Goal: Contribute content: Add original content to the website for others to see

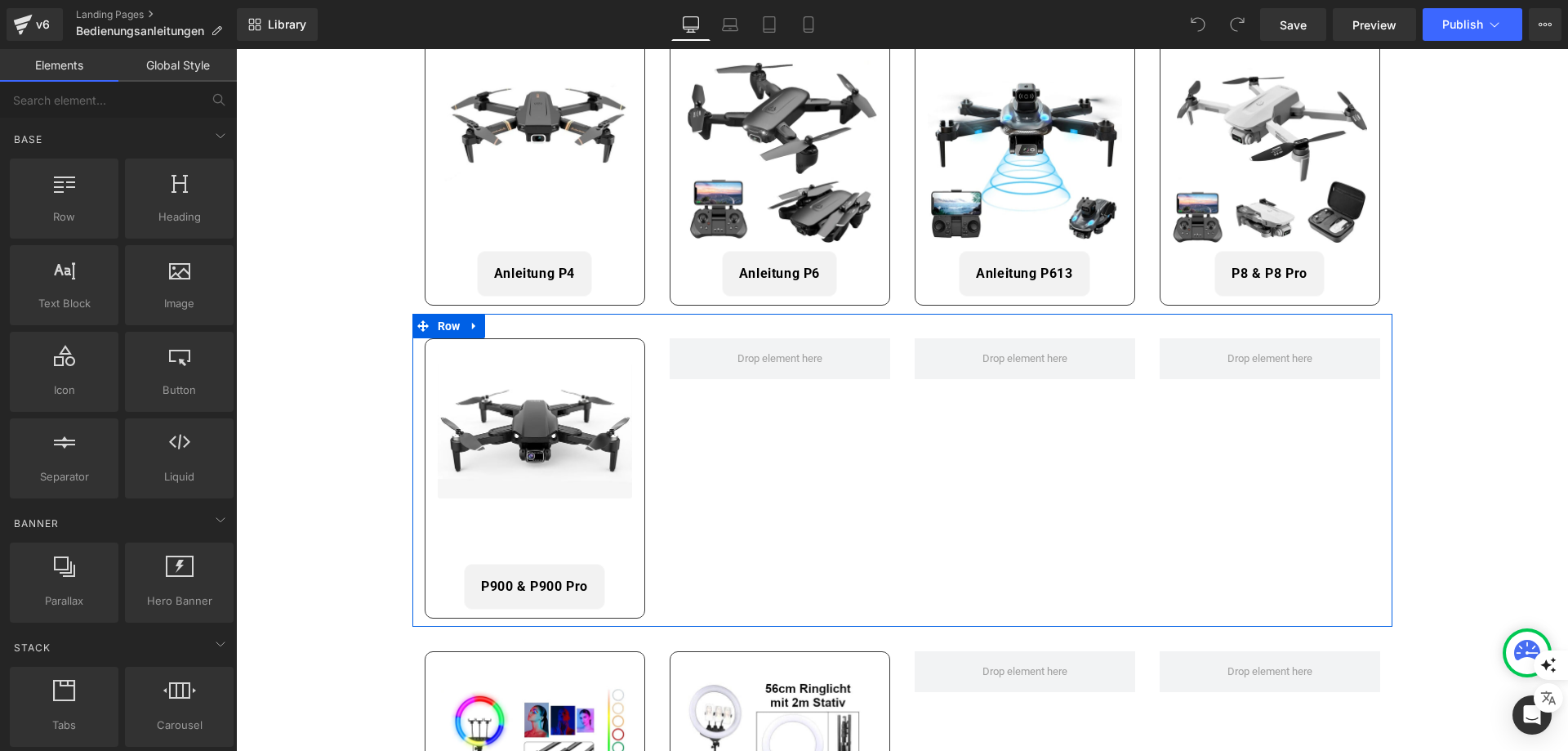
scroll to position [654, 0]
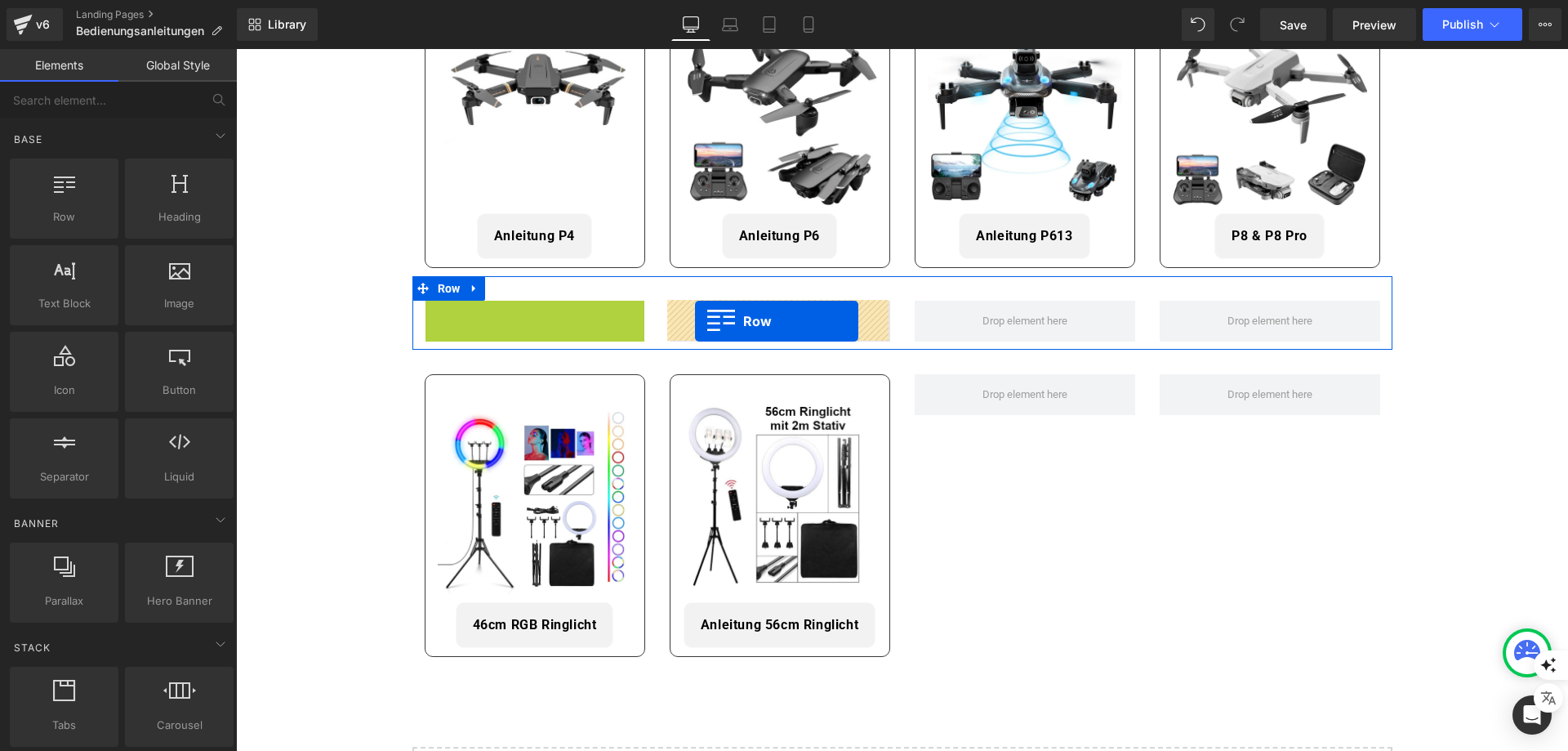
drag, startPoint x: 435, startPoint y: 312, endPoint x: 695, endPoint y: 321, distance: 260.2
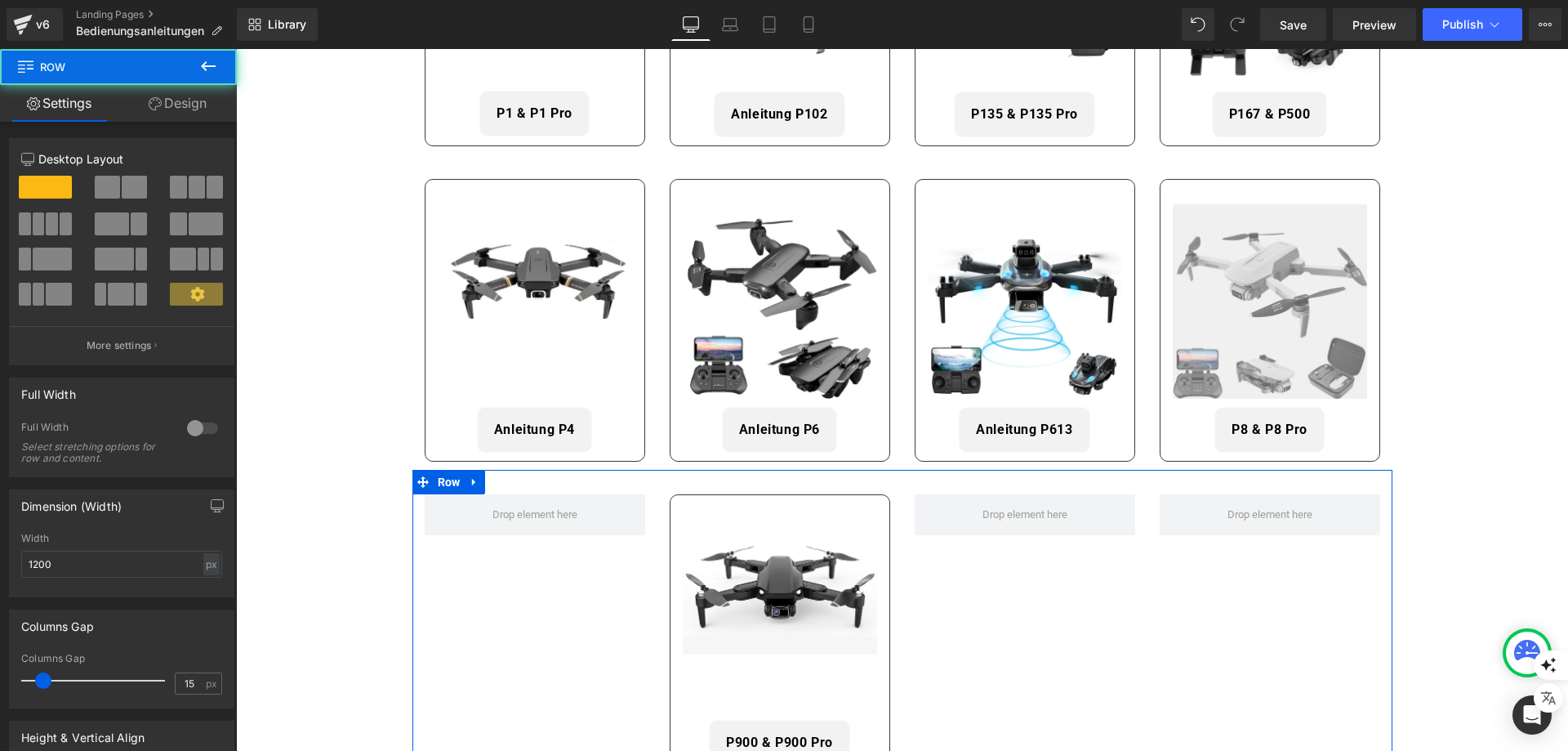
scroll to position [408, 0]
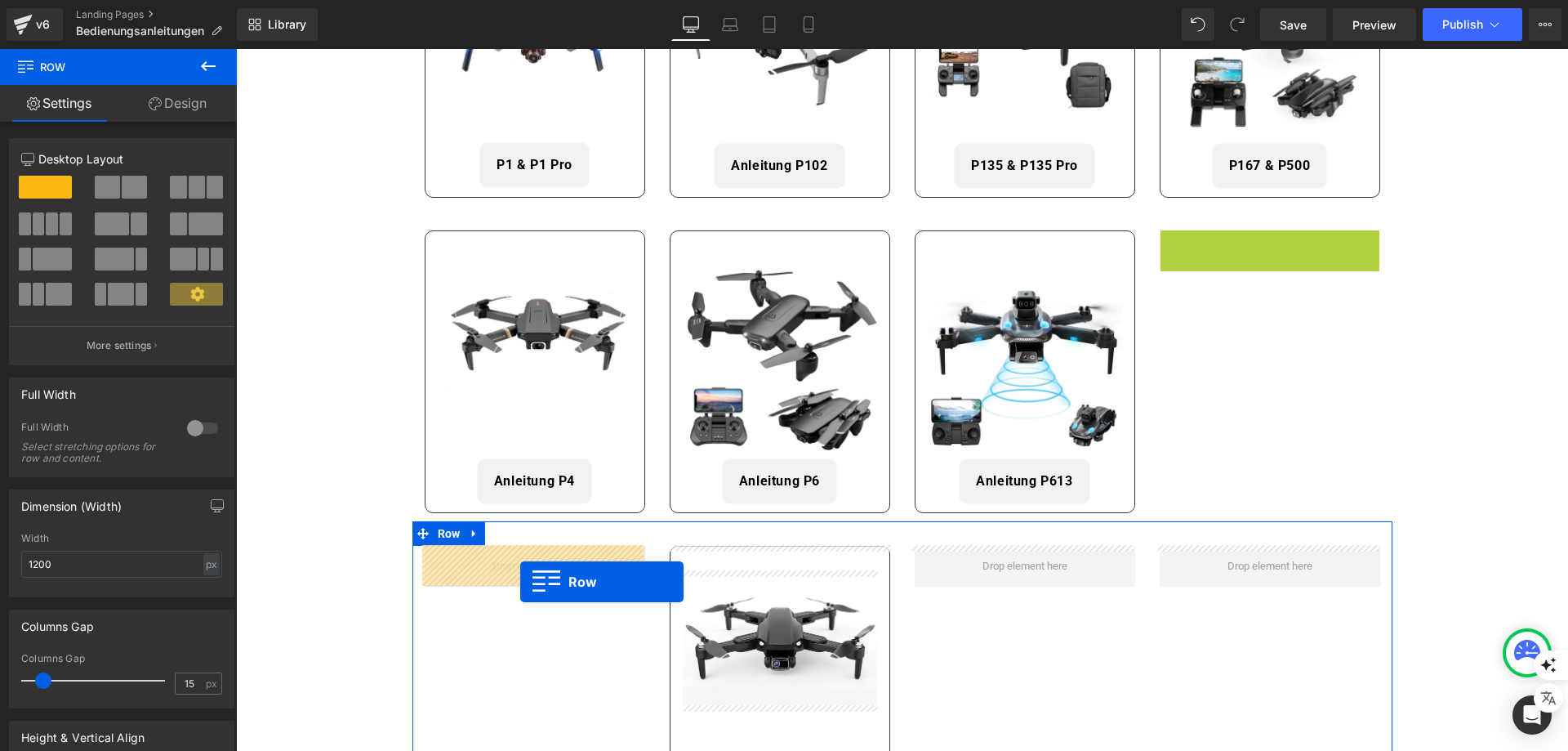
drag, startPoint x: 1169, startPoint y: 238, endPoint x: 521, endPoint y: 582, distance: 733.6
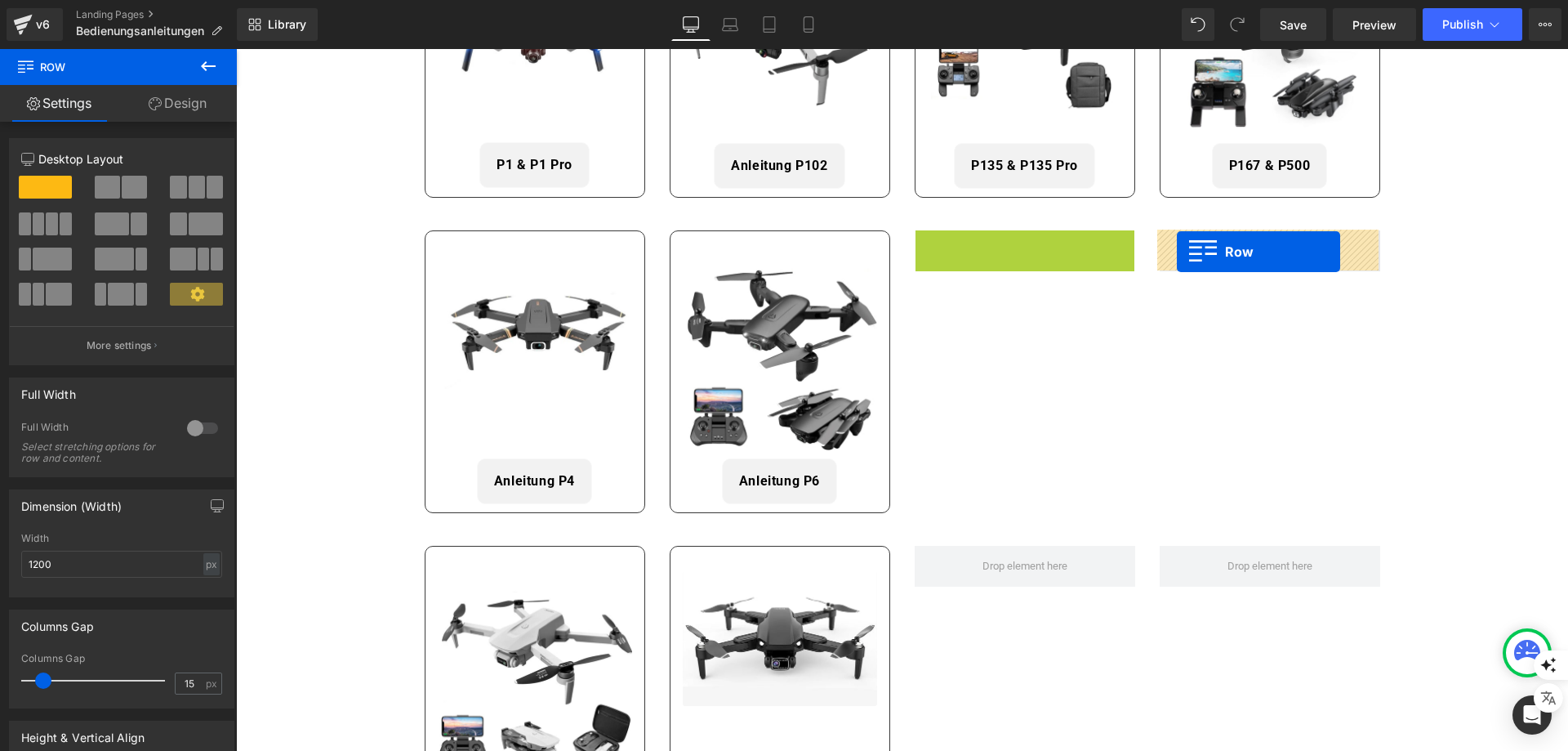
drag, startPoint x: 928, startPoint y: 237, endPoint x: 1177, endPoint y: 252, distance: 249.5
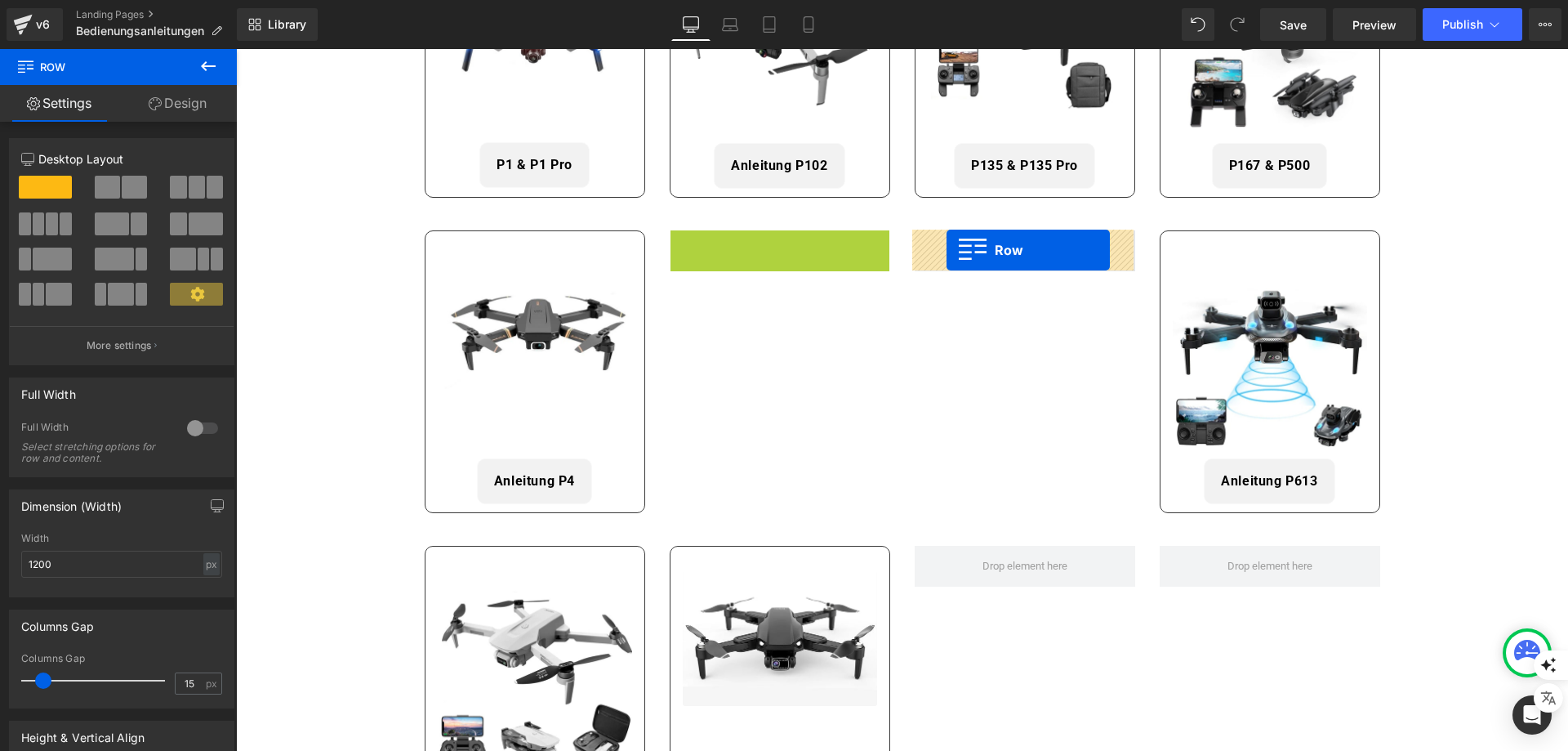
drag, startPoint x: 681, startPoint y: 247, endPoint x: 947, endPoint y: 250, distance: 266.0
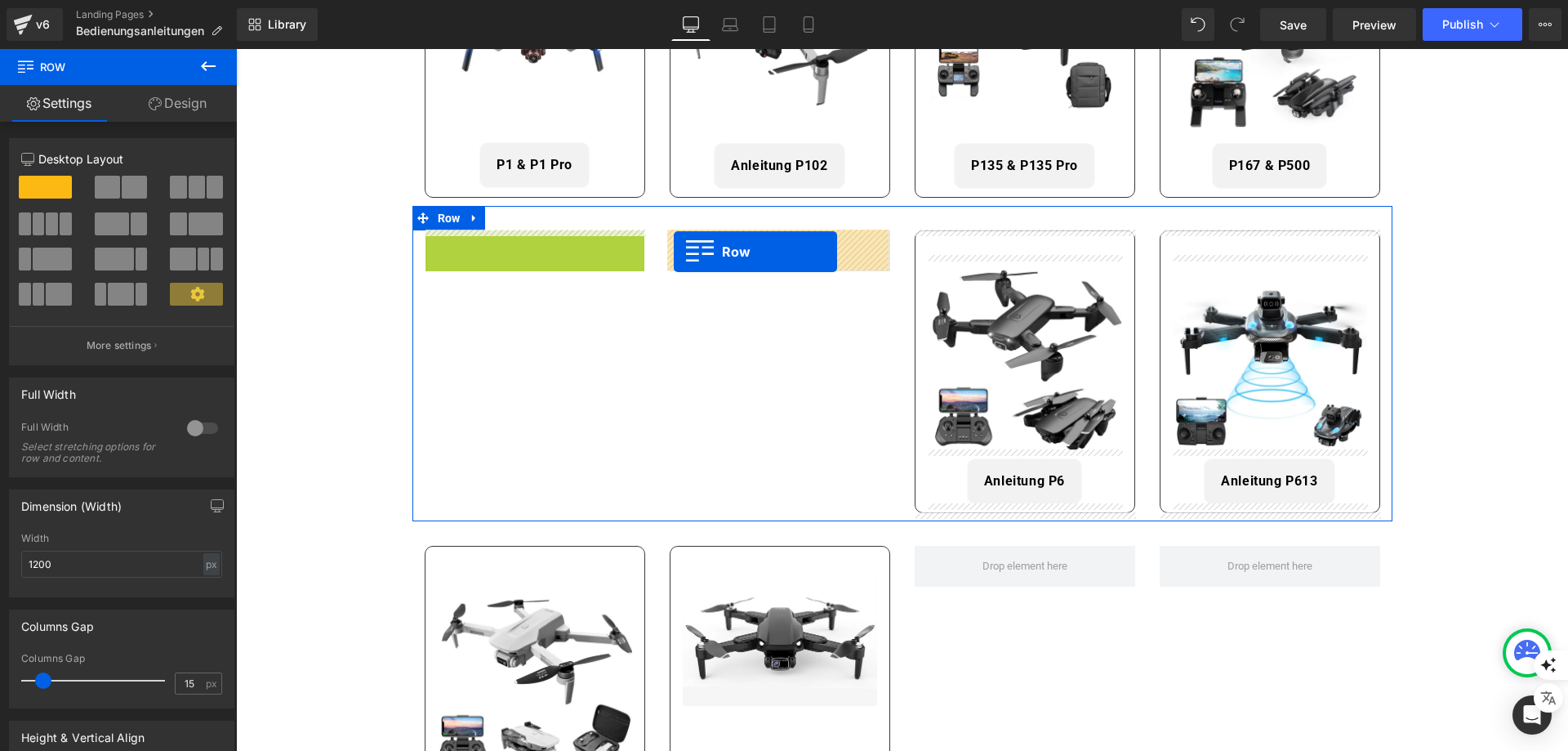
drag, startPoint x: 439, startPoint y: 247, endPoint x: 674, endPoint y: 252, distance: 235.1
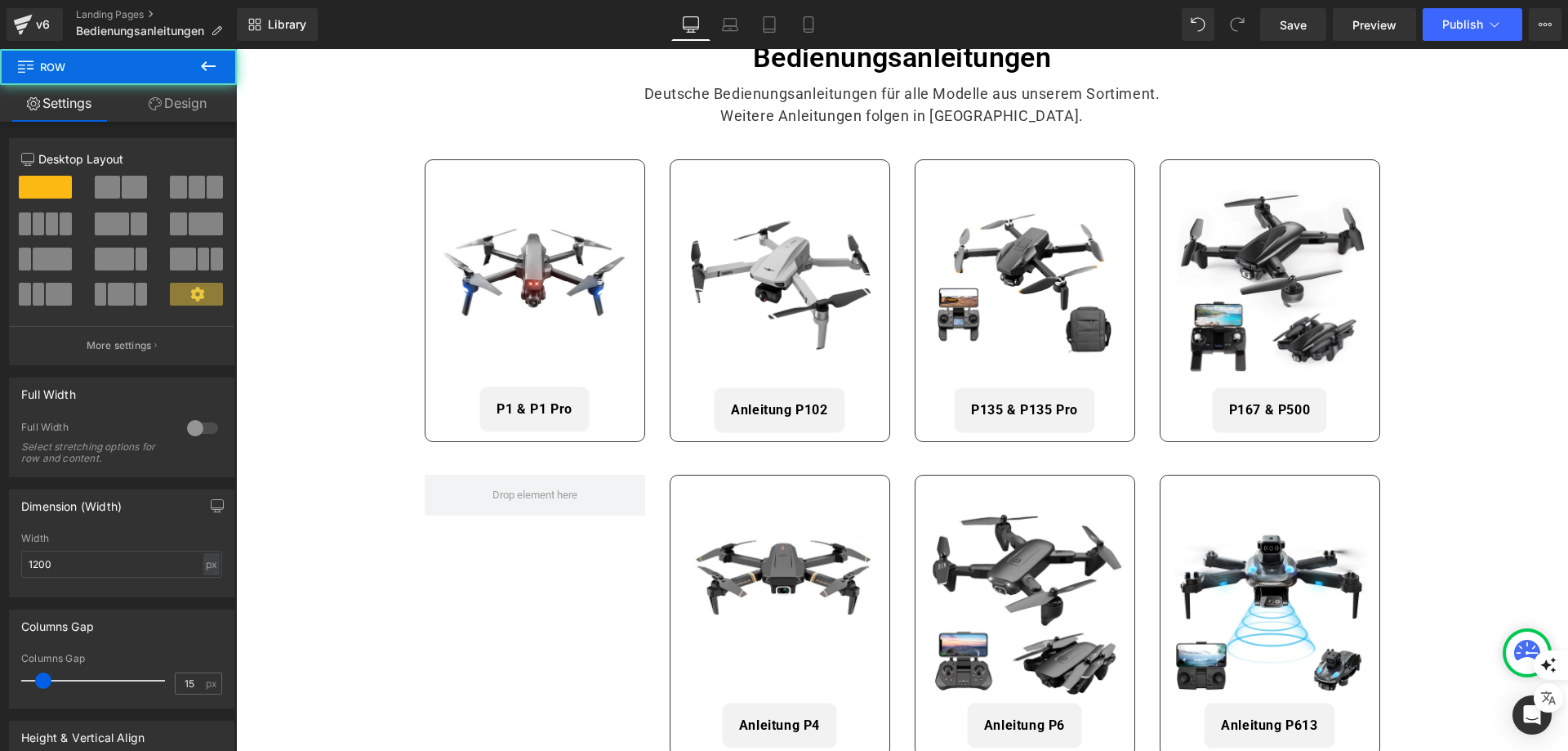
scroll to position [163, 0]
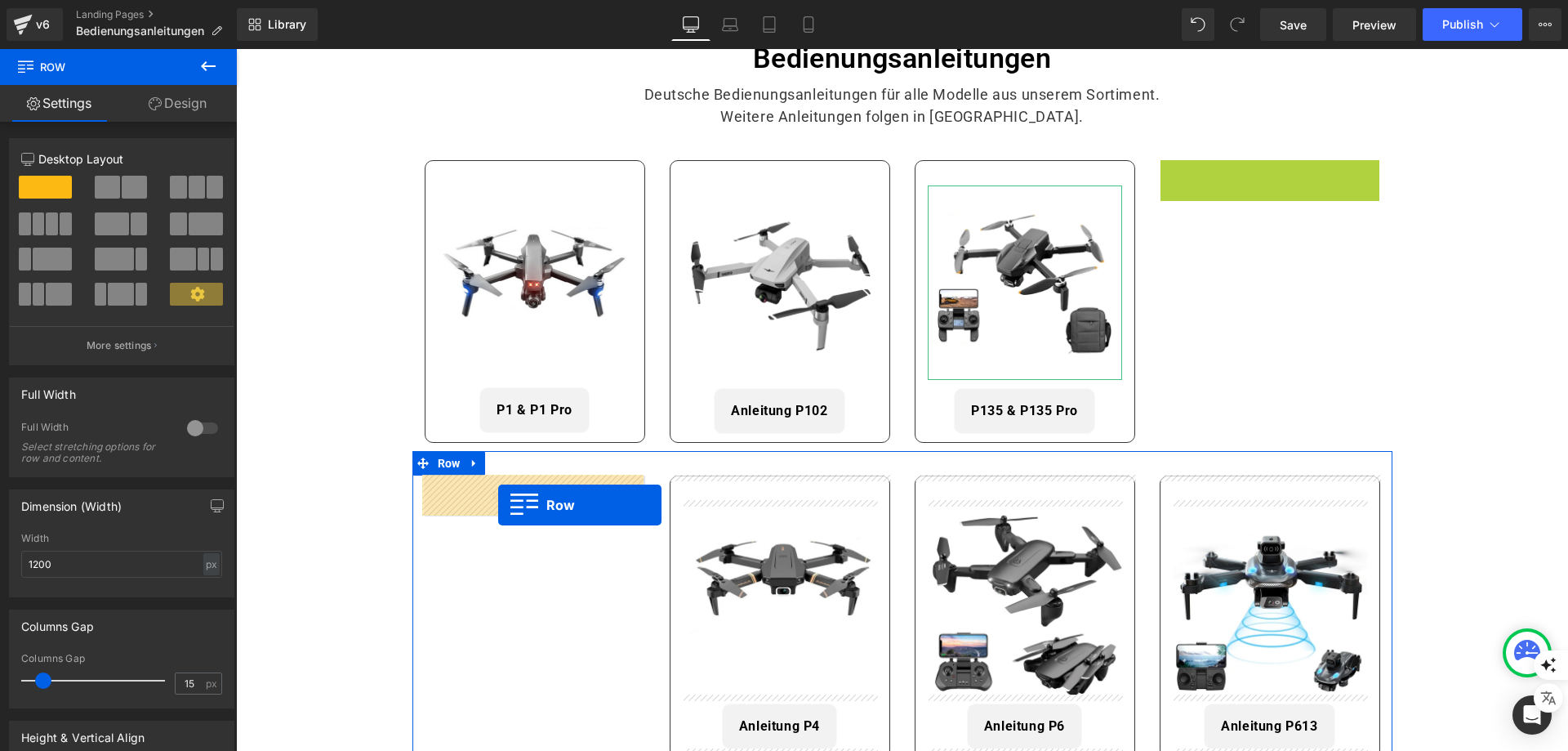
drag, startPoint x: 1165, startPoint y: 171, endPoint x: 497, endPoint y: 505, distance: 746.8
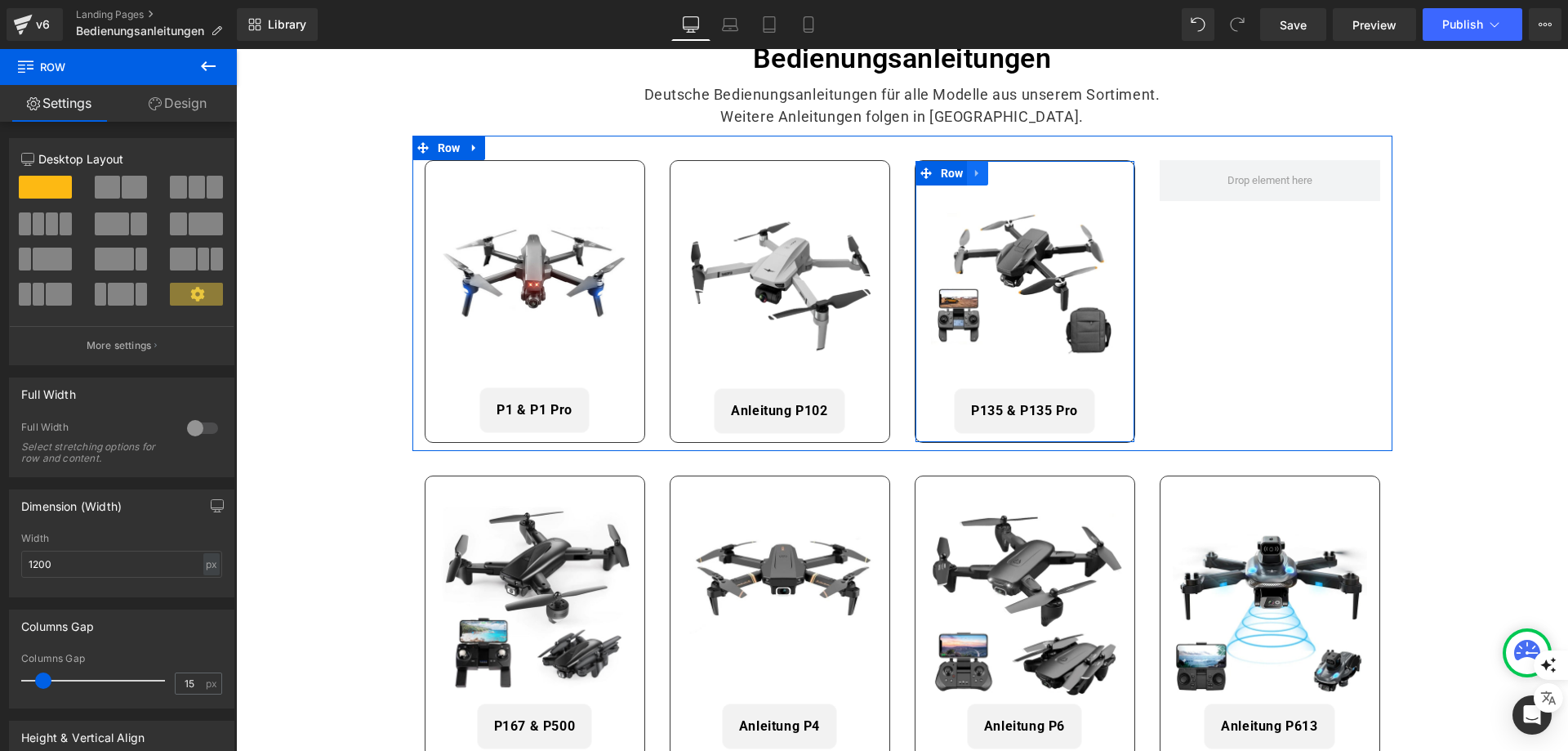
click at [975, 170] on icon at bounding box center [978, 172] width 12 height 12
click at [999, 172] on icon at bounding box center [999, 173] width 12 height 12
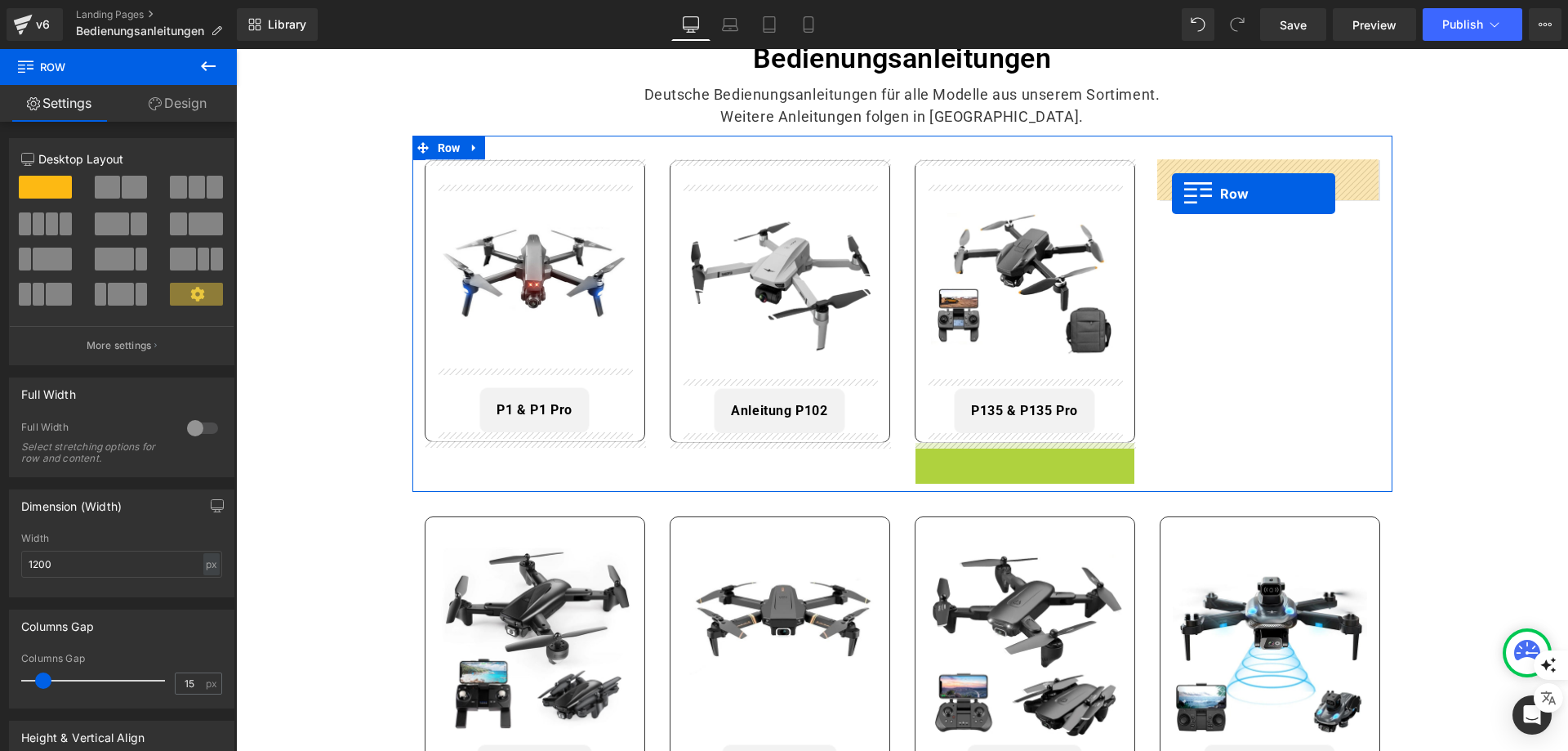
drag, startPoint x: 926, startPoint y: 456, endPoint x: 1172, endPoint y: 194, distance: 359.4
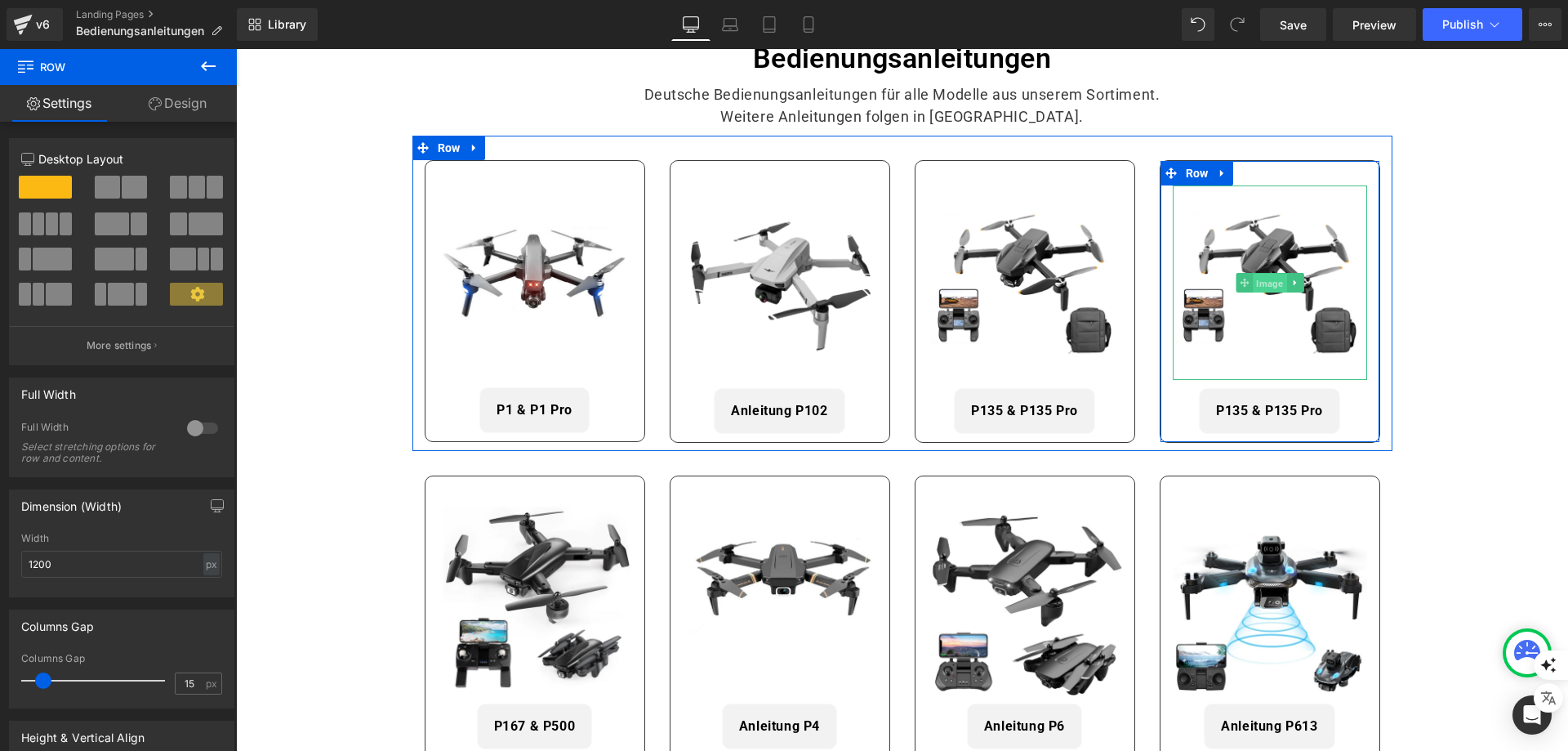
click at [1275, 281] on span "Image" at bounding box center [1270, 283] width 33 height 20
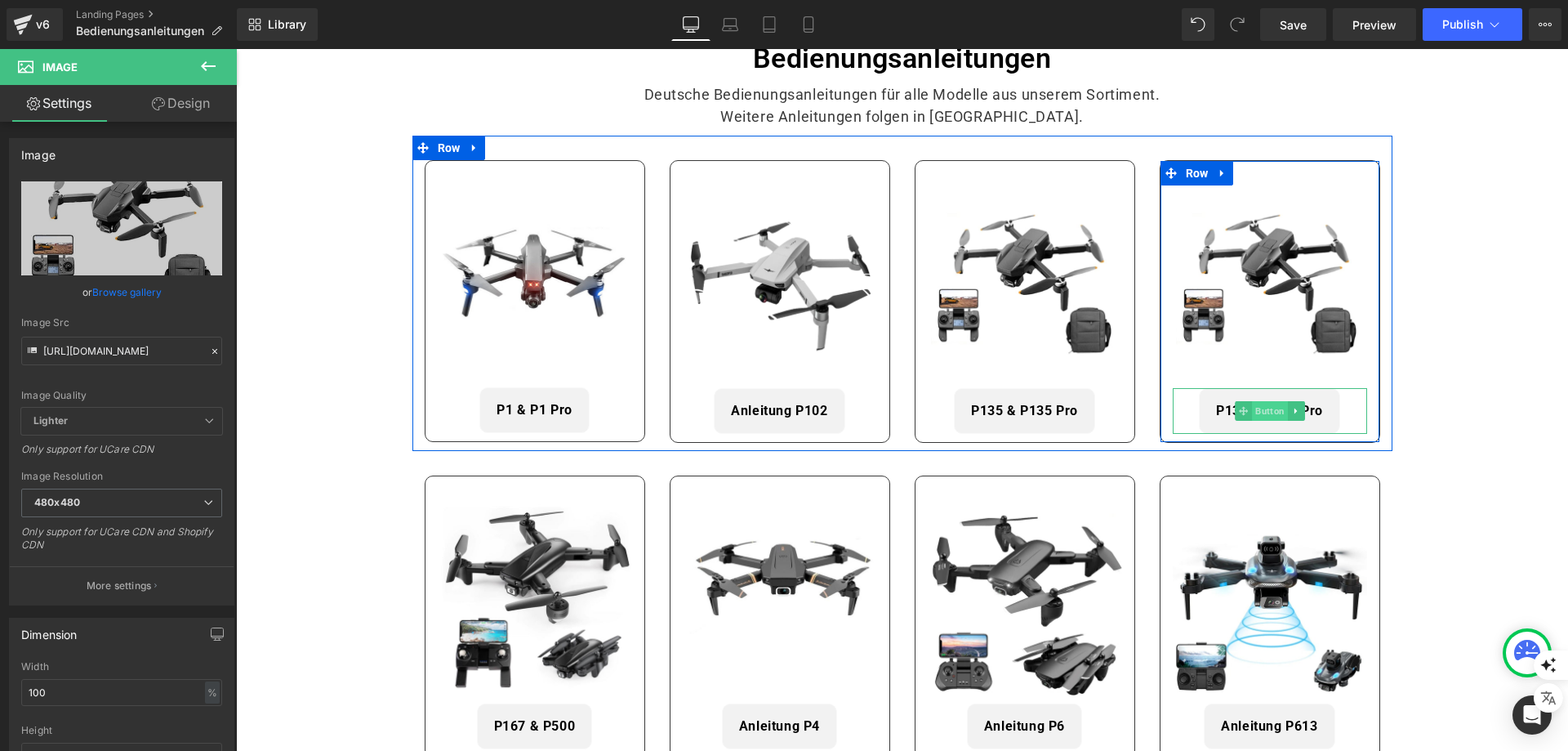
click at [1271, 410] on span "Button" at bounding box center [1270, 410] width 36 height 20
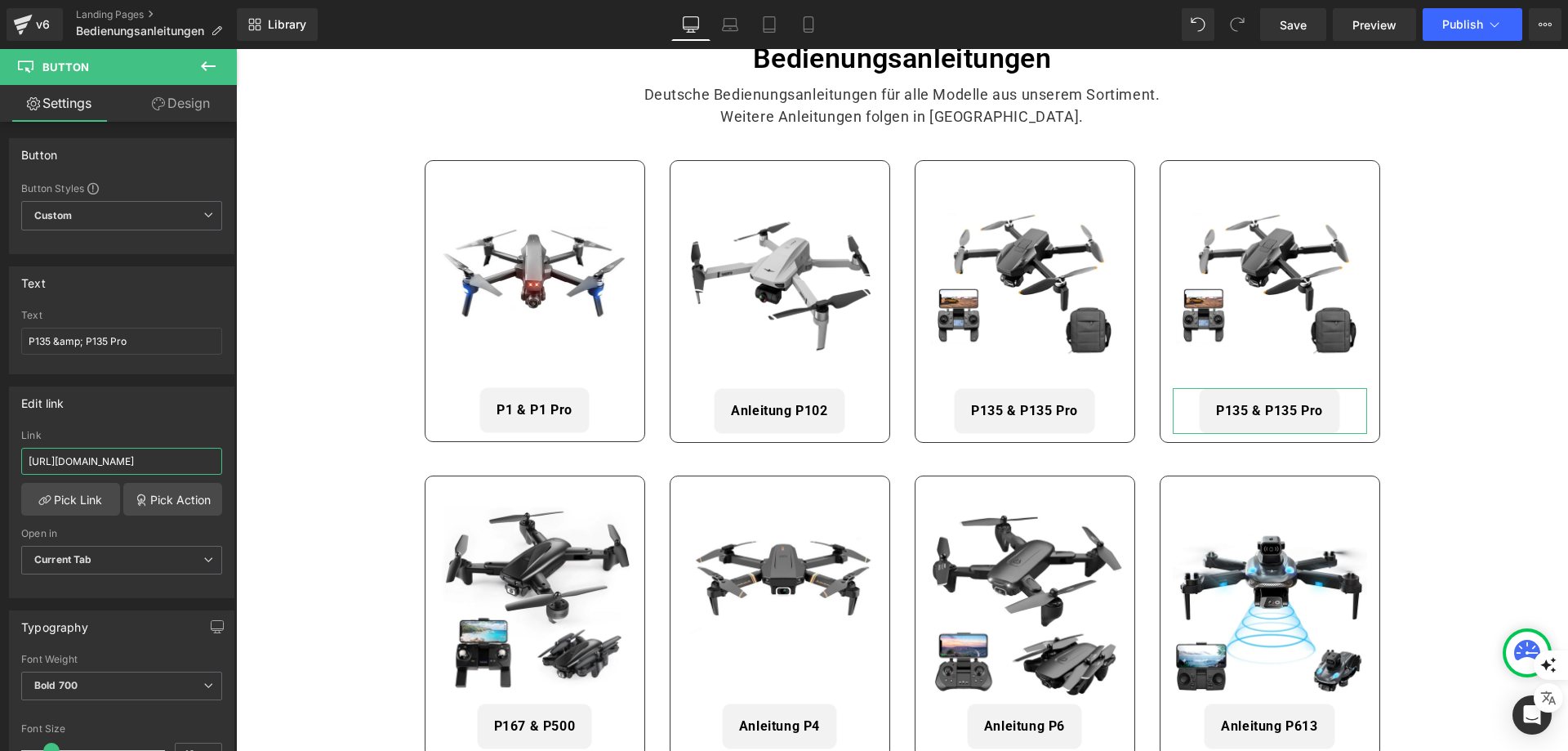
scroll to position [0, 295]
drag, startPoint x: 353, startPoint y: 509, endPoint x: 387, endPoint y: 501, distance: 34.9
click at [117, 457] on input "[URL][DOMAIN_NAME]" at bounding box center [122, 461] width 201 height 27
paste input "5_Anleitung_DE.pdf?v=1759151203"
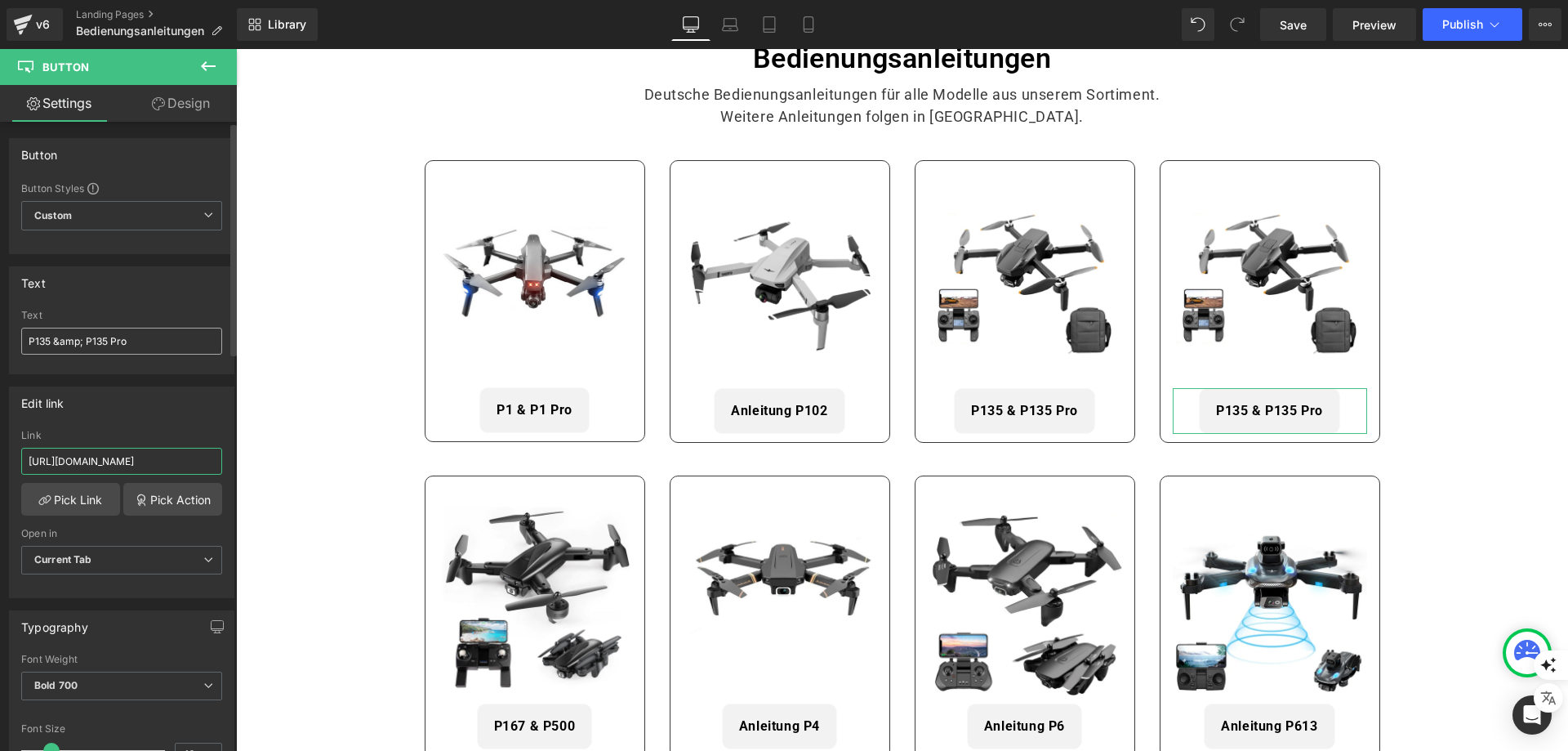
type input "[URL][DOMAIN_NAME]"
drag, startPoint x: 40, startPoint y: 343, endPoint x: 156, endPoint y: 339, distance: 116.1
click at [156, 339] on input "P135 &amp; P135 Pro" at bounding box center [122, 341] width 201 height 27
click at [148, 277] on div "Text" at bounding box center [121, 282] width 223 height 31
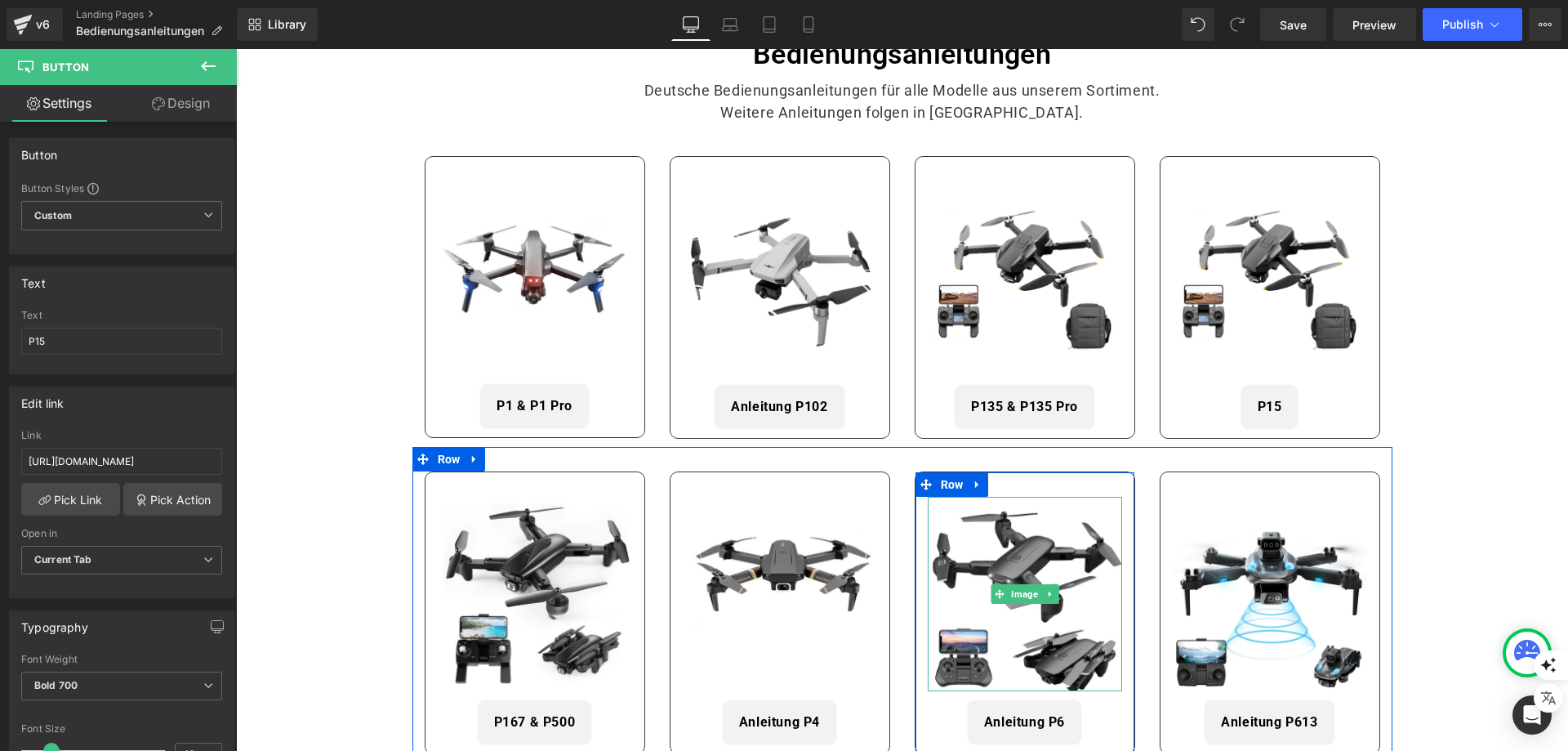
scroll to position [163, 0]
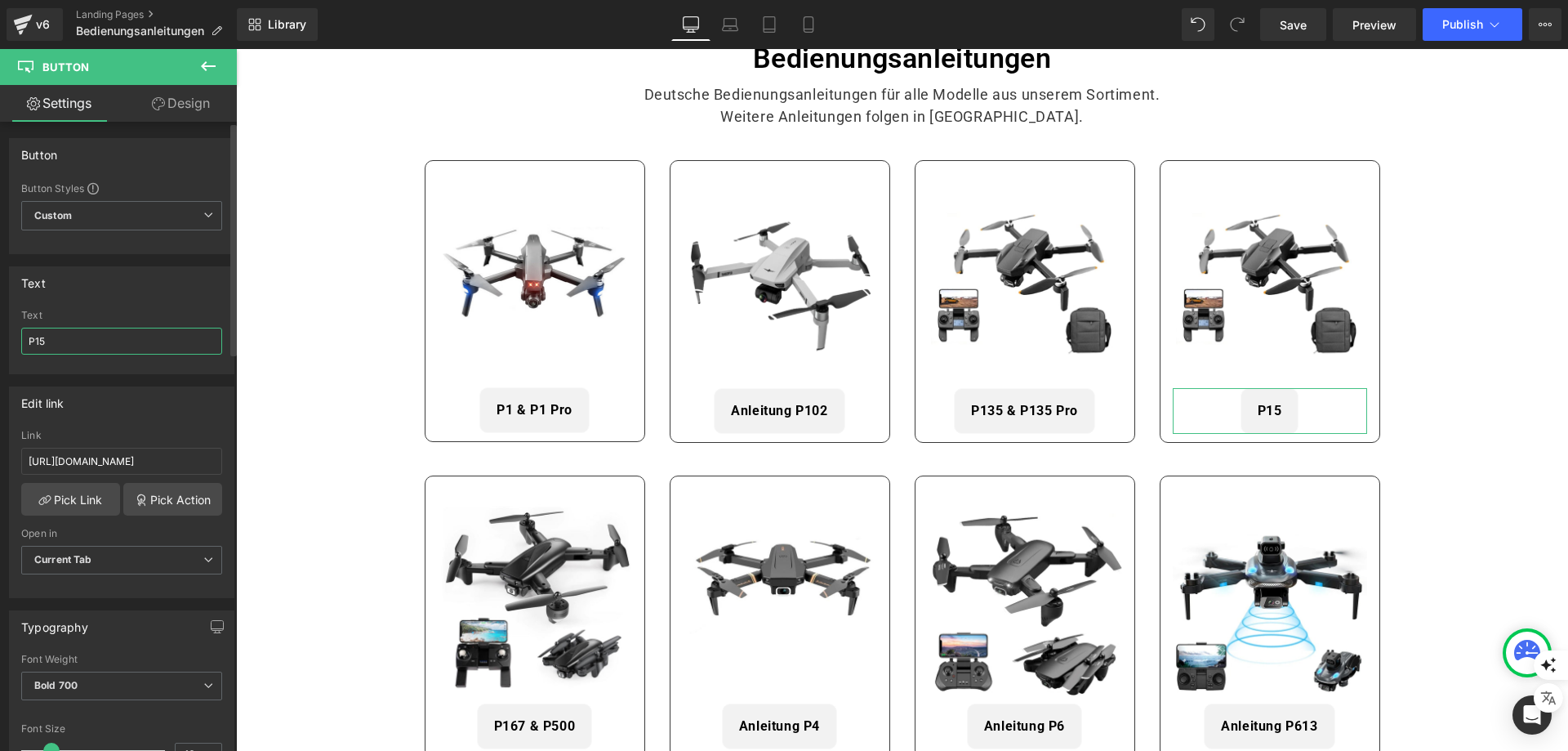
click at [29, 344] on input "P15" at bounding box center [122, 341] width 201 height 27
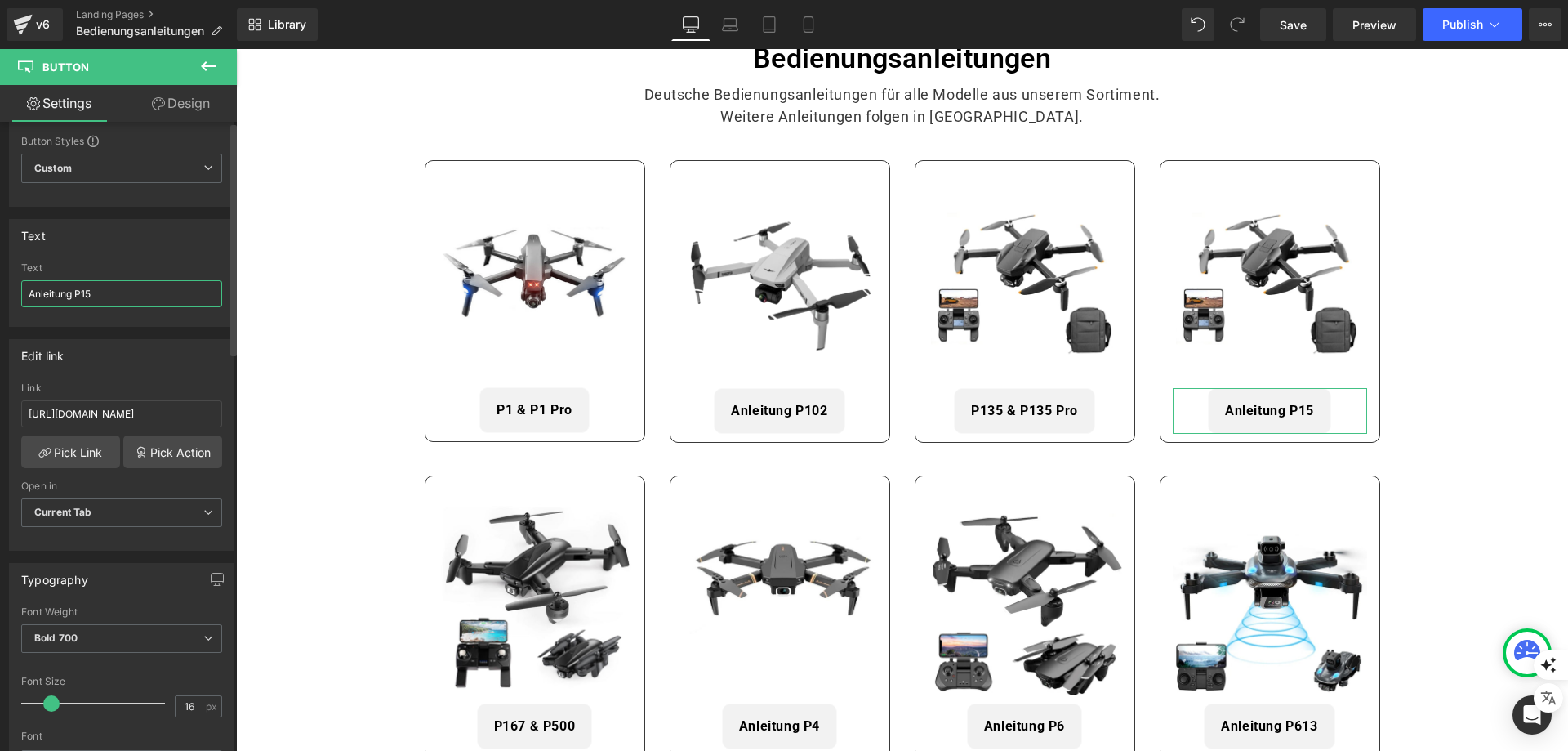
scroll to position [0, 0]
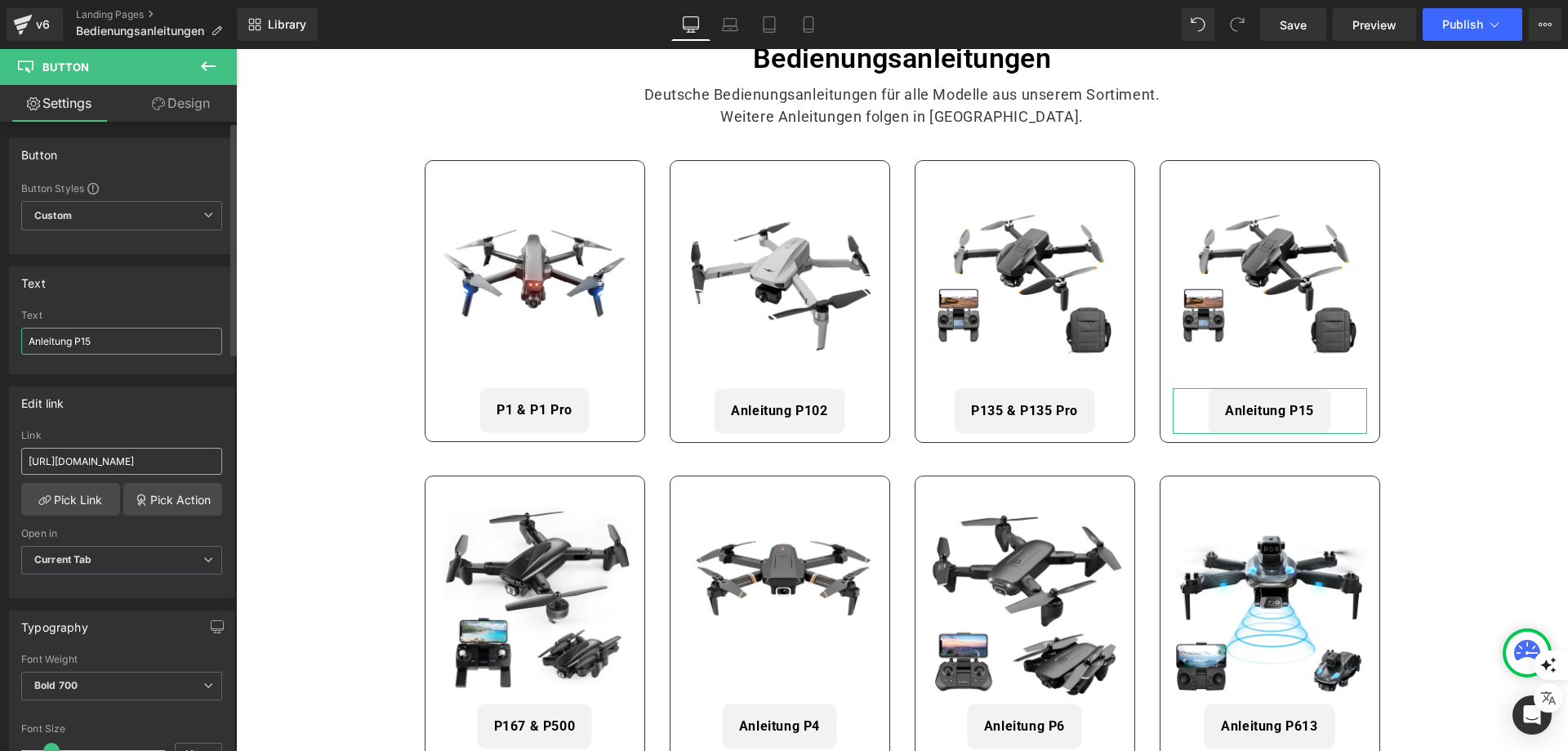
type input "Anleitung P15"
drag, startPoint x: 138, startPoint y: 459, endPoint x: 216, endPoint y: 460, distance: 78.0
click at [216, 460] on div "[URL][DOMAIN_NAME] Link [URL][DOMAIN_NAME] Pick Link Pick Action Current Tab Ne…" at bounding box center [121, 514] width 223 height 167
click at [157, 414] on div "Edit link" at bounding box center [121, 403] width 223 height 31
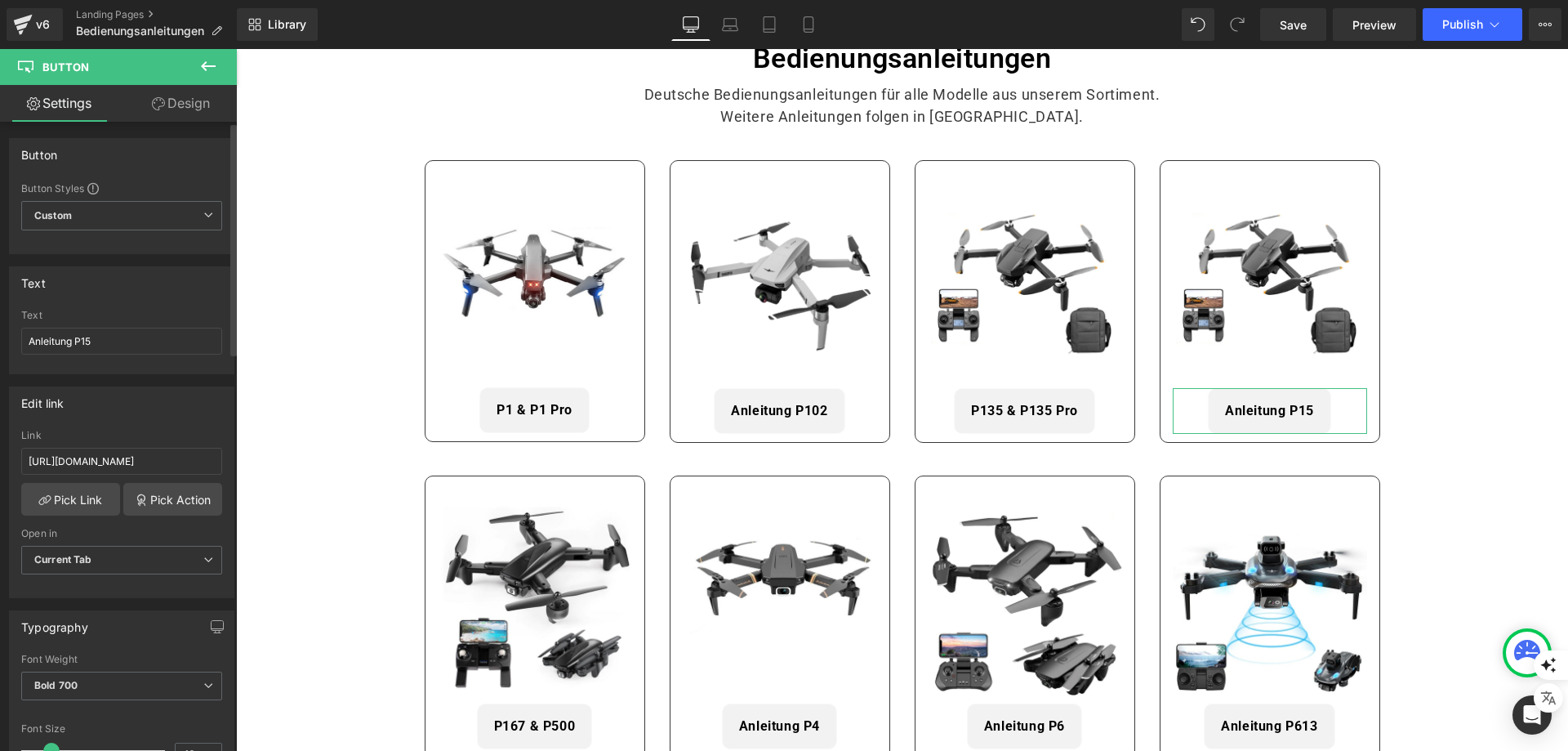
scroll to position [0, 0]
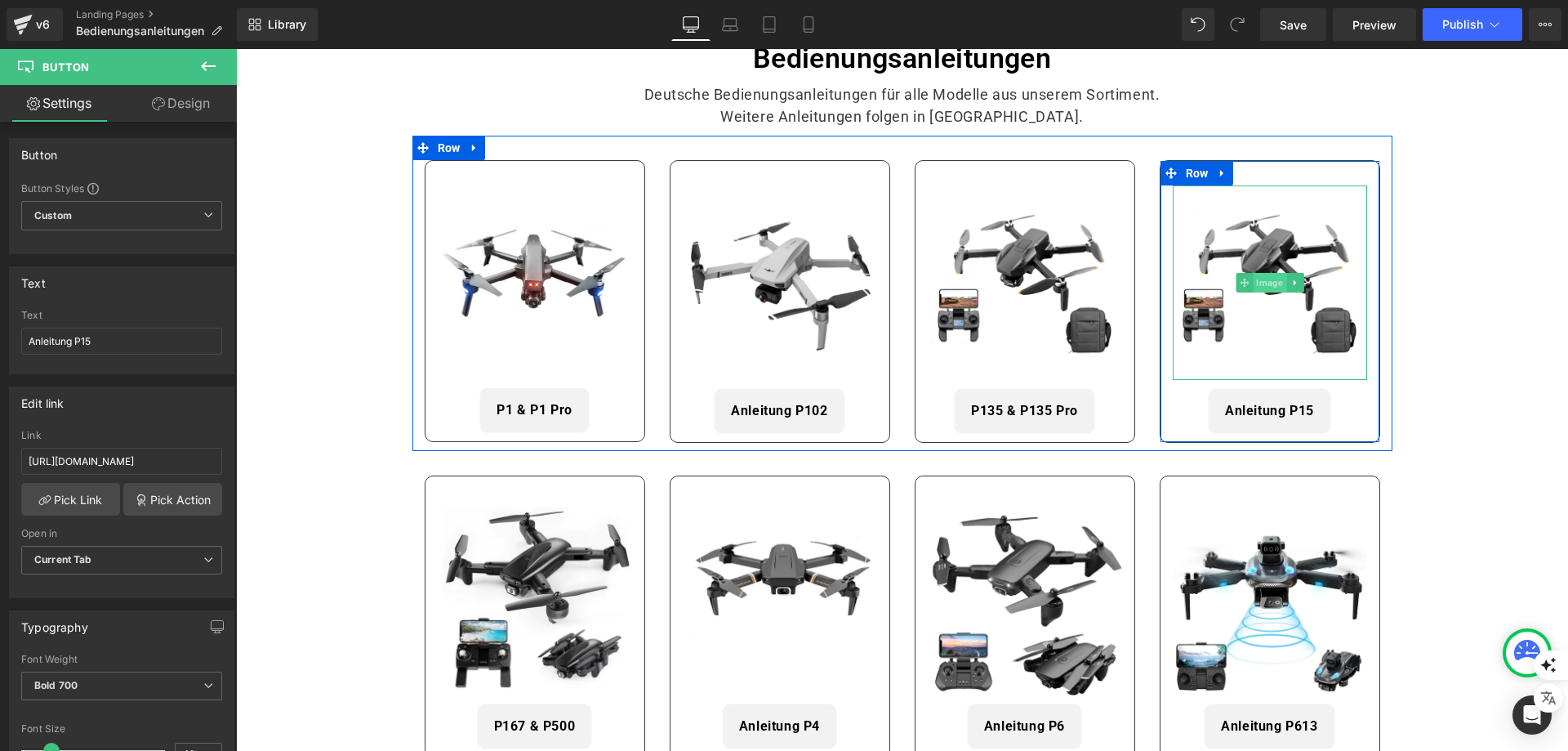
click at [1266, 285] on span "Image" at bounding box center [1270, 282] width 33 height 20
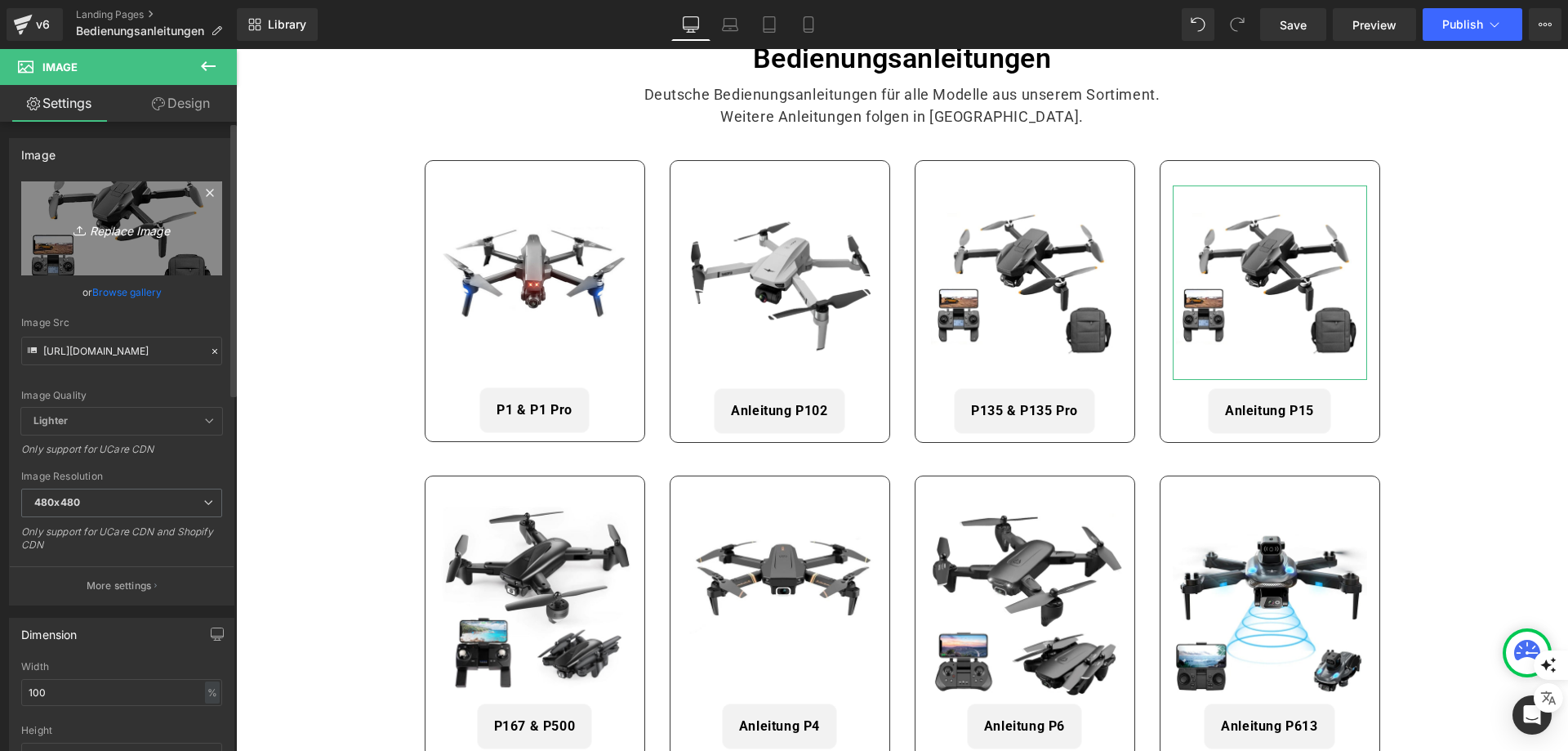
click at [109, 220] on icon "Replace Image" at bounding box center [121, 228] width 131 height 21
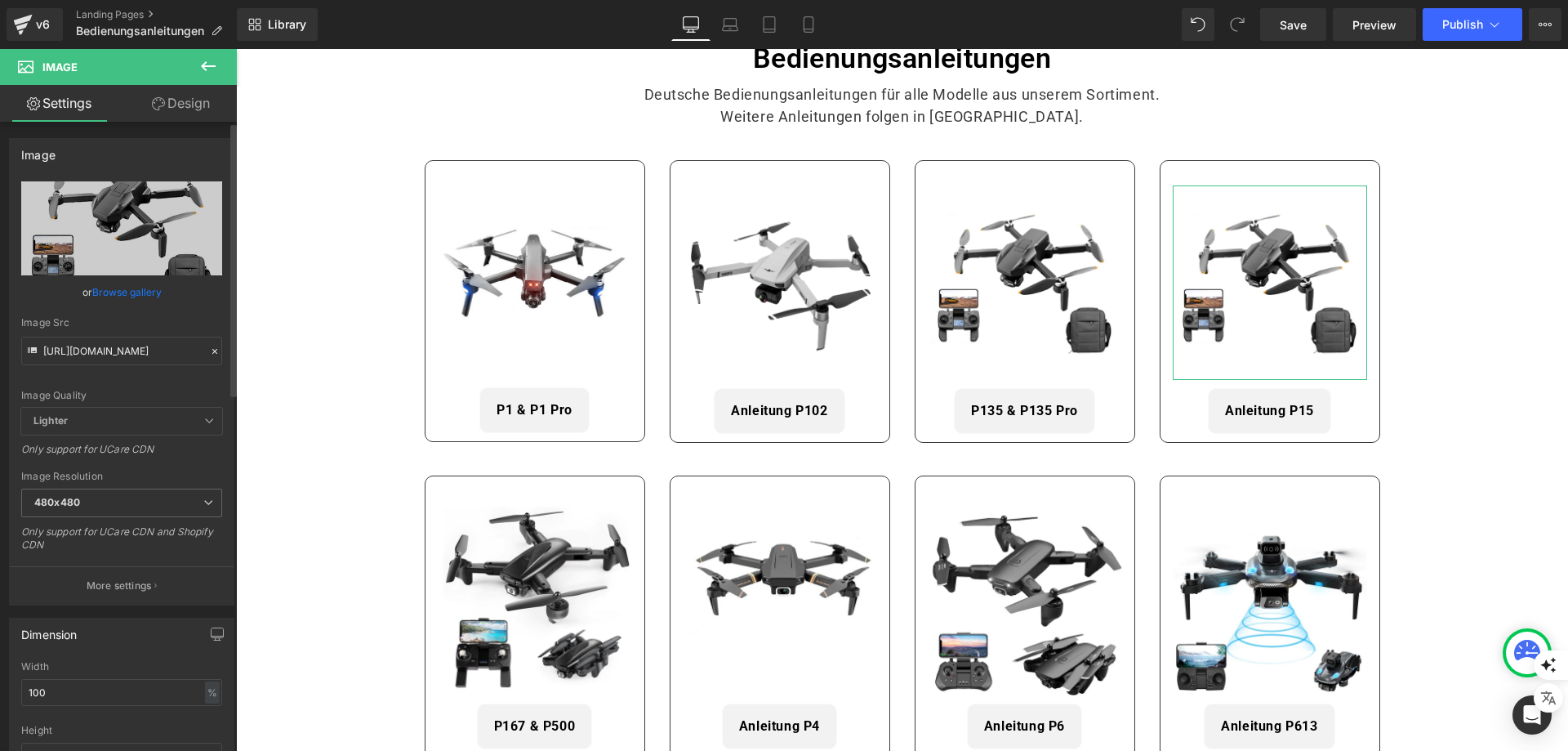
click at [147, 293] on link "Browse gallery" at bounding box center [127, 291] width 70 height 29
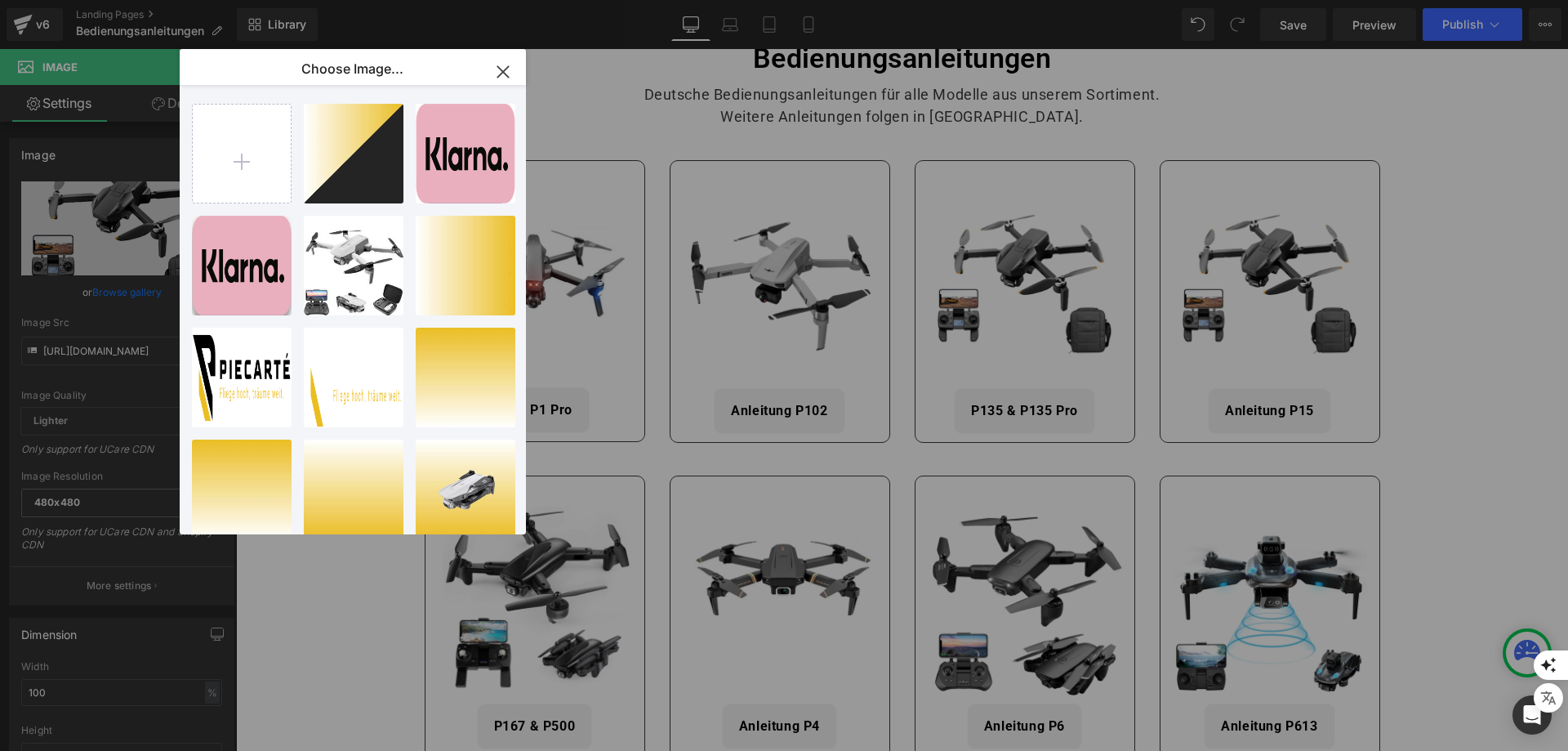
click at [499, 68] on icon "button" at bounding box center [503, 72] width 27 height 27
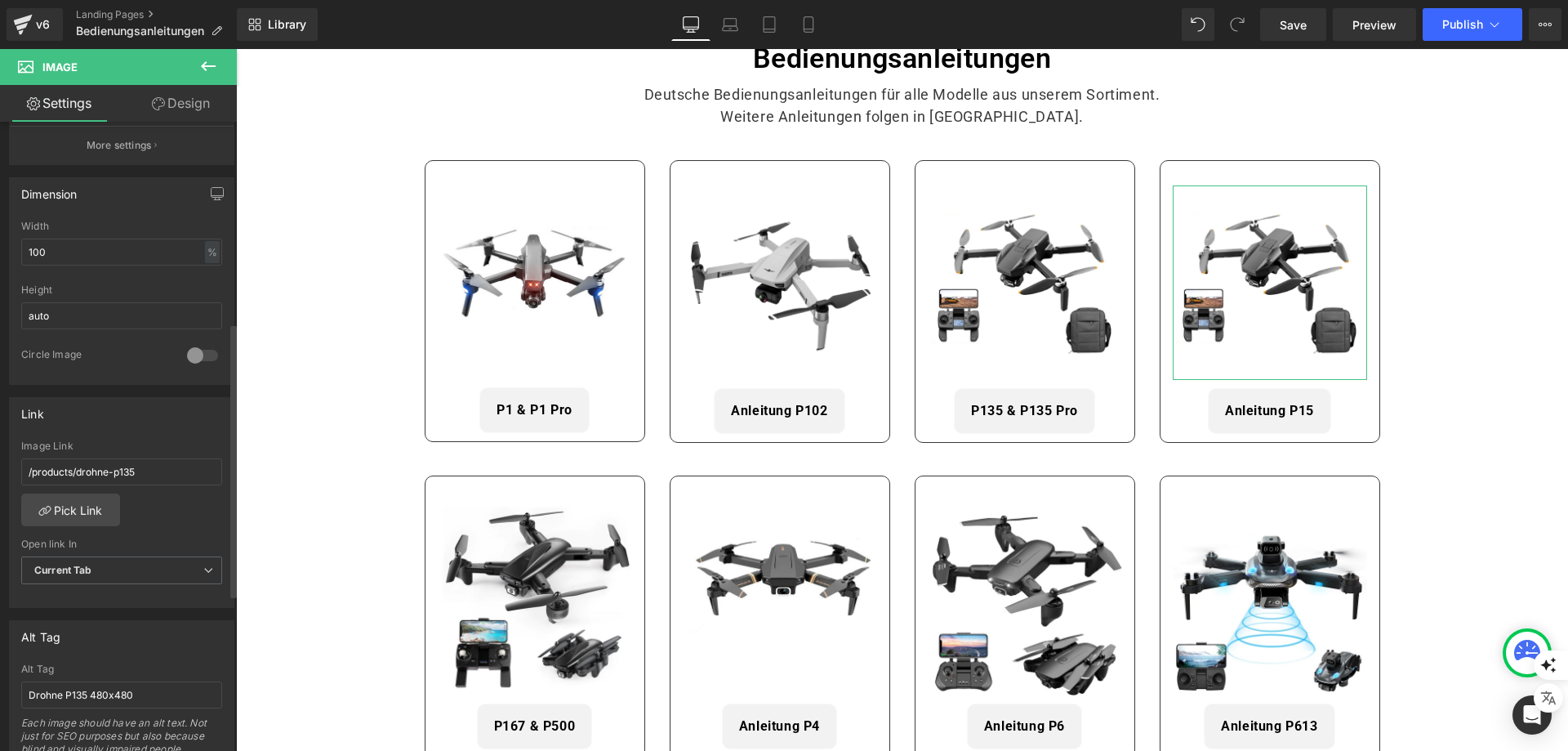
scroll to position [490, 0]
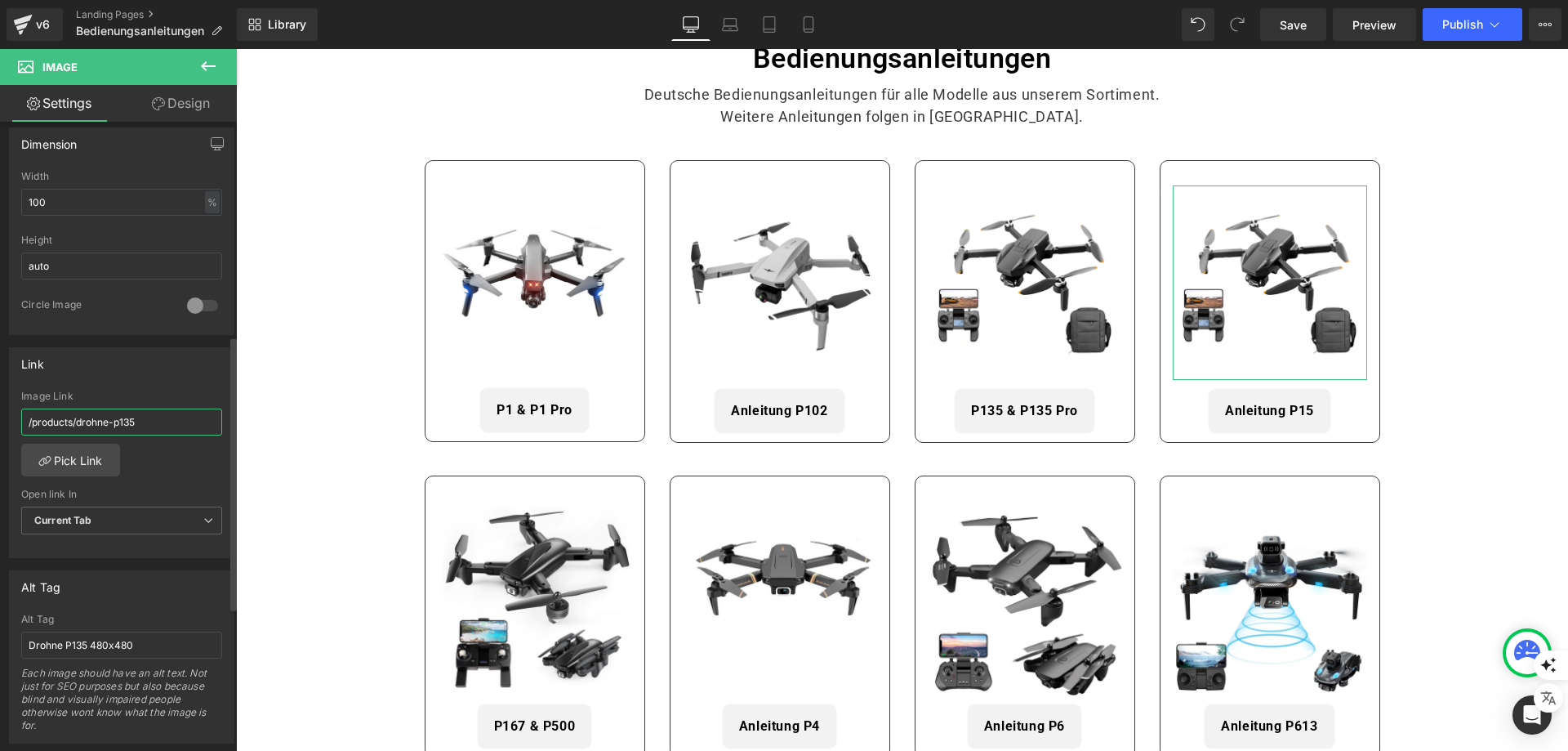
drag, startPoint x: 130, startPoint y: 420, endPoint x: 147, endPoint y: 415, distance: 17.7
click at [147, 415] on input "/products/drohne-p135" at bounding box center [122, 421] width 201 height 27
type input "/products/drohne-p15"
click at [129, 372] on div "Link" at bounding box center [121, 364] width 223 height 31
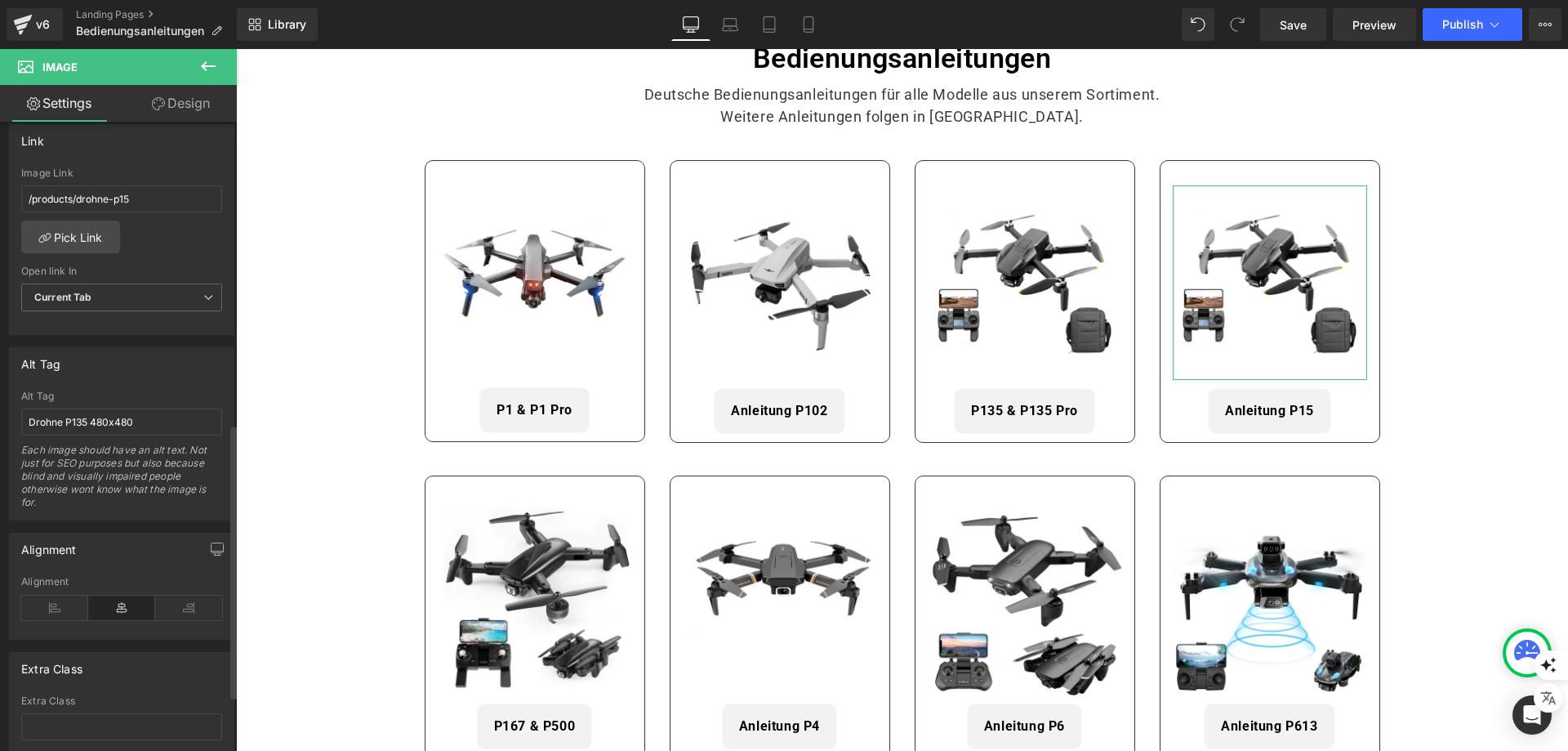
scroll to position [735, 0]
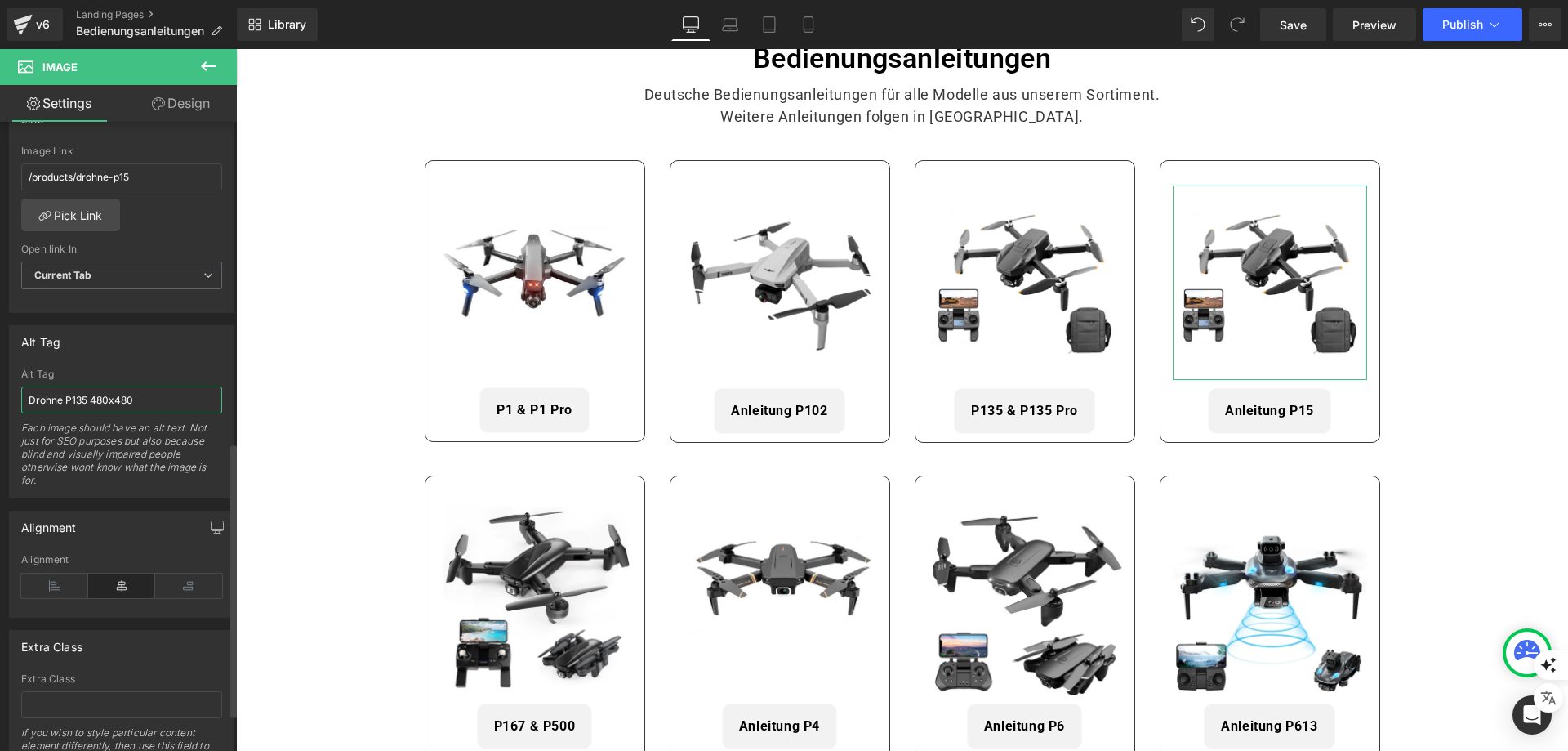
click at [84, 404] on input "Drohne P135 480x480" at bounding box center [122, 400] width 201 height 27
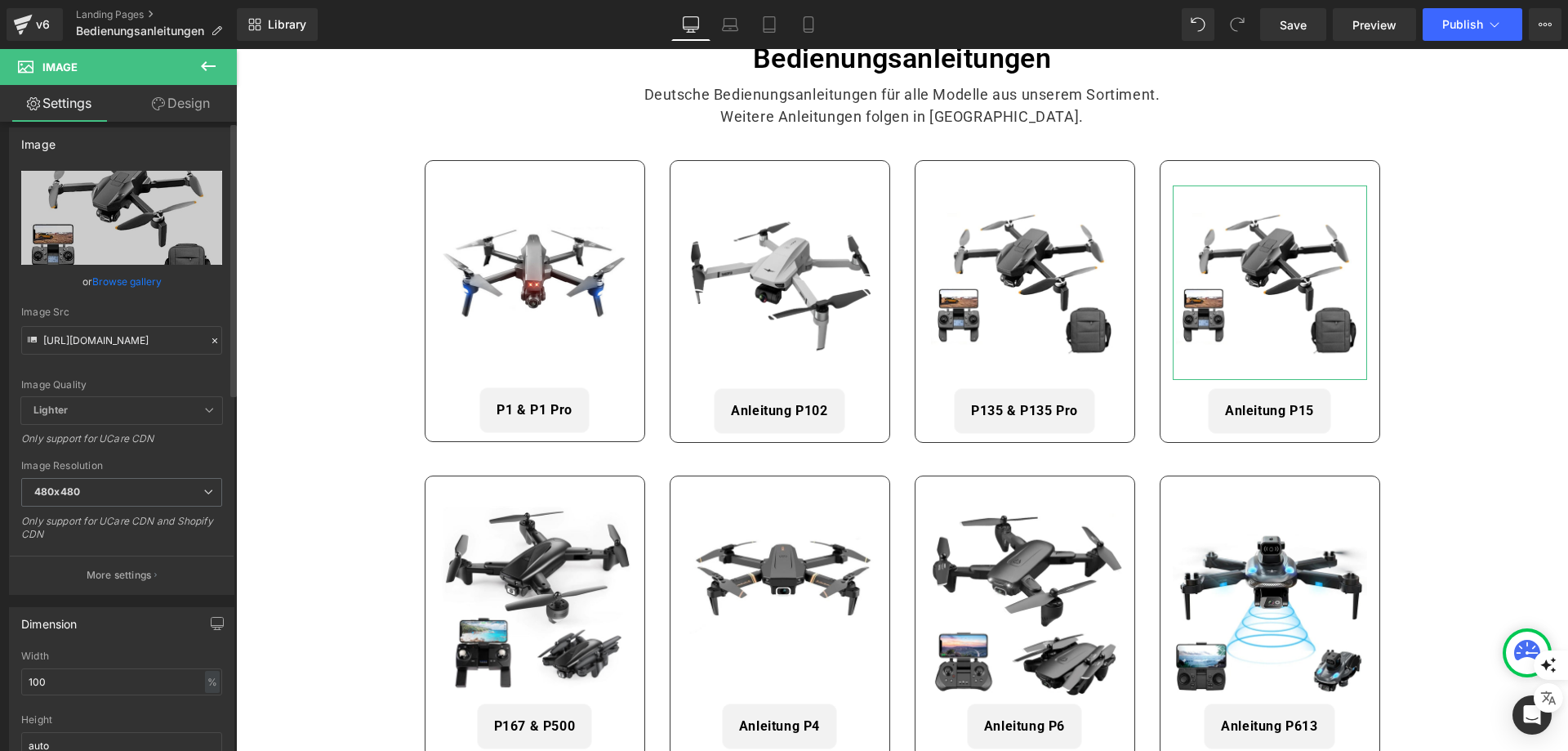
scroll to position [0, 0]
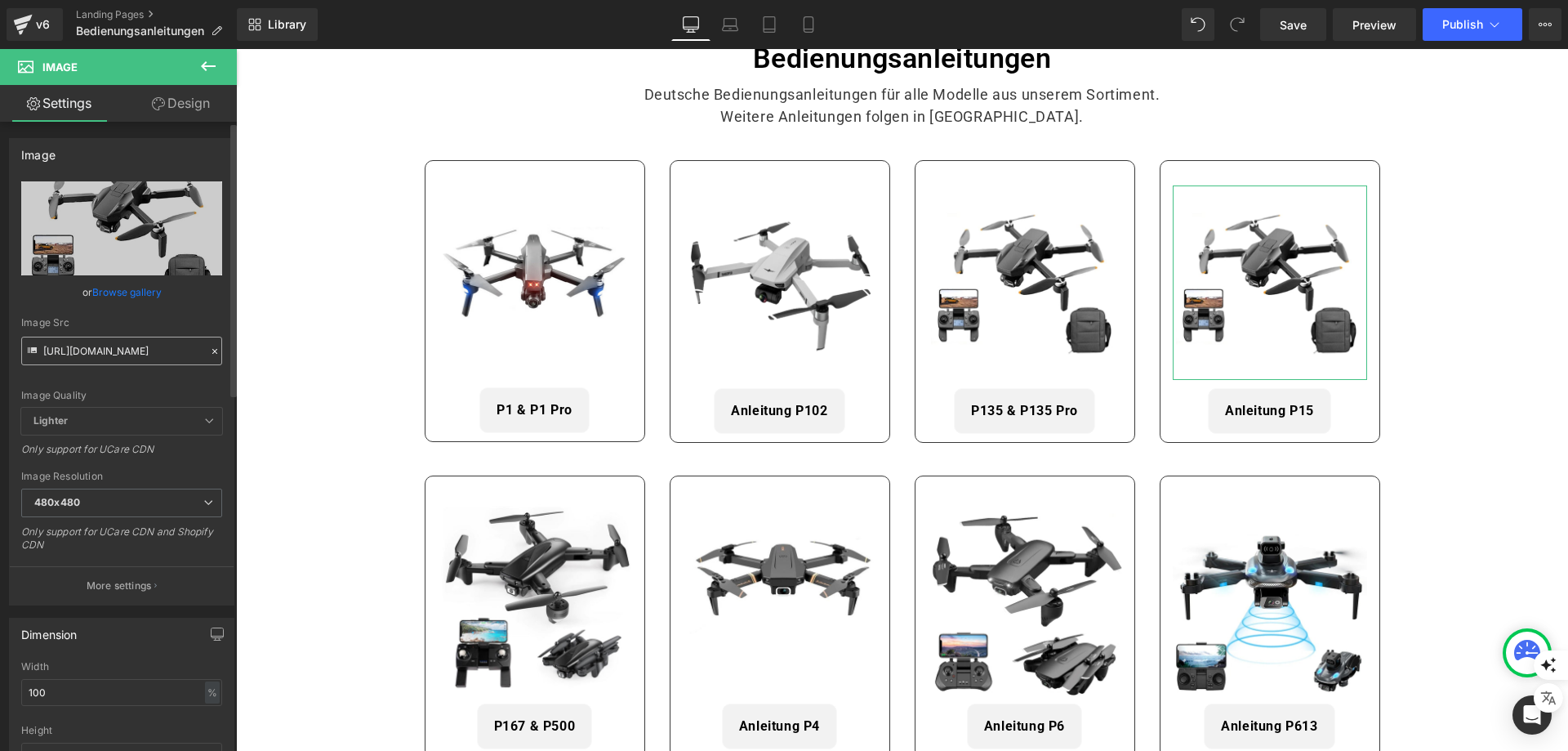
type input "Drohne P15 480x480"
drag, startPoint x: 333, startPoint y: 406, endPoint x: 238, endPoint y: 381, distance: 98.2
click at [155, 320] on div "Image Src" at bounding box center [122, 323] width 201 height 12
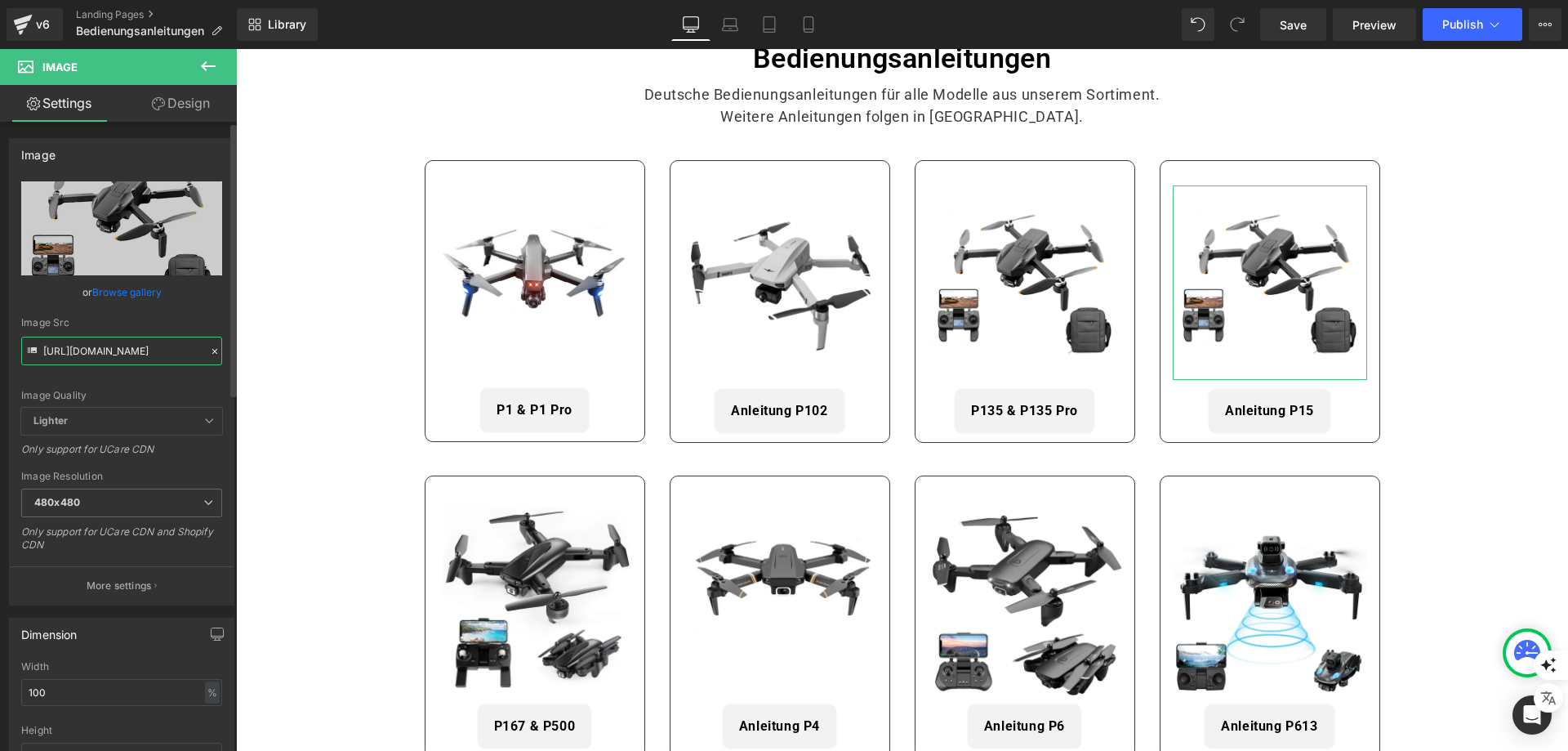
click at [128, 355] on input "[URL][DOMAIN_NAME]" at bounding box center [122, 350] width 201 height 29
paste input "5.jpg?v=1759080982"
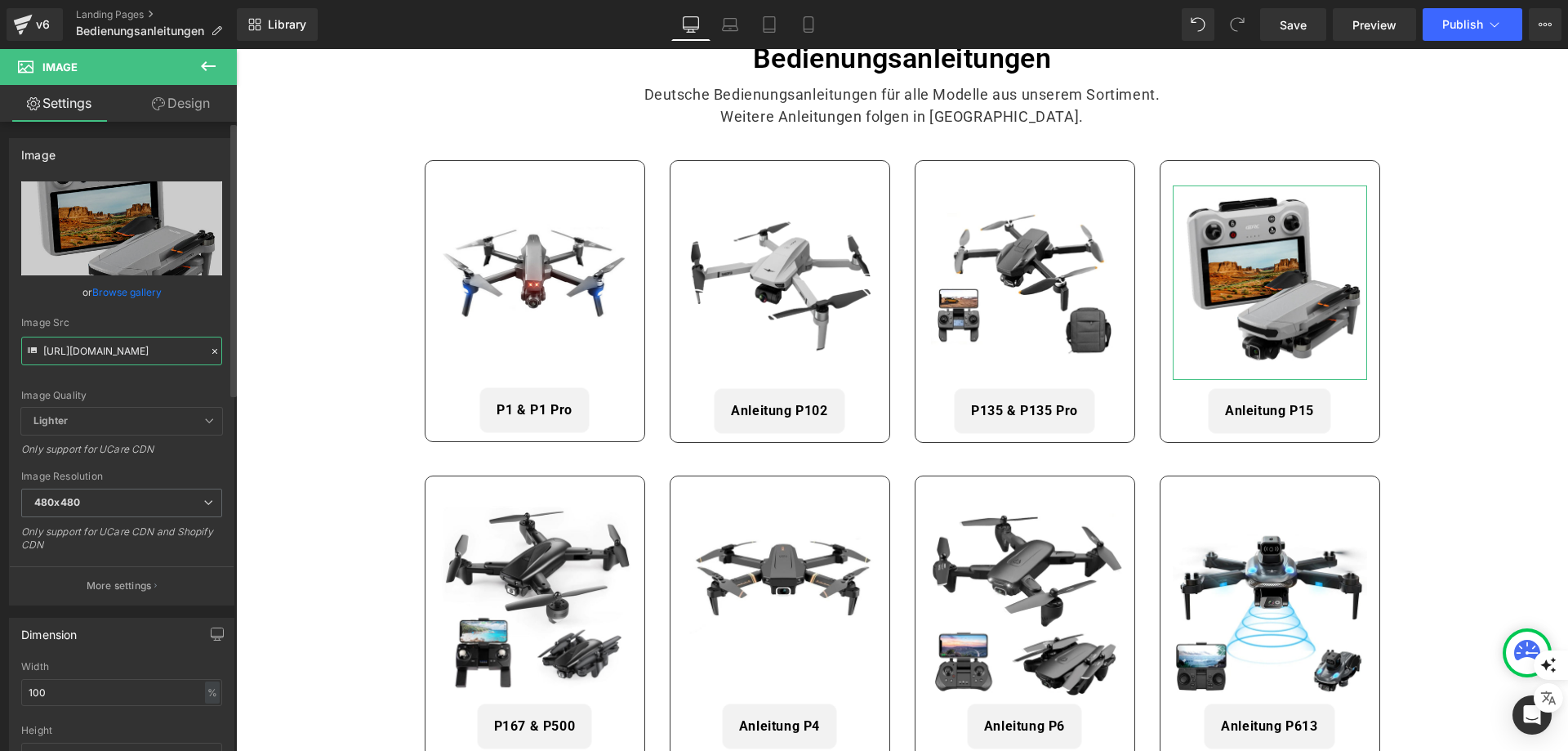
type input "[URL][DOMAIN_NAME]"
click at [140, 323] on div "Image Src" at bounding box center [122, 323] width 201 height 12
click at [806, 18] on icon at bounding box center [808, 25] width 17 height 17
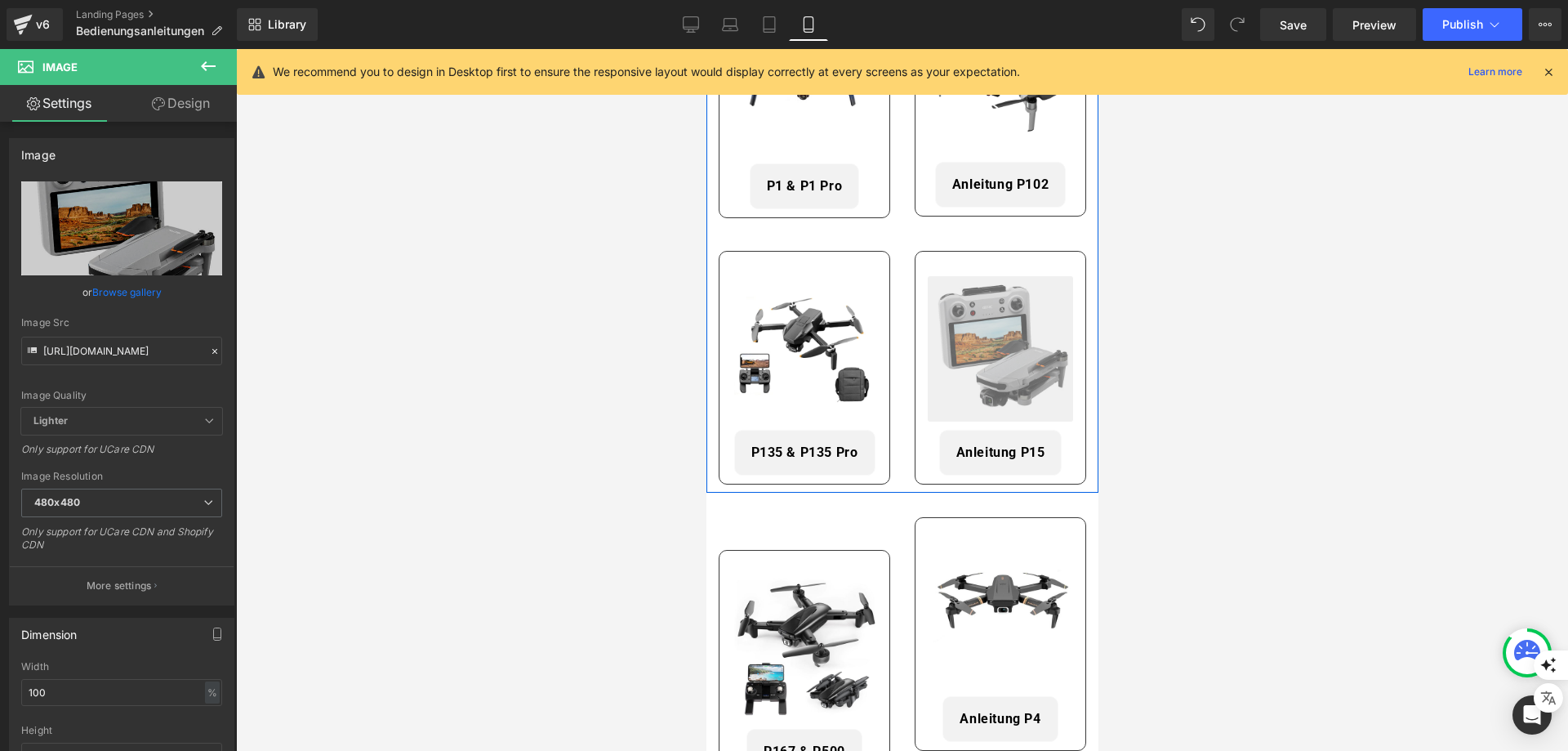
scroll to position [327, 0]
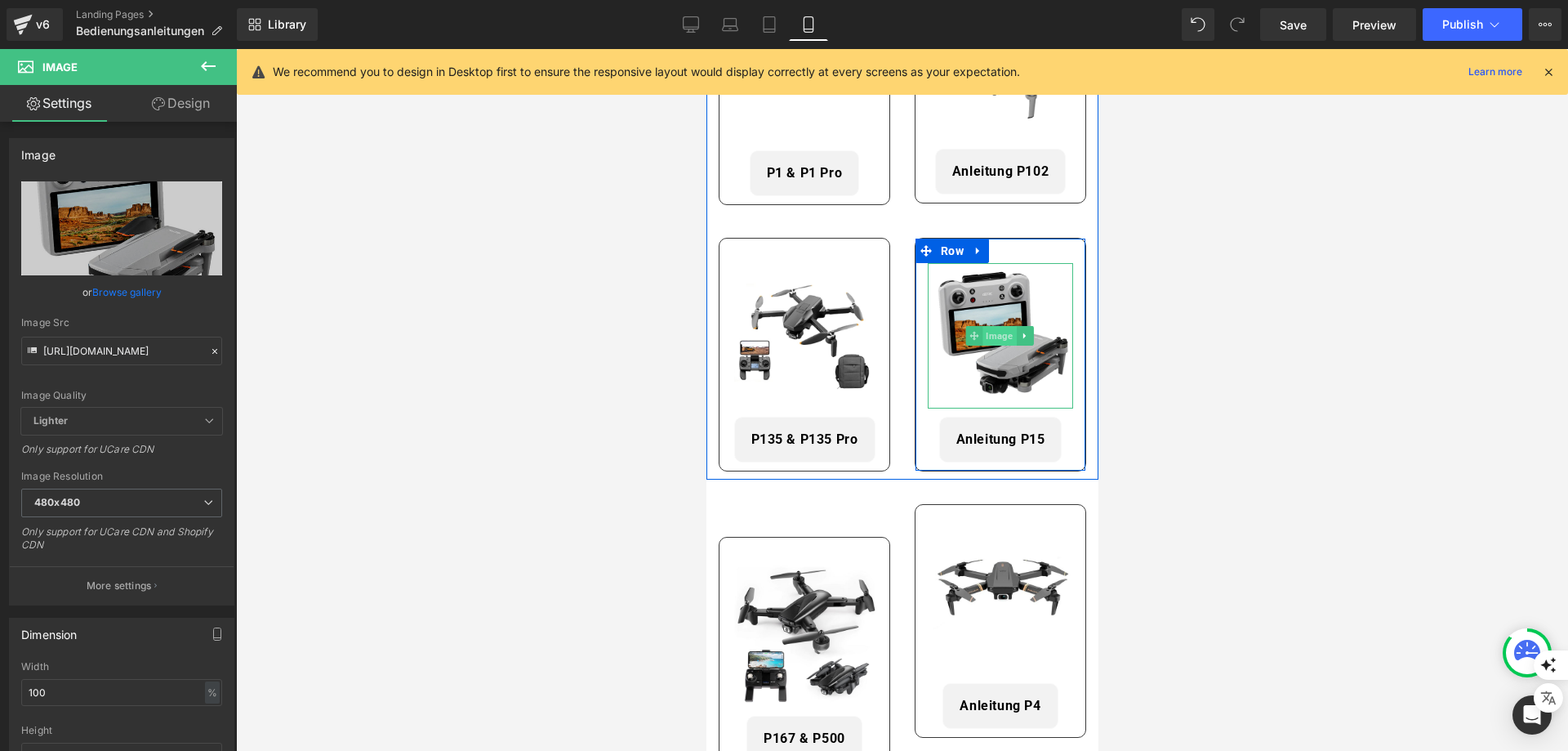
click at [990, 339] on span "Image" at bounding box center [999, 336] width 33 height 20
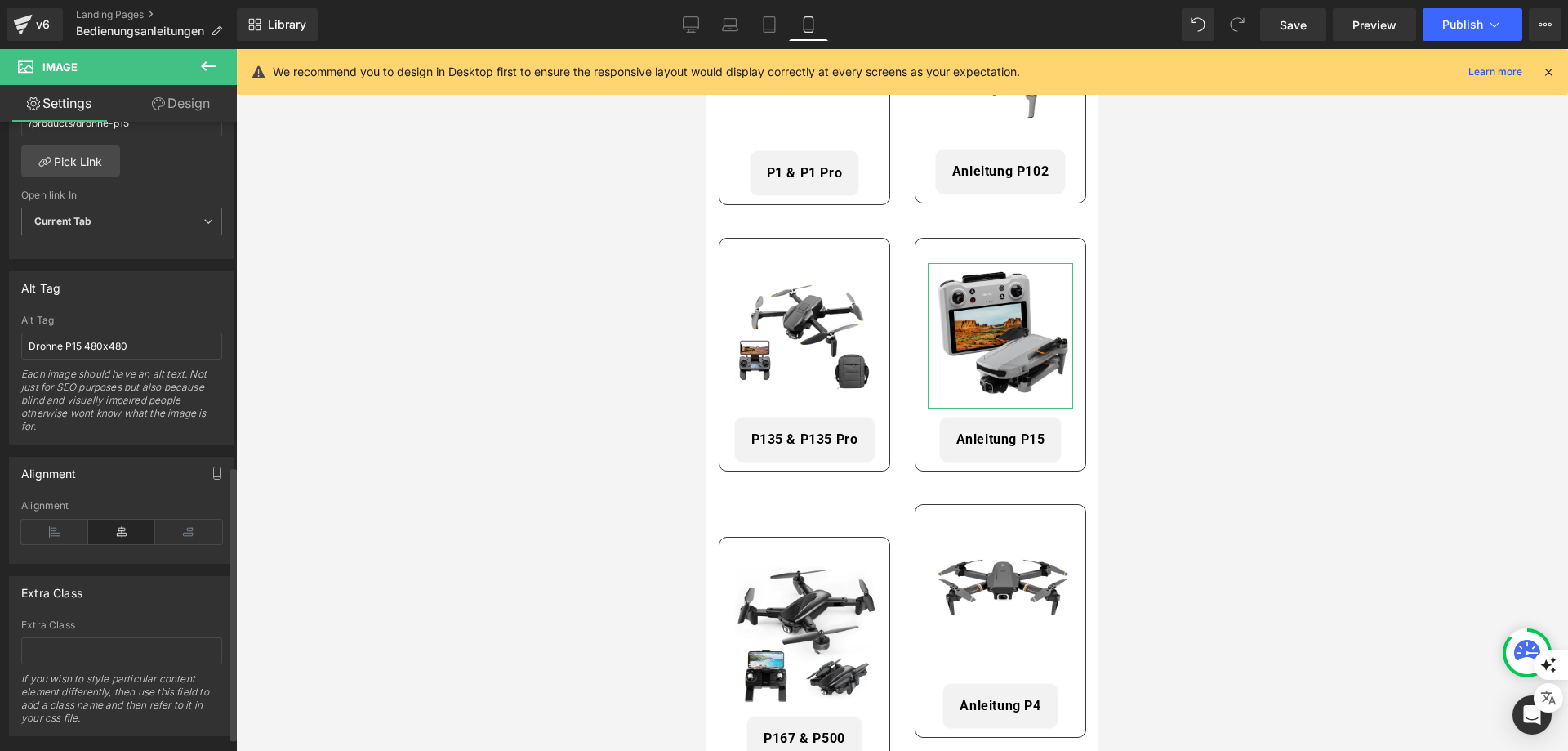
scroll to position [820, 0]
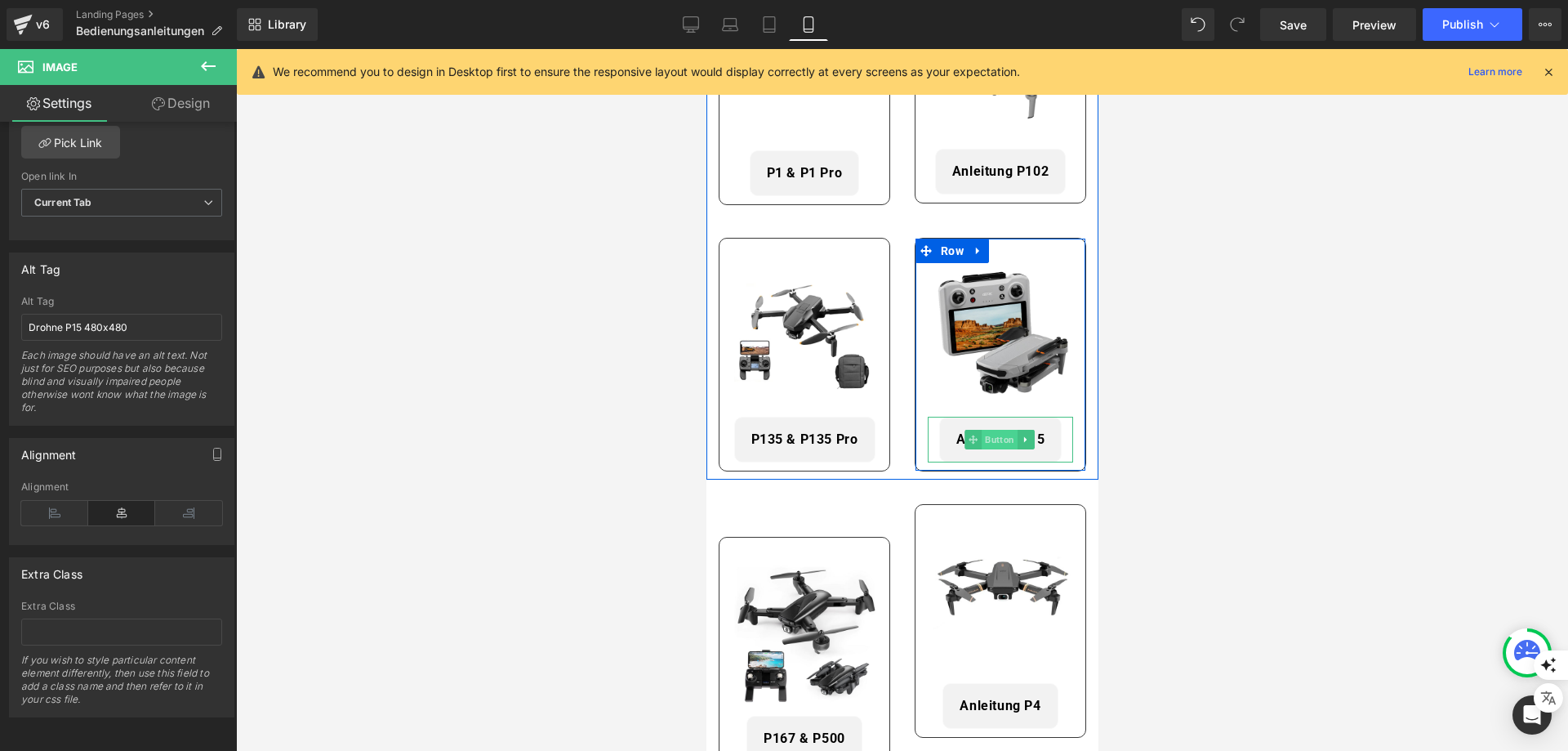
click at [995, 432] on span "Button" at bounding box center [999, 440] width 36 height 20
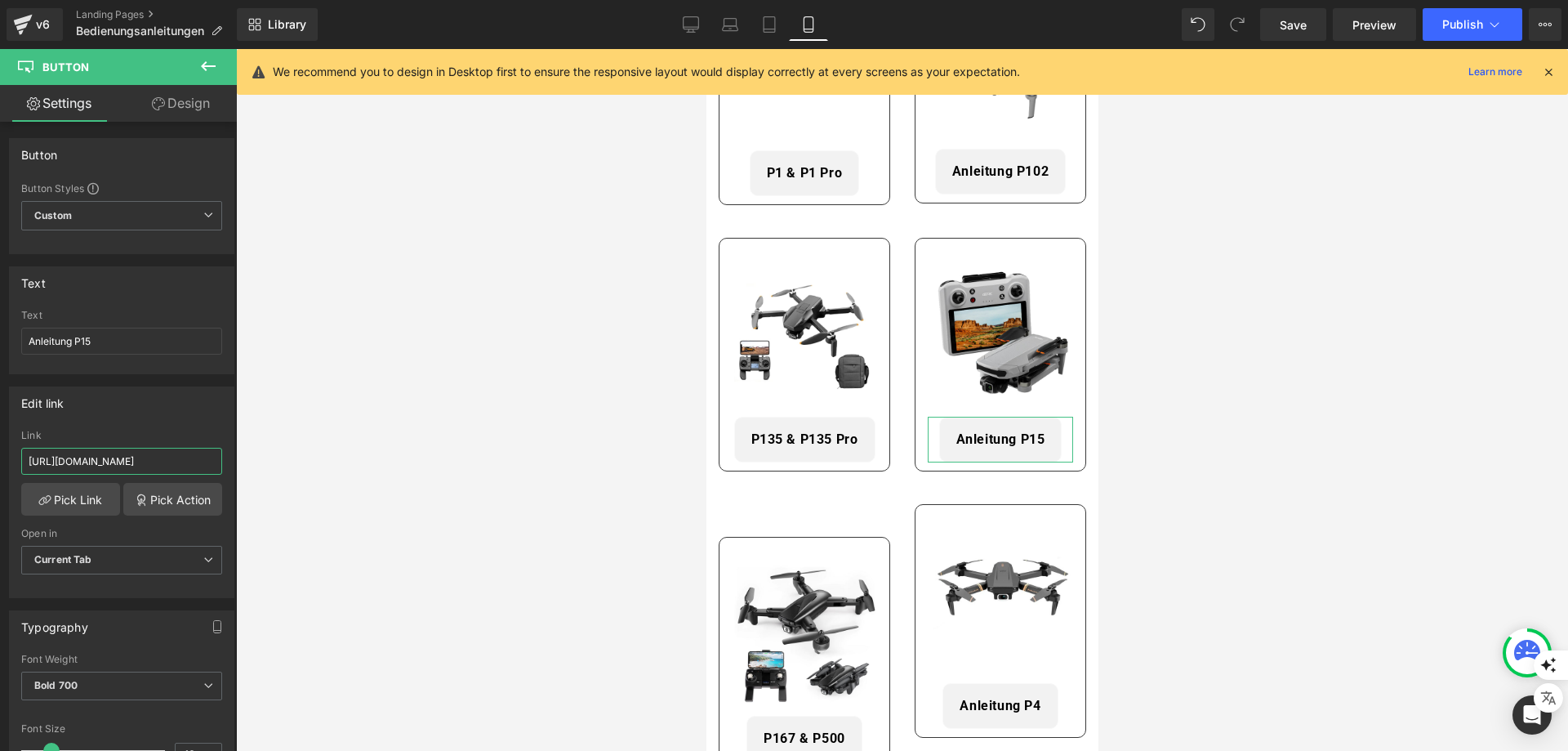
scroll to position [0, 288]
drag, startPoint x: 138, startPoint y: 457, endPoint x: 256, endPoint y: 469, distance: 118.6
click at [256, 469] on div "Button You are previewing how the will restyle your page. You can not edit Elem…" at bounding box center [784, 389] width 1568 height 779
click at [115, 411] on div "Edit link" at bounding box center [121, 403] width 223 height 31
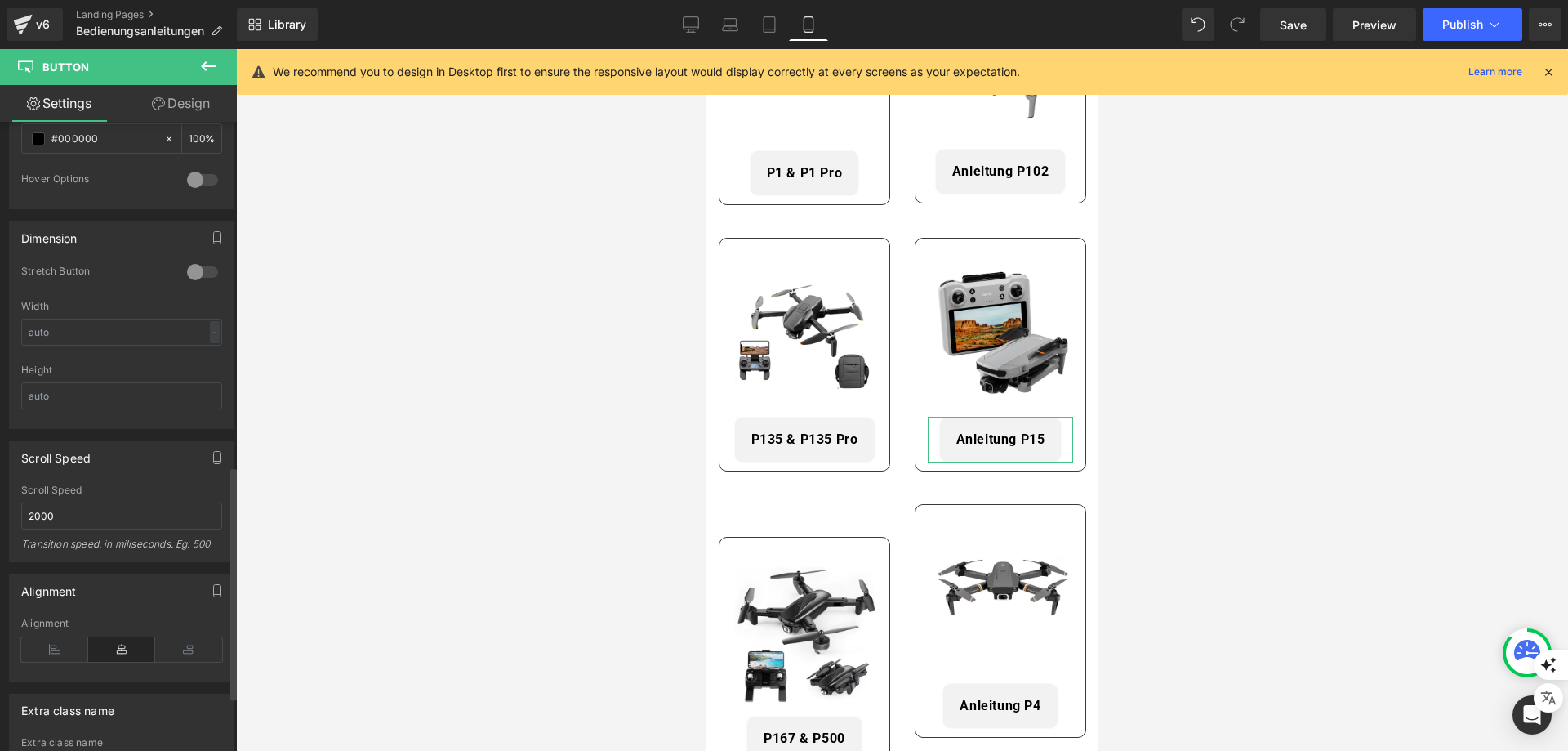
scroll to position [1079, 0]
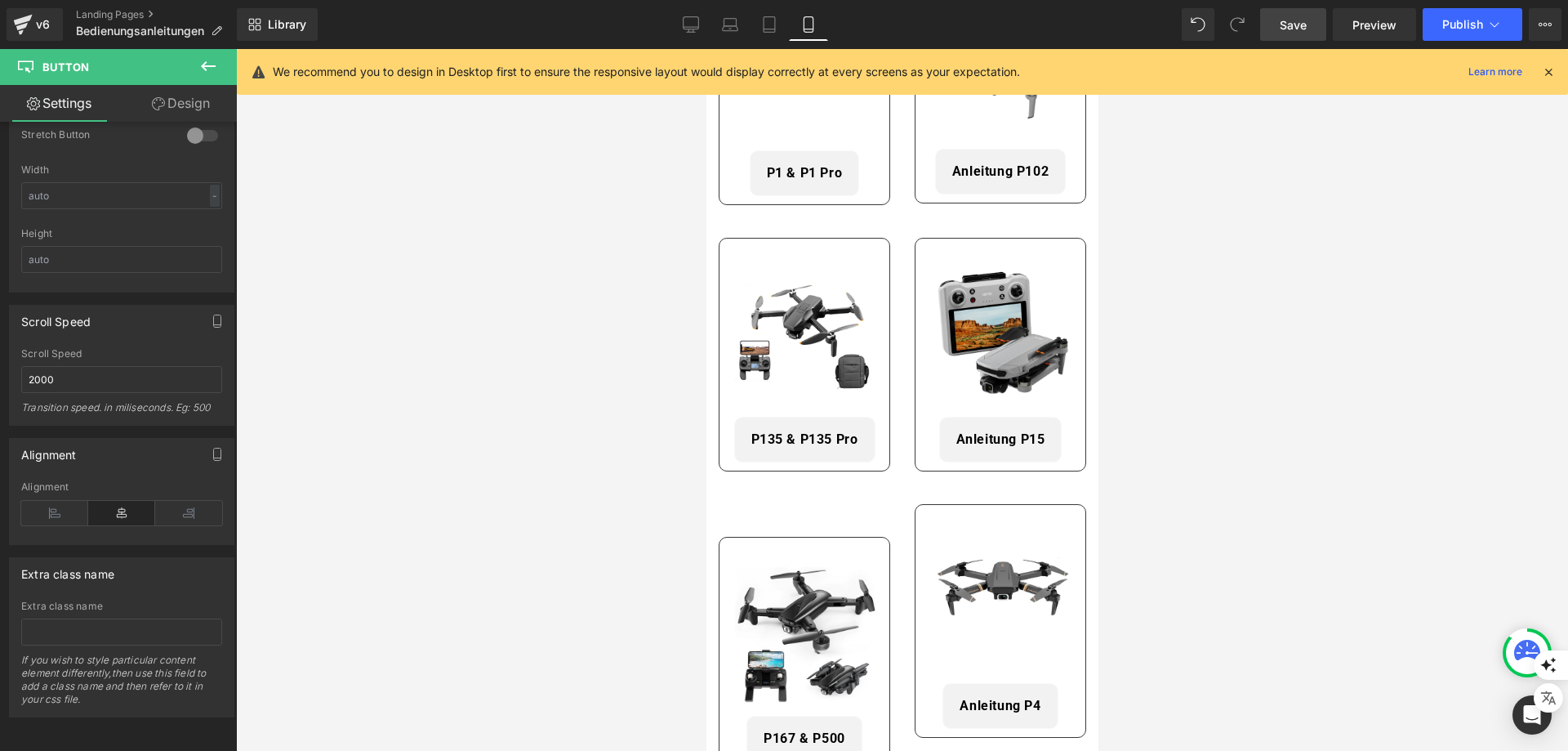
click at [1294, 23] on span "Save" at bounding box center [1292, 25] width 27 height 17
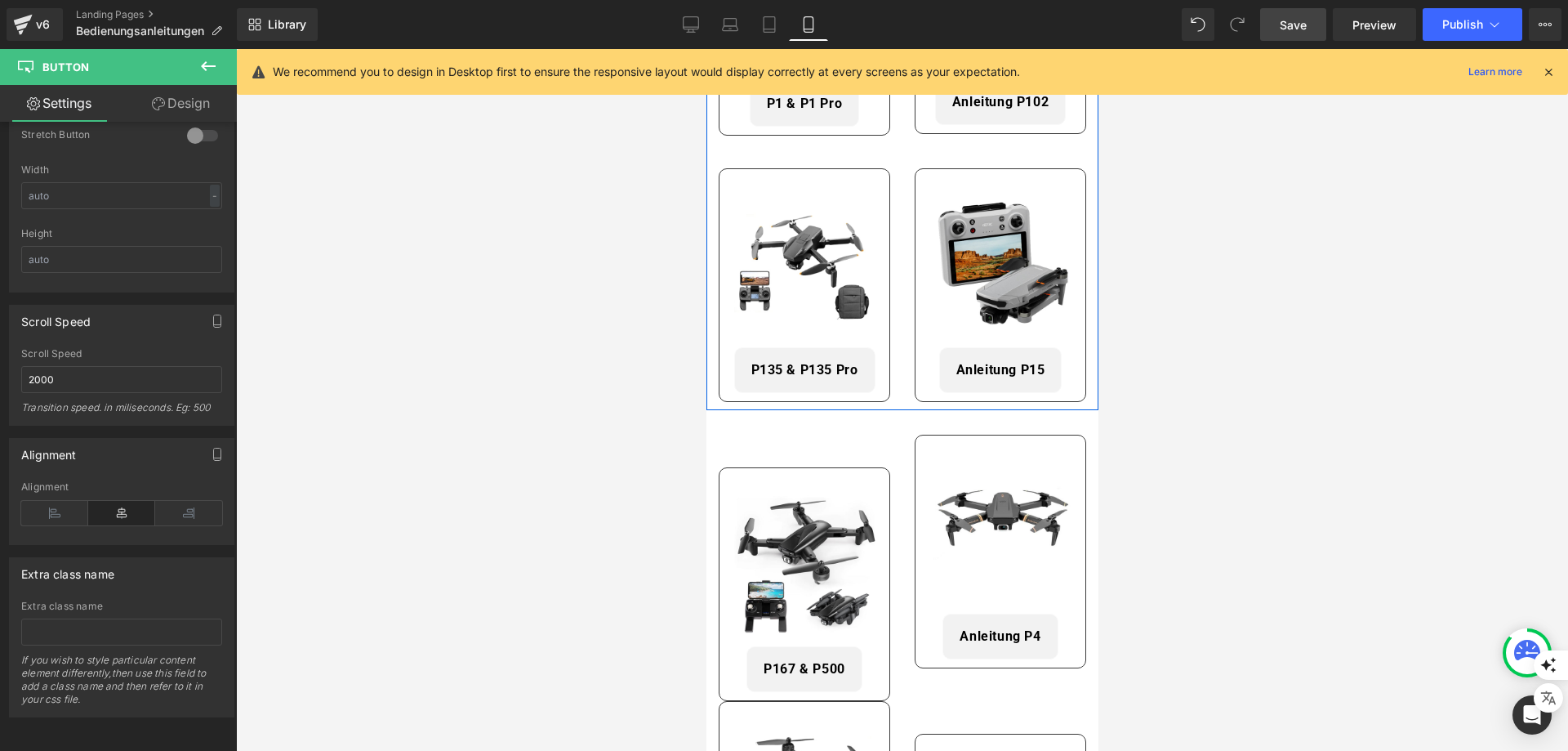
scroll to position [490, 0]
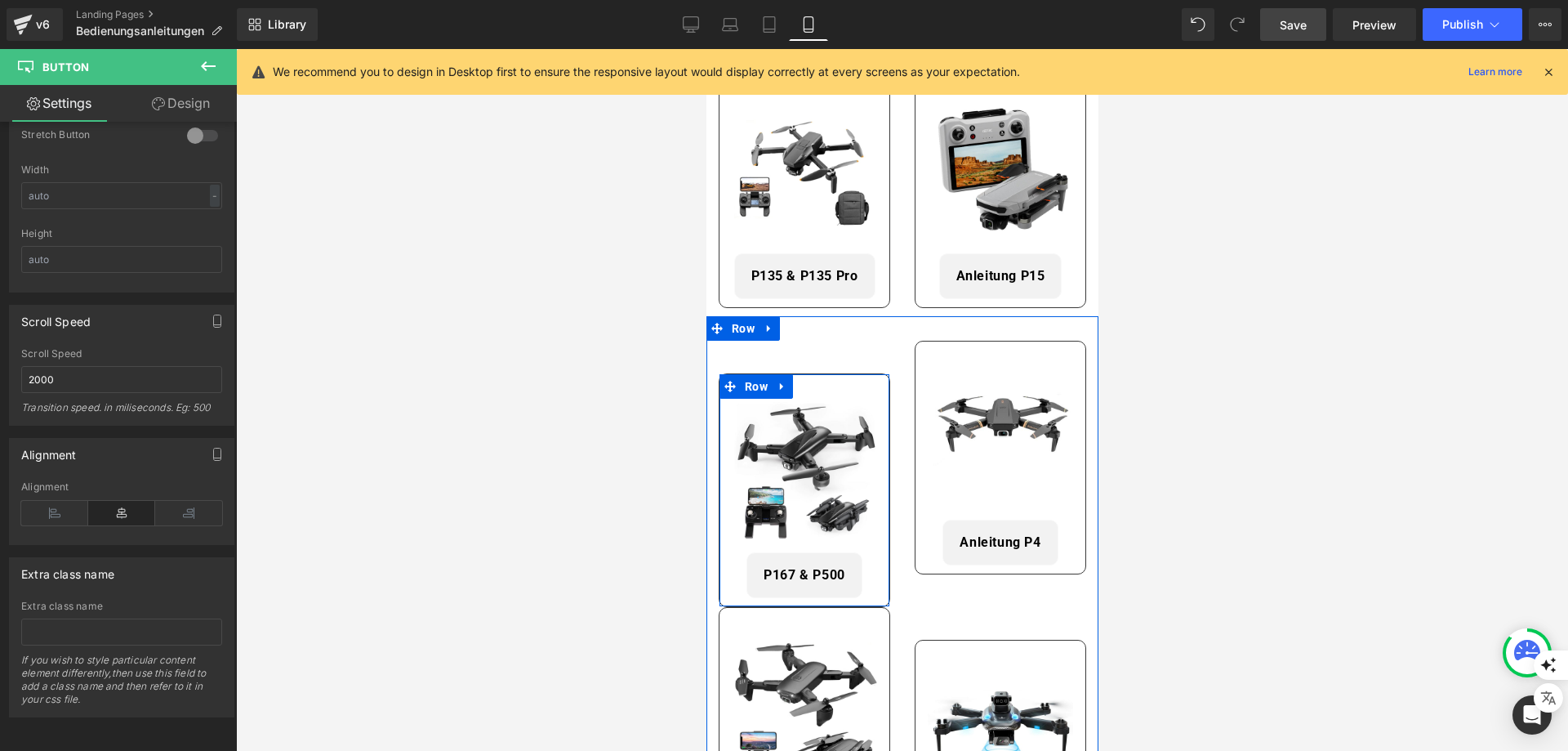
click at [832, 385] on div "Image P167 & P500 Button Row" at bounding box center [803, 489] width 171 height 233
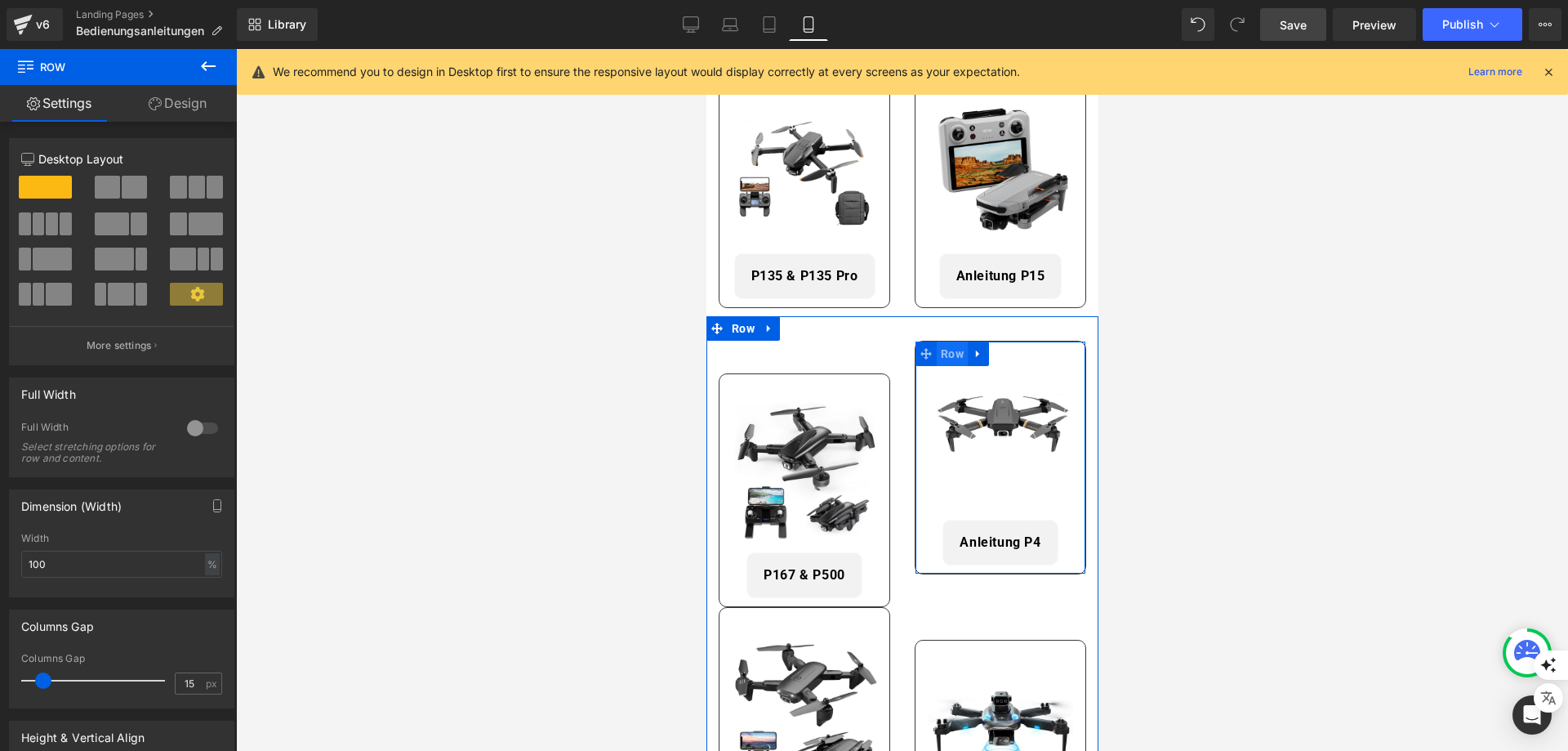
click at [957, 349] on span "Row" at bounding box center [952, 353] width 31 height 25
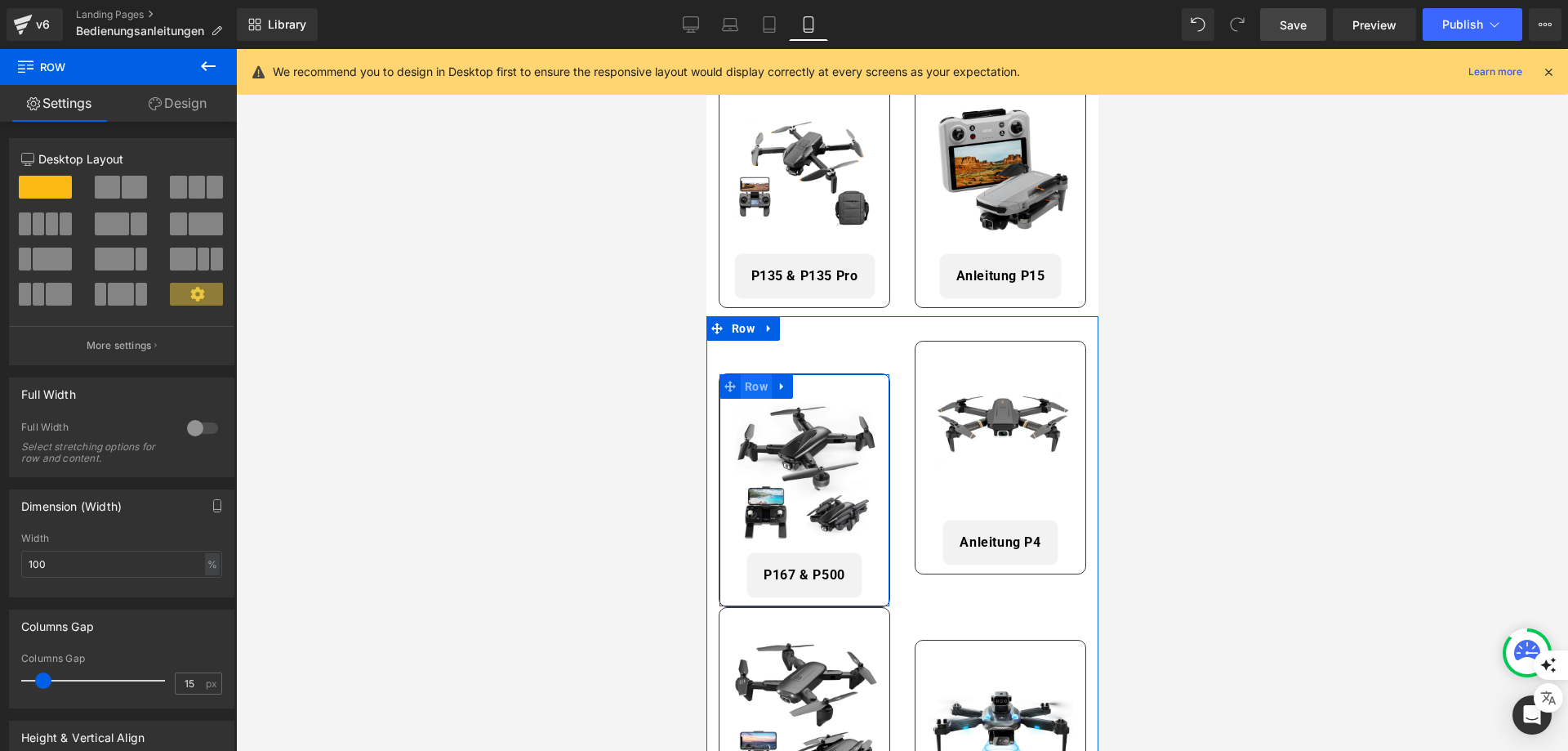
click at [757, 382] on span "Row" at bounding box center [756, 386] width 31 height 25
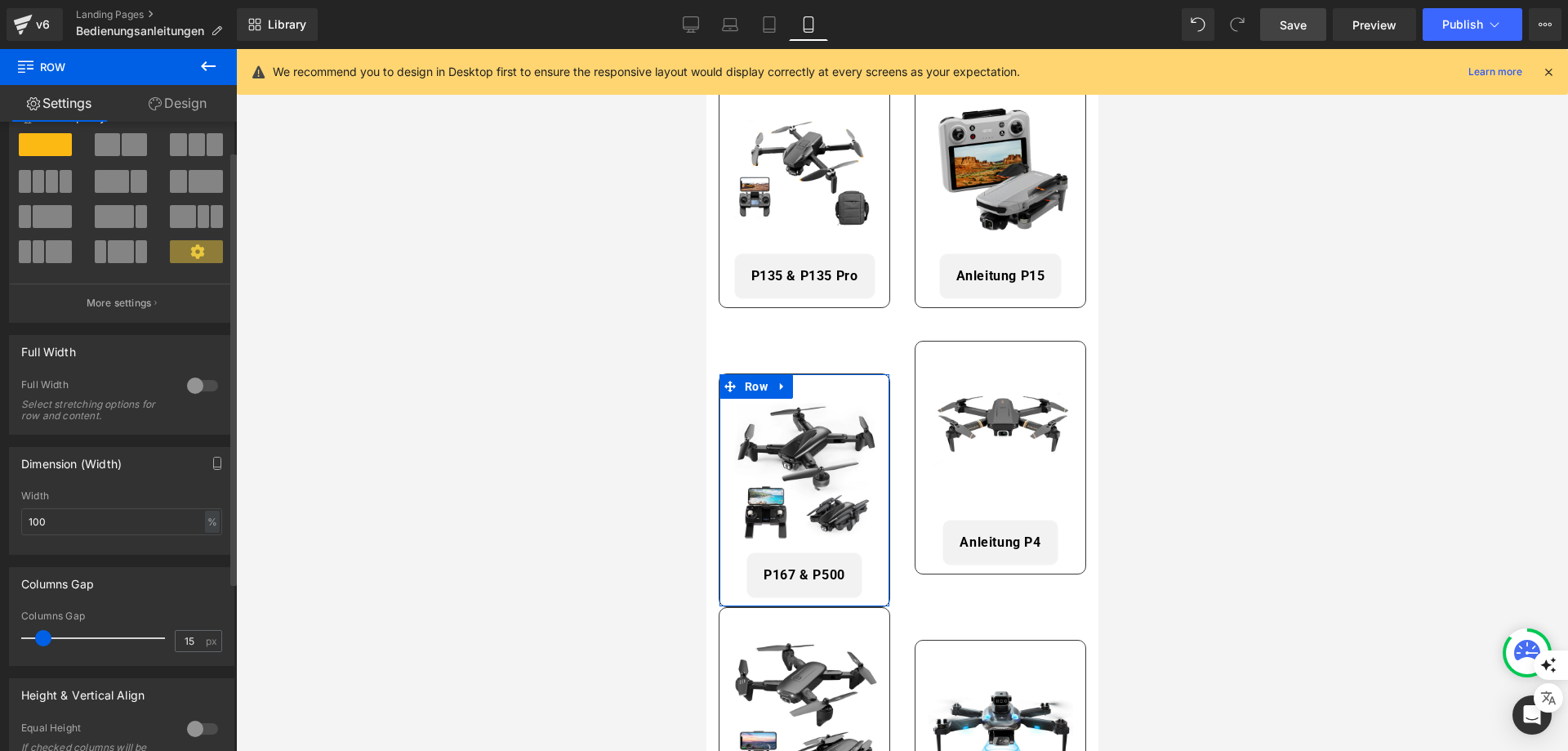
scroll to position [0, 0]
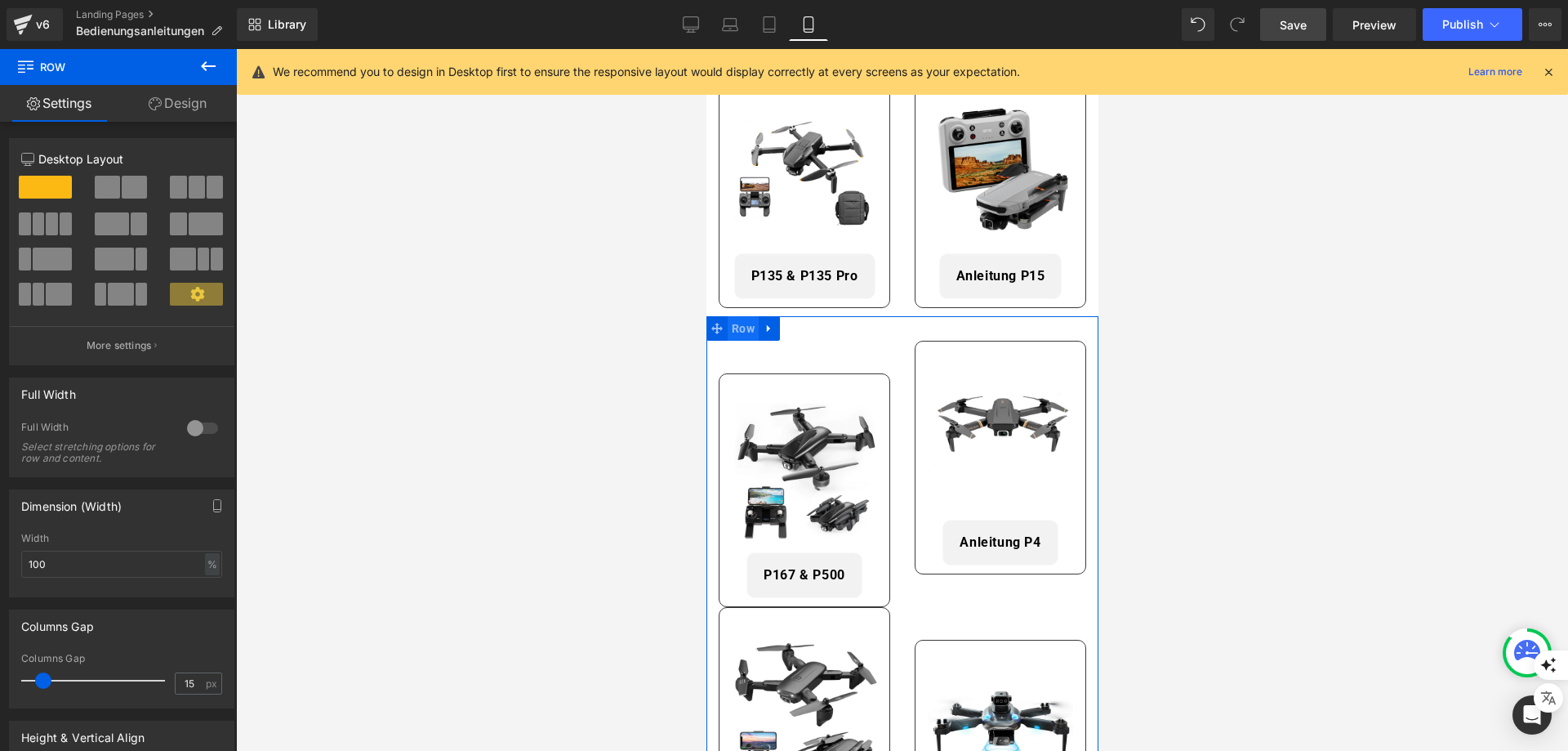
click at [744, 319] on span "Row" at bounding box center [743, 328] width 31 height 25
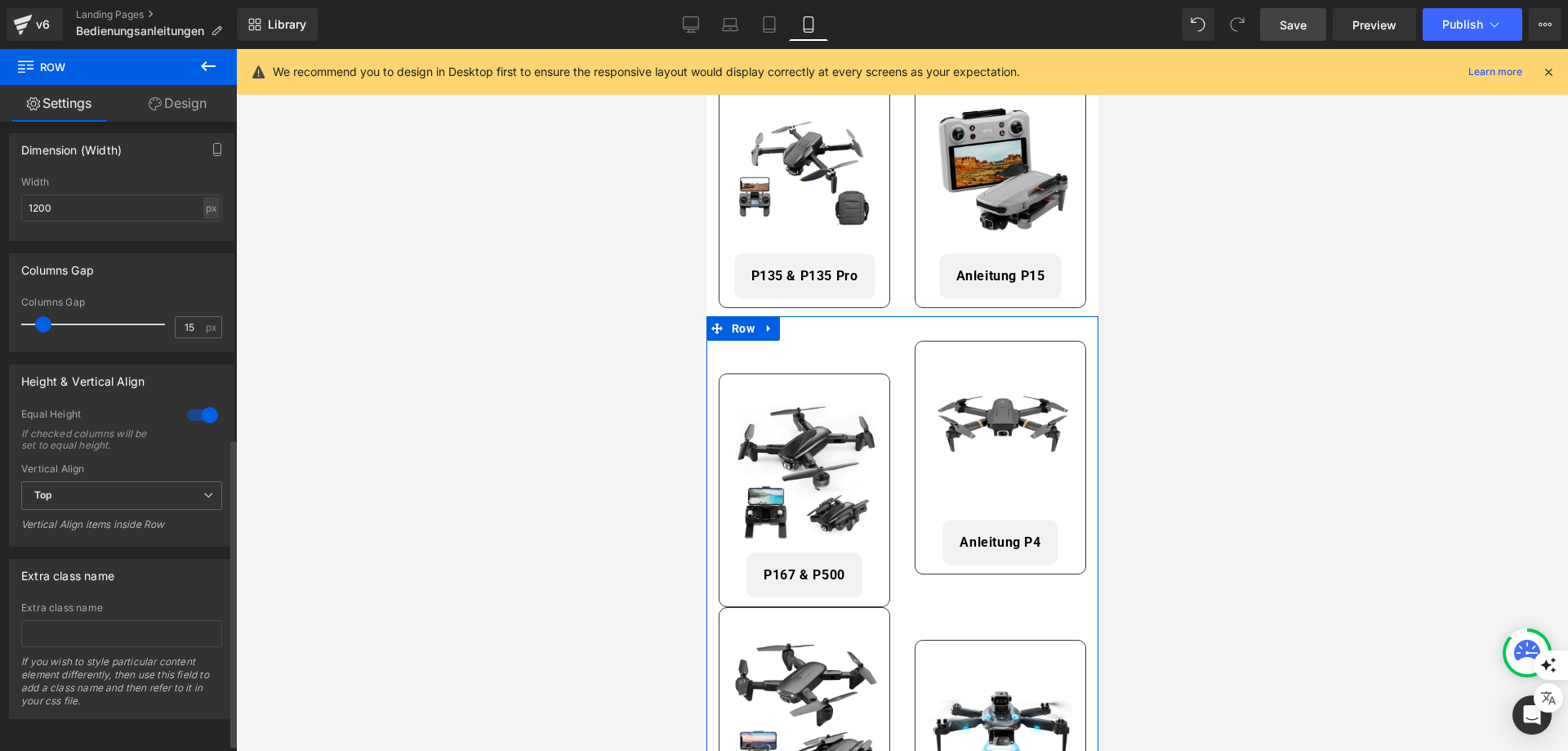
scroll to position [657, 0]
click at [137, 479] on span "Top" at bounding box center [122, 493] width 201 height 29
click at [109, 513] on li "Top" at bounding box center [119, 523] width 195 height 25
click at [108, 481] on span "Top" at bounding box center [122, 493] width 201 height 29
click at [101, 540] on li "Middle" at bounding box center [119, 547] width 195 height 25
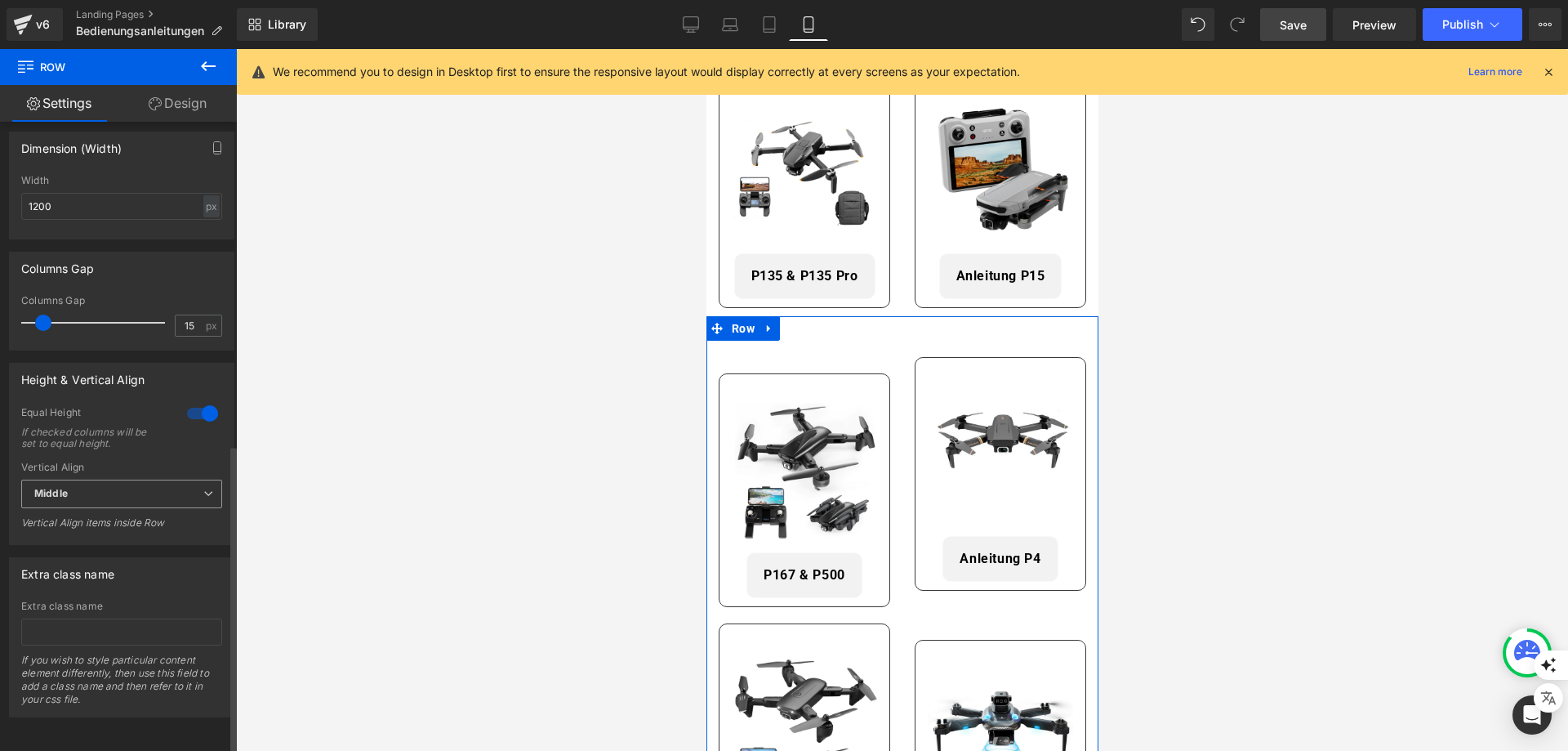
click at [102, 482] on span "Middle" at bounding box center [122, 493] width 201 height 29
click at [88, 559] on li "Bottom" at bounding box center [119, 571] width 195 height 25
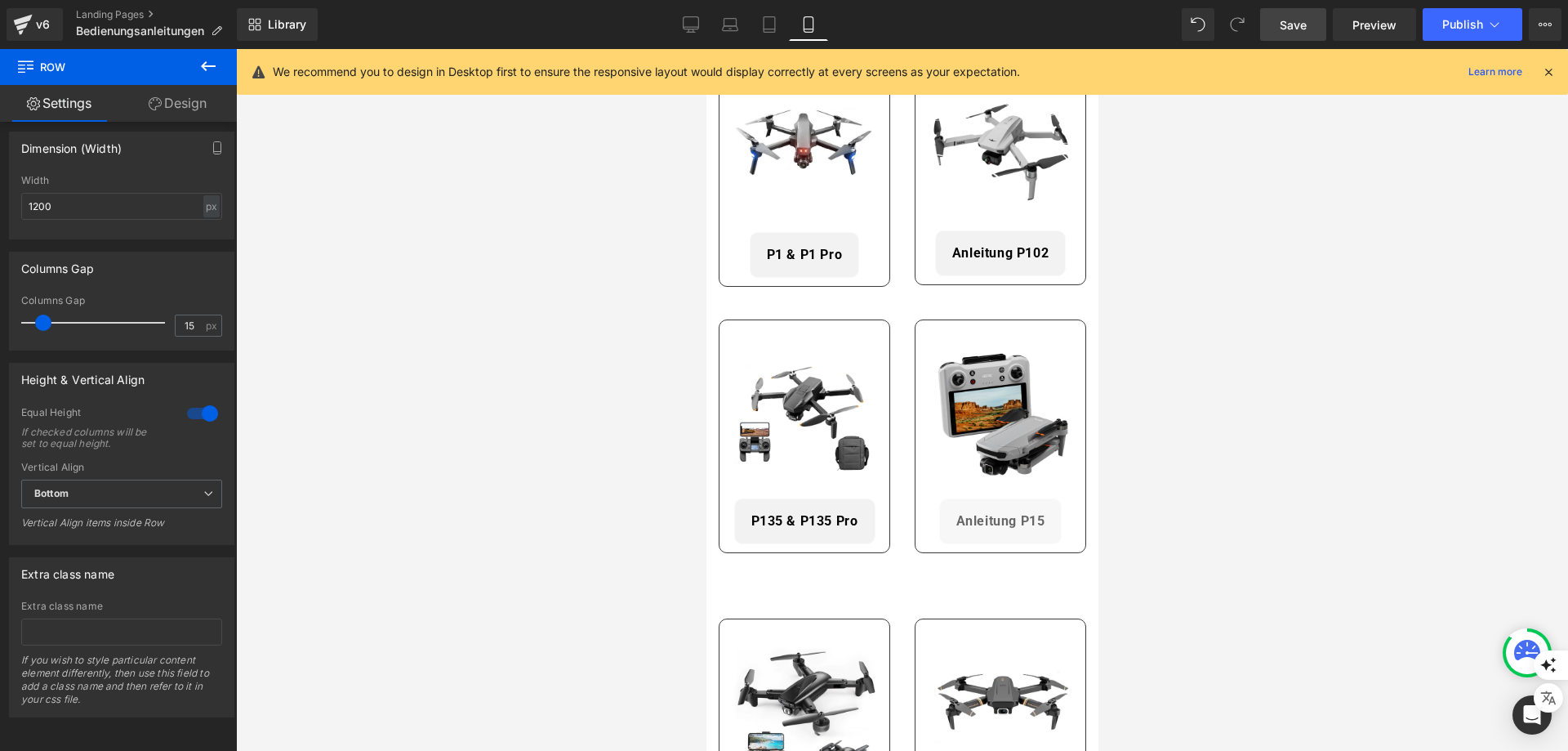
scroll to position [0, 0]
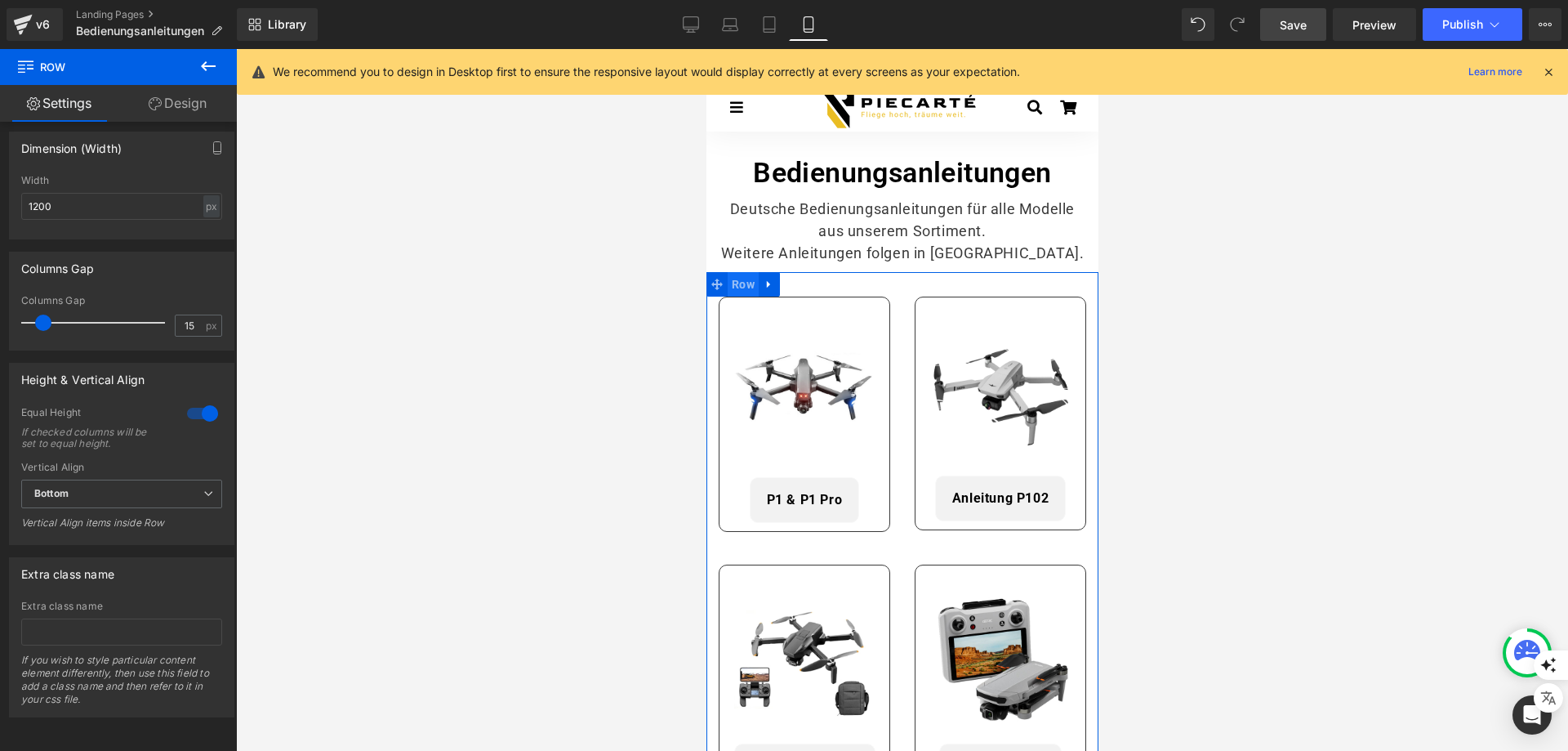
click at [748, 286] on span "Row" at bounding box center [743, 283] width 31 height 25
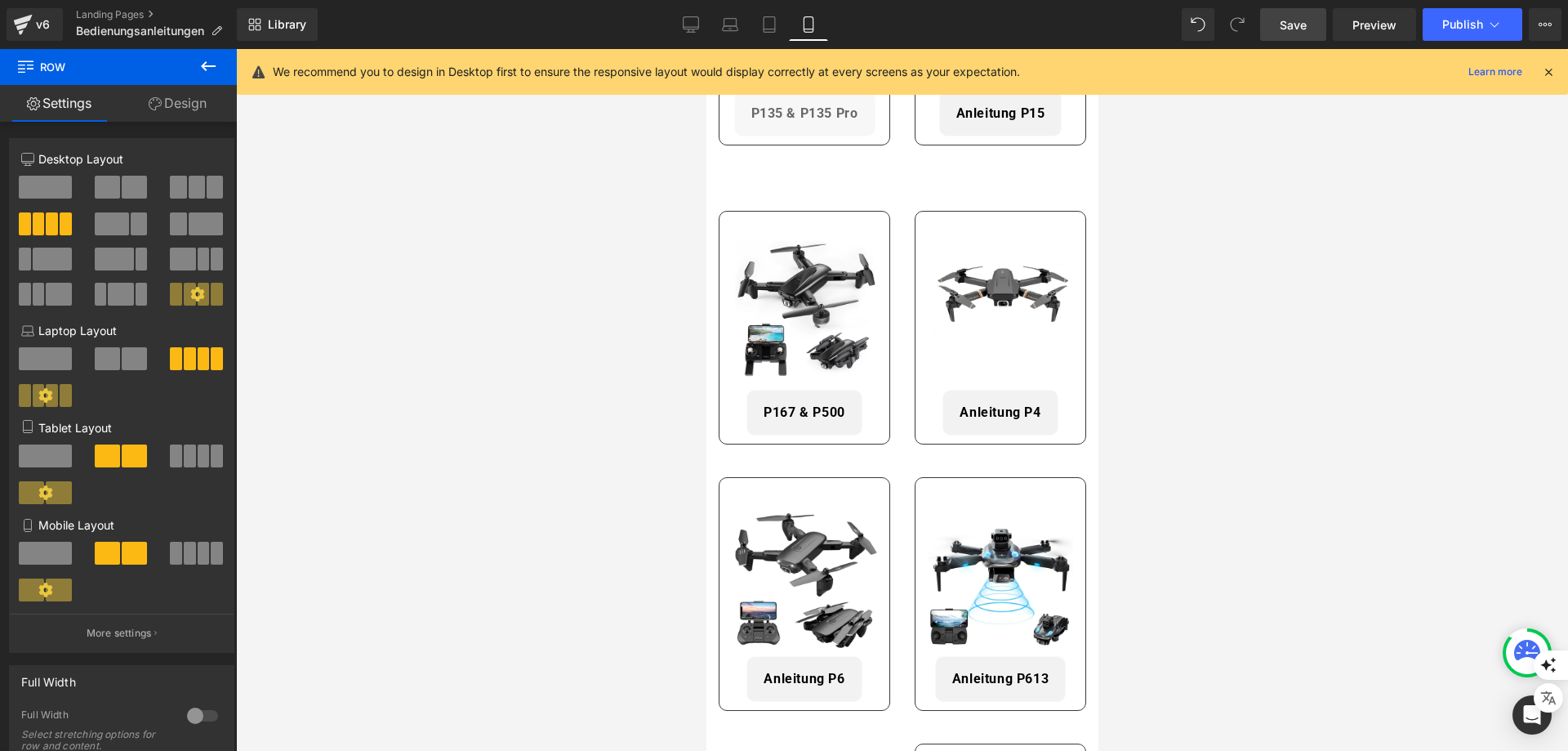
scroll to position [654, 0]
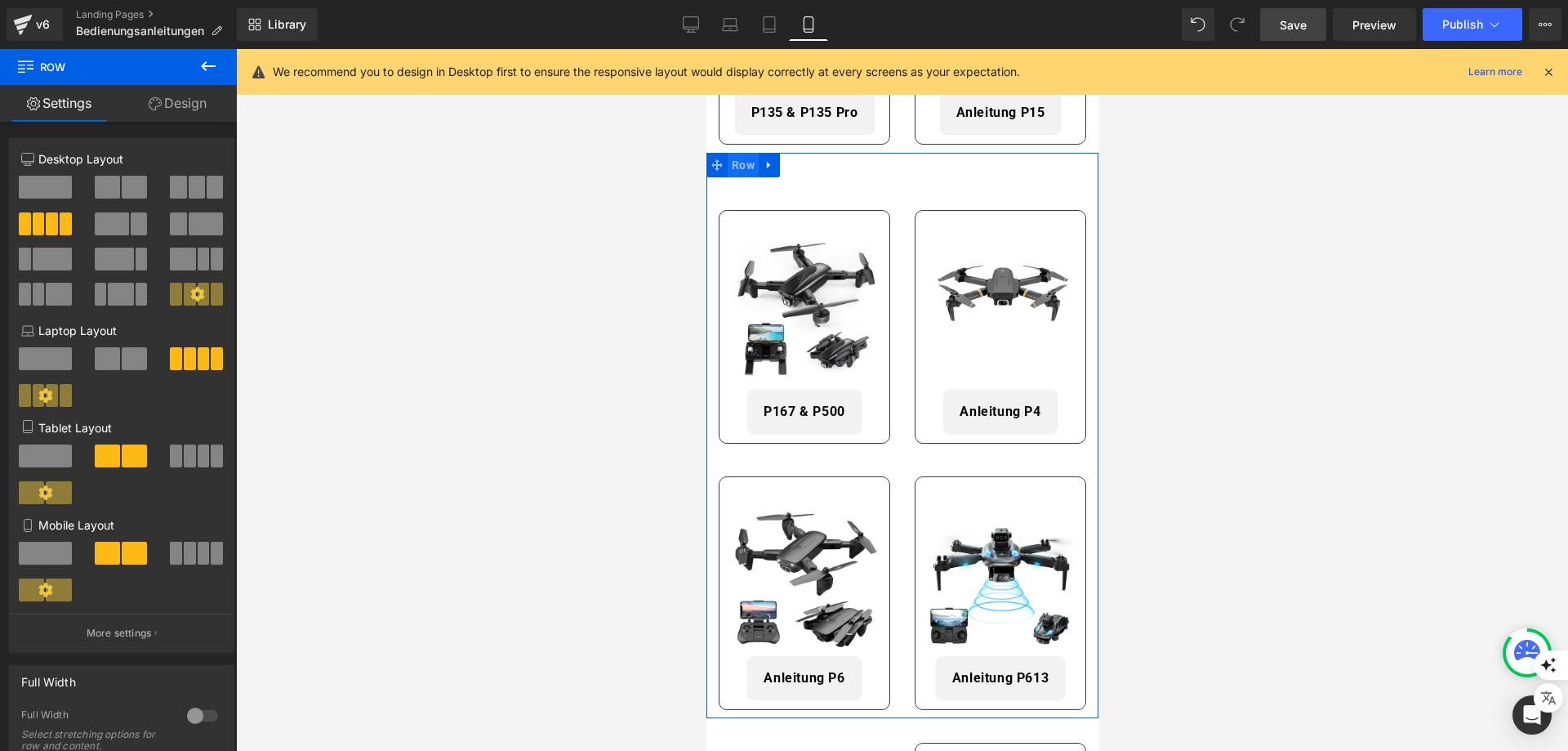
click at [743, 160] on span "Row" at bounding box center [743, 164] width 31 height 25
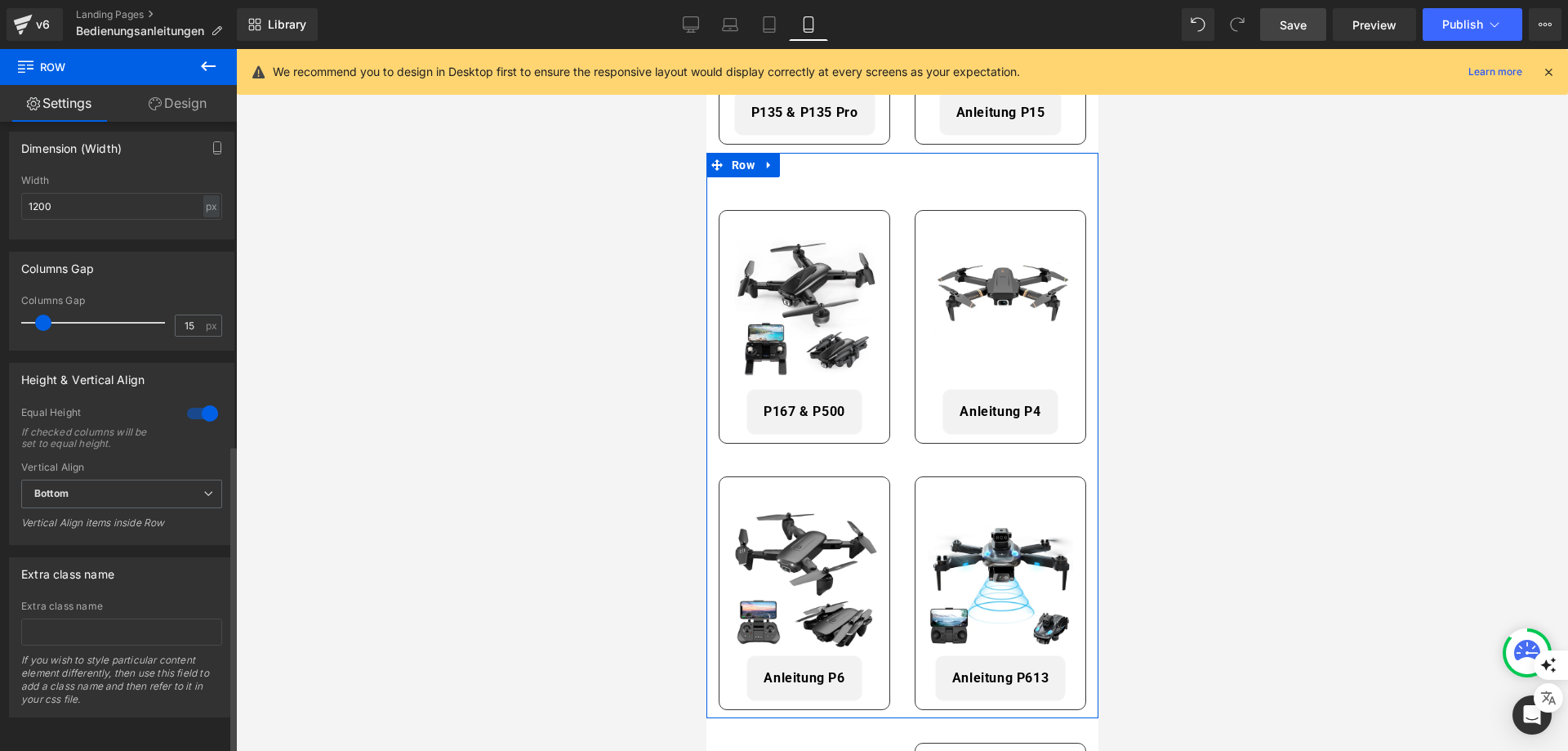
scroll to position [657, 0]
click at [111, 480] on span "Bottom" at bounding box center [122, 493] width 201 height 29
click at [100, 518] on li "Top" at bounding box center [119, 523] width 195 height 25
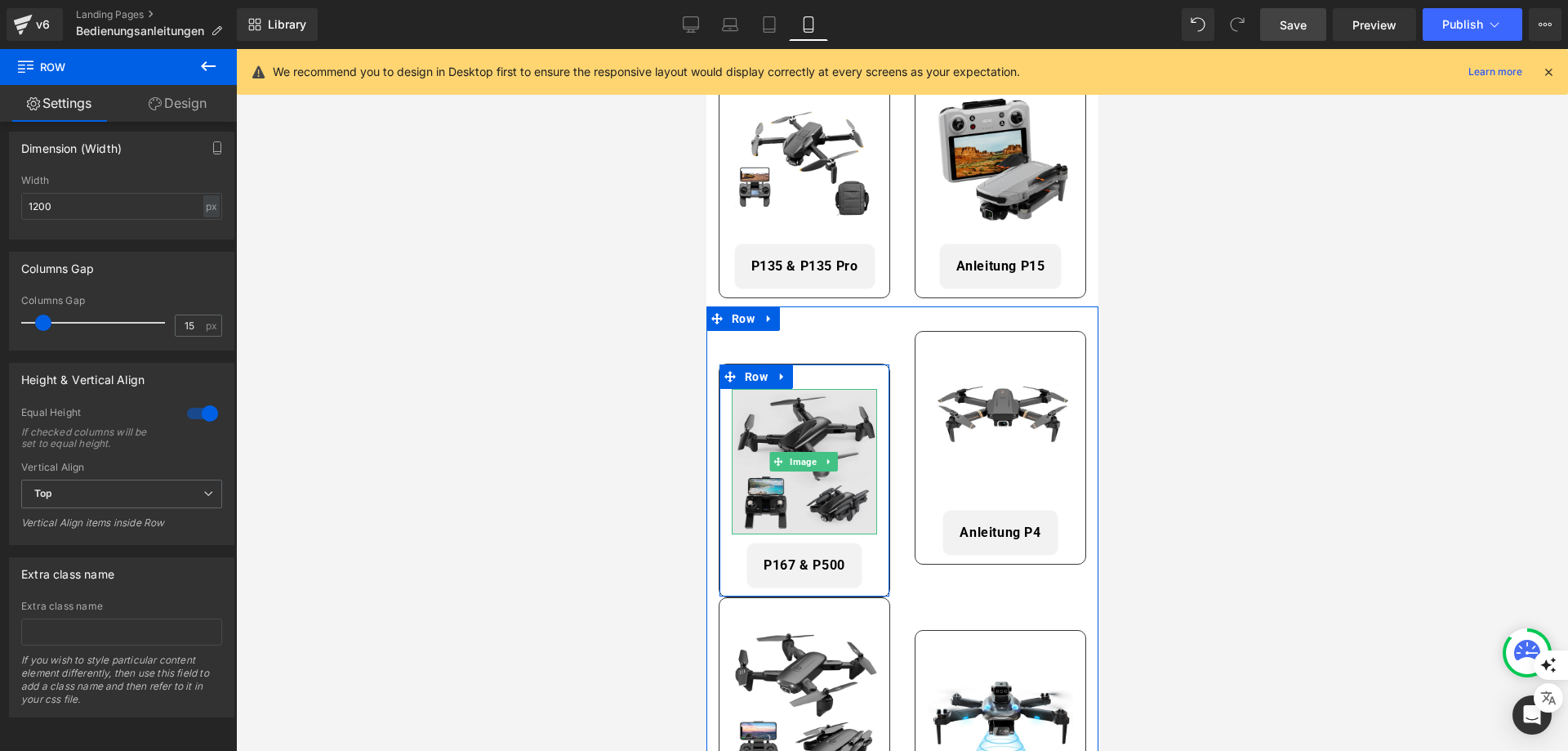
scroll to position [490, 0]
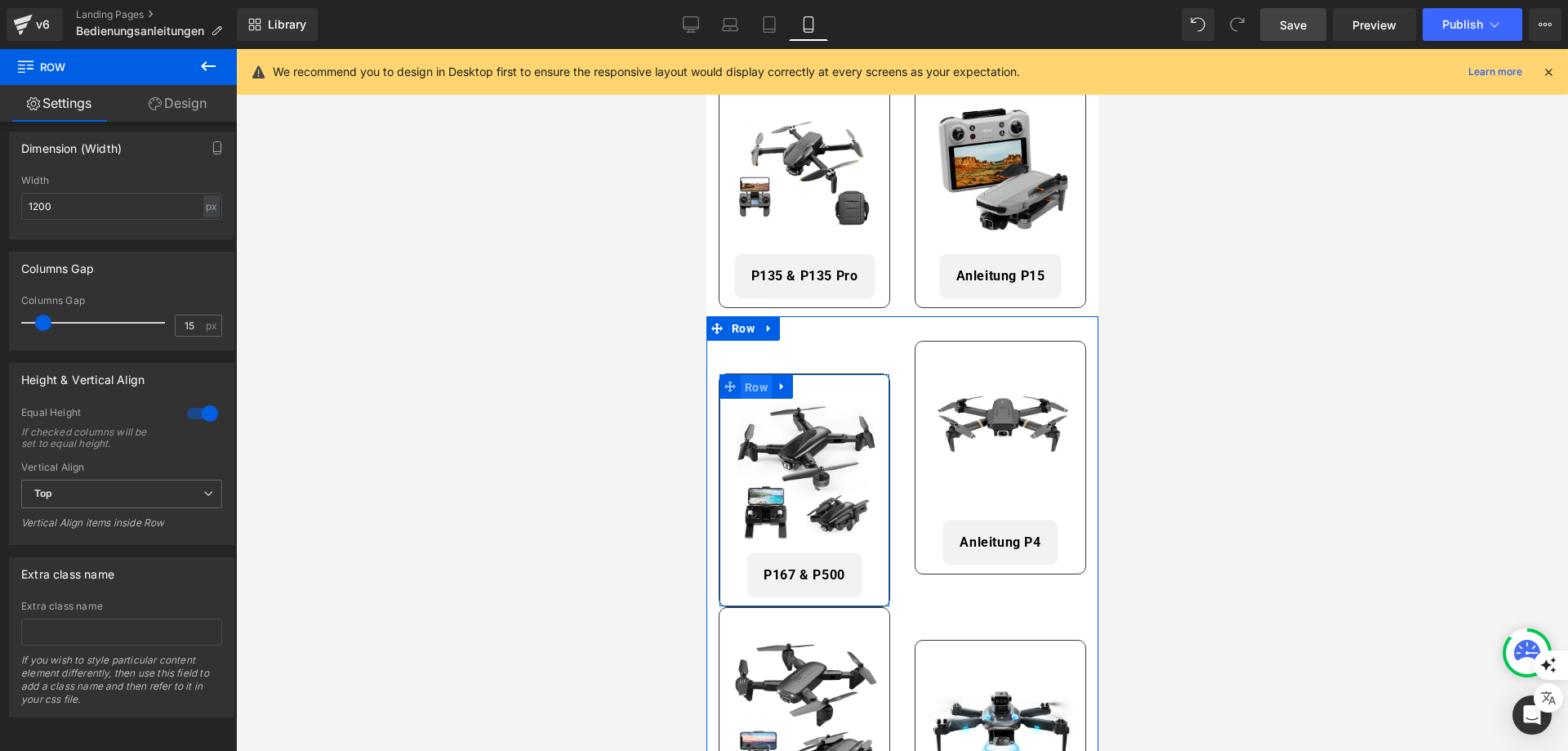
click at [761, 387] on span "Row" at bounding box center [756, 387] width 31 height 25
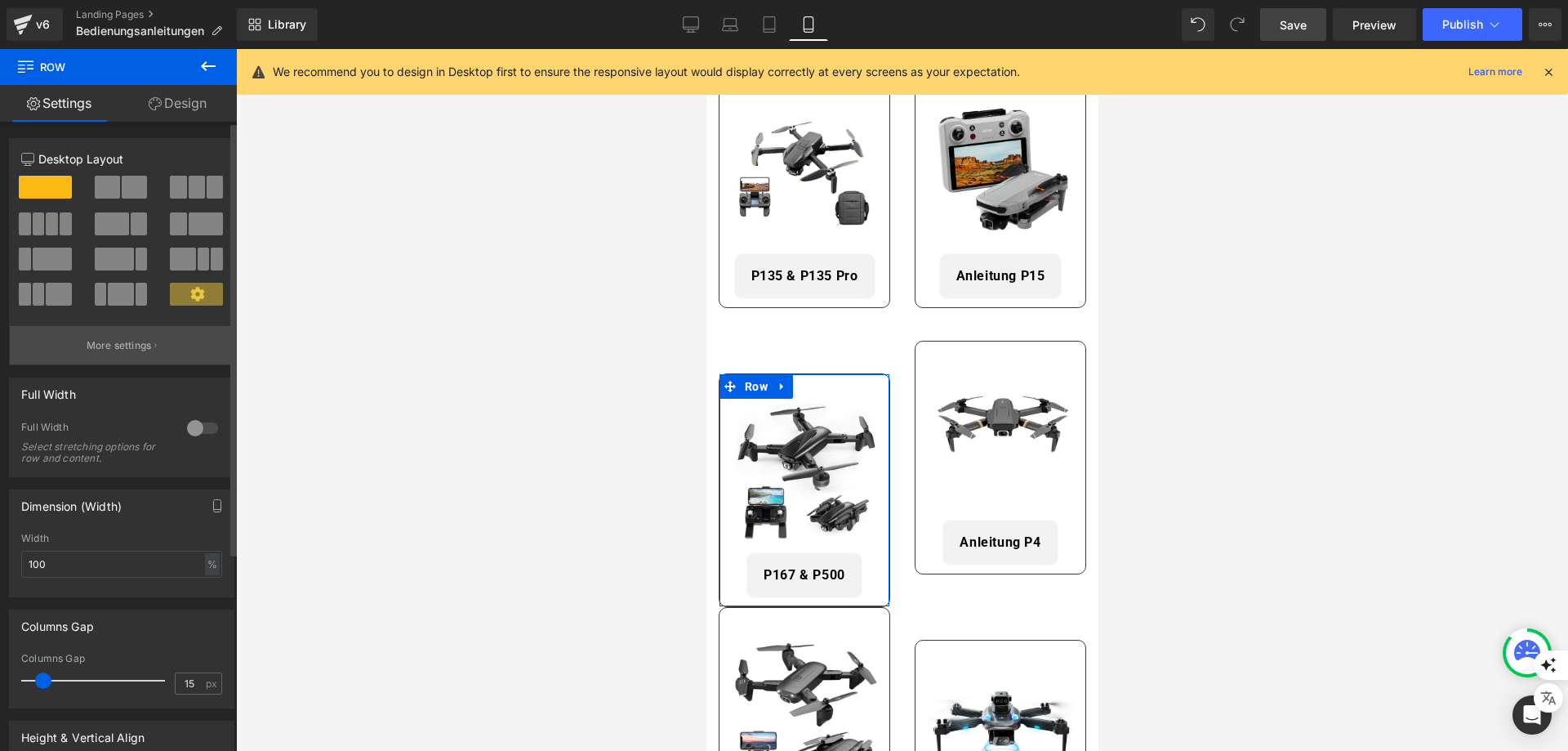
click at [127, 348] on p "More settings" at bounding box center [119, 345] width 65 height 15
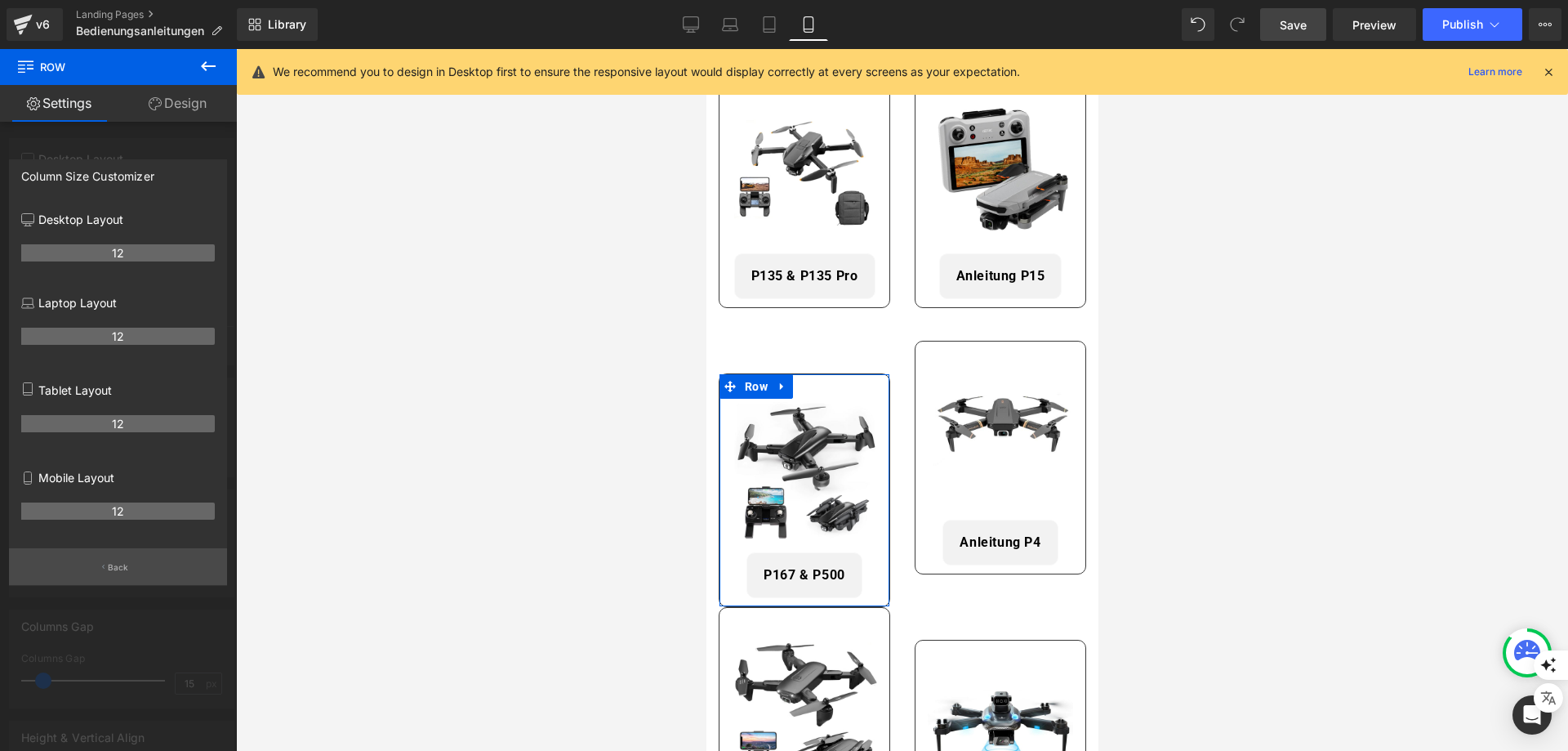
click at [137, 571] on button "Back" at bounding box center [118, 566] width 219 height 36
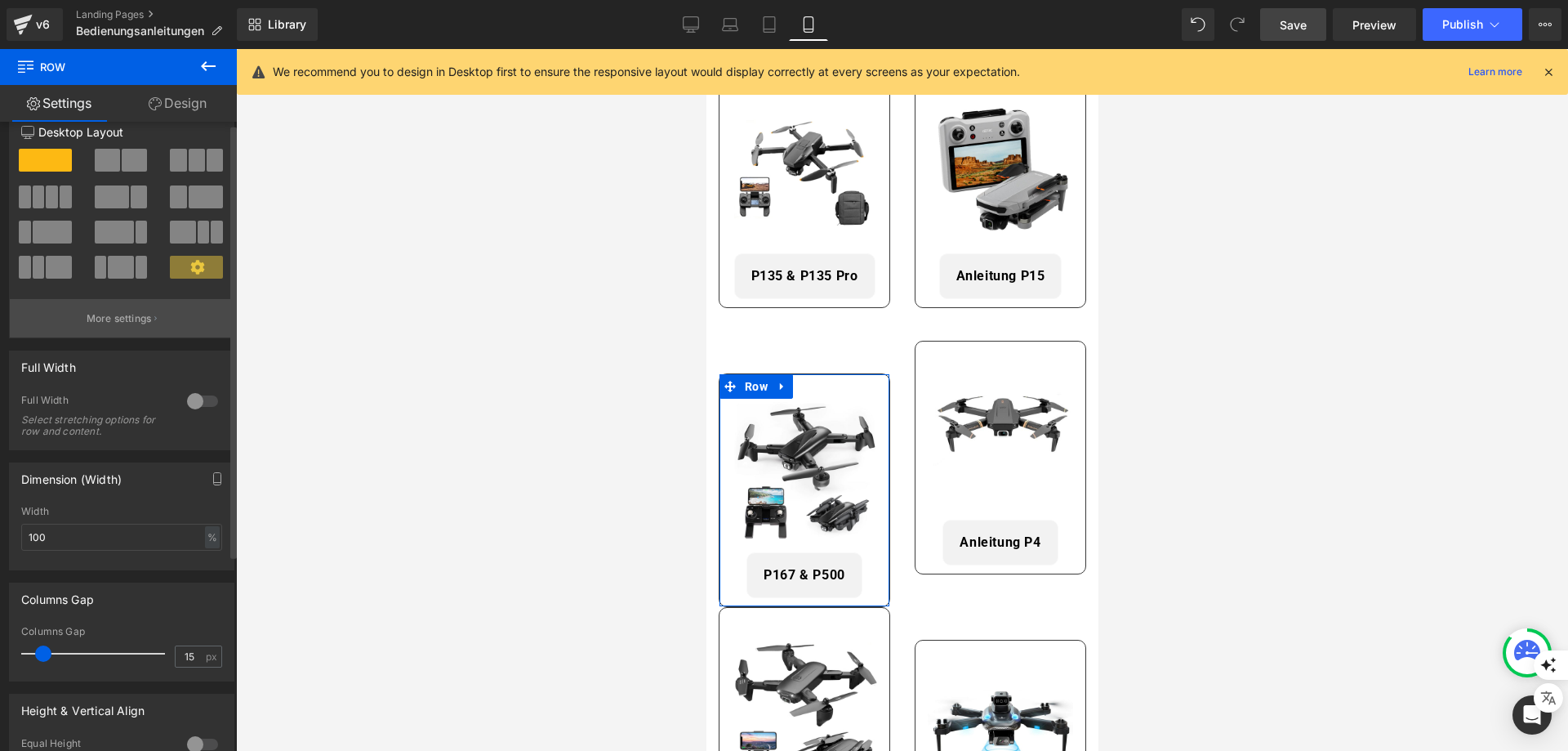
scroll to position [0, 0]
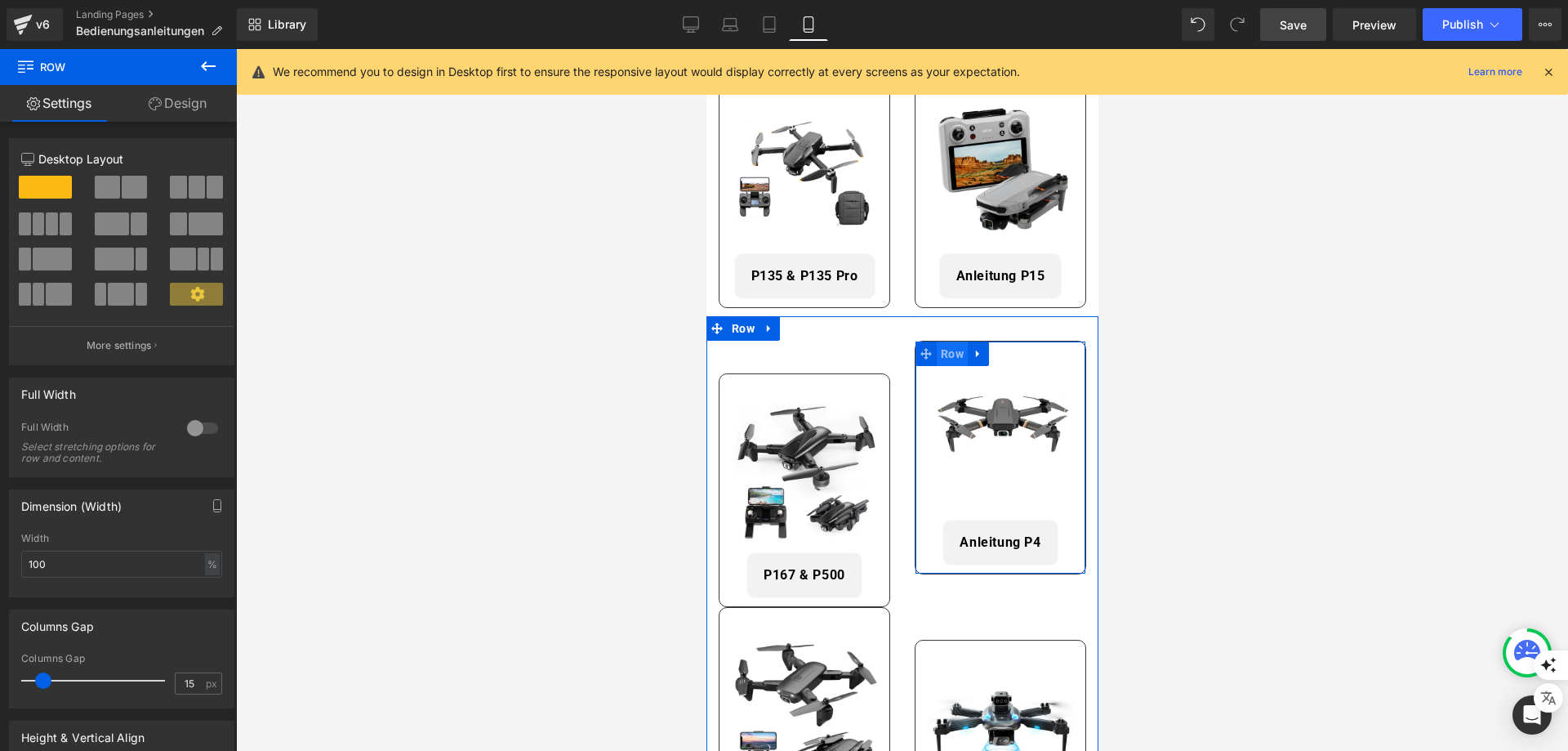
click at [948, 348] on span "Row" at bounding box center [952, 353] width 31 height 25
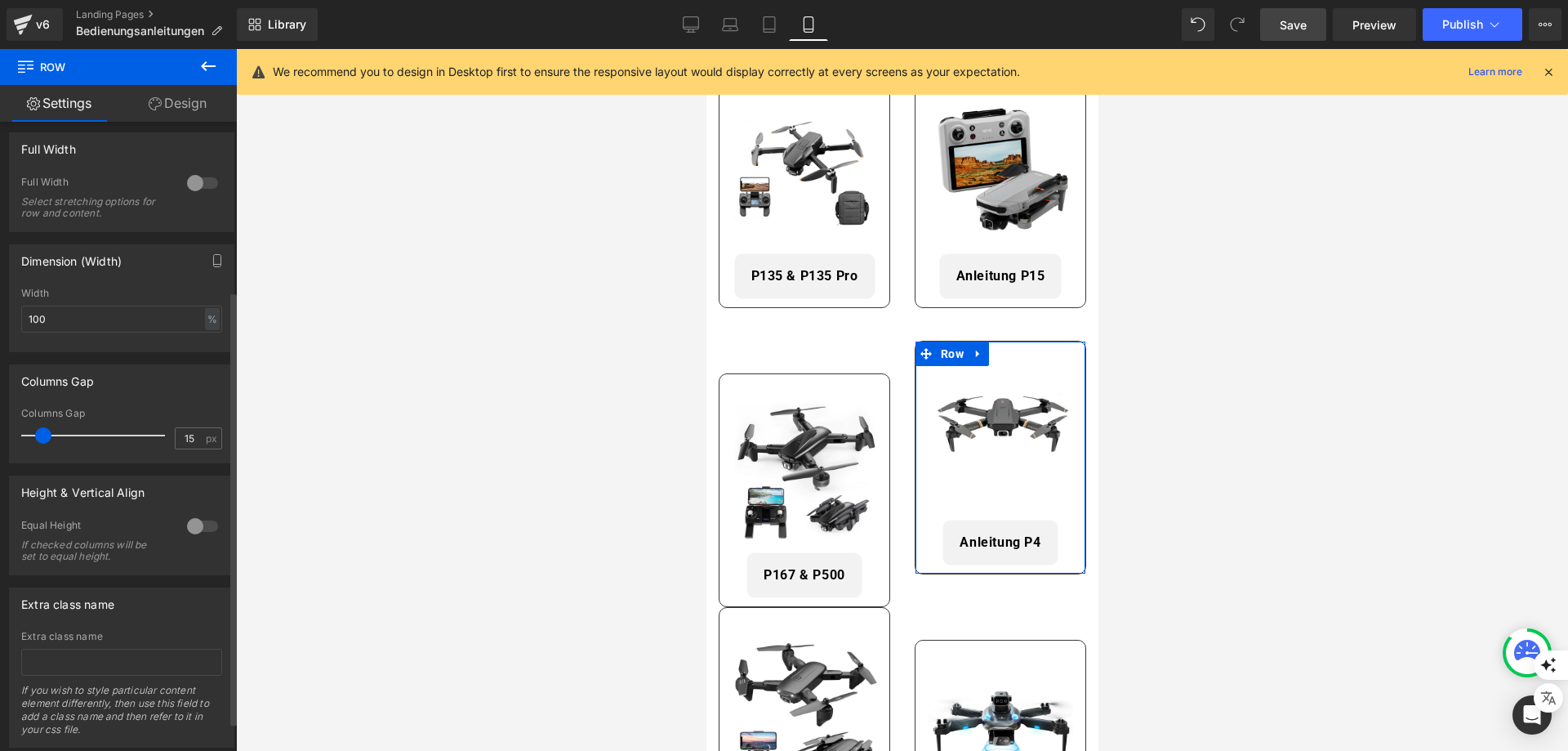
scroll to position [287, 0]
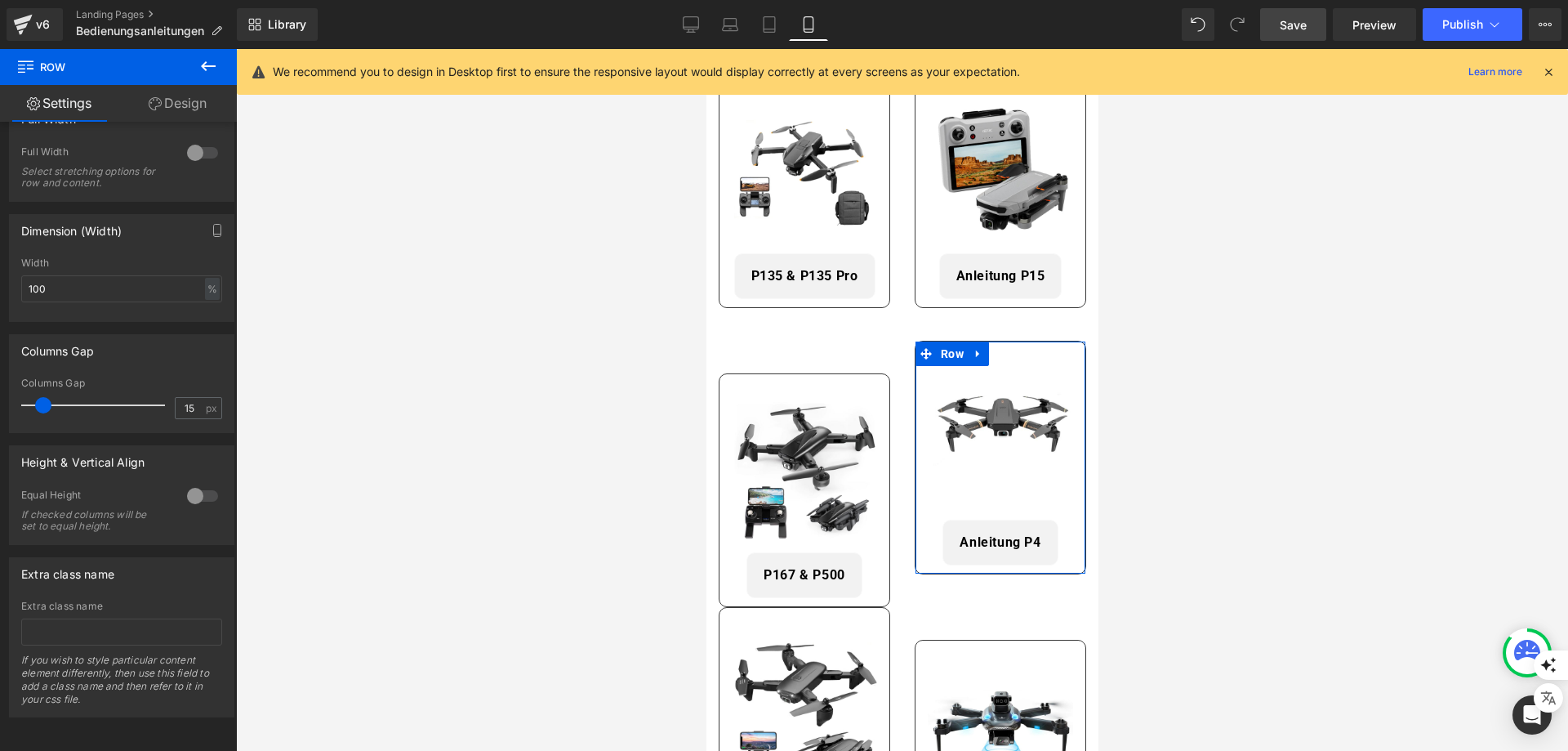
click at [194, 93] on link "Design" at bounding box center [177, 102] width 118 height 36
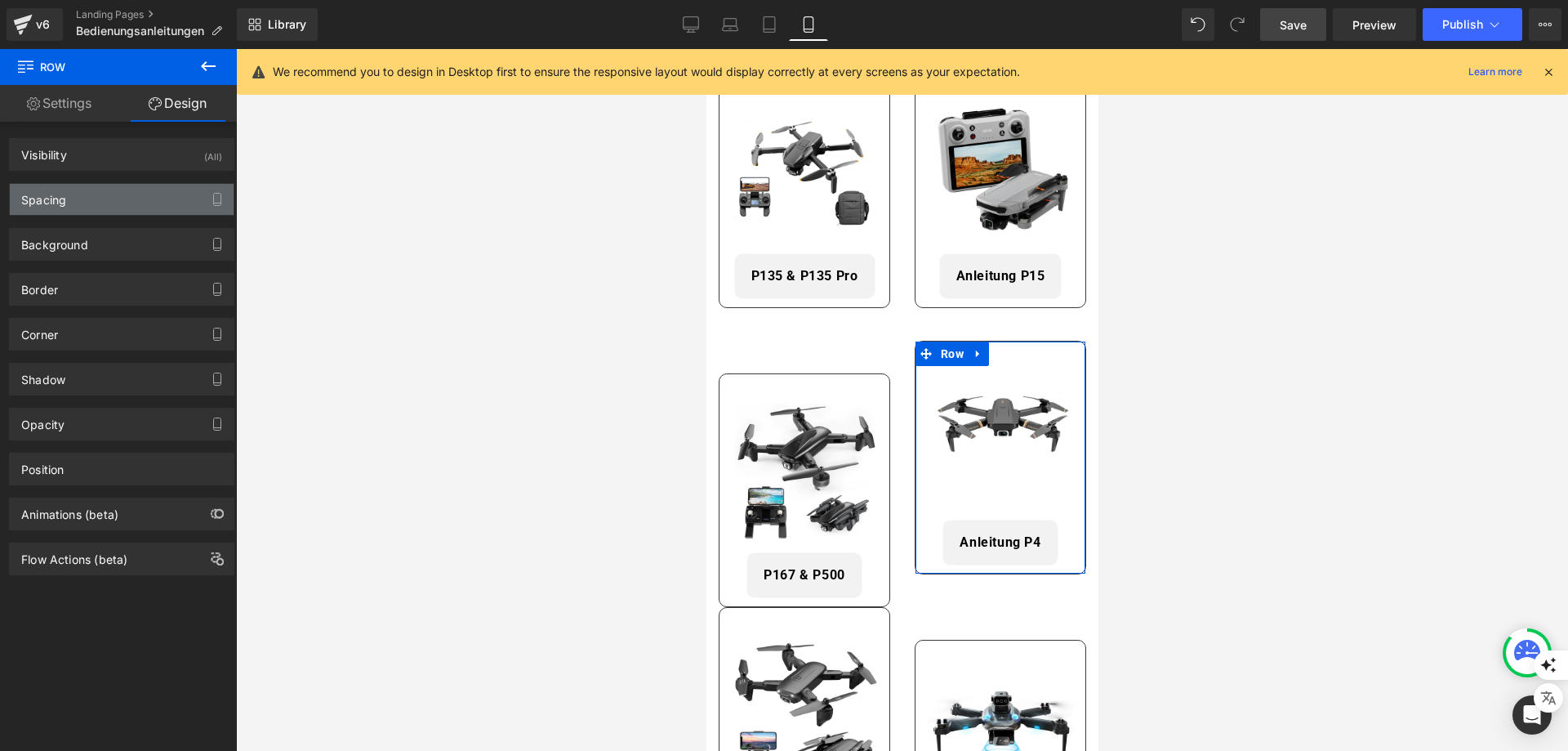
click at [94, 195] on div "Spacing" at bounding box center [121, 200] width 223 height 31
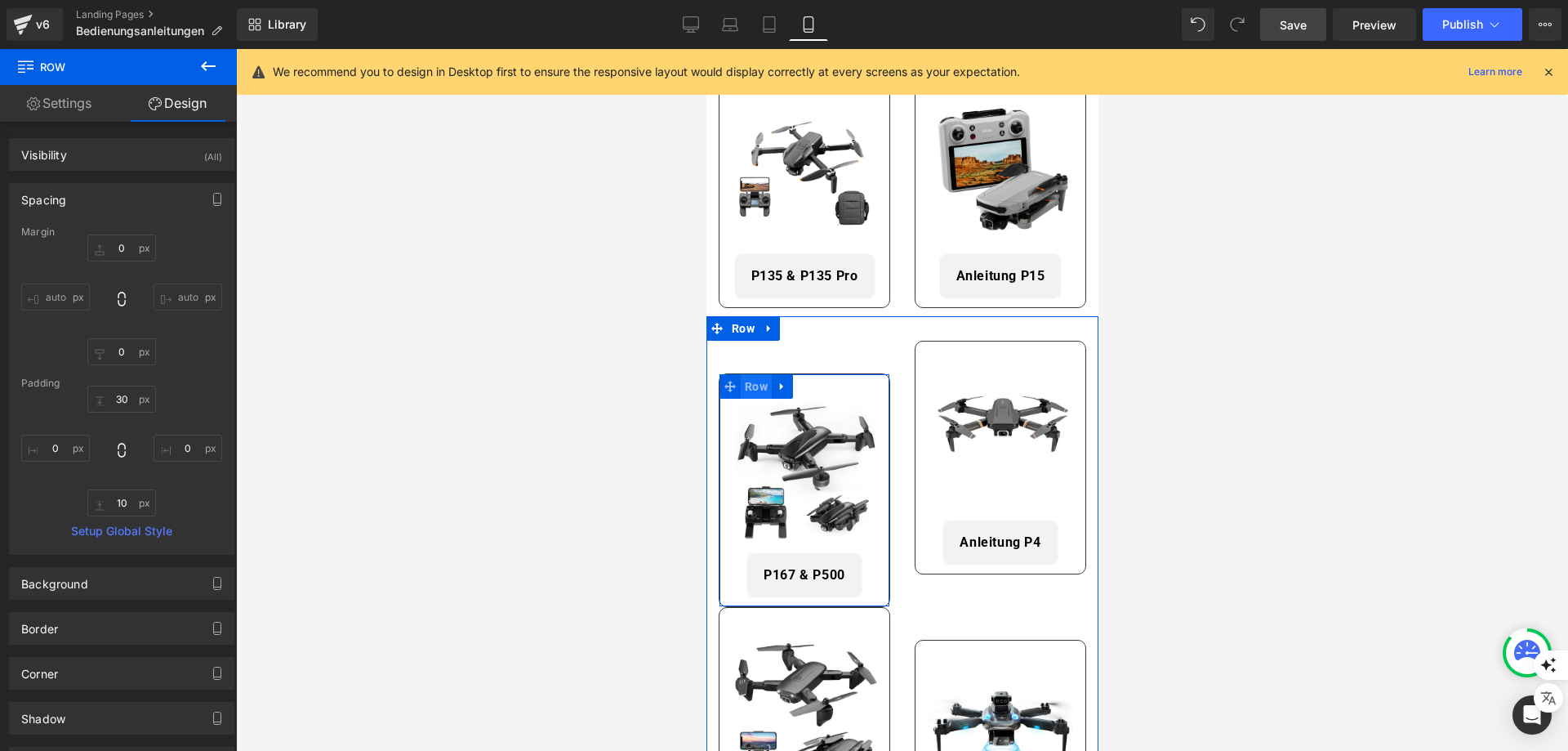
click at [755, 379] on span "Row" at bounding box center [756, 386] width 31 height 25
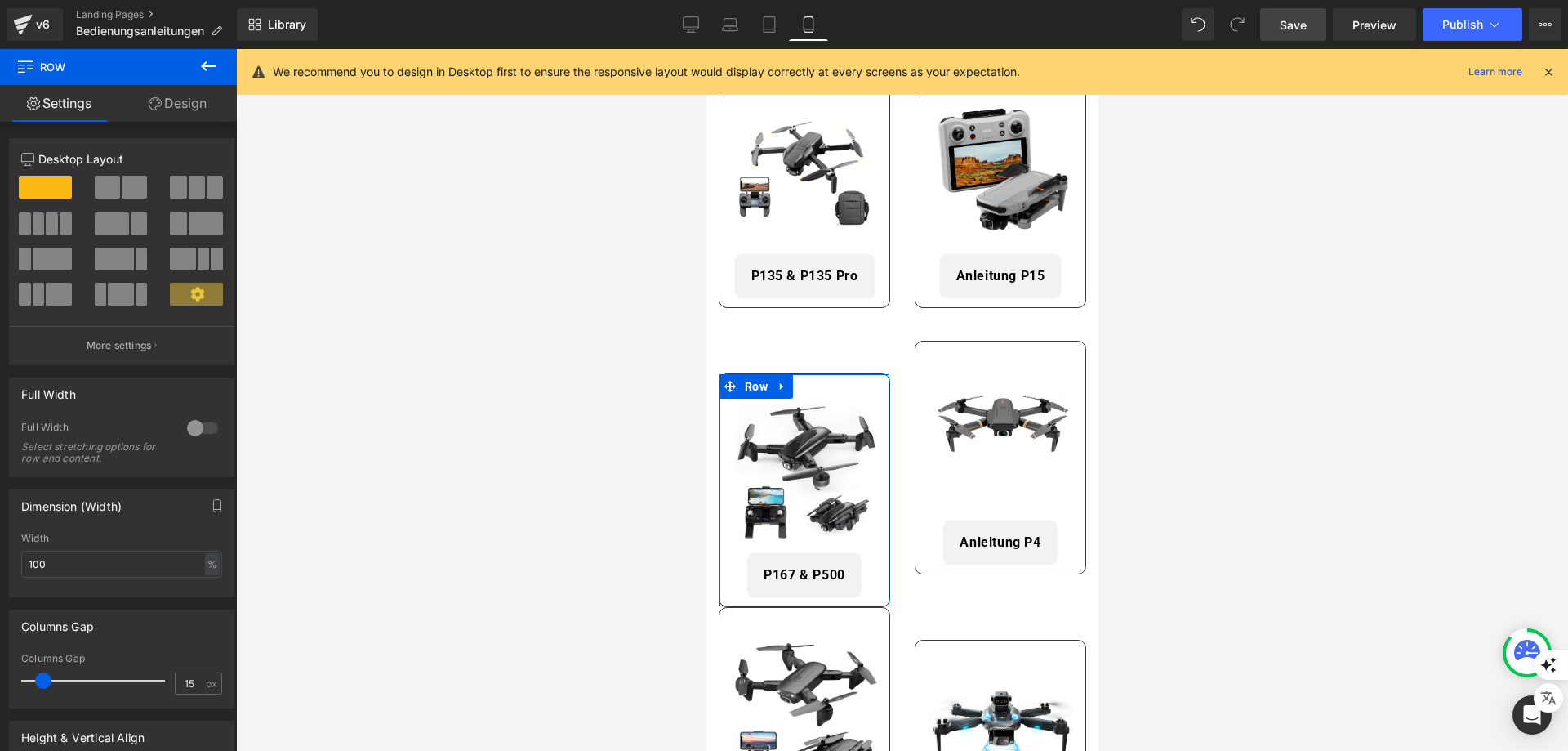
click at [179, 98] on link "Design" at bounding box center [177, 102] width 118 height 36
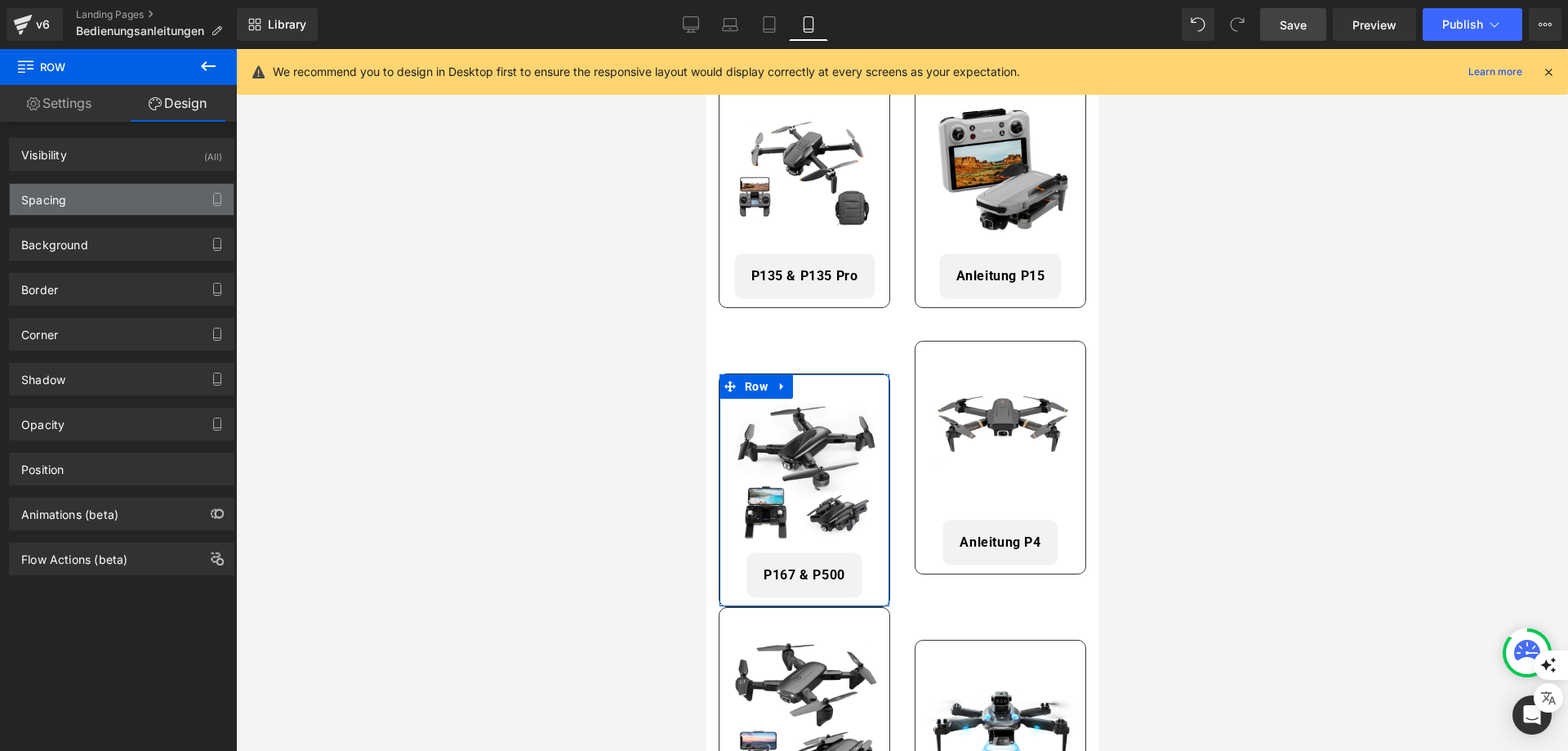
type input "40"
type input "0"
type input "30"
type input "0"
type input "10"
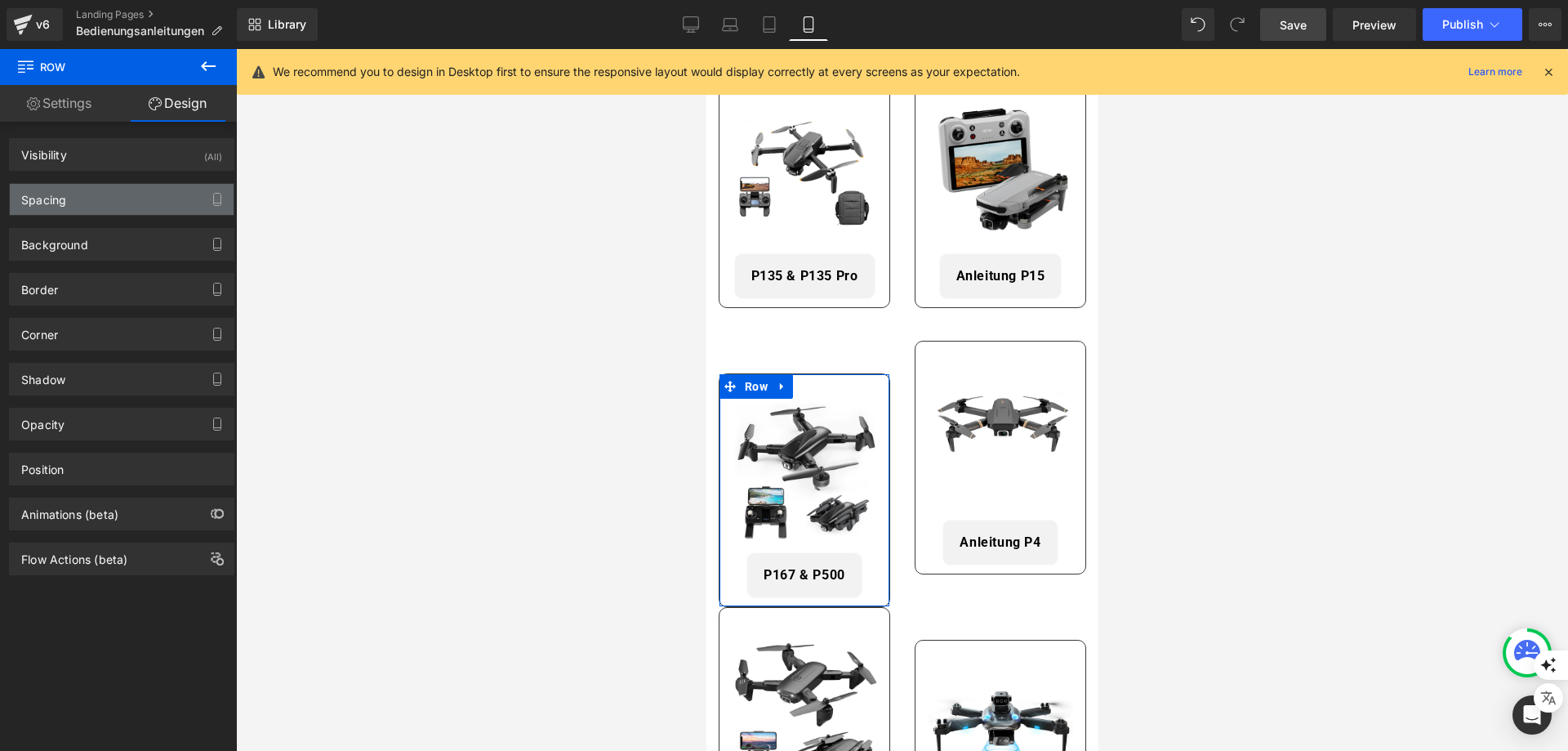
type input "0"
click at [99, 199] on div "Spacing" at bounding box center [121, 200] width 223 height 31
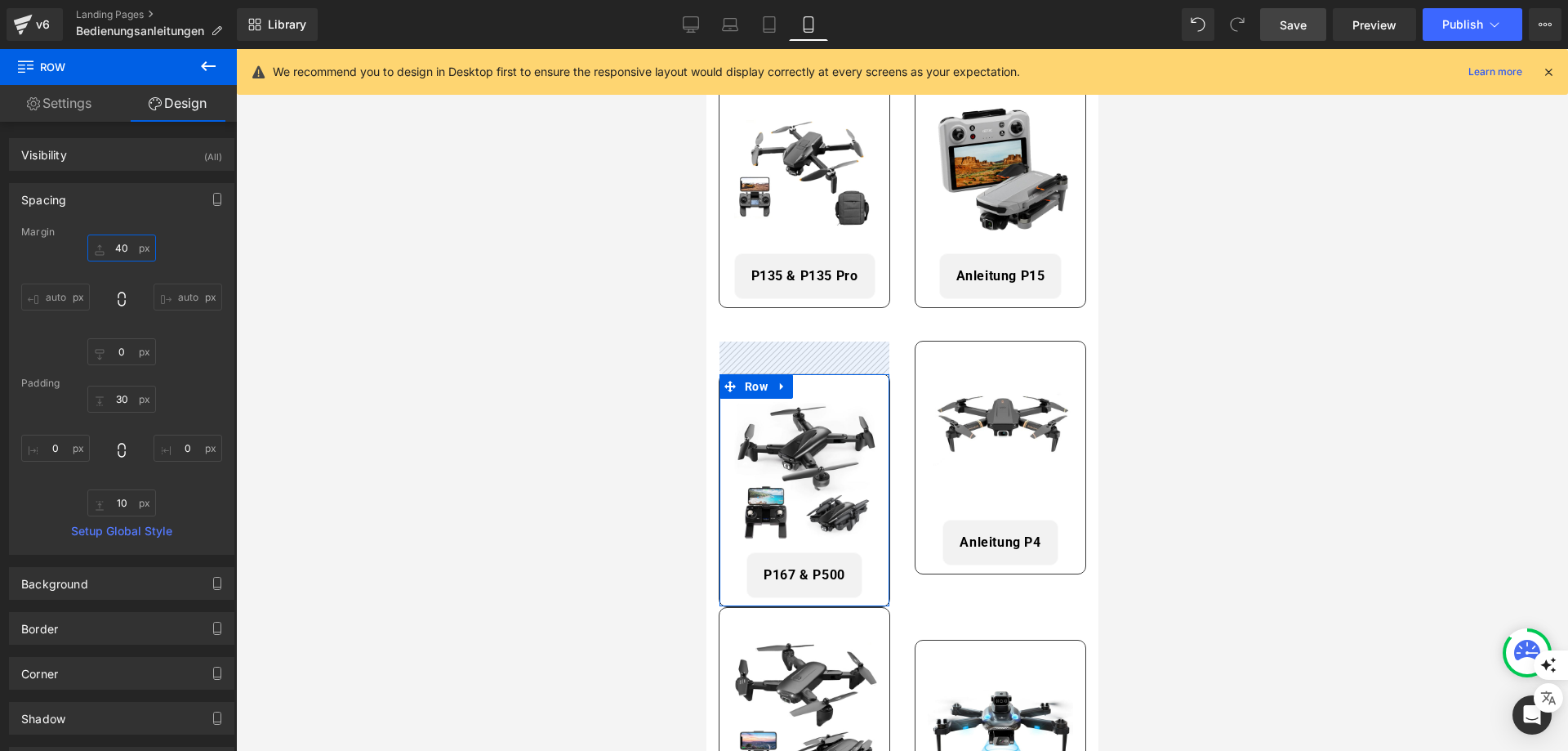
click at [115, 243] on input "40" at bounding box center [122, 247] width 69 height 27
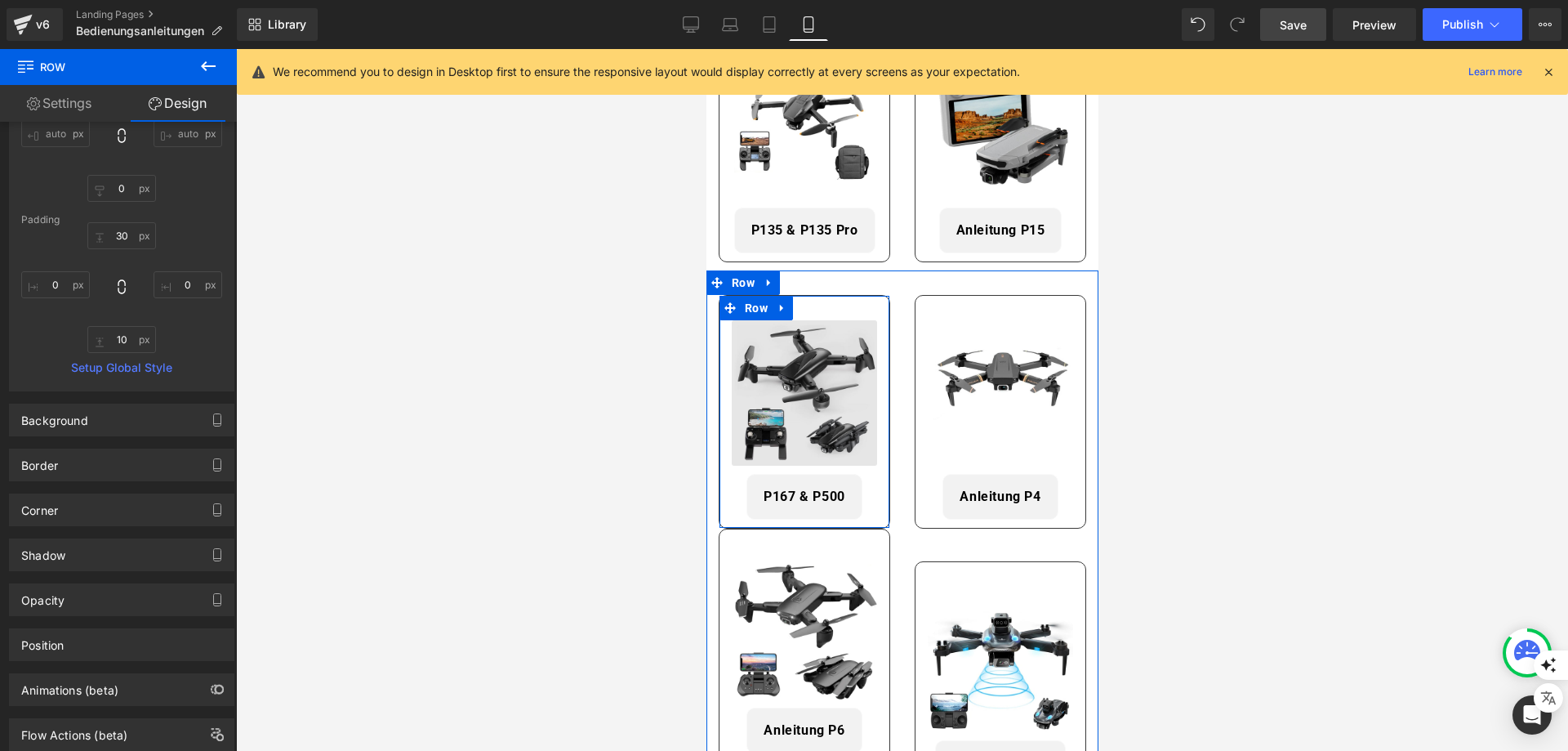
scroll to position [735, 0]
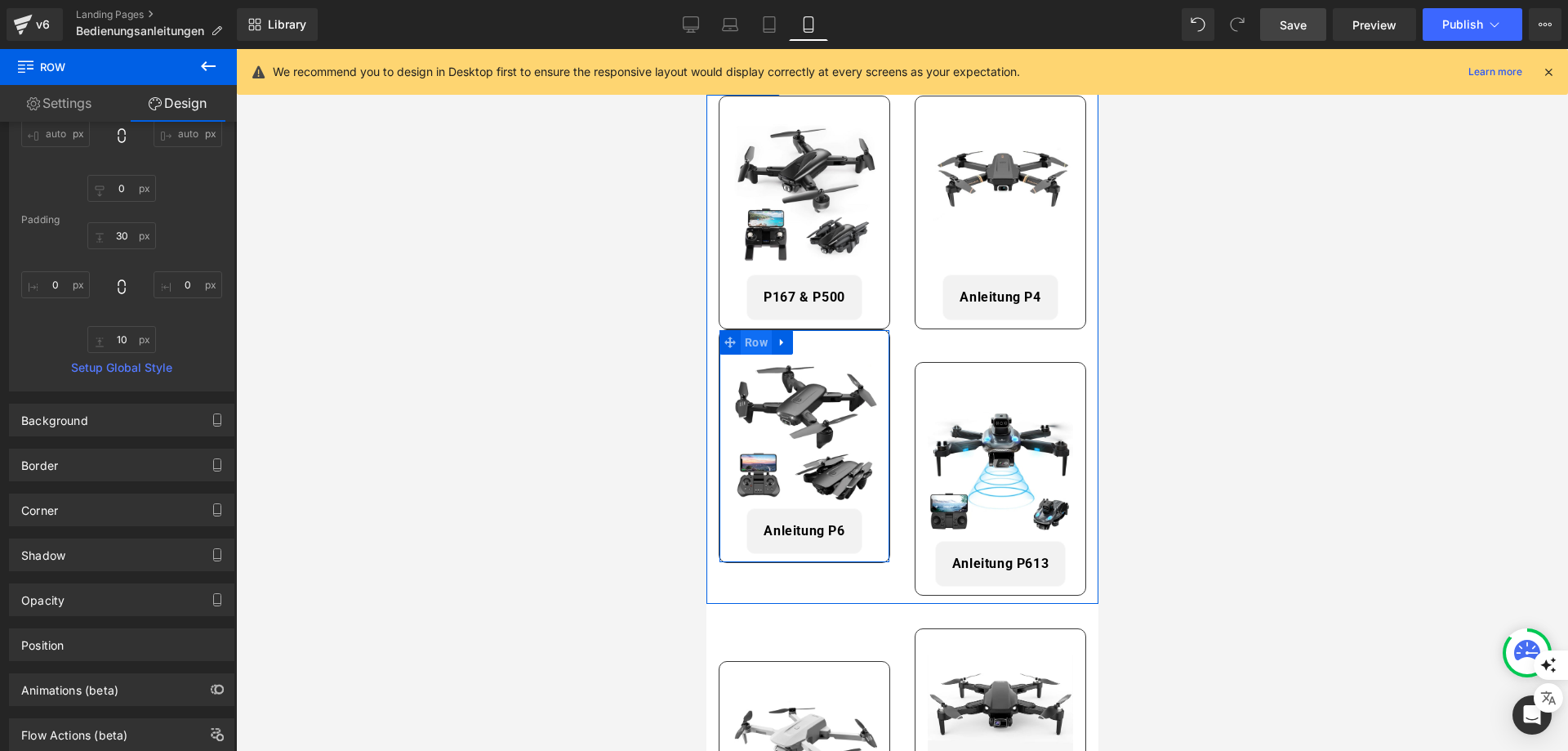
click at [759, 338] on span "Row" at bounding box center [756, 342] width 31 height 25
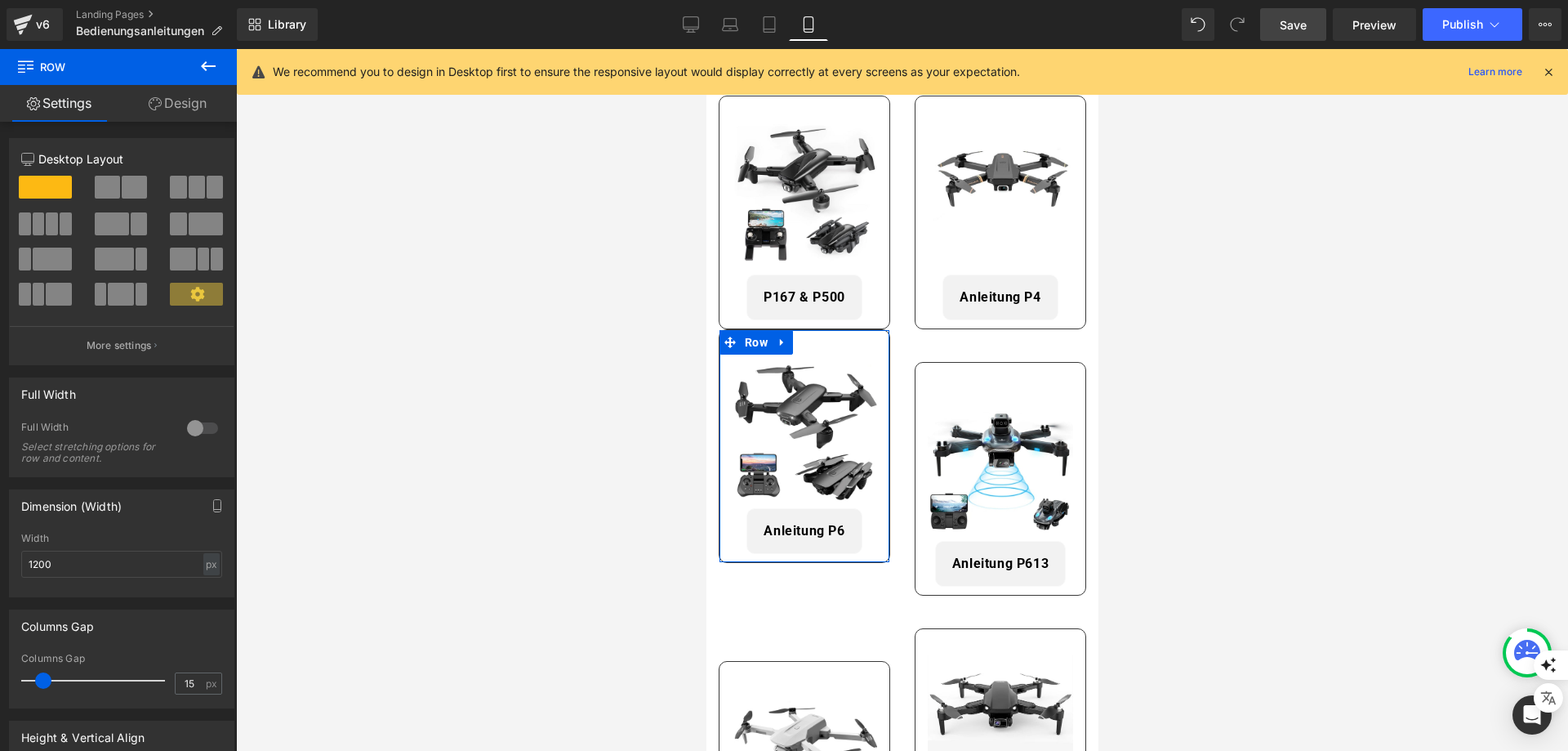
click at [165, 112] on link "Design" at bounding box center [177, 102] width 118 height 36
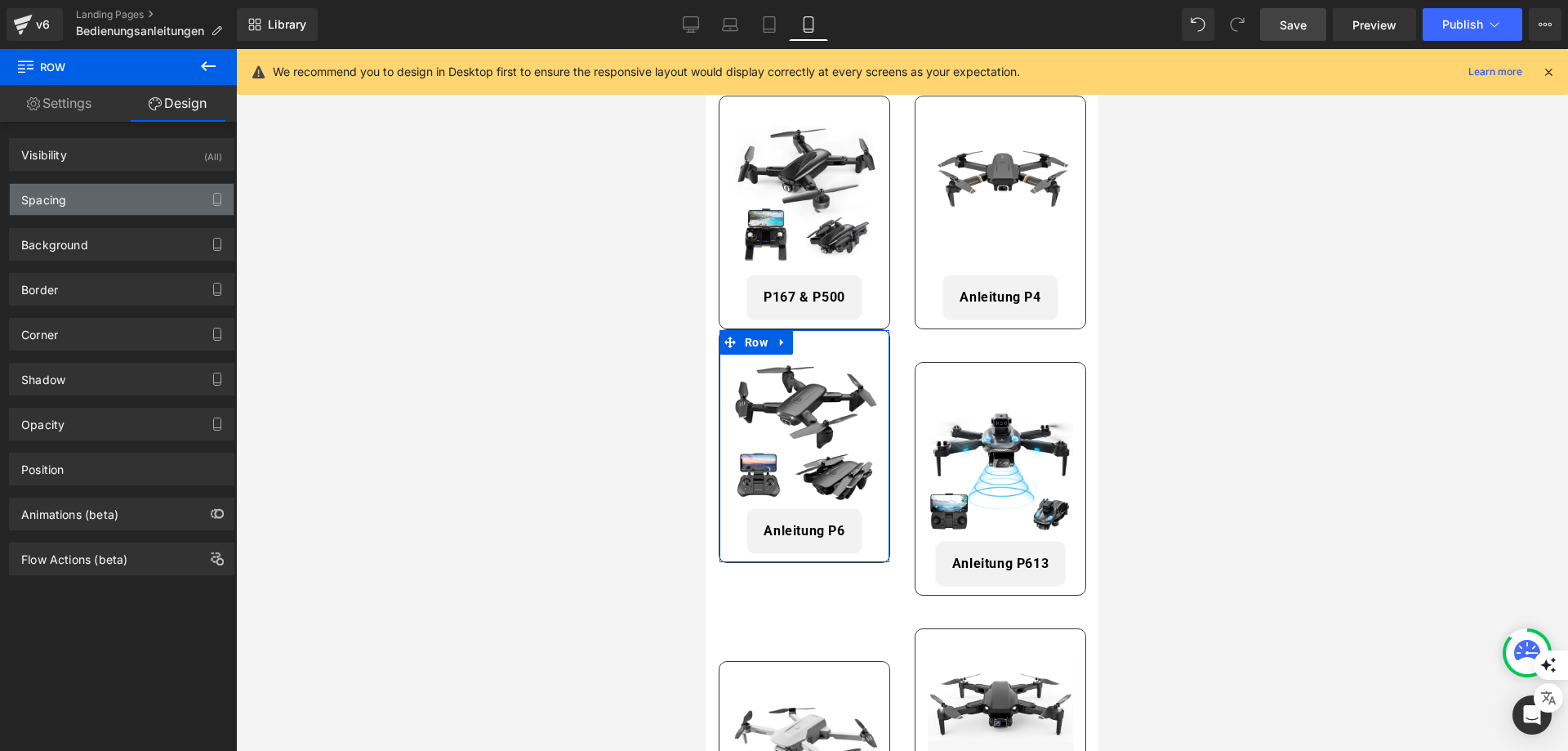
type input "0"
type input "30"
type input "0"
type input "10"
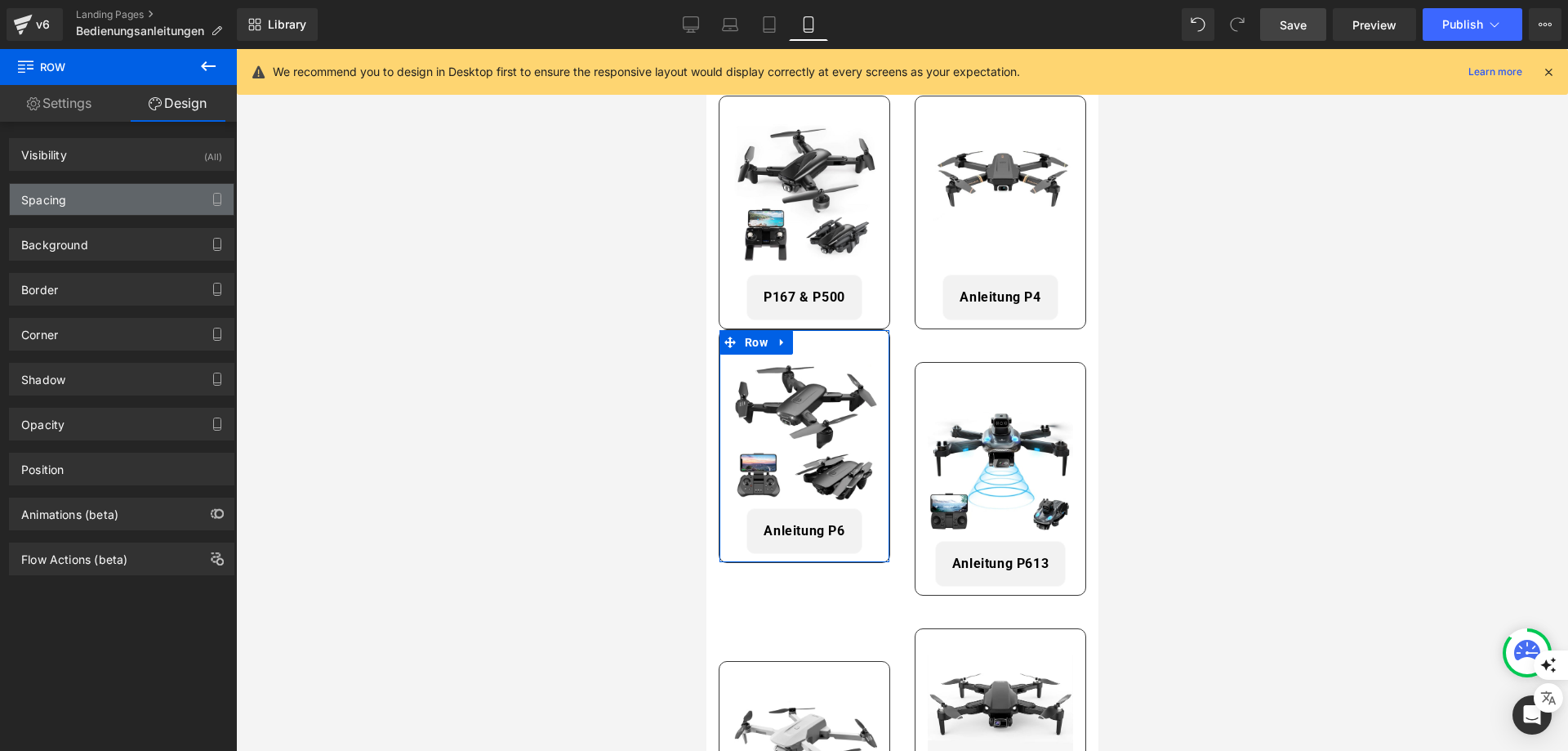
type input "0"
click at [99, 204] on div "Spacing" at bounding box center [121, 200] width 223 height 31
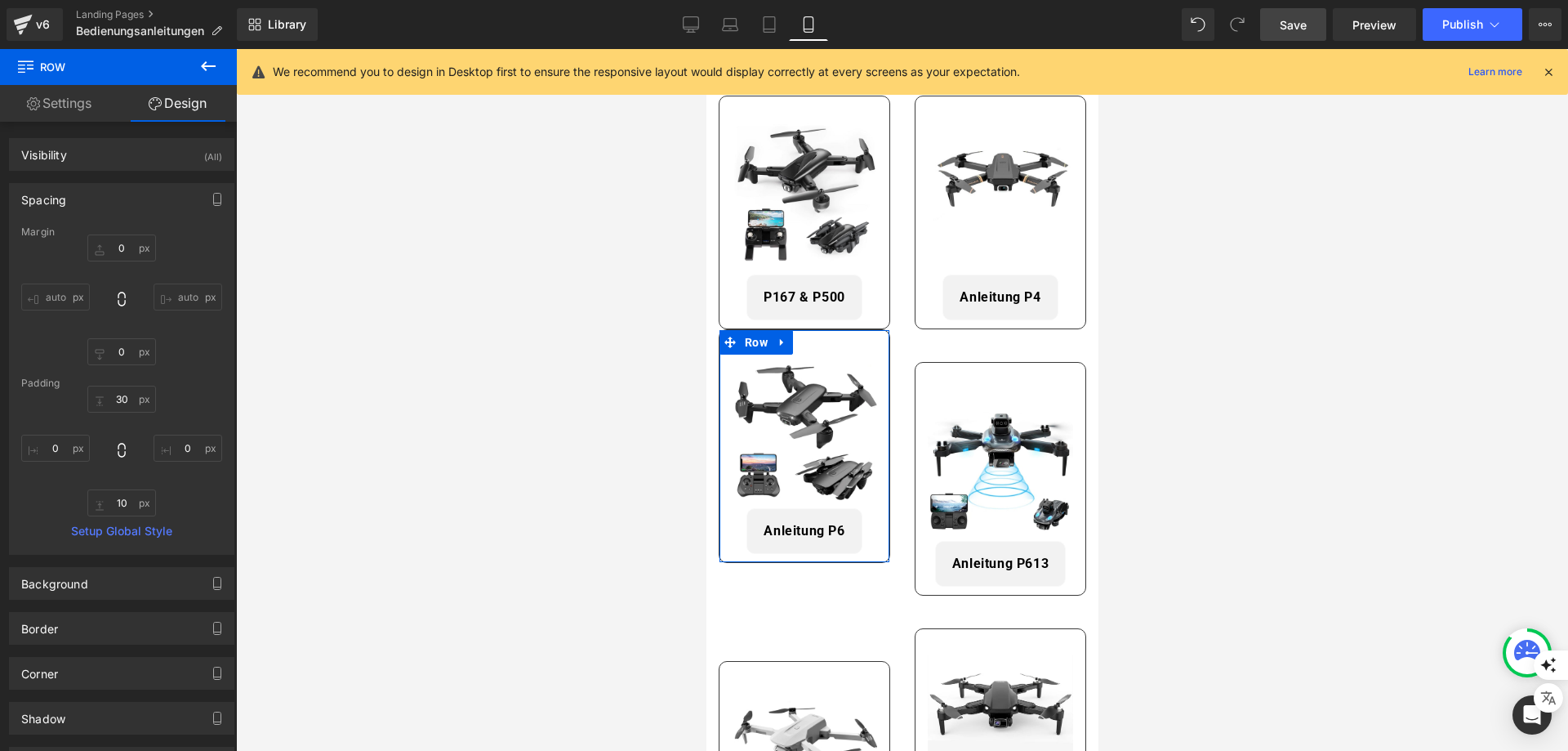
click at [45, 98] on link "Settings" at bounding box center [59, 102] width 118 height 36
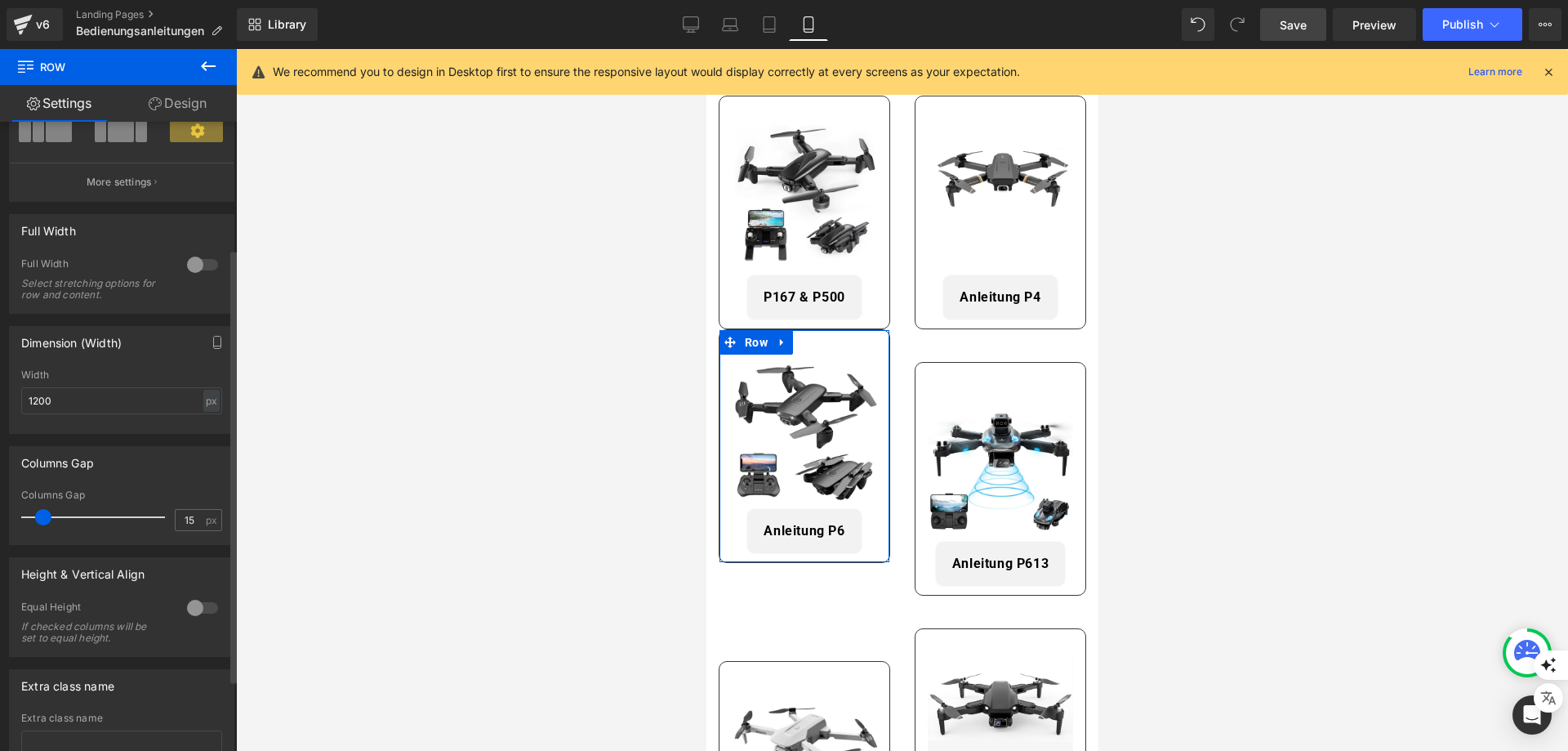
scroll to position [287, 0]
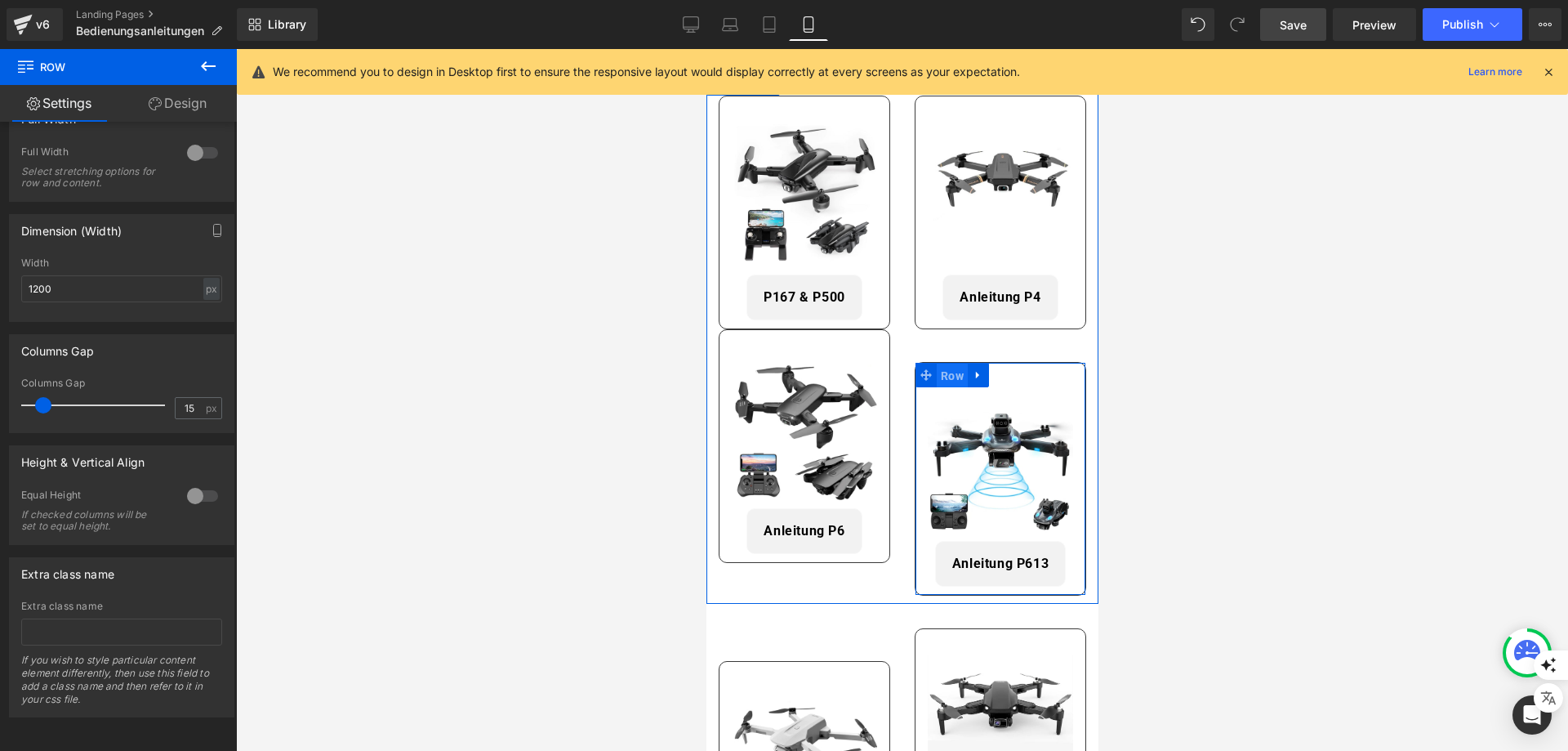
click at [957, 373] on span "Row" at bounding box center [952, 375] width 31 height 25
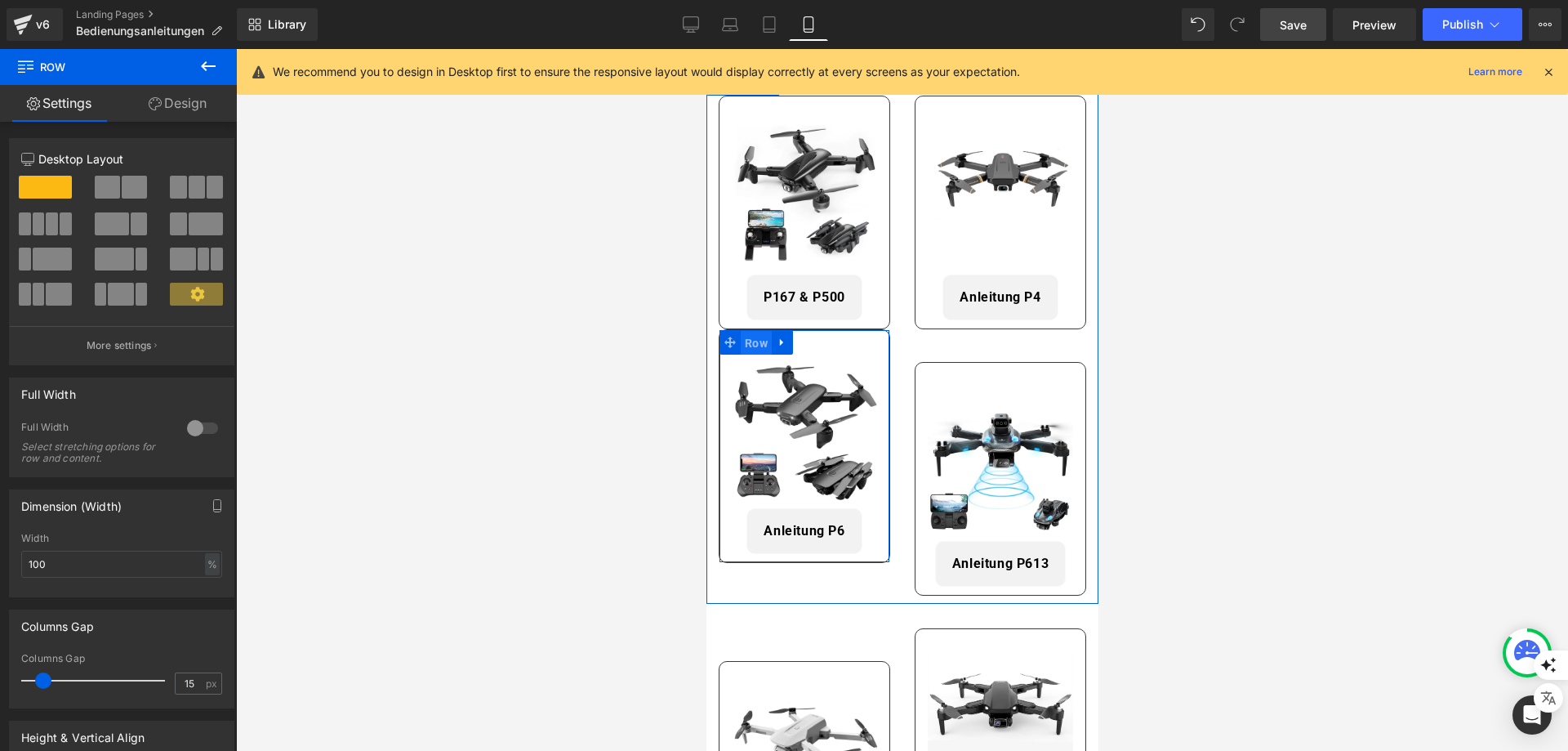
click at [756, 339] on span "Row" at bounding box center [756, 343] width 31 height 25
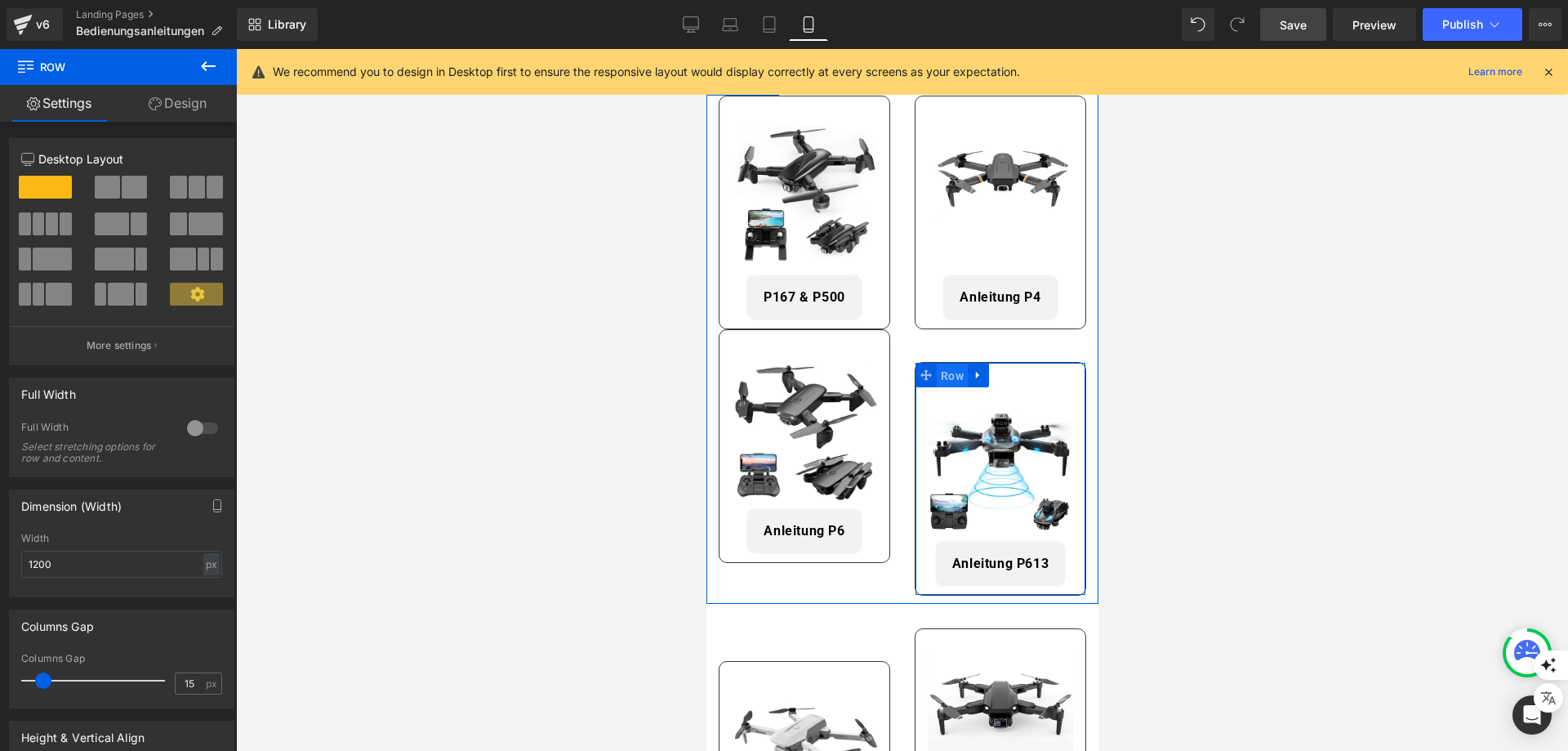
click at [949, 367] on span "Row" at bounding box center [952, 375] width 31 height 25
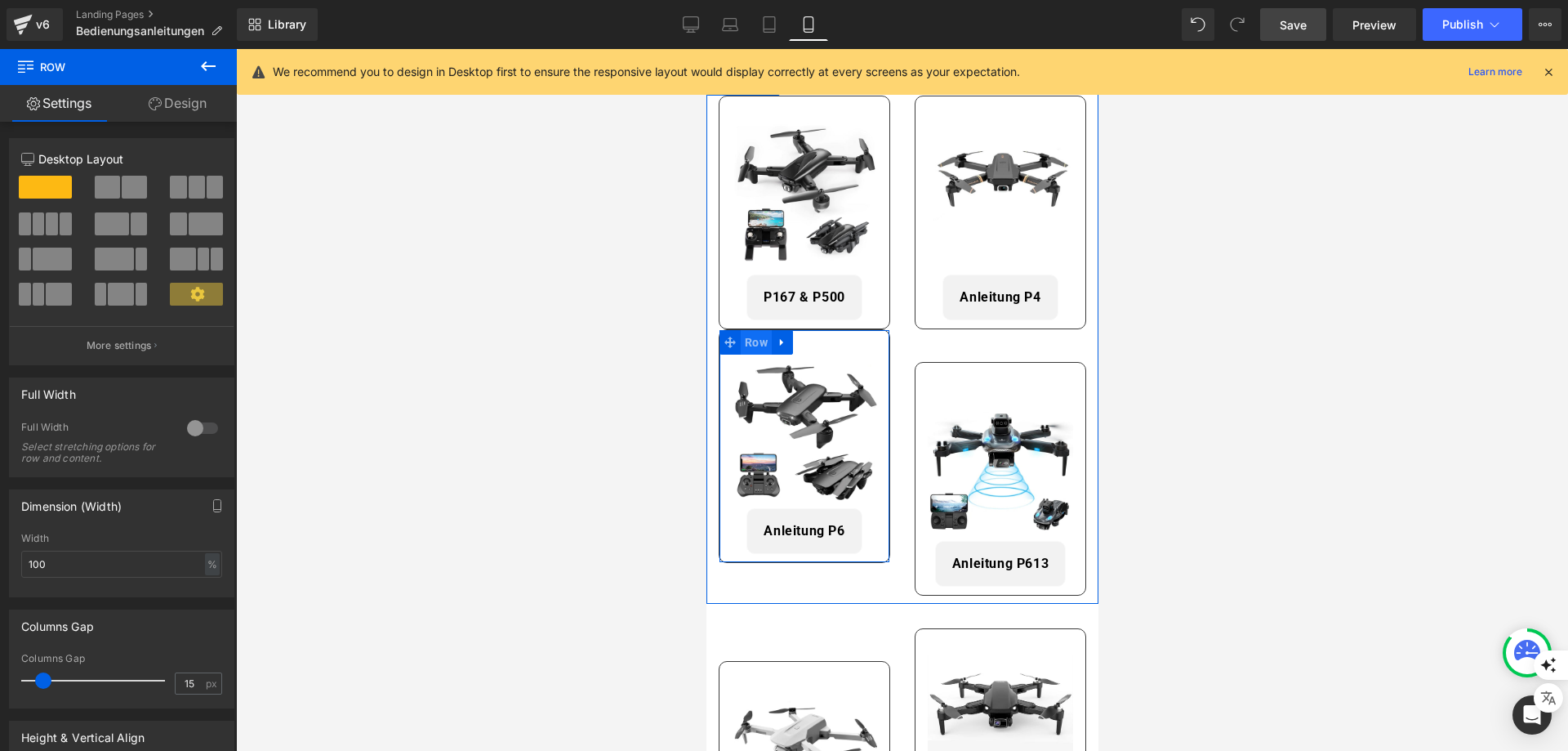
click at [757, 331] on span "Row" at bounding box center [756, 342] width 31 height 25
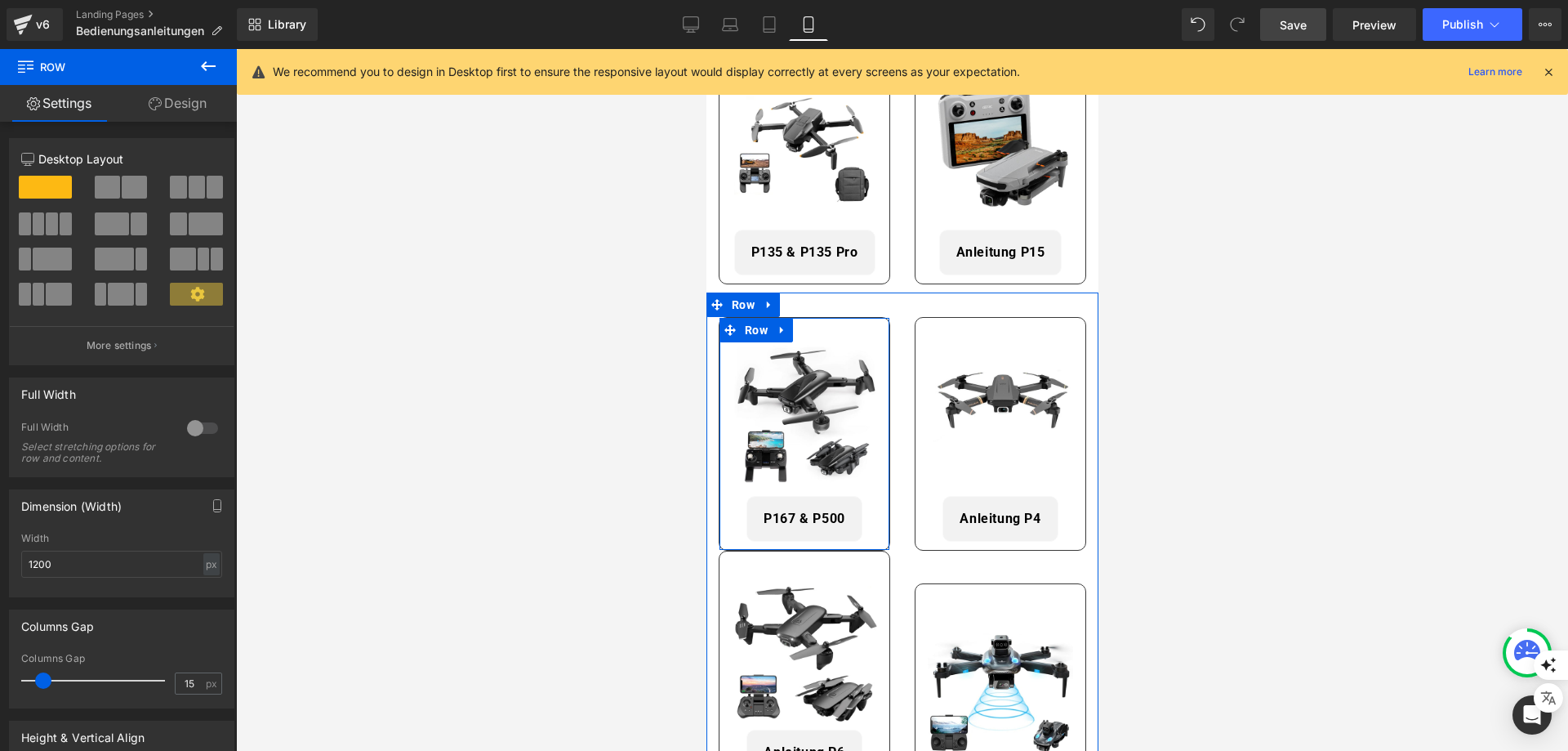
scroll to position [490, 0]
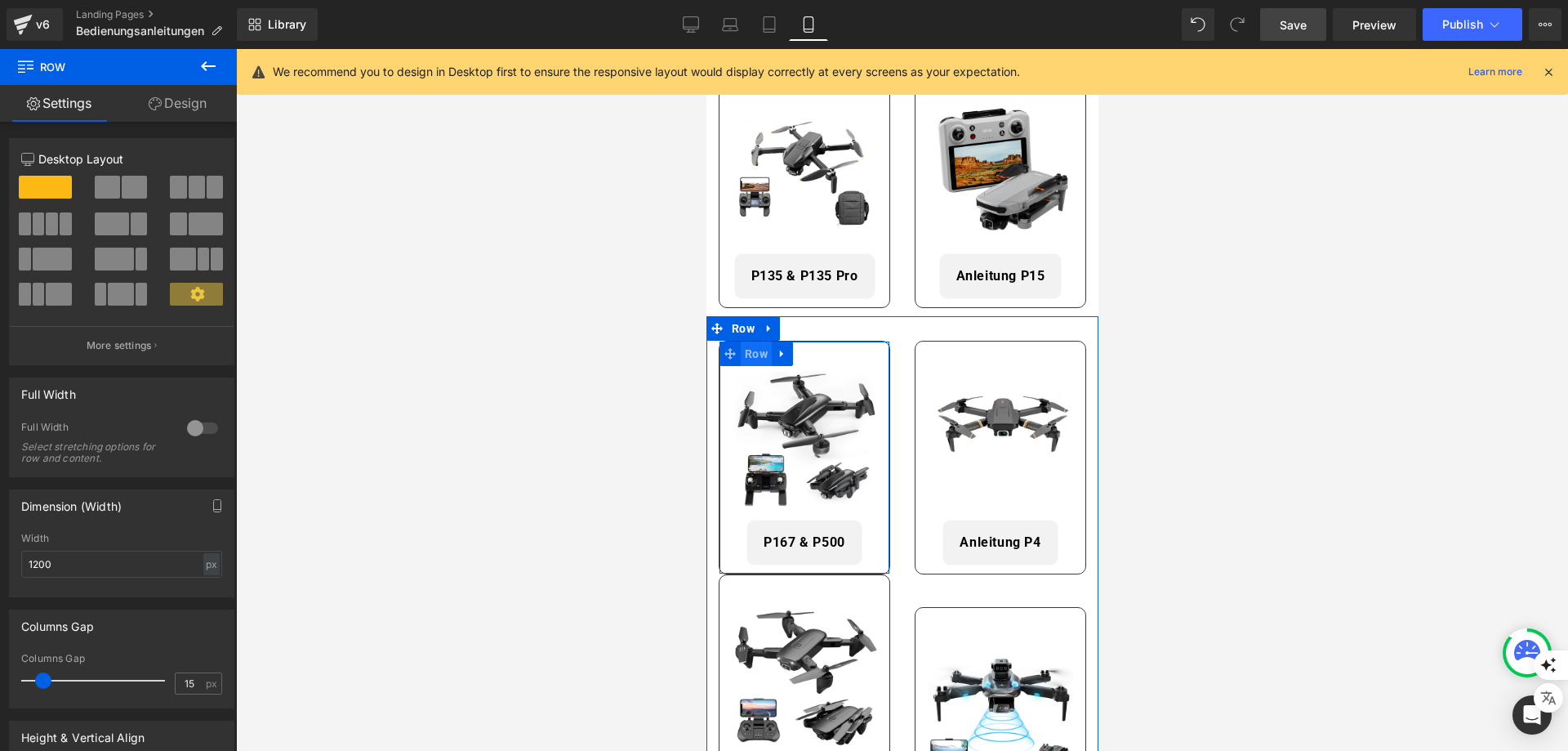
click at [758, 349] on span "Row" at bounding box center [756, 353] width 31 height 25
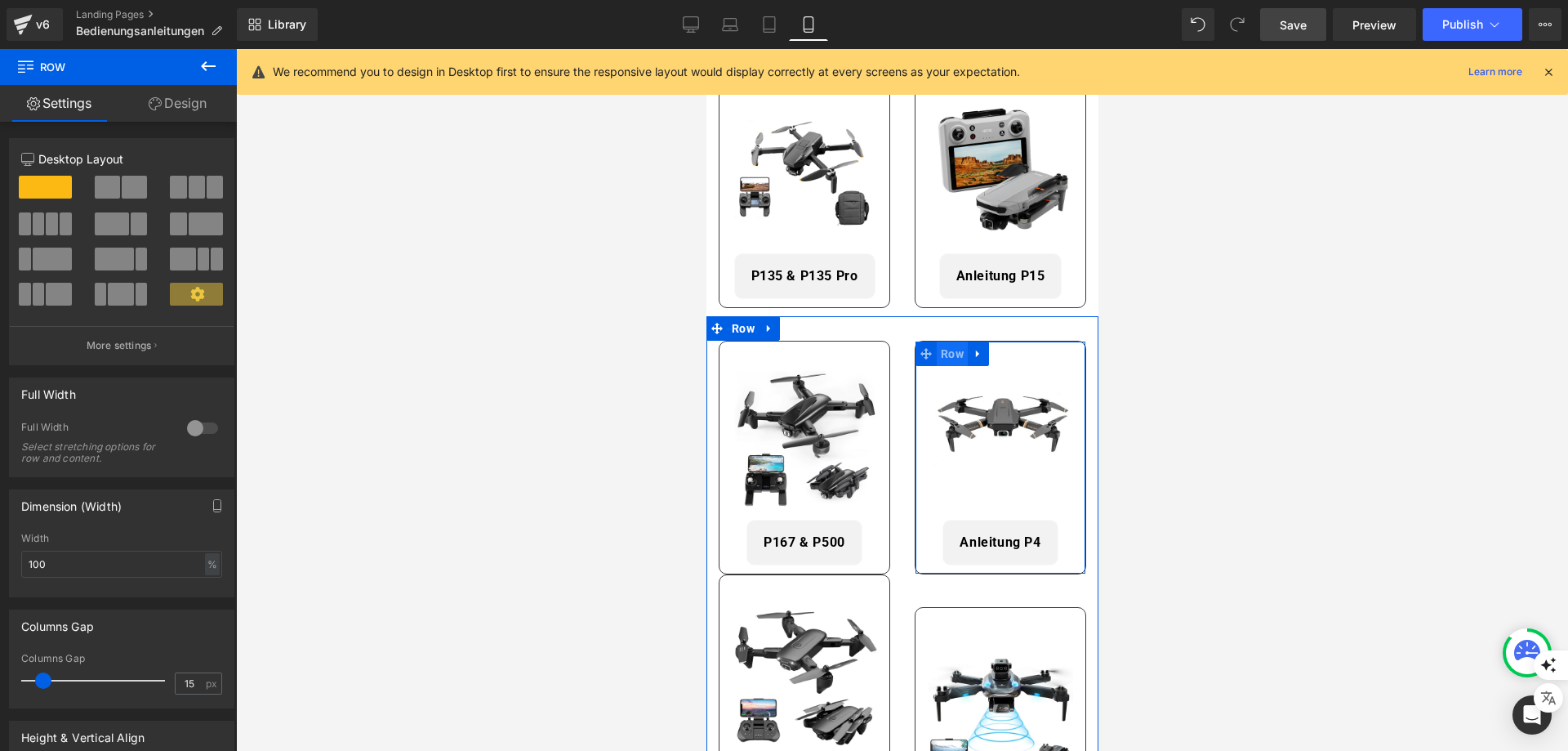
click at [948, 352] on span "Row" at bounding box center [952, 353] width 31 height 25
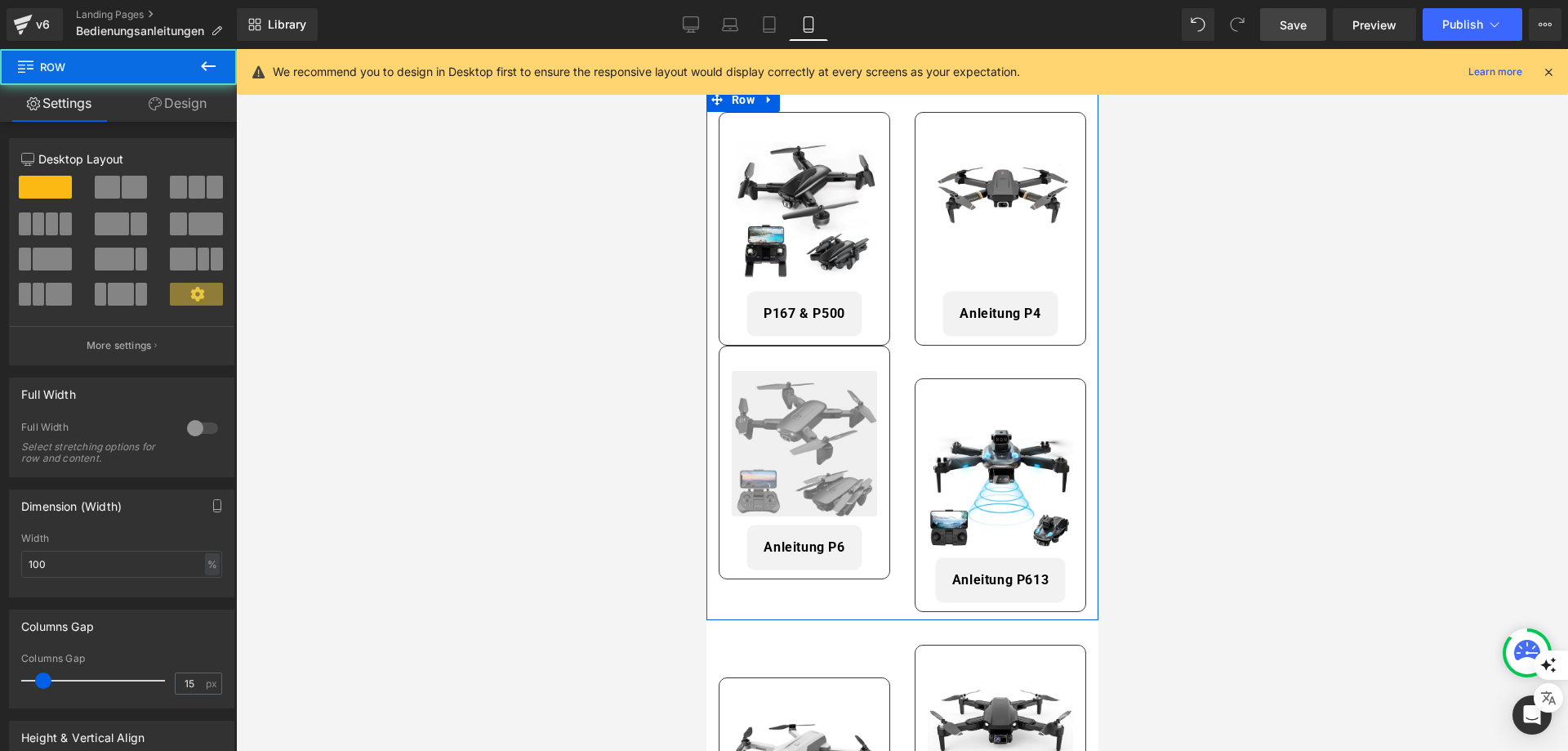
scroll to position [735, 0]
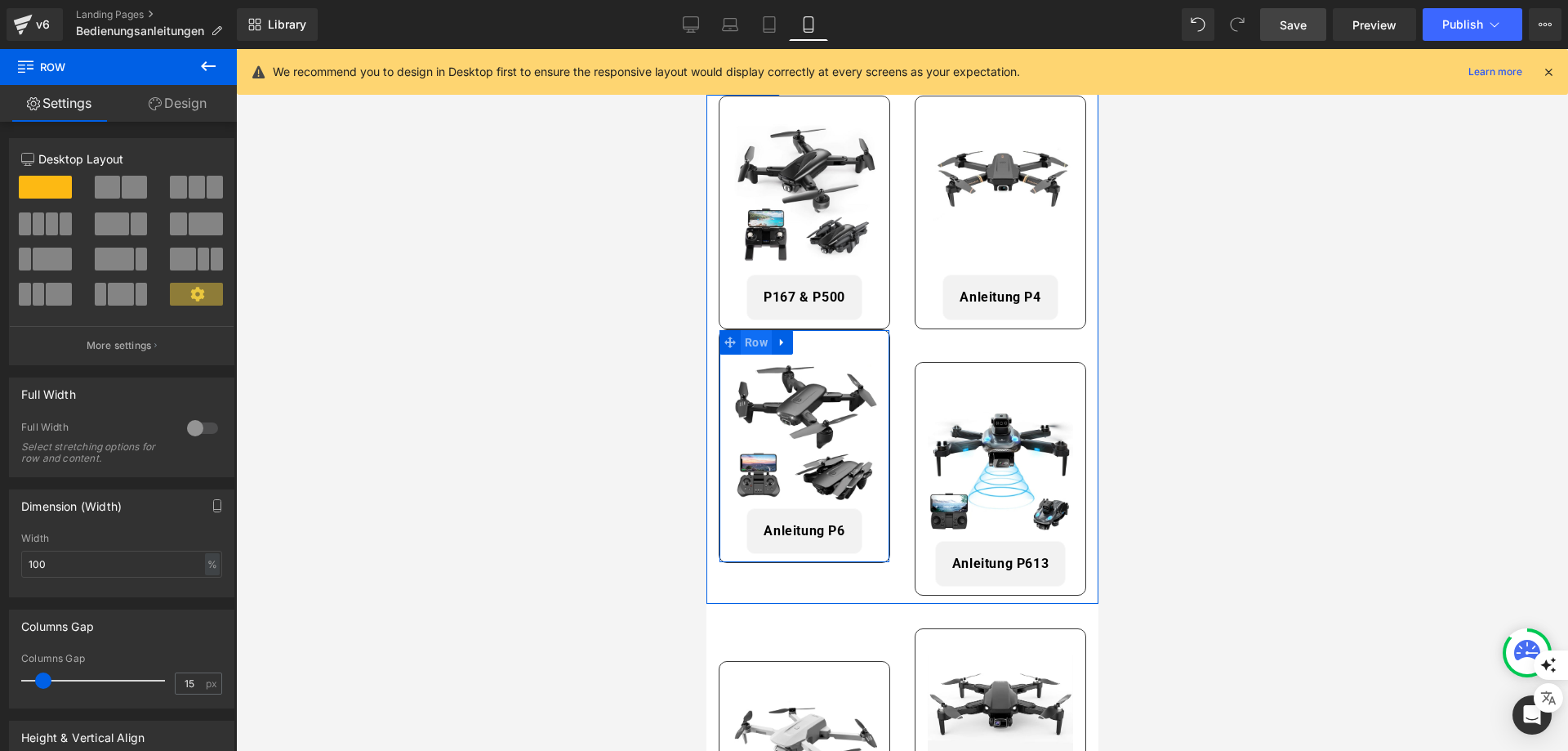
click at [761, 338] on span "Row" at bounding box center [756, 342] width 31 height 25
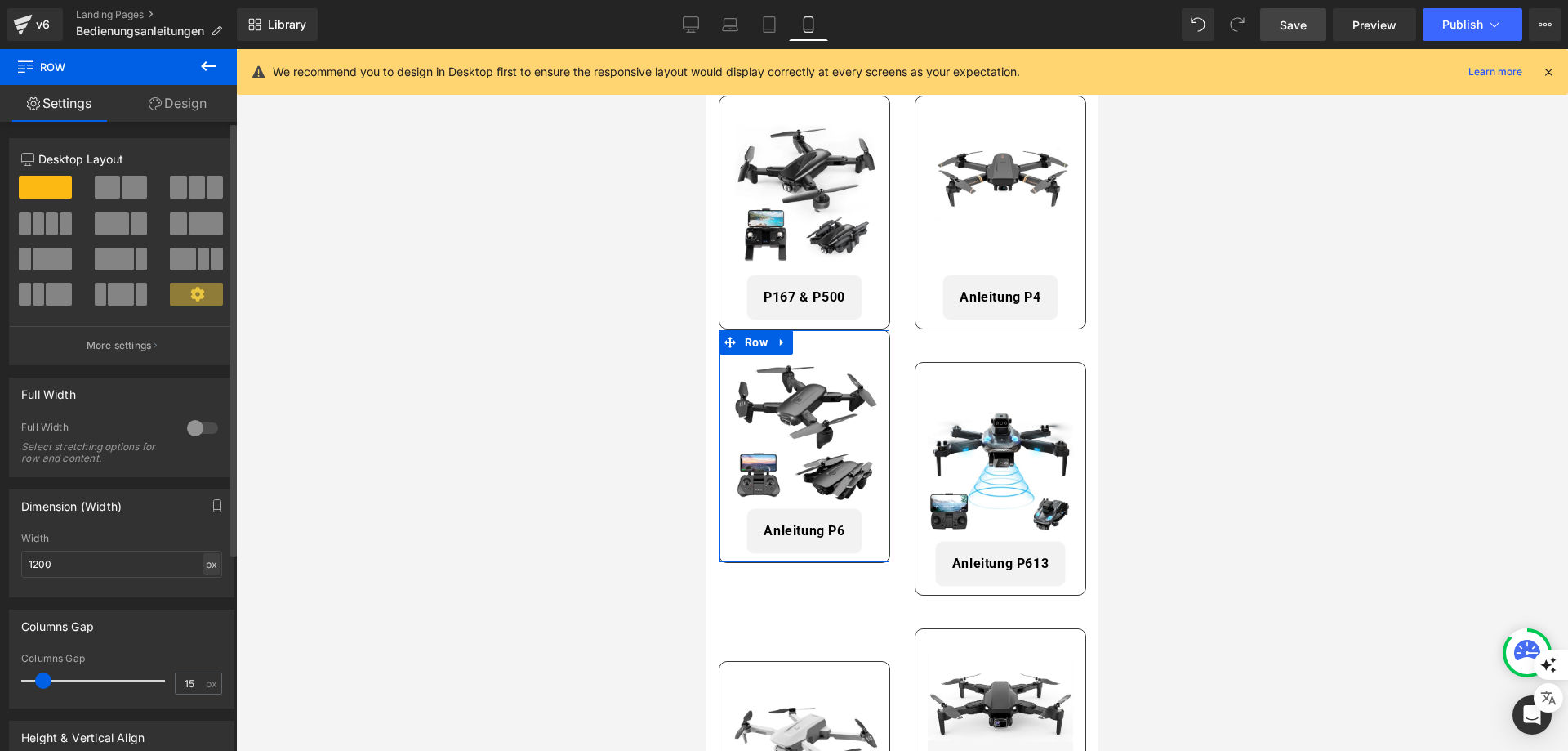
click at [210, 566] on div "px" at bounding box center [212, 564] width 17 height 22
click at [204, 595] on li "%" at bounding box center [211, 590] width 21 height 24
type input "100"
click at [108, 512] on div "Dimension (Width)" at bounding box center [72, 501] width 100 height 23
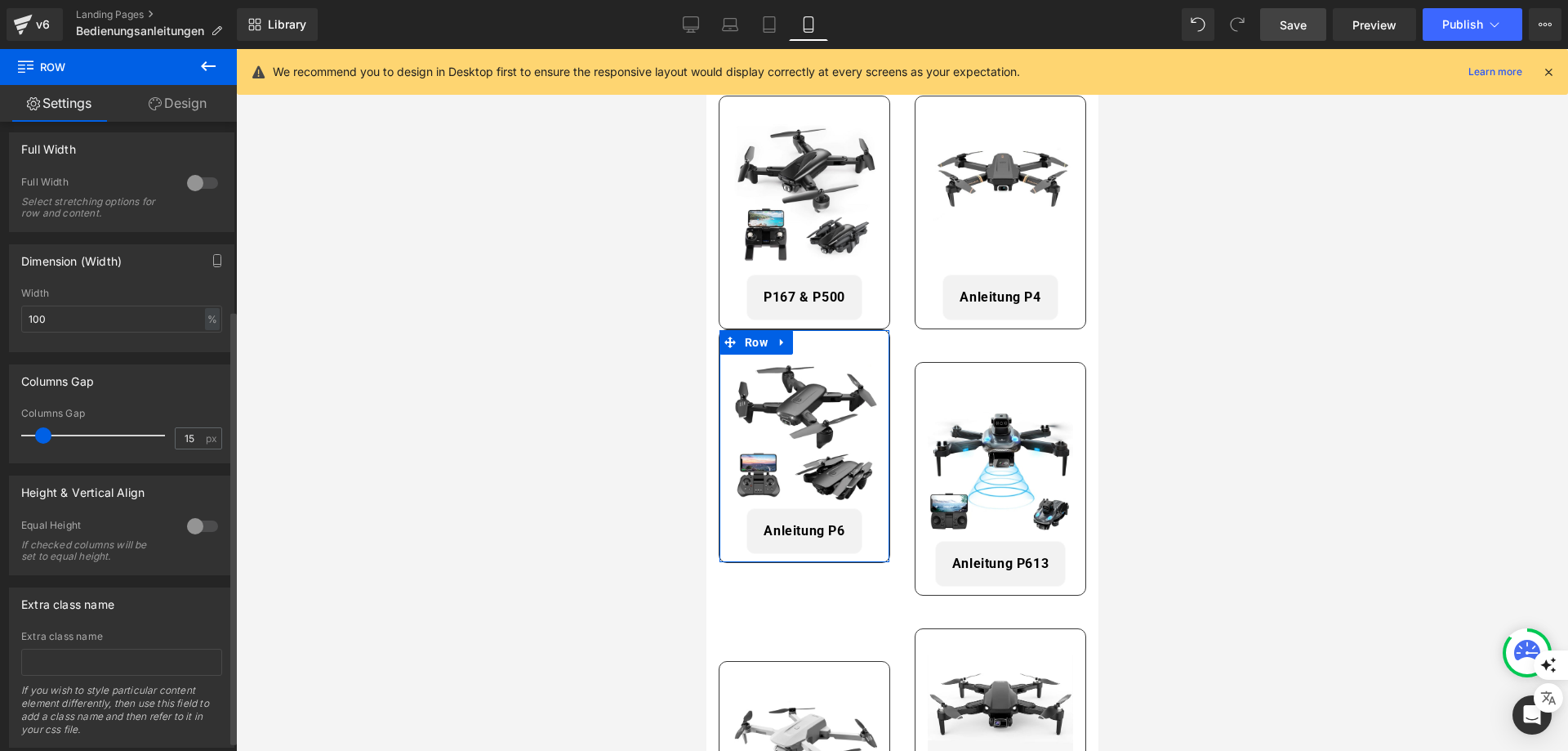
scroll to position [287, 0]
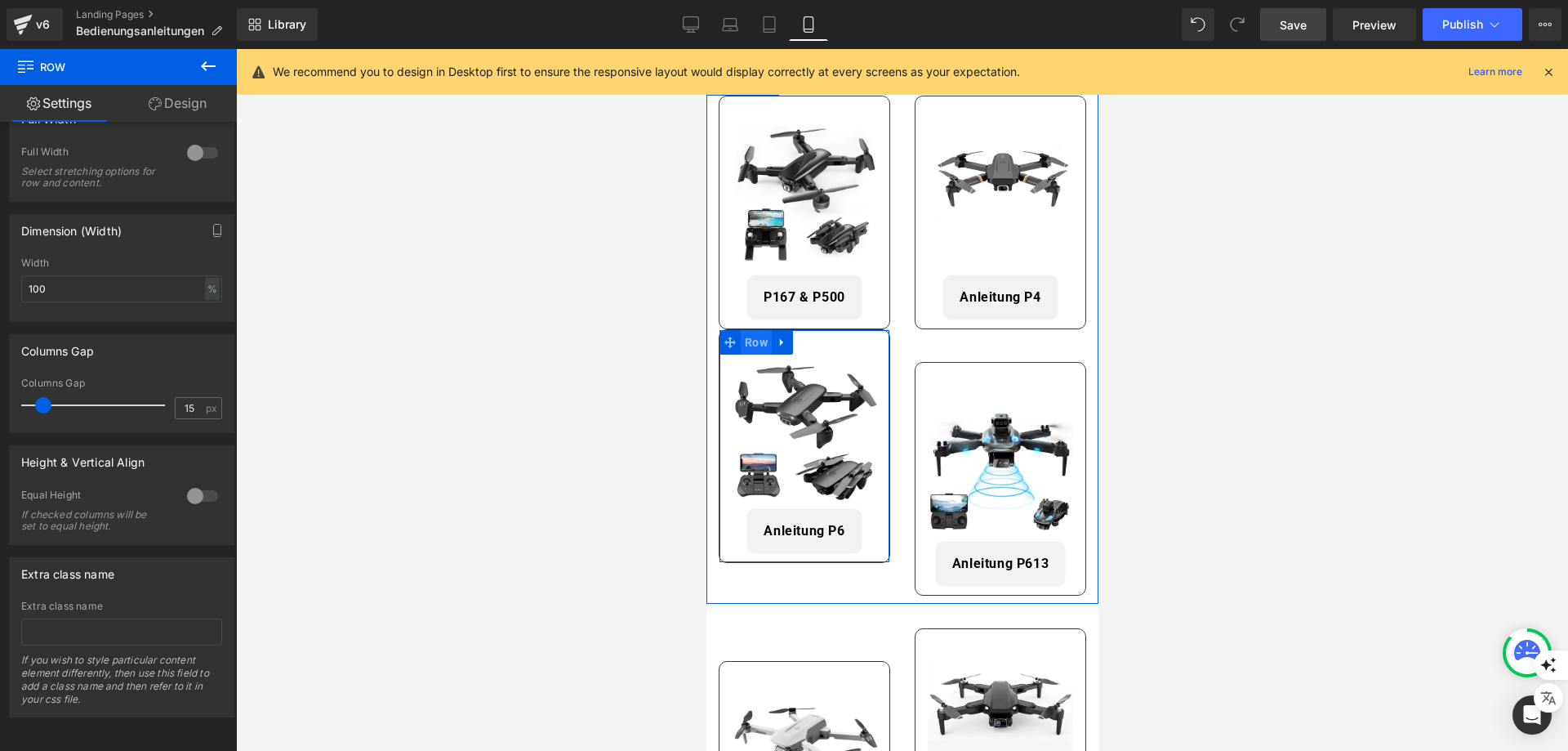
click at [758, 342] on span "Row" at bounding box center [756, 342] width 31 height 25
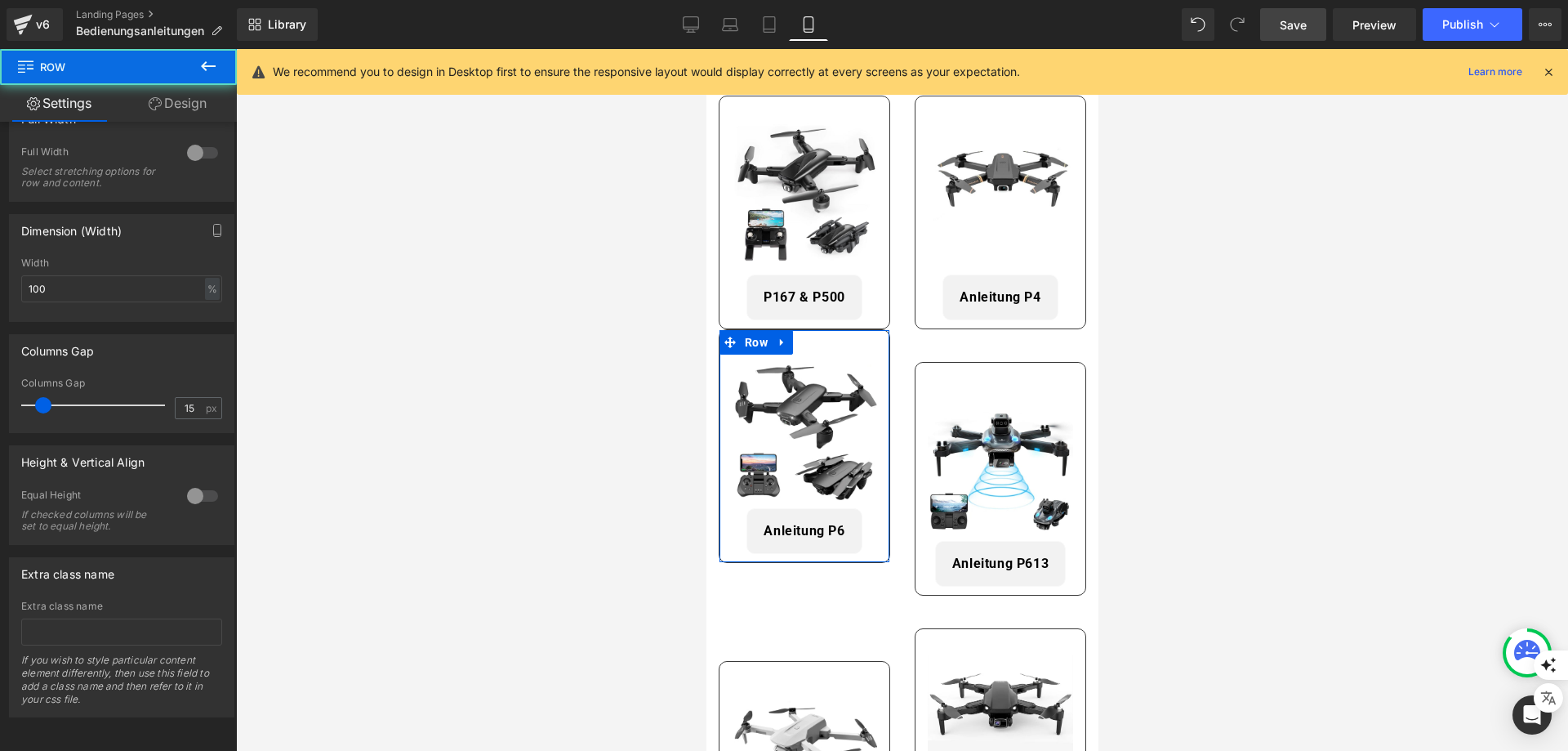
click at [159, 106] on icon at bounding box center [155, 103] width 13 height 13
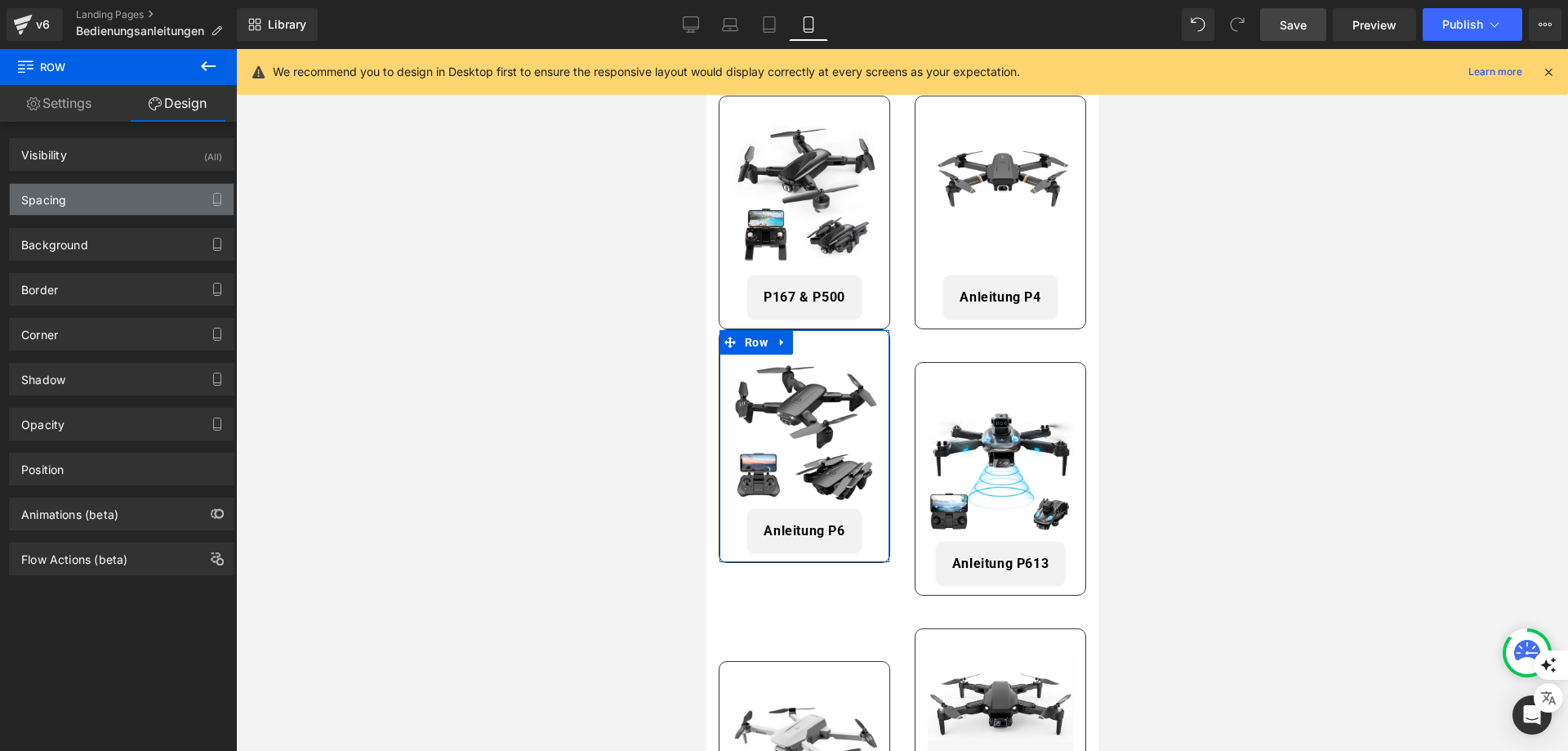
type input "0"
type input "30"
type input "0"
type input "10"
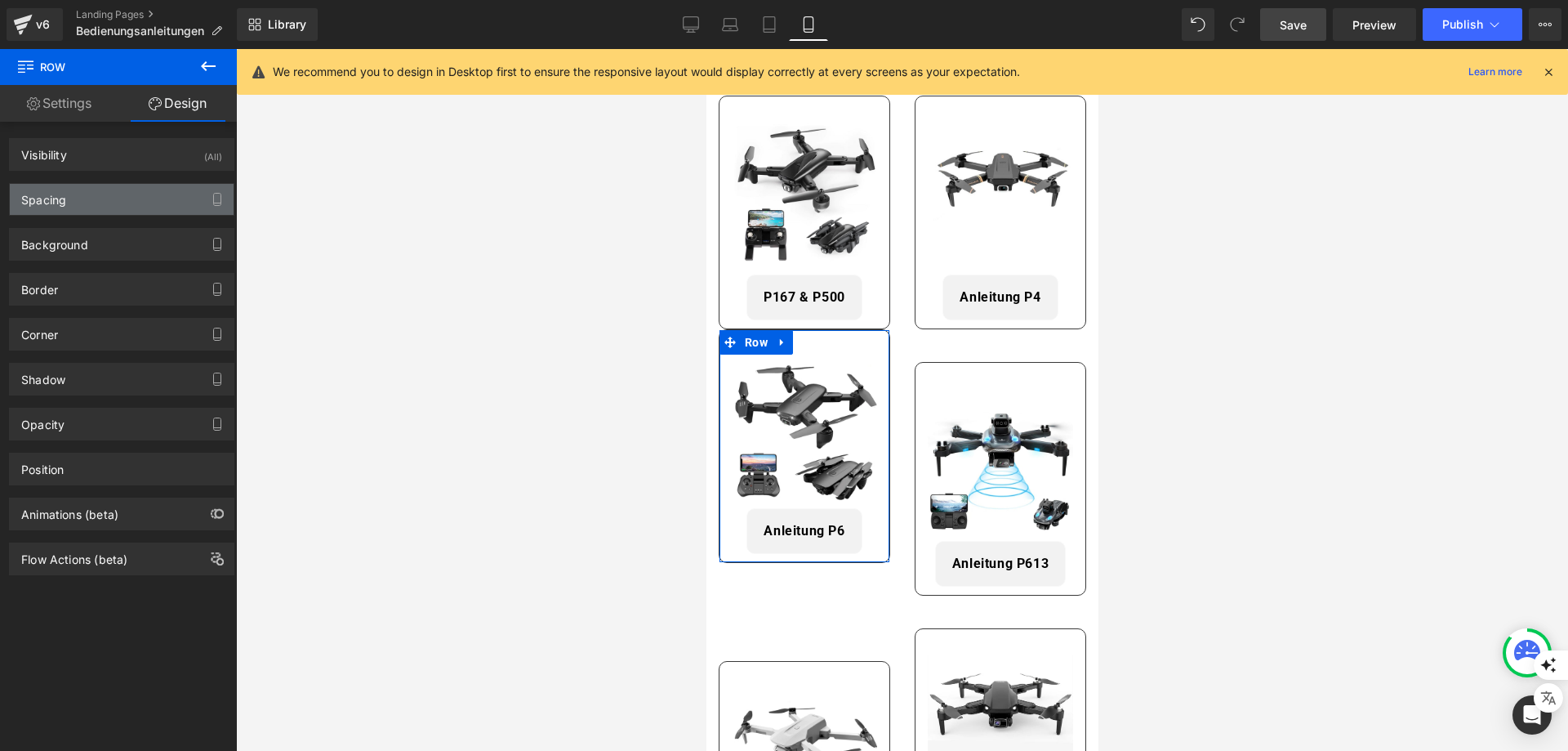
type input "0"
click at [89, 213] on div "Spacing" at bounding box center [121, 200] width 223 height 31
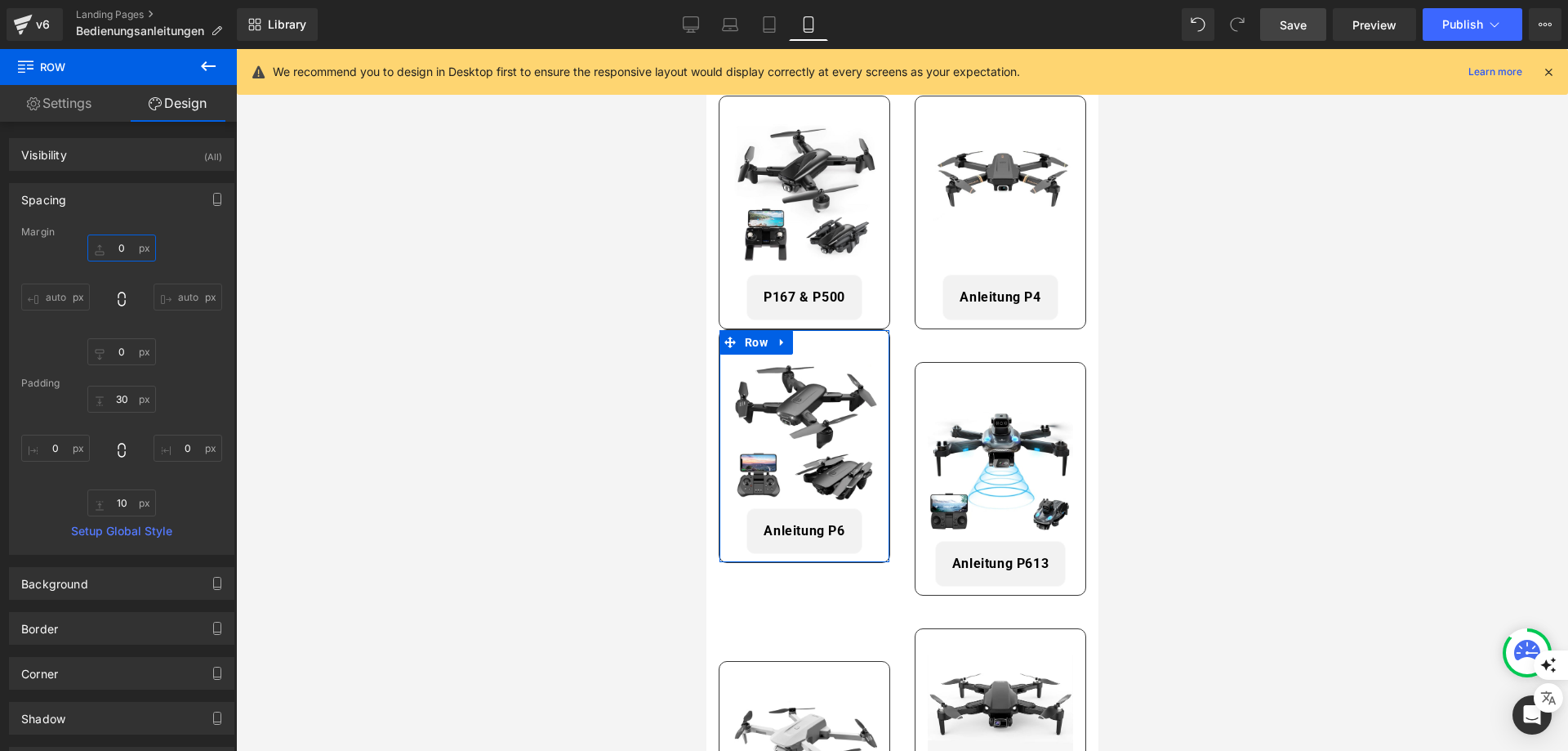
click at [116, 240] on input "0" at bounding box center [122, 247] width 69 height 27
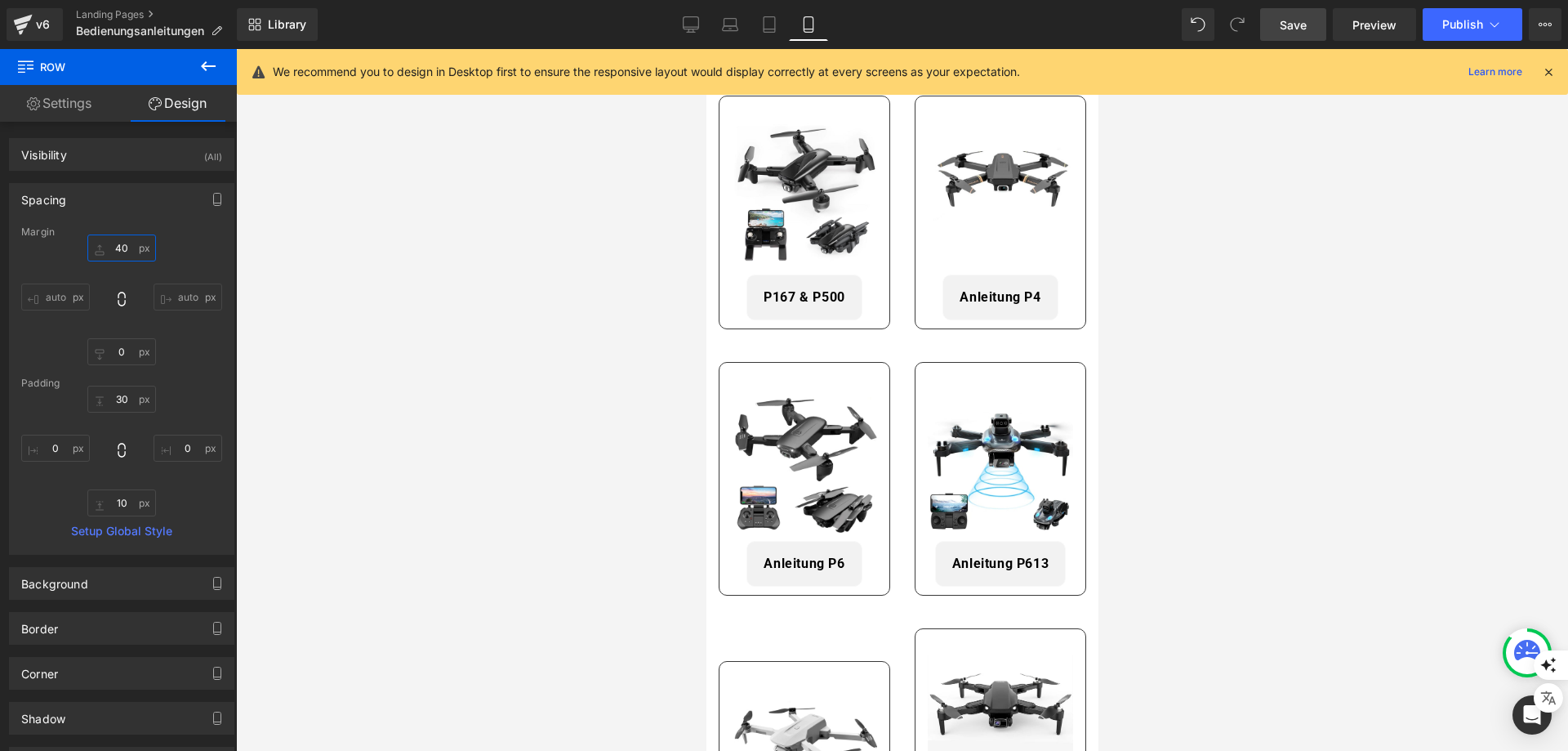
type input "40"
click at [436, 492] on div at bounding box center [903, 400] width 1333 height 702
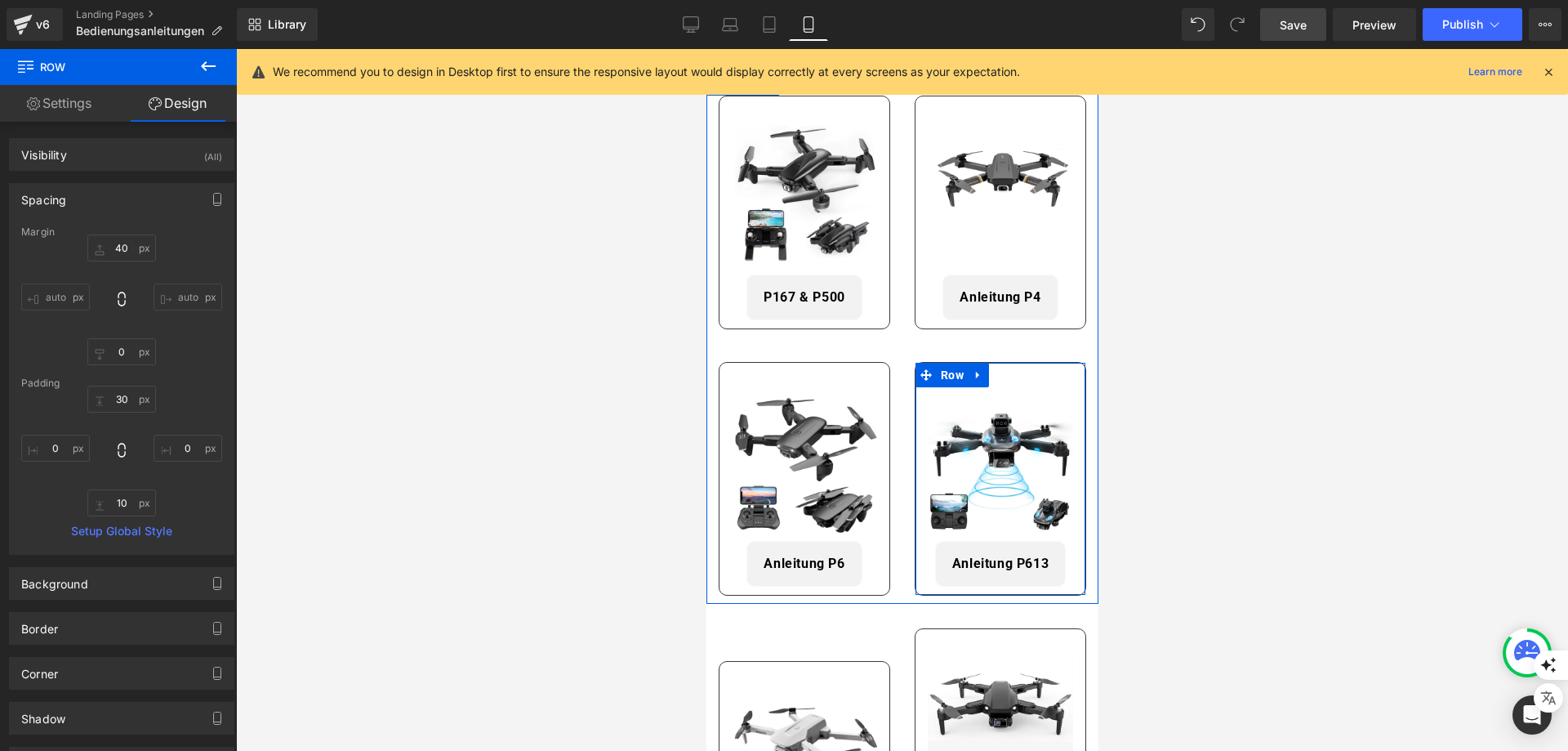
click at [951, 368] on span "Row" at bounding box center [952, 374] width 31 height 25
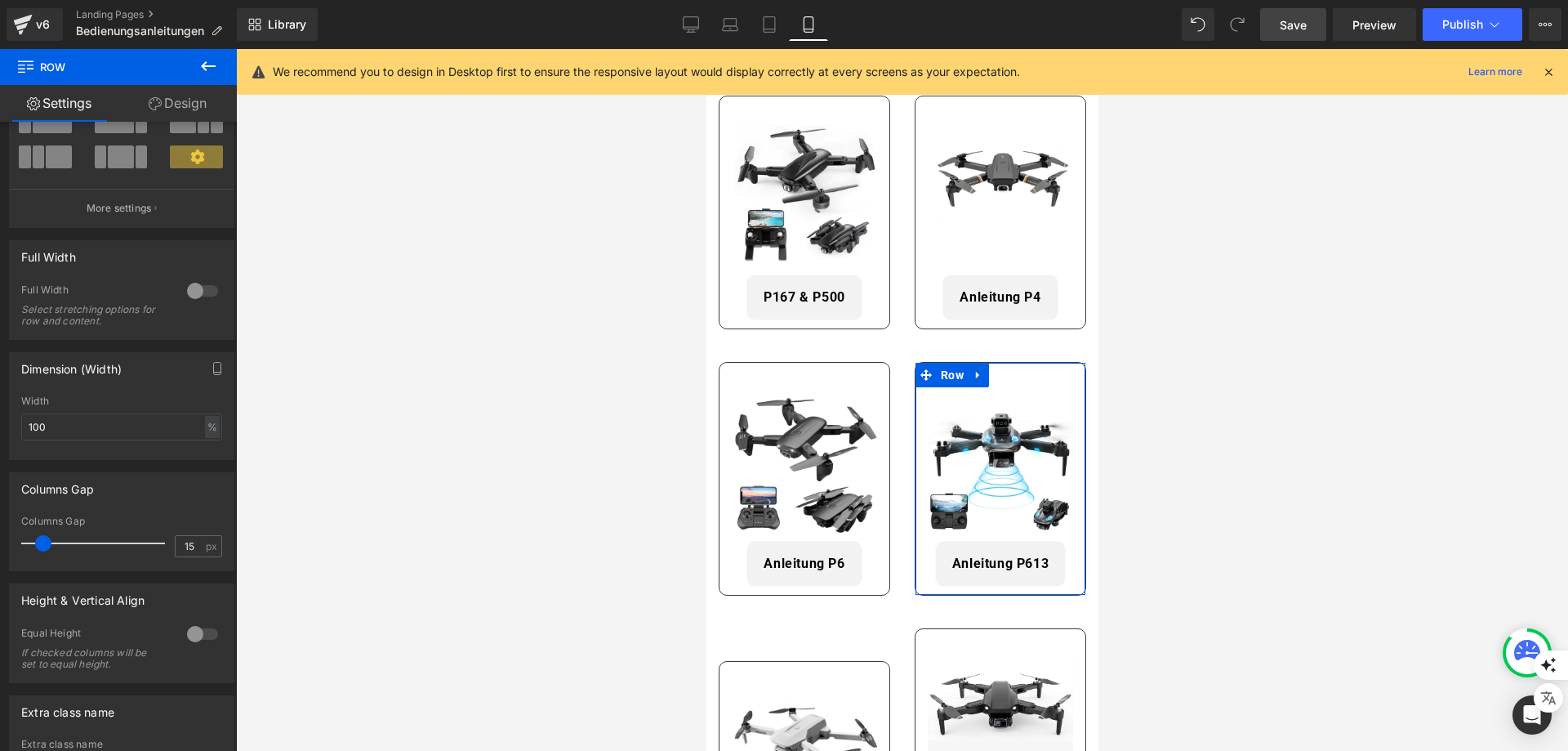
scroll to position [0, 0]
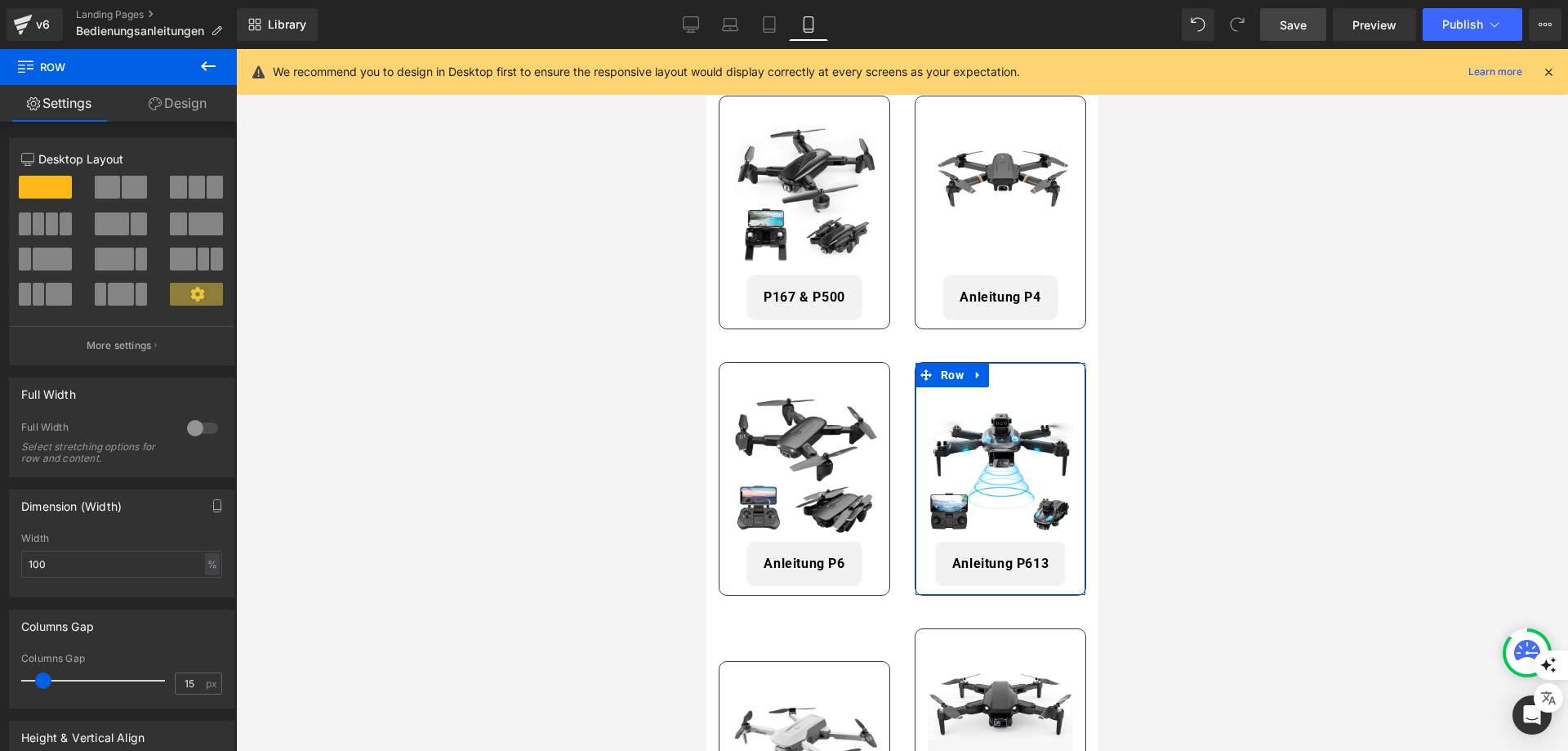
click at [176, 104] on link "Design" at bounding box center [177, 102] width 118 height 36
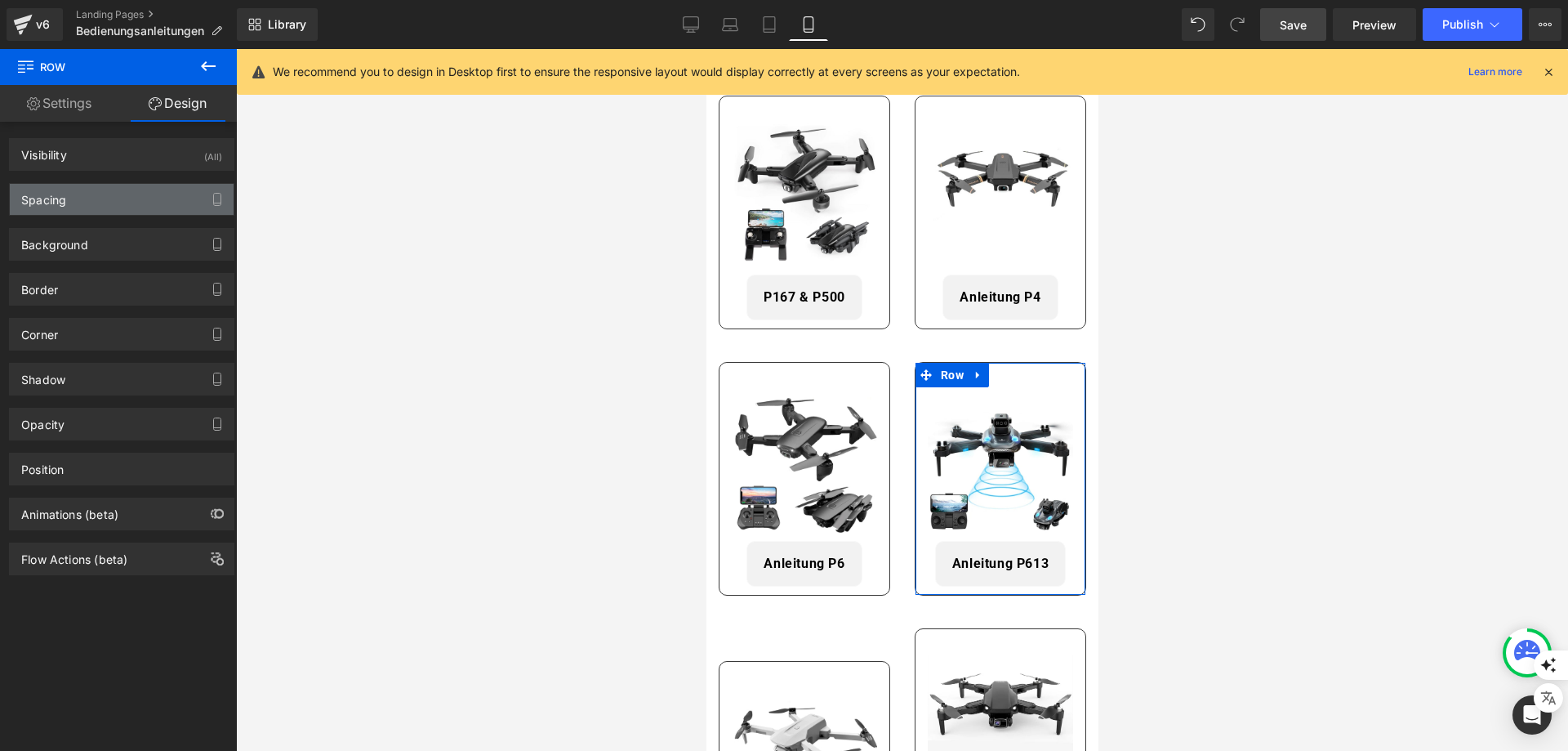
click at [66, 193] on div "Spacing" at bounding box center [44, 195] width 45 height 23
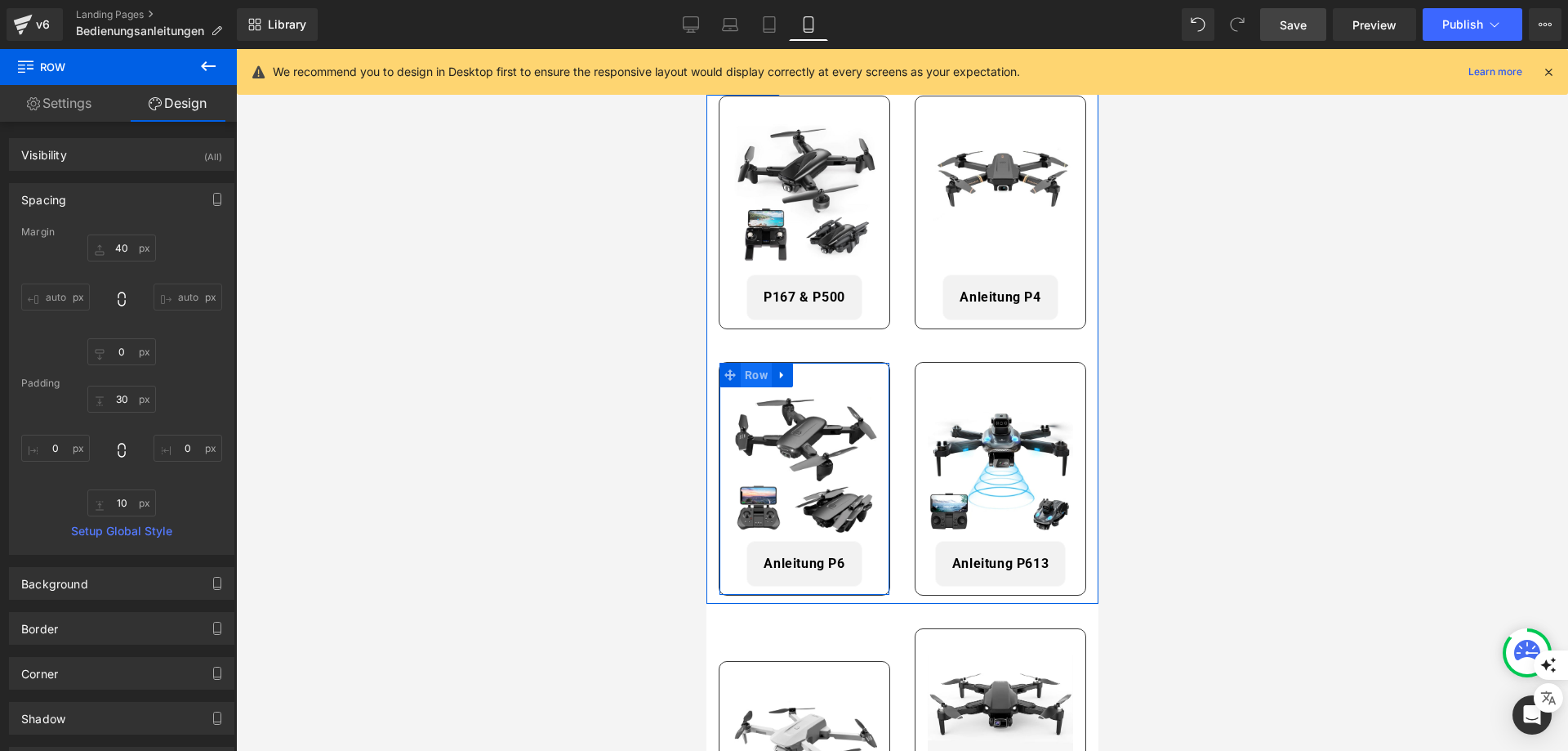
click at [763, 364] on span "Row" at bounding box center [756, 374] width 31 height 25
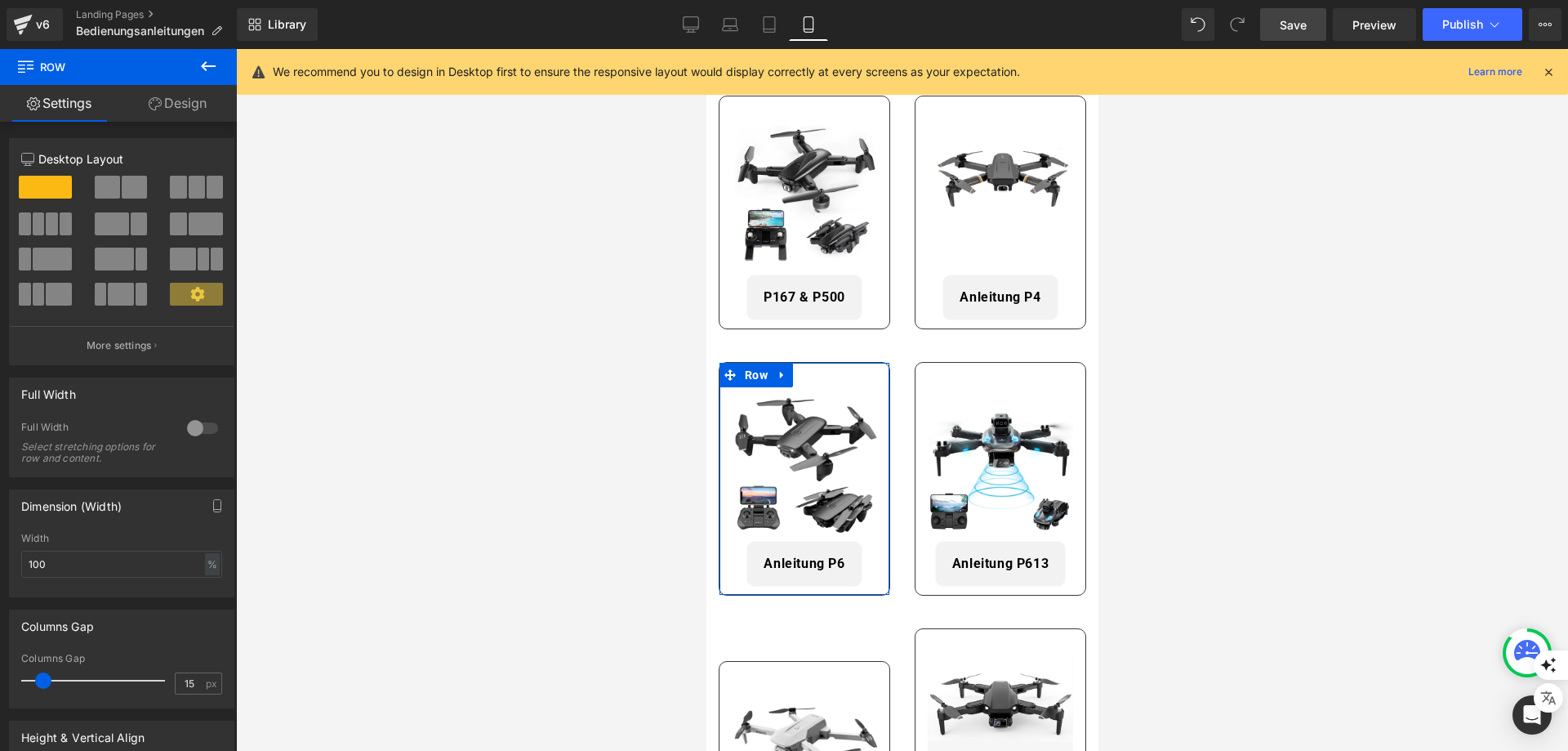
click at [164, 103] on link "Design" at bounding box center [177, 102] width 118 height 36
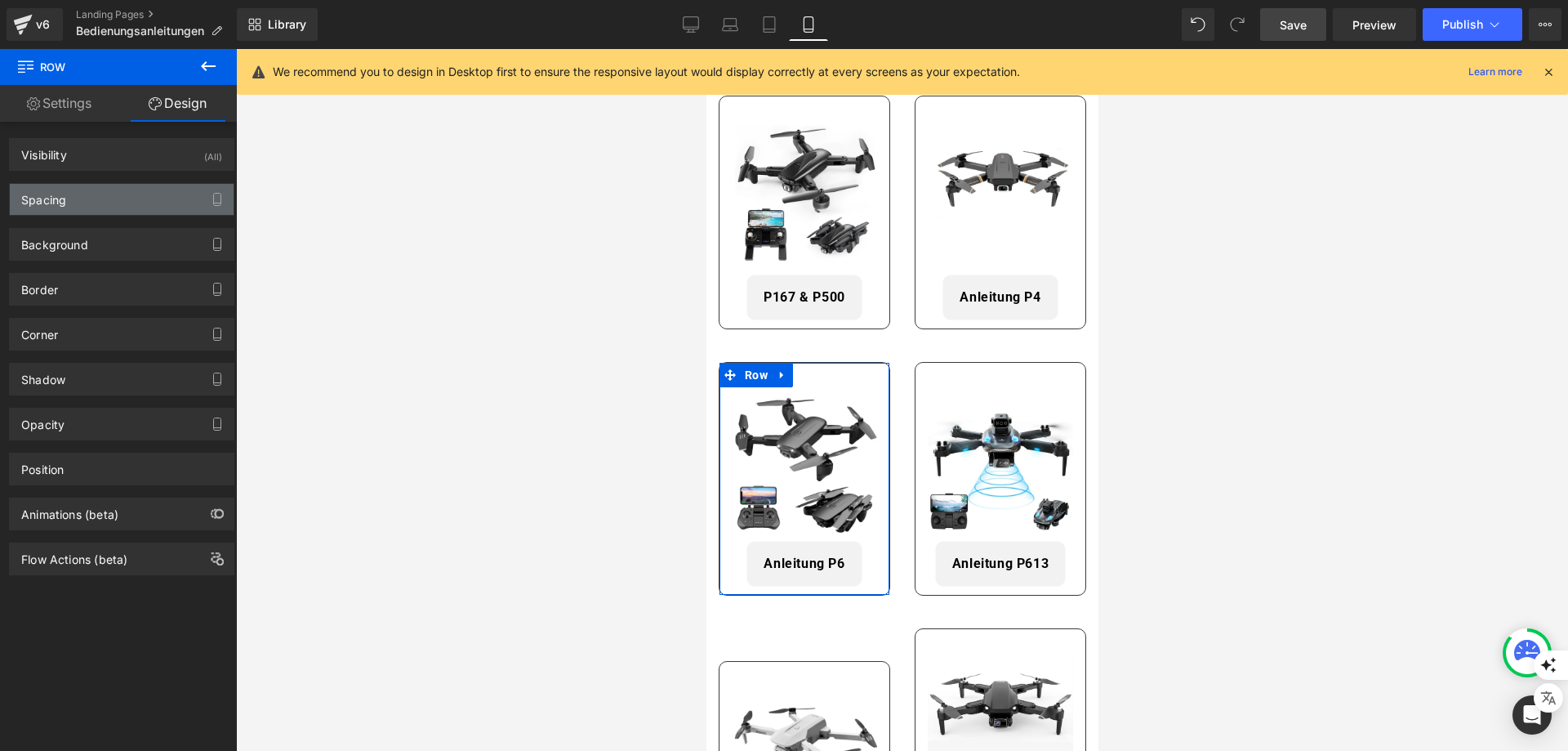
type input "40"
type input "0"
type input "30"
type input "0"
type input "10"
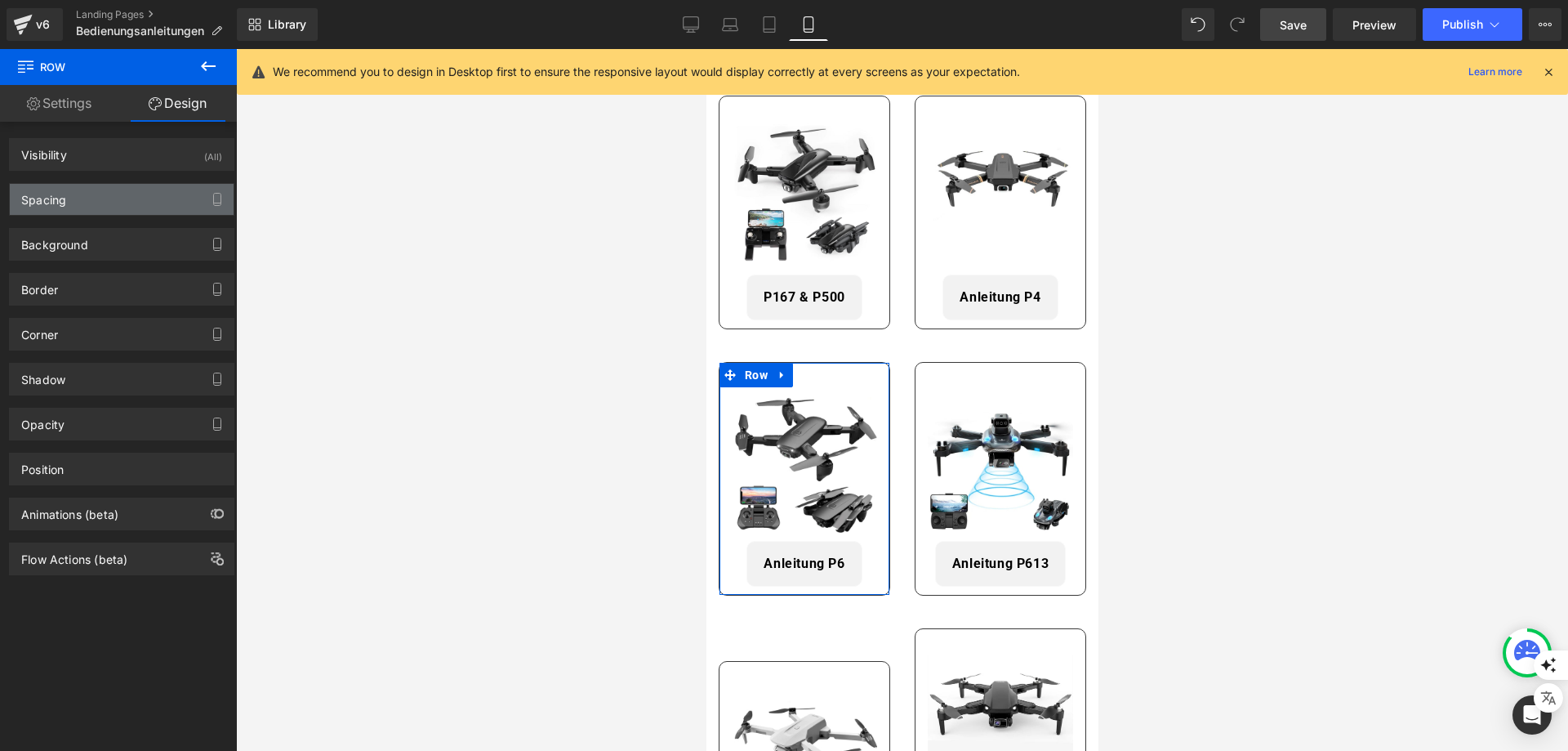
type input "0"
click at [46, 202] on div "Spacing" at bounding box center [44, 195] width 45 height 23
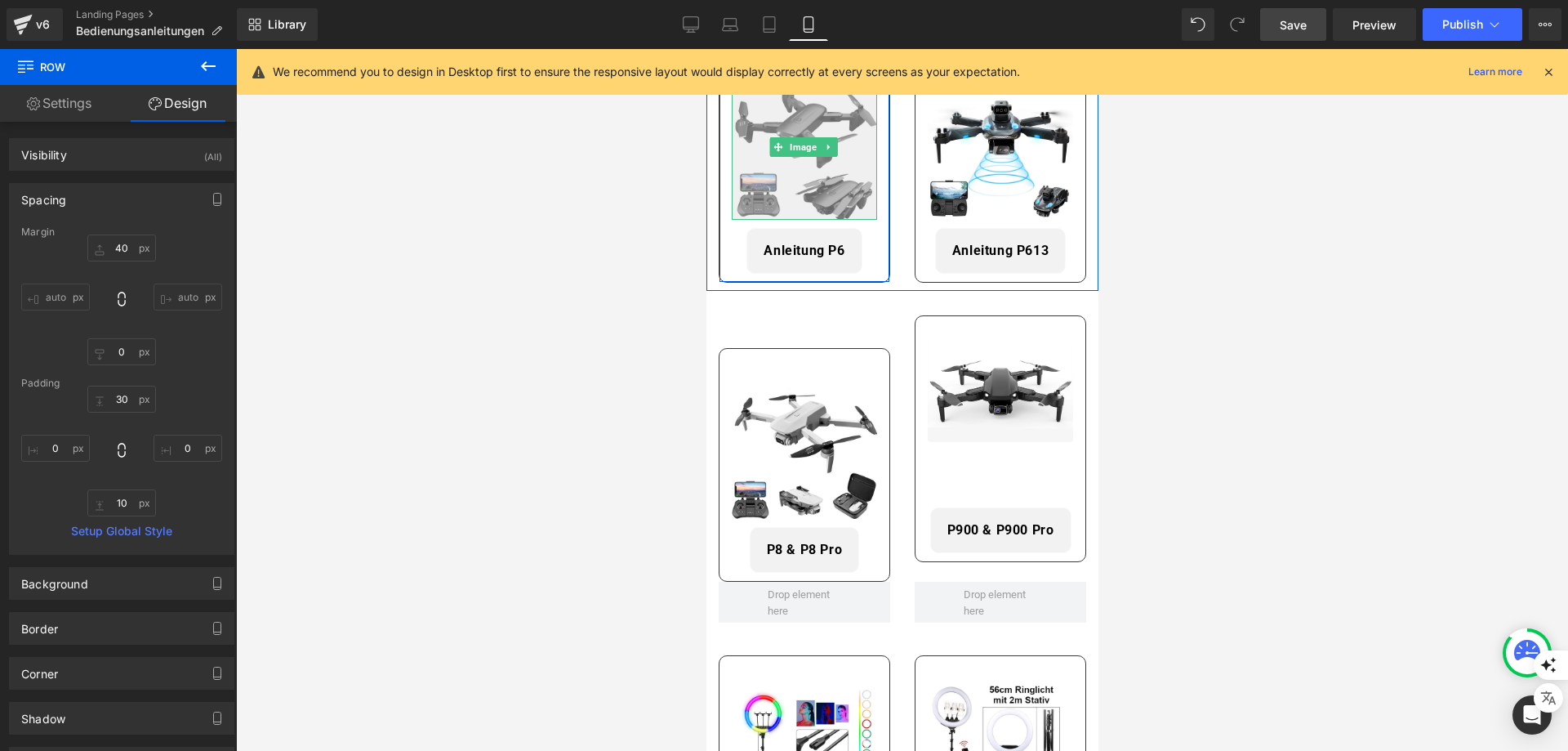
scroll to position [1062, 0]
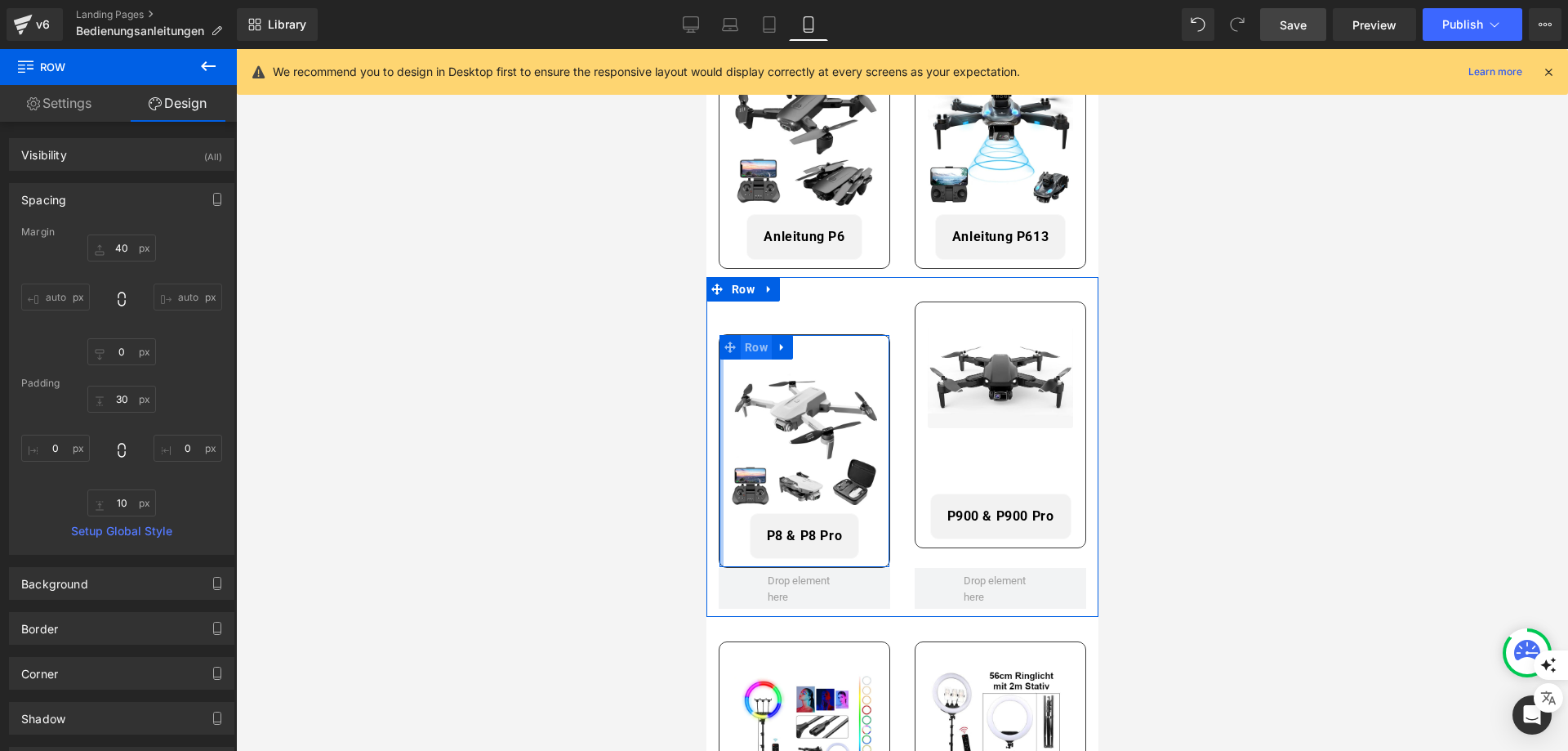
drag, startPoint x: 763, startPoint y: 344, endPoint x: 742, endPoint y: 344, distance: 21.0
click at [763, 344] on span "Row" at bounding box center [756, 346] width 31 height 25
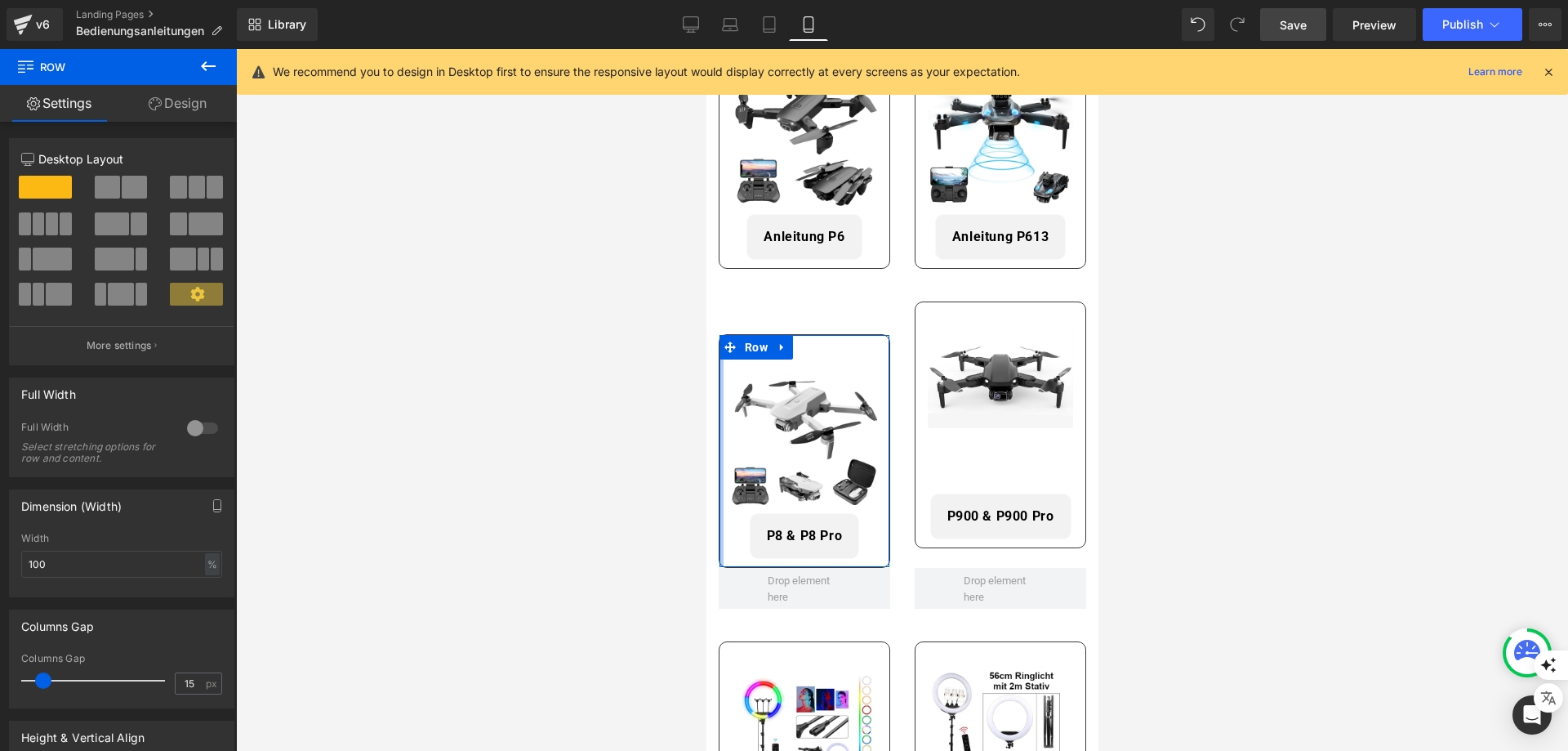
drag, startPoint x: 167, startPoint y: 108, endPoint x: 91, endPoint y: 195, distance: 115.5
click at [165, 108] on link "Design" at bounding box center [177, 102] width 118 height 36
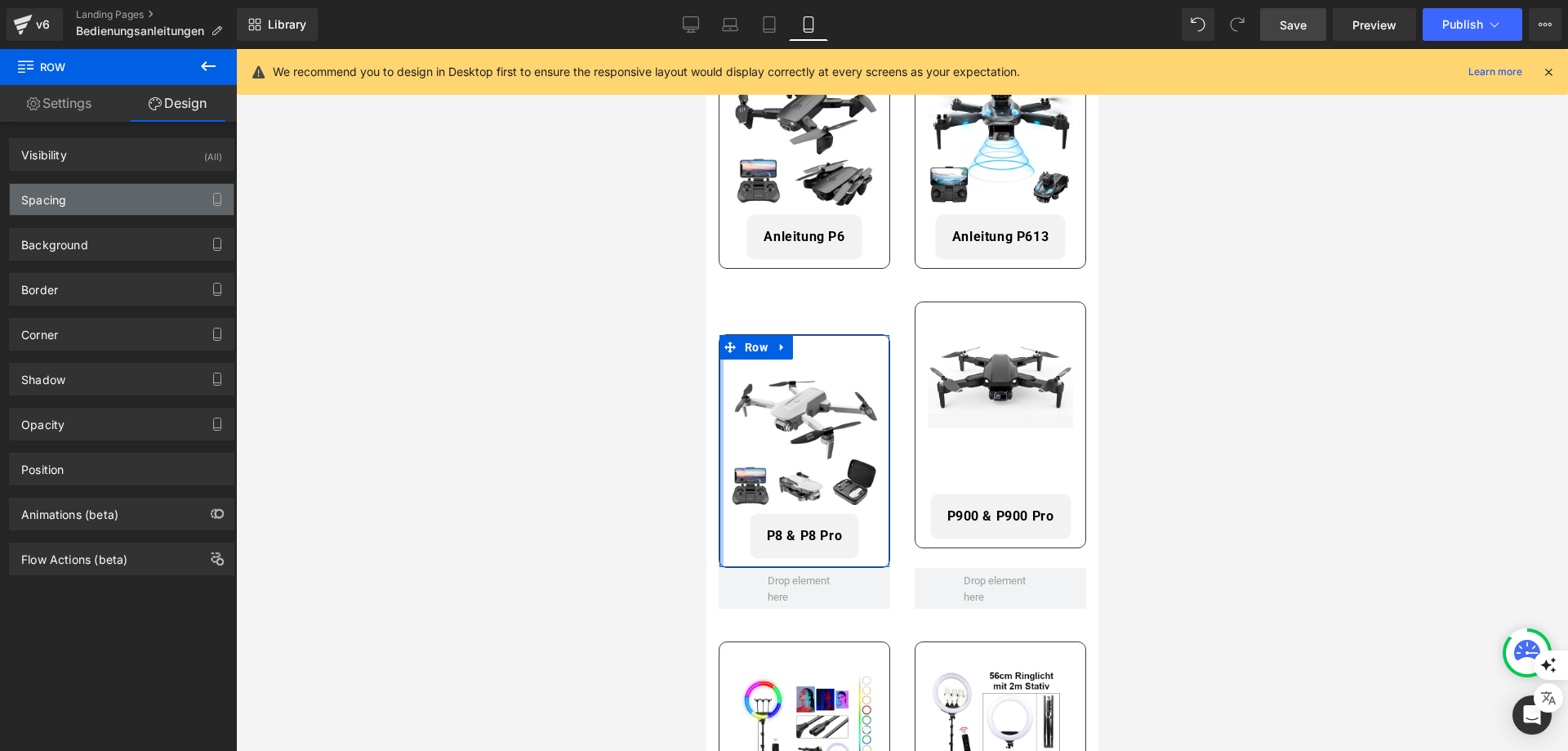
type input "40"
type input "0"
type input "30"
type input "0"
type input "10"
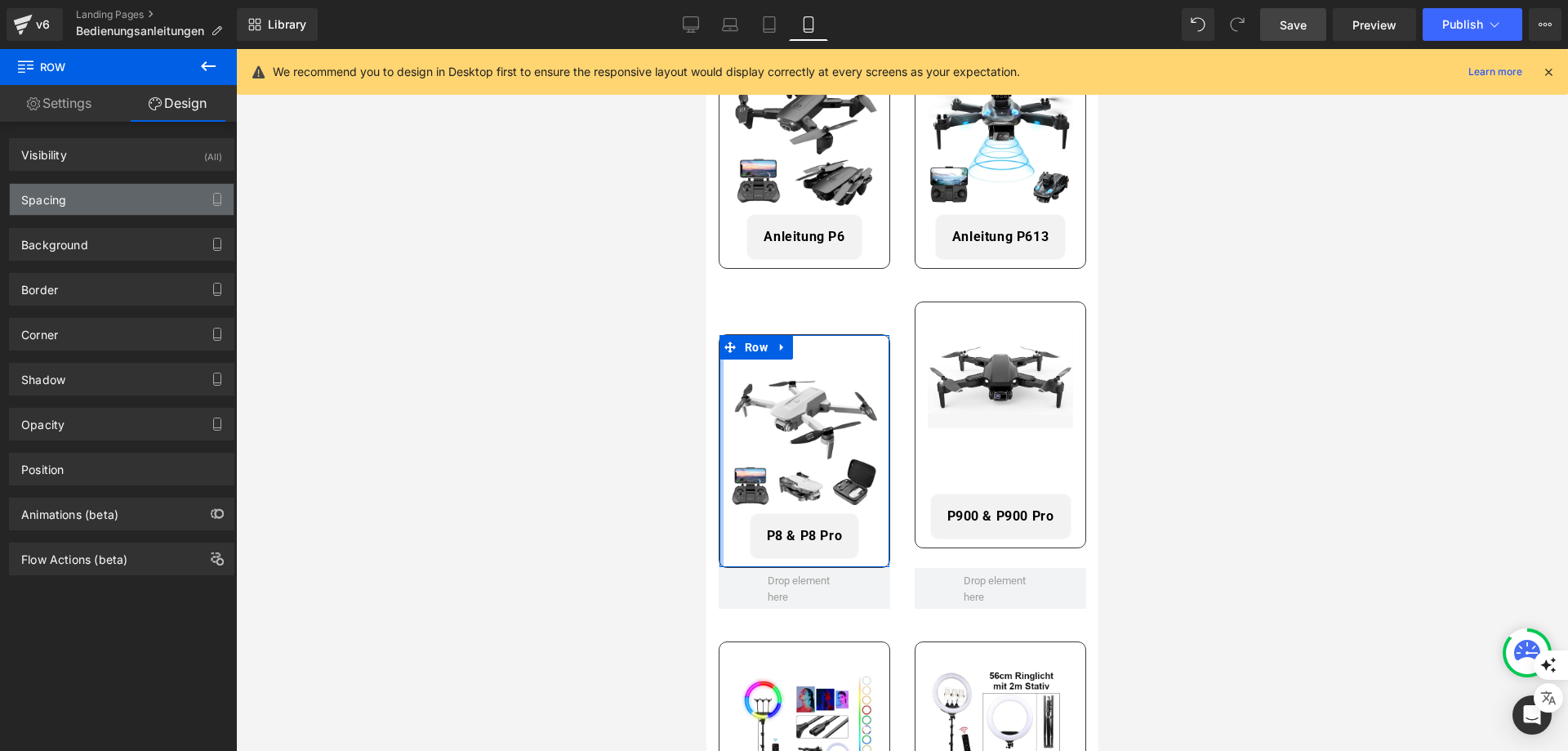
type input "0"
click at [90, 198] on div "Spacing" at bounding box center [121, 200] width 223 height 31
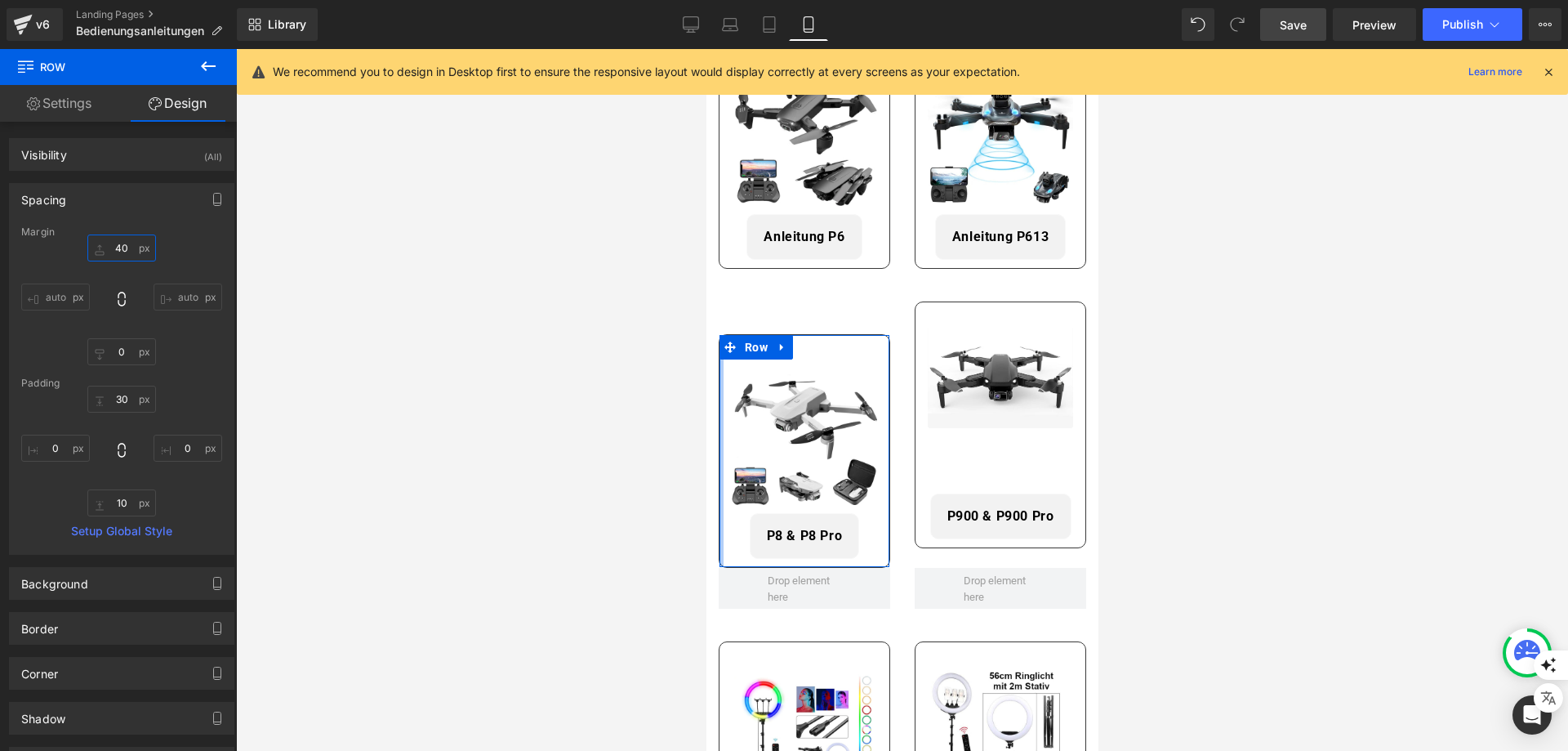
click at [116, 242] on input "40" at bounding box center [122, 247] width 69 height 27
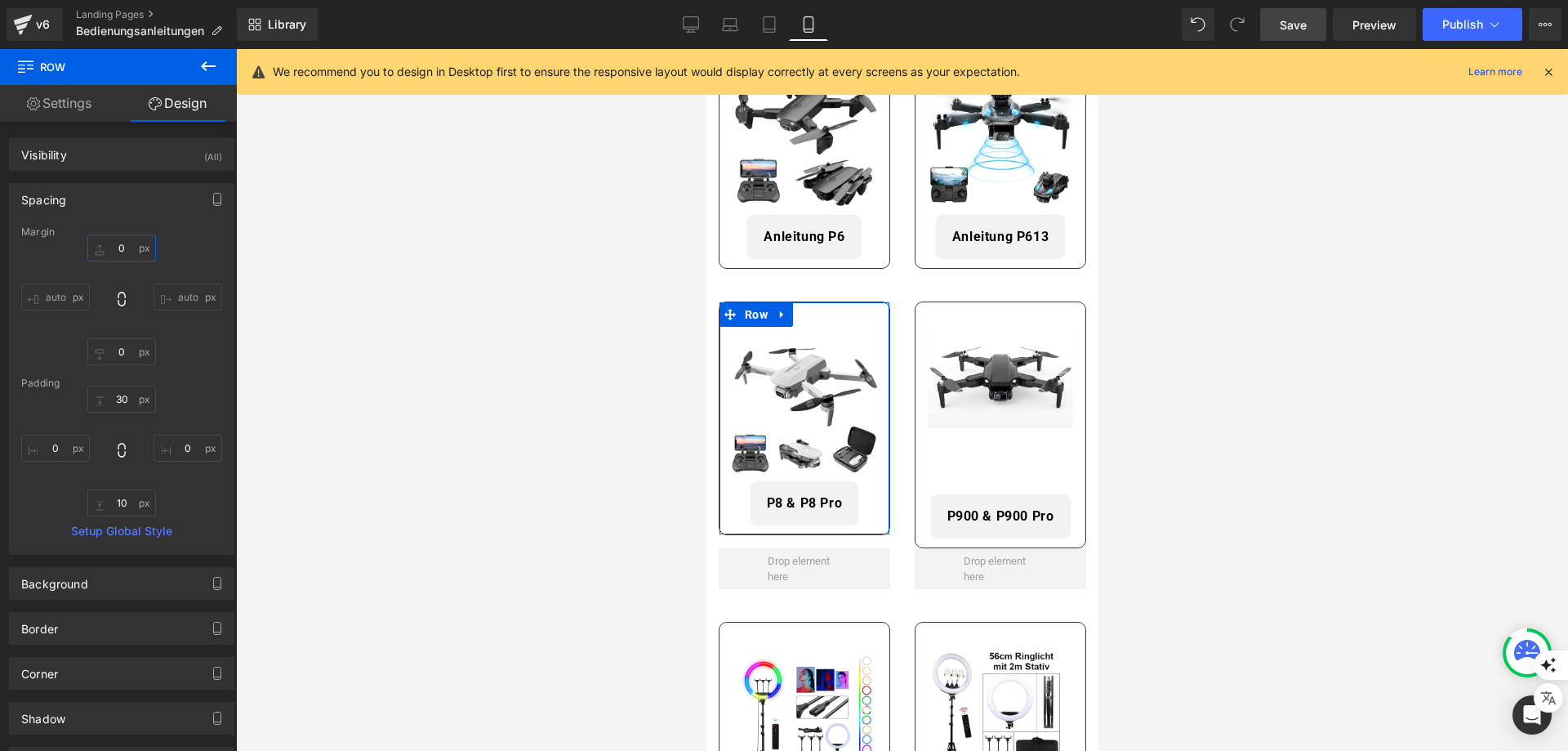
type input "0"
click at [187, 372] on div "Margin 0 0 auto auto 0px 0 auto auto [GEOGRAPHIC_DATA] 30px 30 0px 0 10px 10 0p…" at bounding box center [121, 390] width 223 height 328
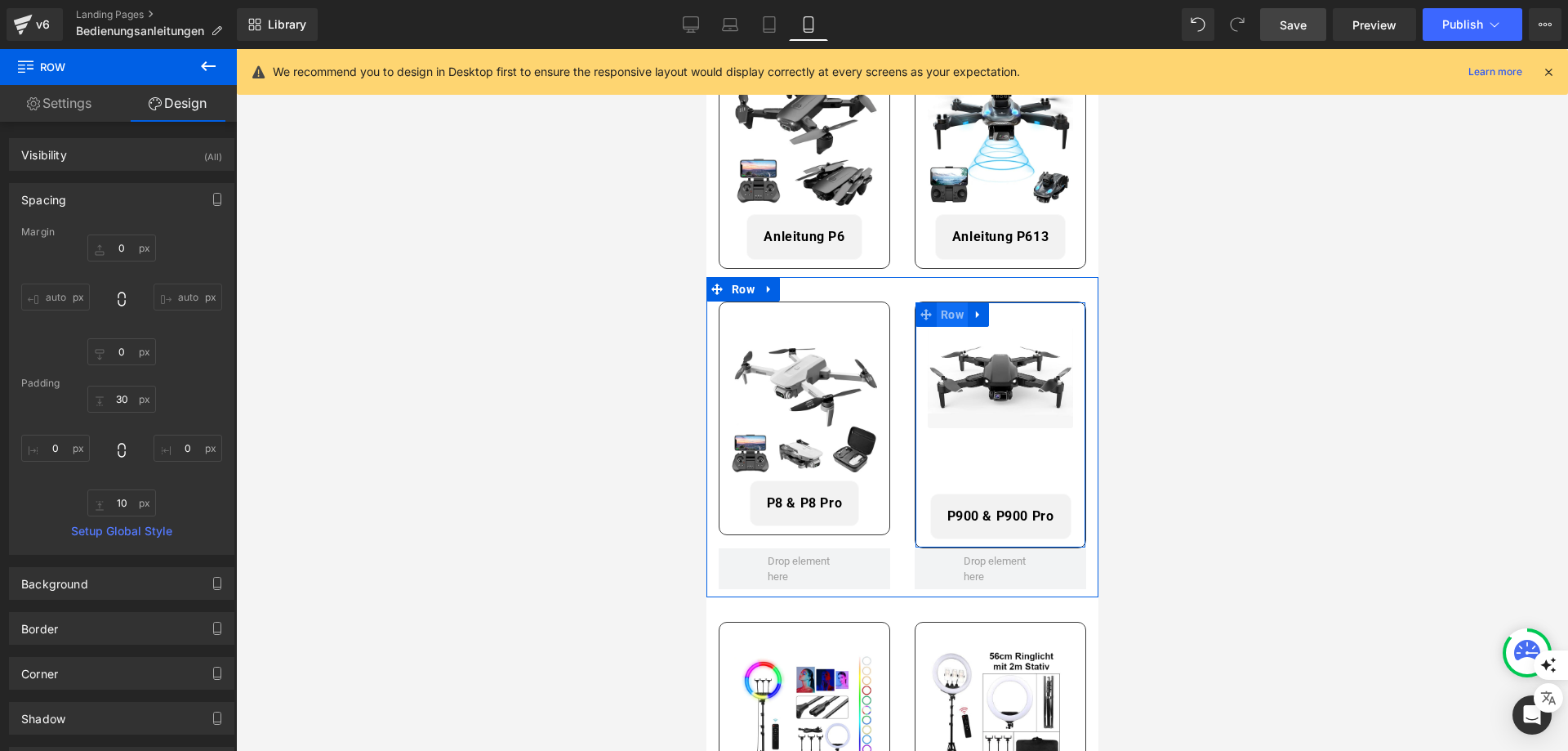
click at [960, 302] on span "Row" at bounding box center [952, 314] width 31 height 25
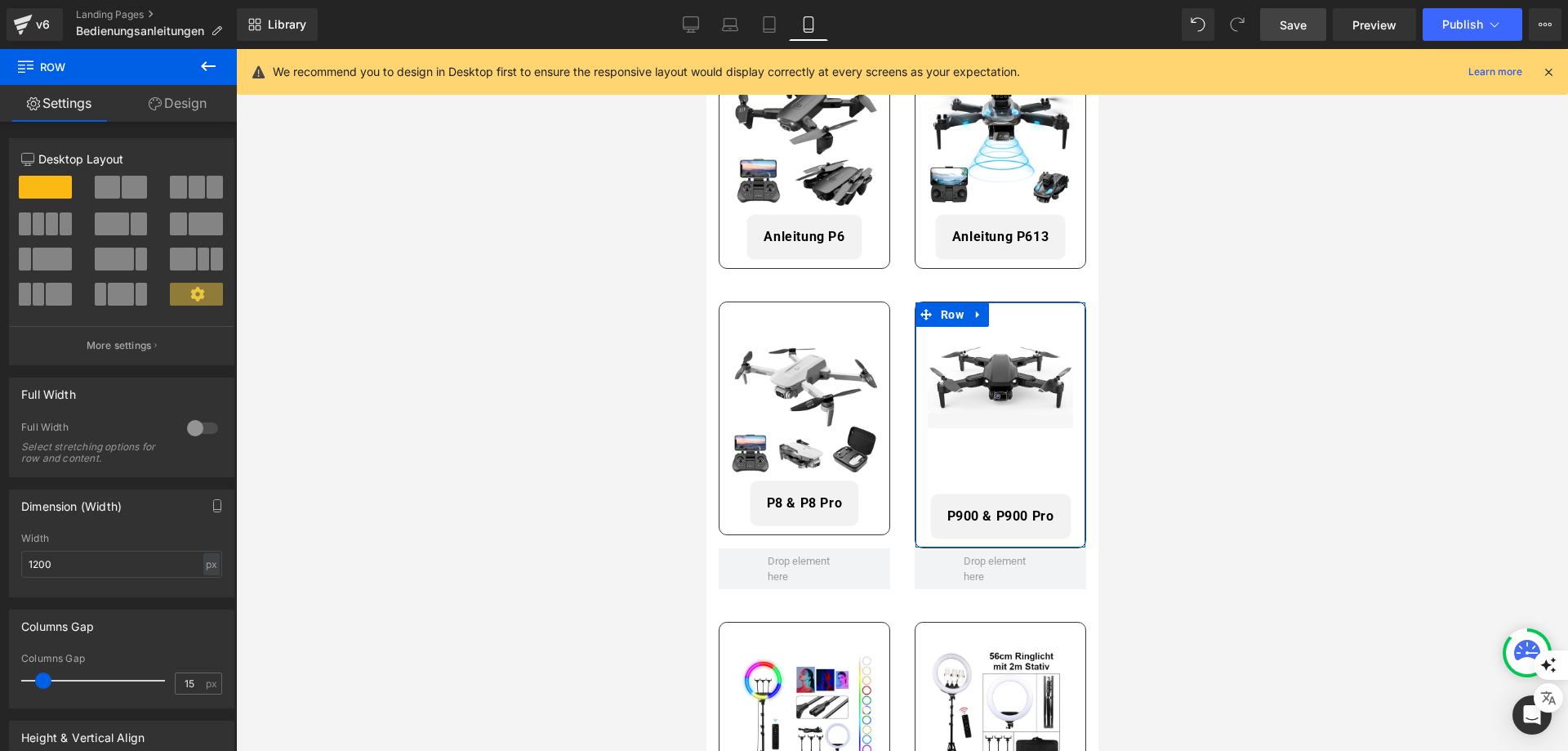
click at [170, 116] on link "Design" at bounding box center [177, 102] width 118 height 36
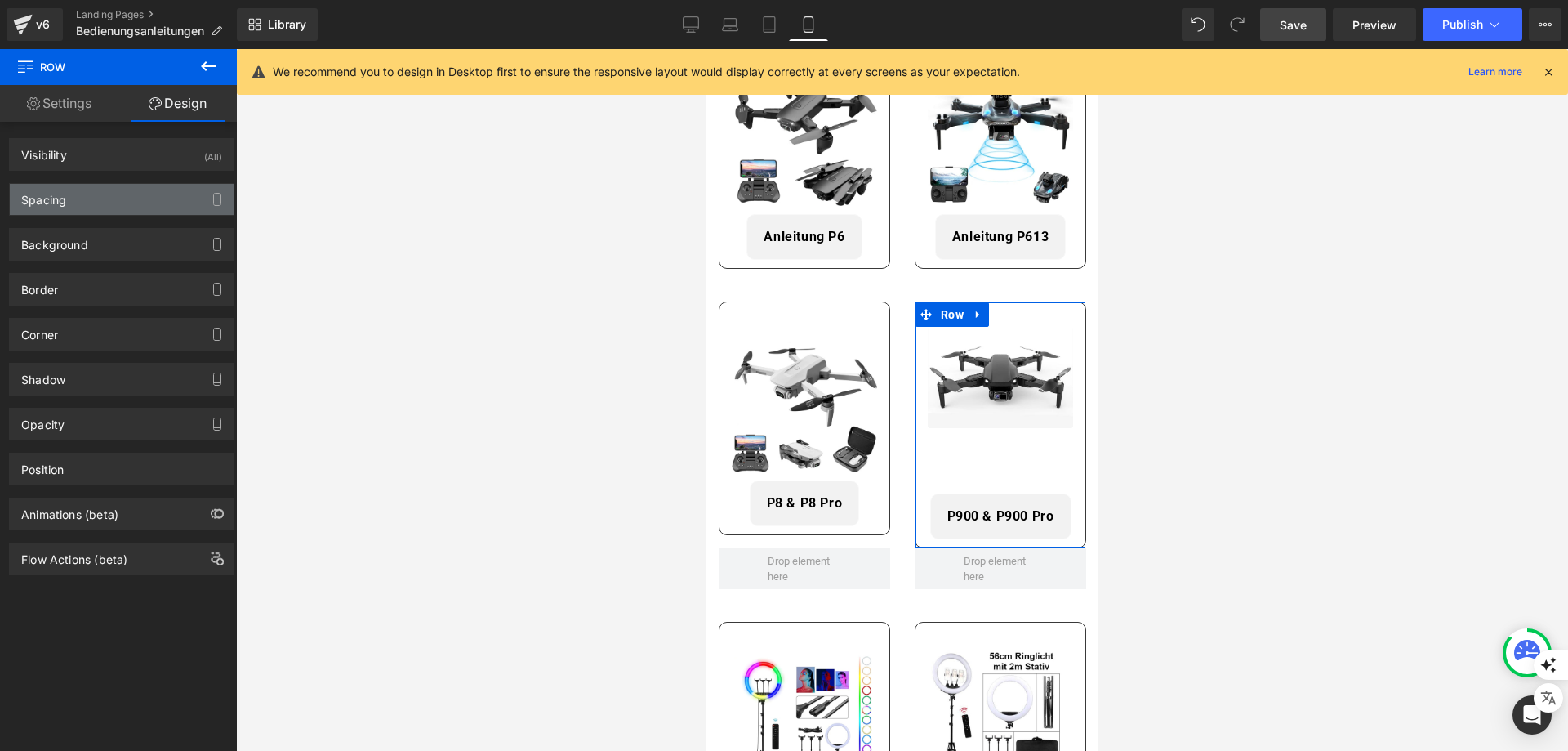
click at [99, 206] on div "Spacing" at bounding box center [121, 200] width 223 height 31
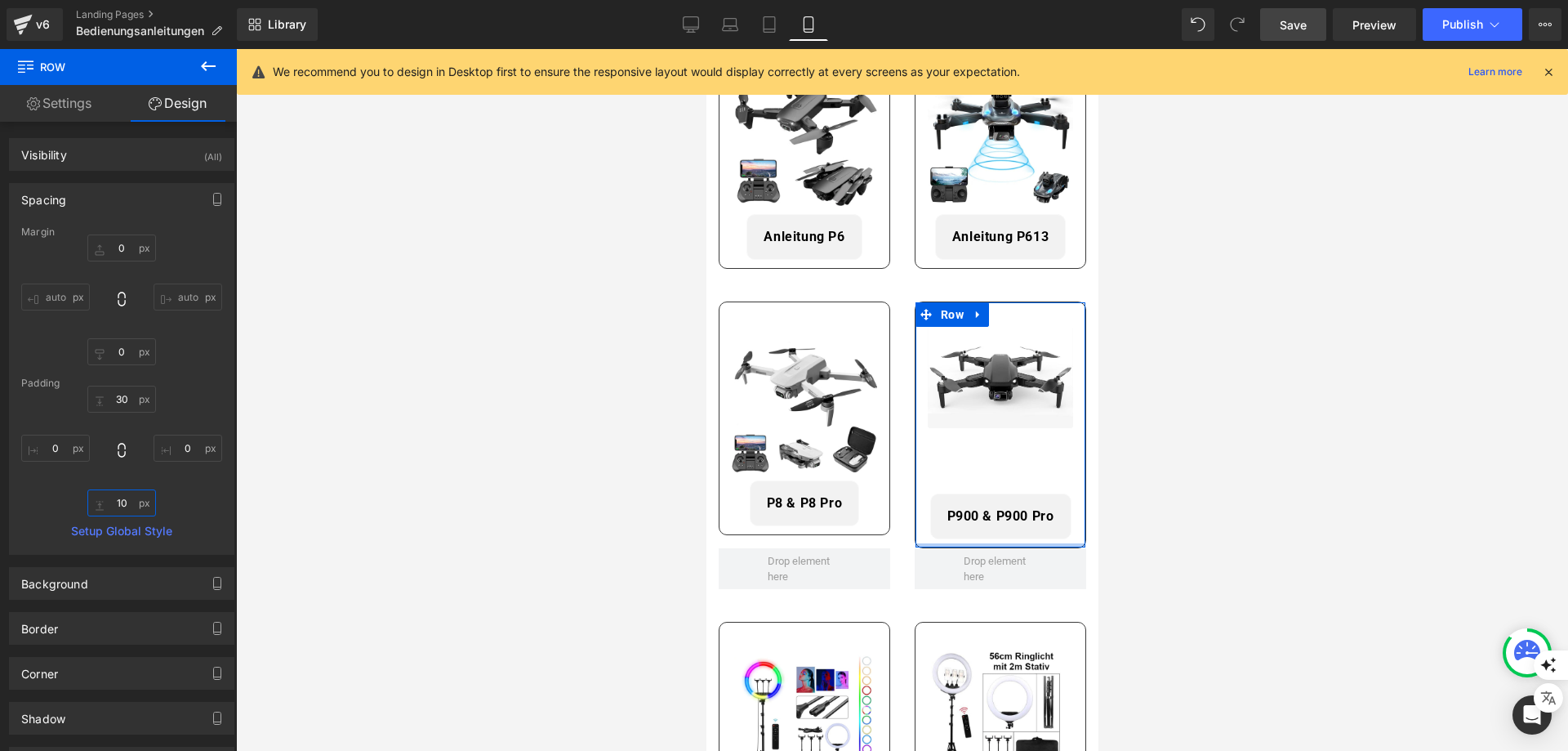
click at [126, 504] on input "10" at bounding box center [122, 502] width 69 height 27
type input "0"
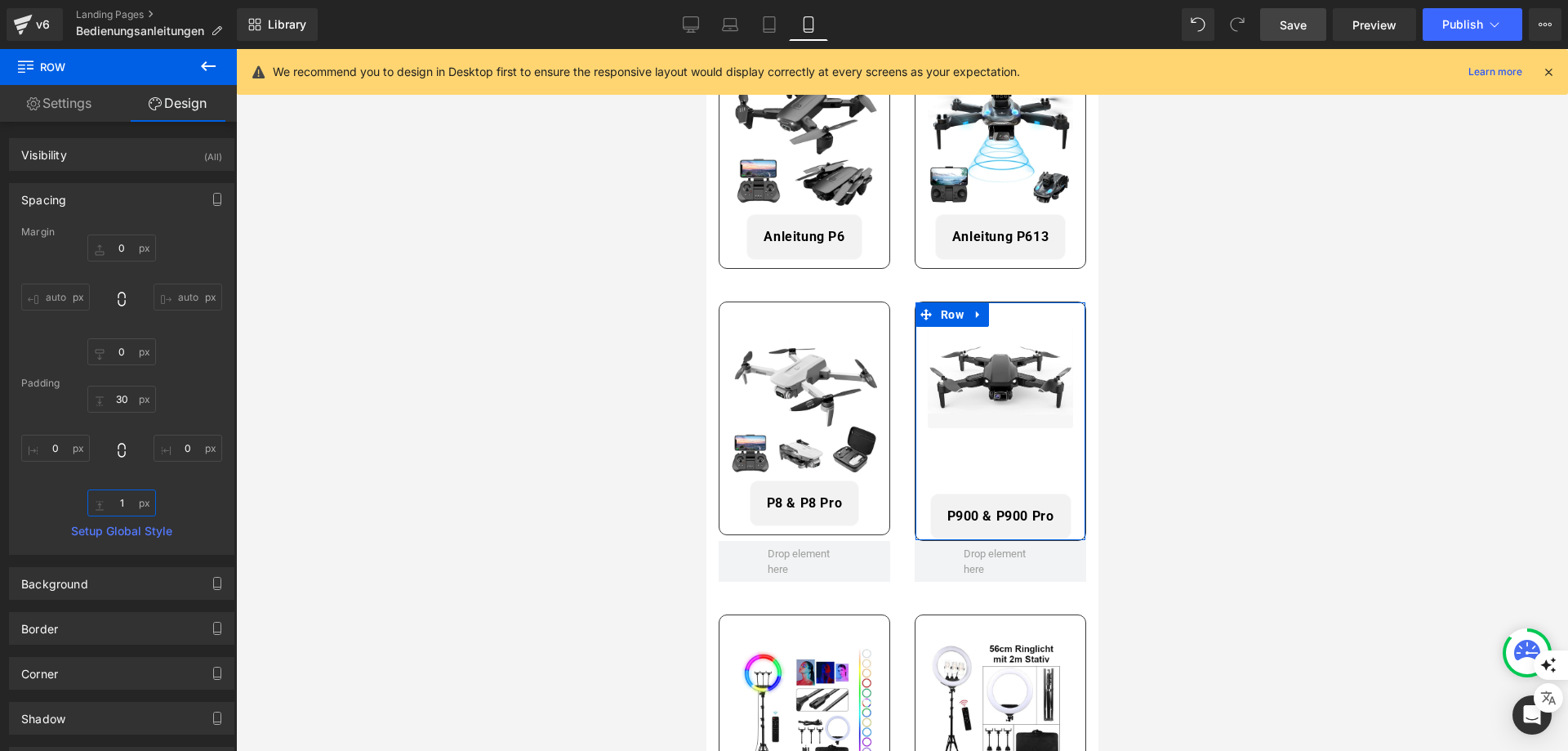
type input "10"
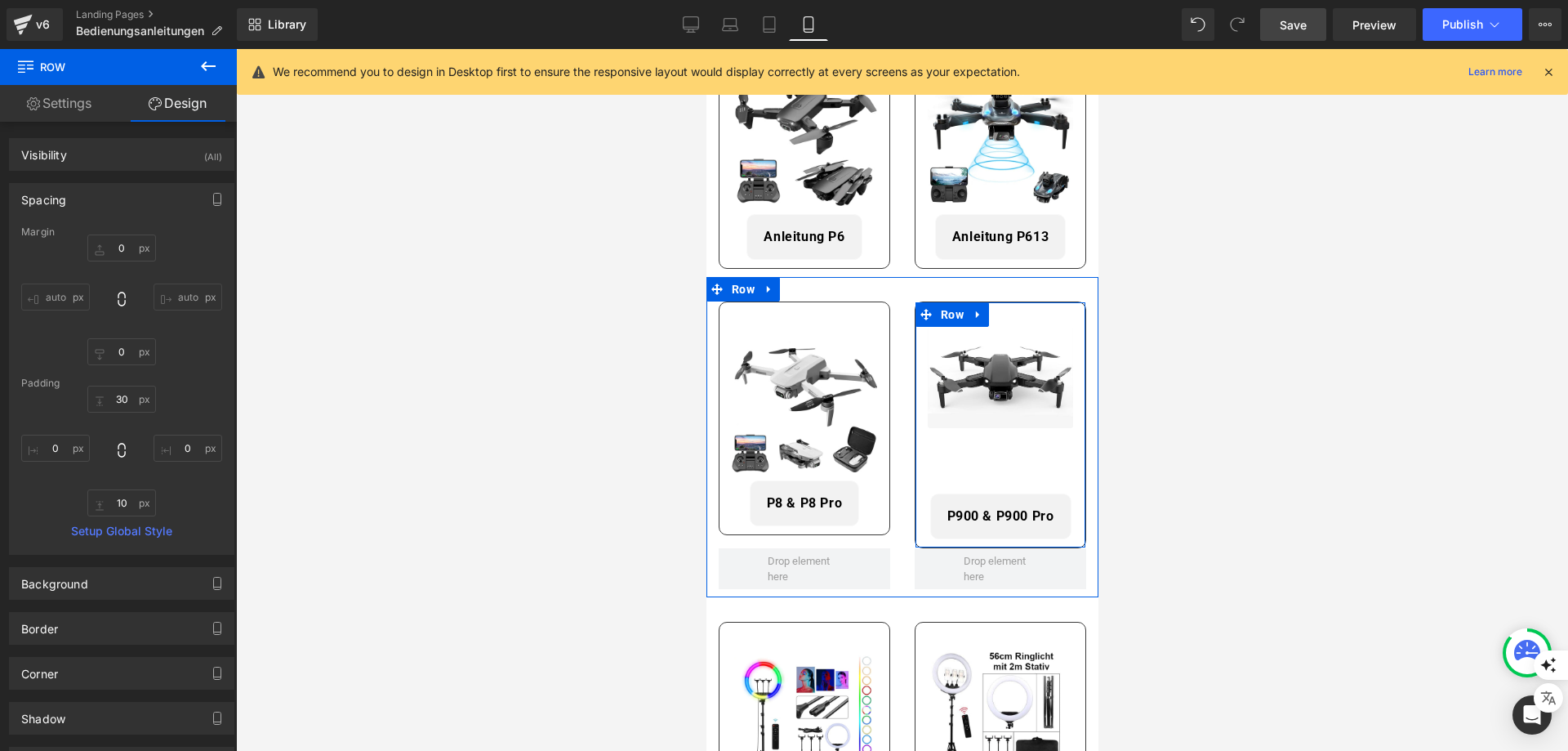
click at [990, 448] on div "Image P900 & P900 Pro Button" at bounding box center [1000, 432] width 170 height 212
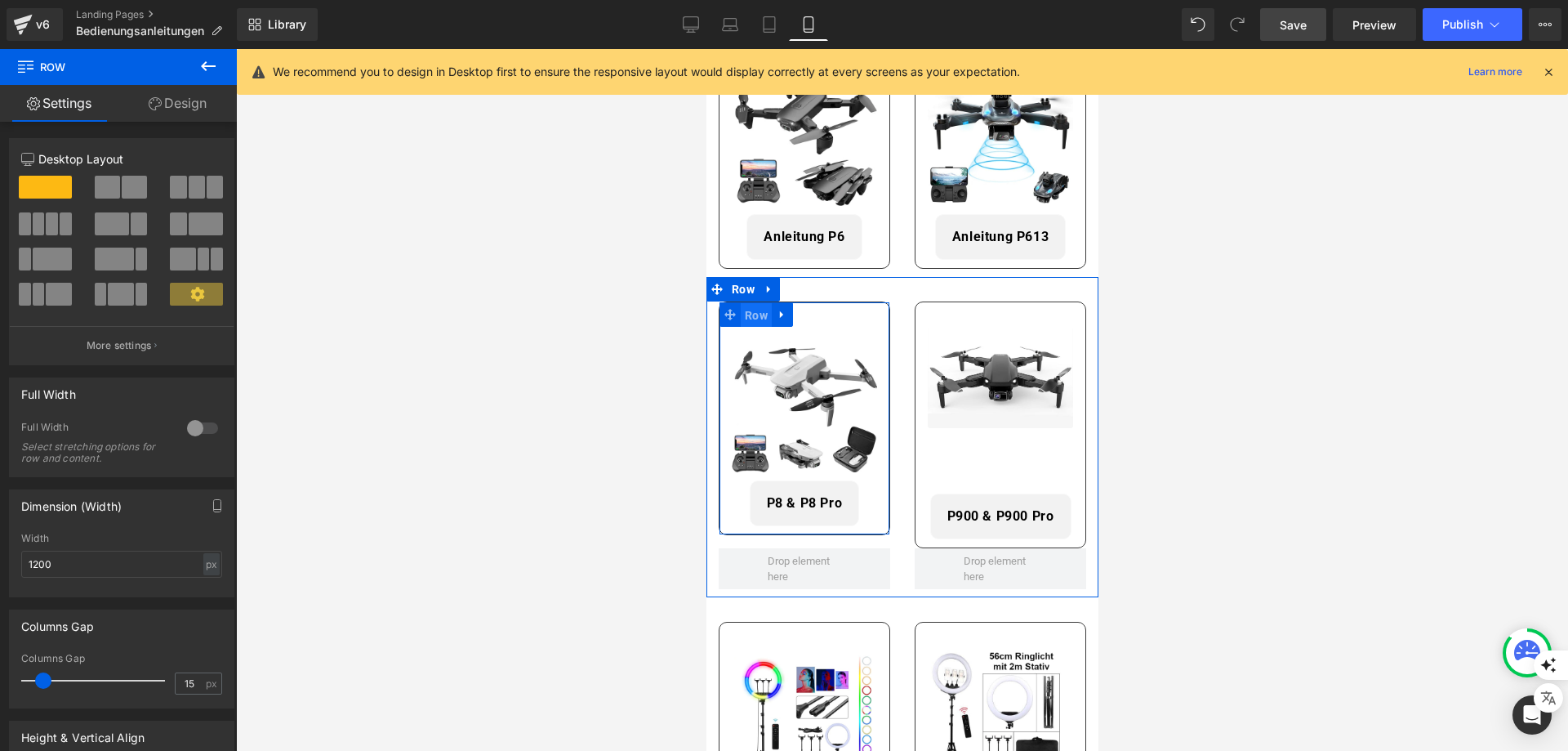
drag, startPoint x: 757, startPoint y: 303, endPoint x: 1360, endPoint y: 339, distance: 604.1
click at [757, 303] on span "Row" at bounding box center [756, 315] width 31 height 25
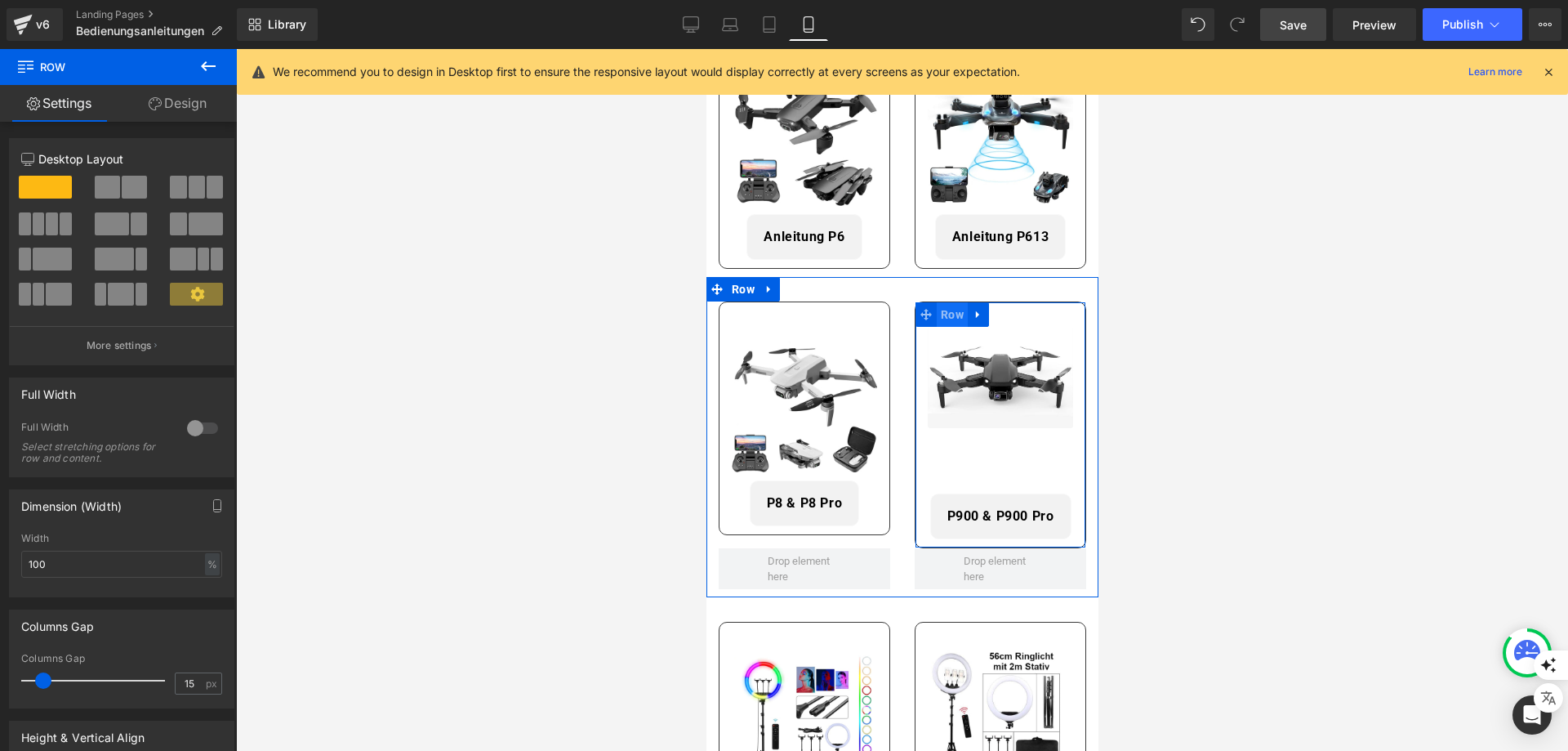
click at [953, 310] on span "Row" at bounding box center [952, 314] width 31 height 25
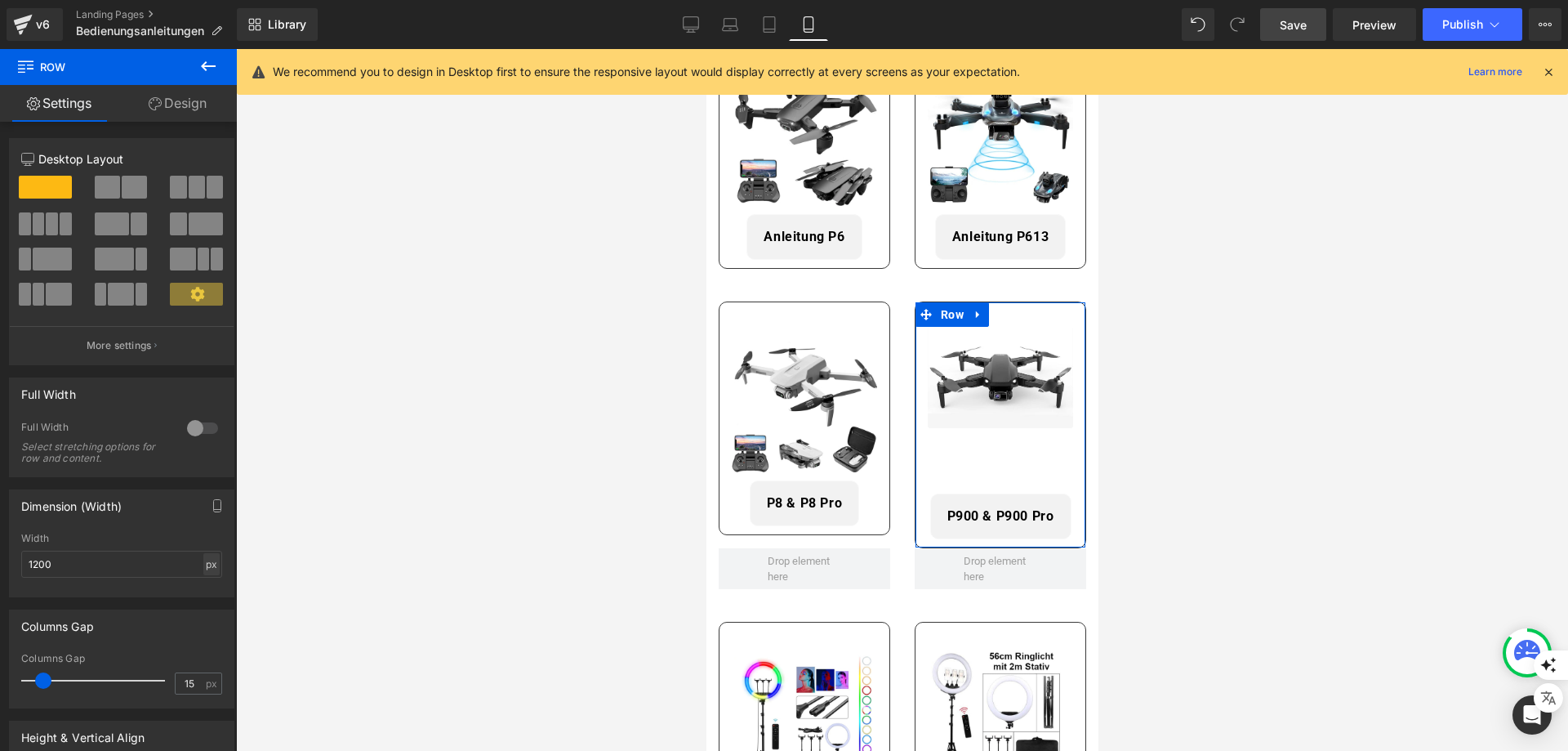
click at [204, 558] on div "px" at bounding box center [212, 564] width 17 height 22
click at [204, 593] on li "%" at bounding box center [211, 590] width 21 height 24
type input "100"
click at [123, 531] on div "Dimension (Width) 100% Width 100 % % px" at bounding box center [121, 543] width 225 height 108
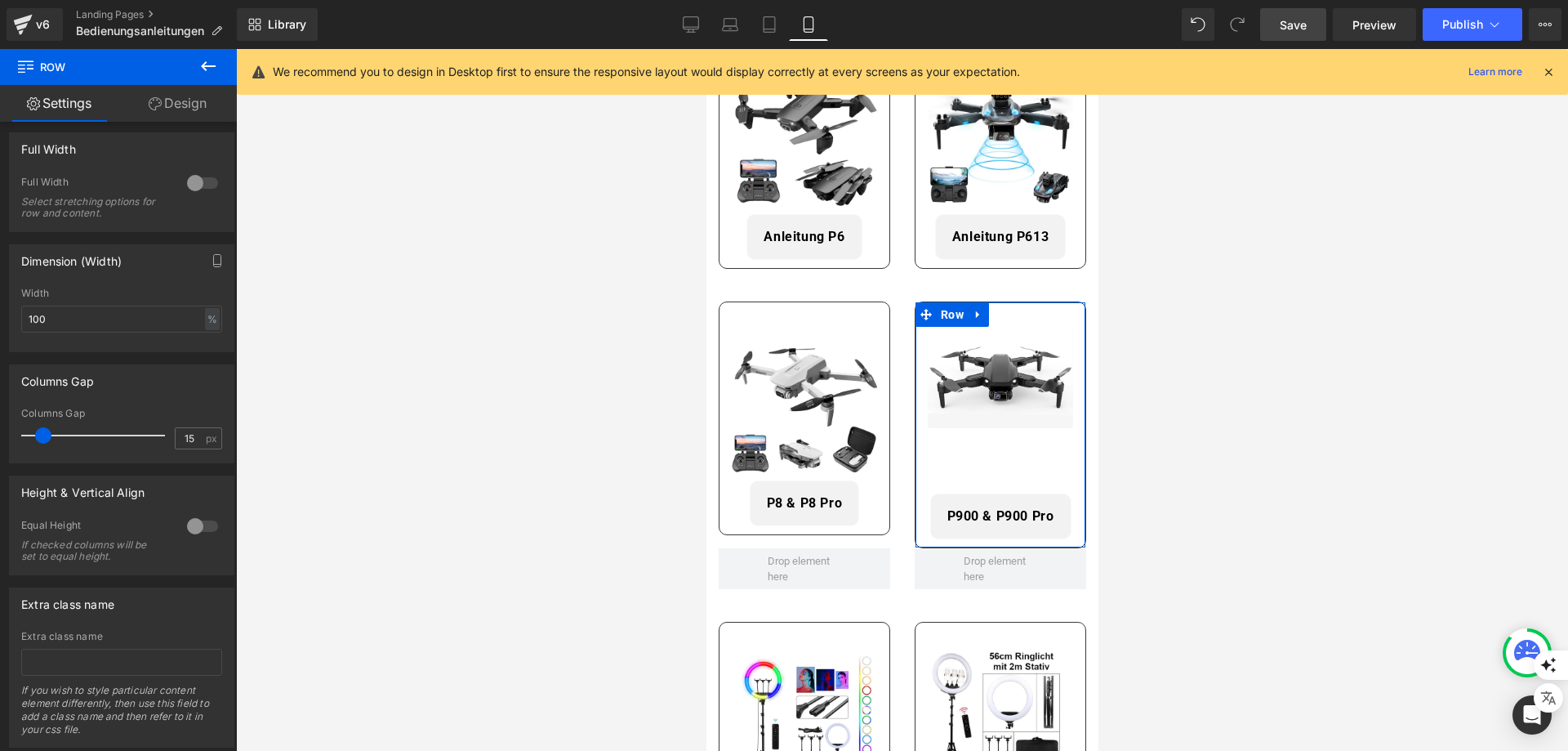
scroll to position [287, 0]
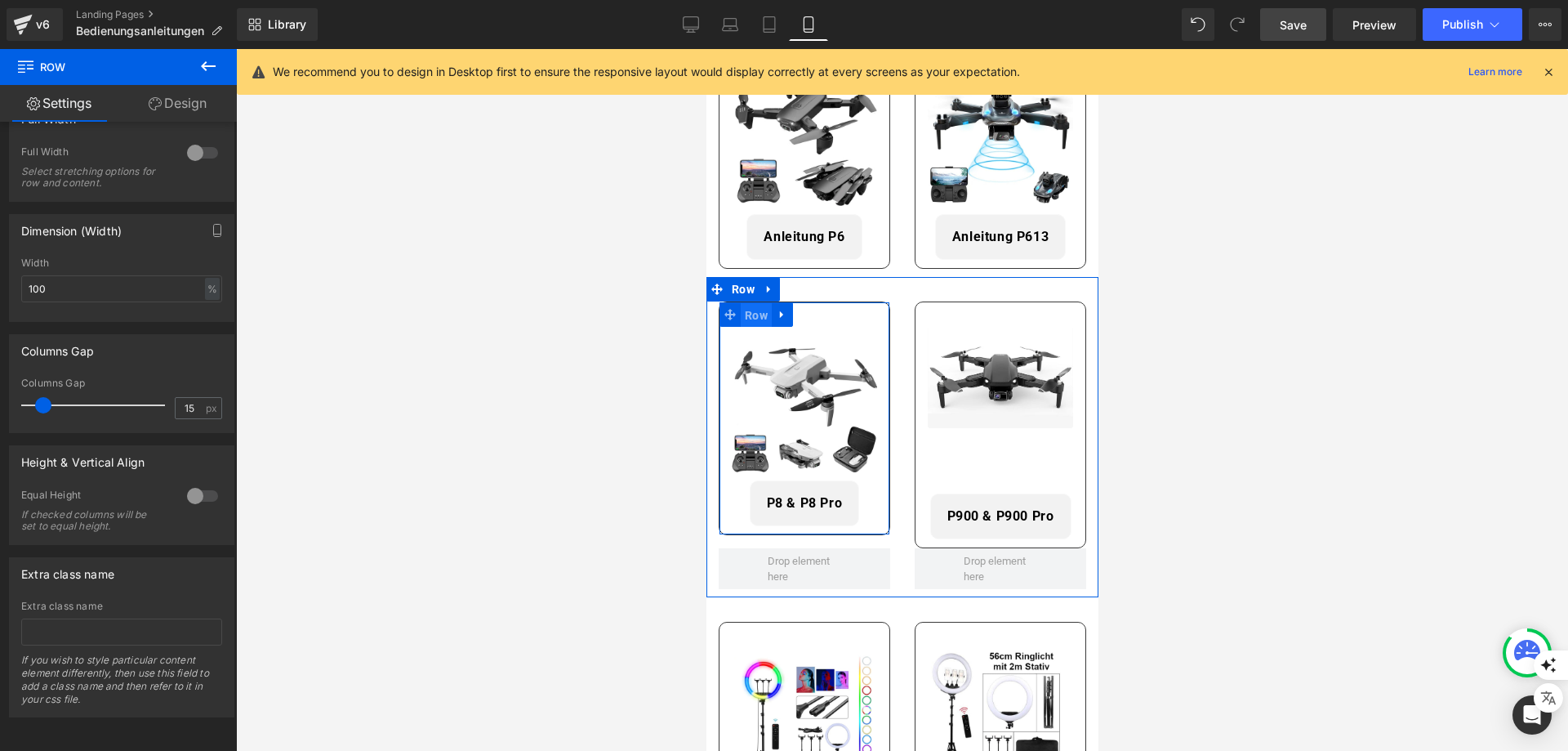
drag, startPoint x: 763, startPoint y: 314, endPoint x: 1094, endPoint y: 481, distance: 370.7
click at [763, 314] on span "Row" at bounding box center [756, 315] width 31 height 25
click at [745, 280] on span "Row" at bounding box center [743, 289] width 31 height 25
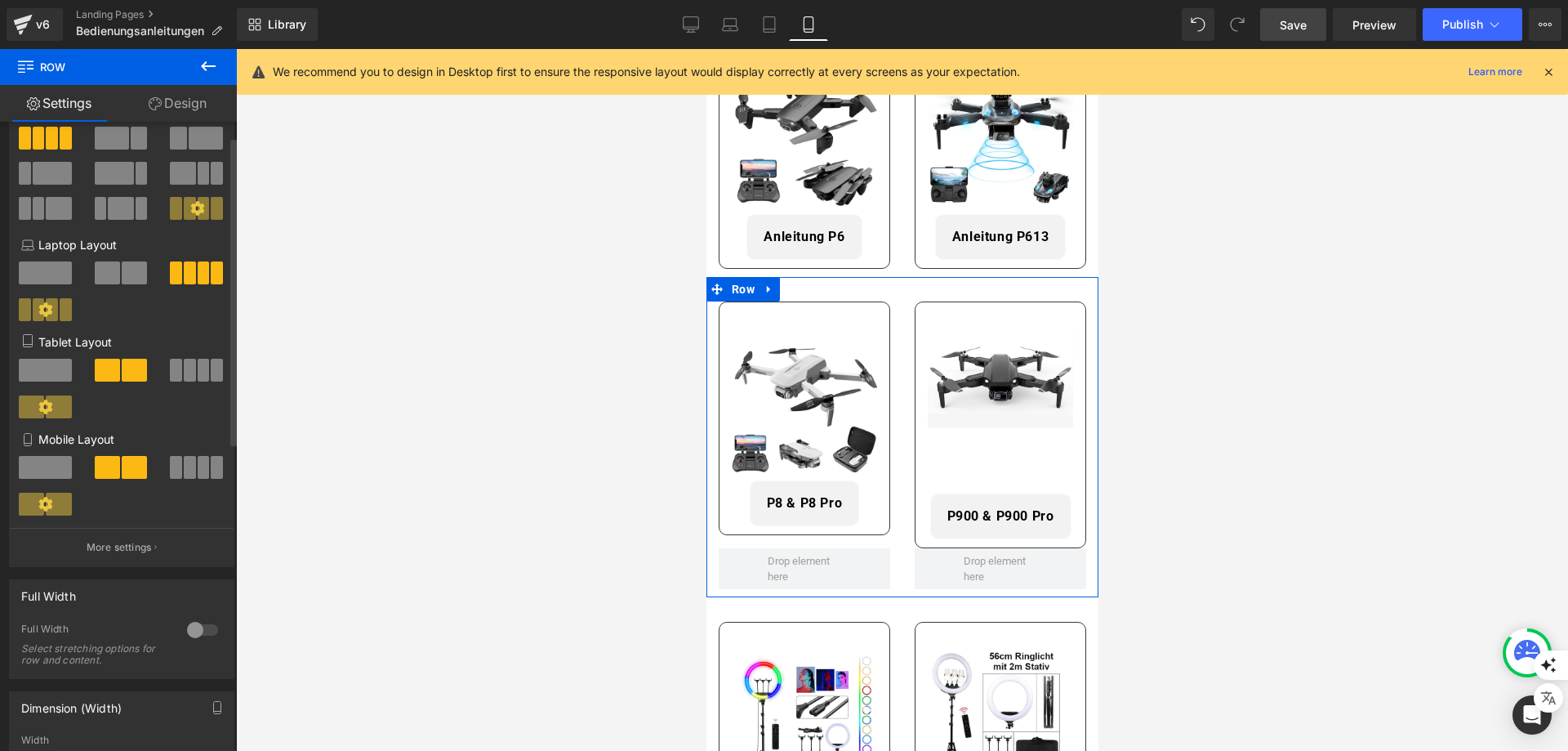
scroll to position [0, 0]
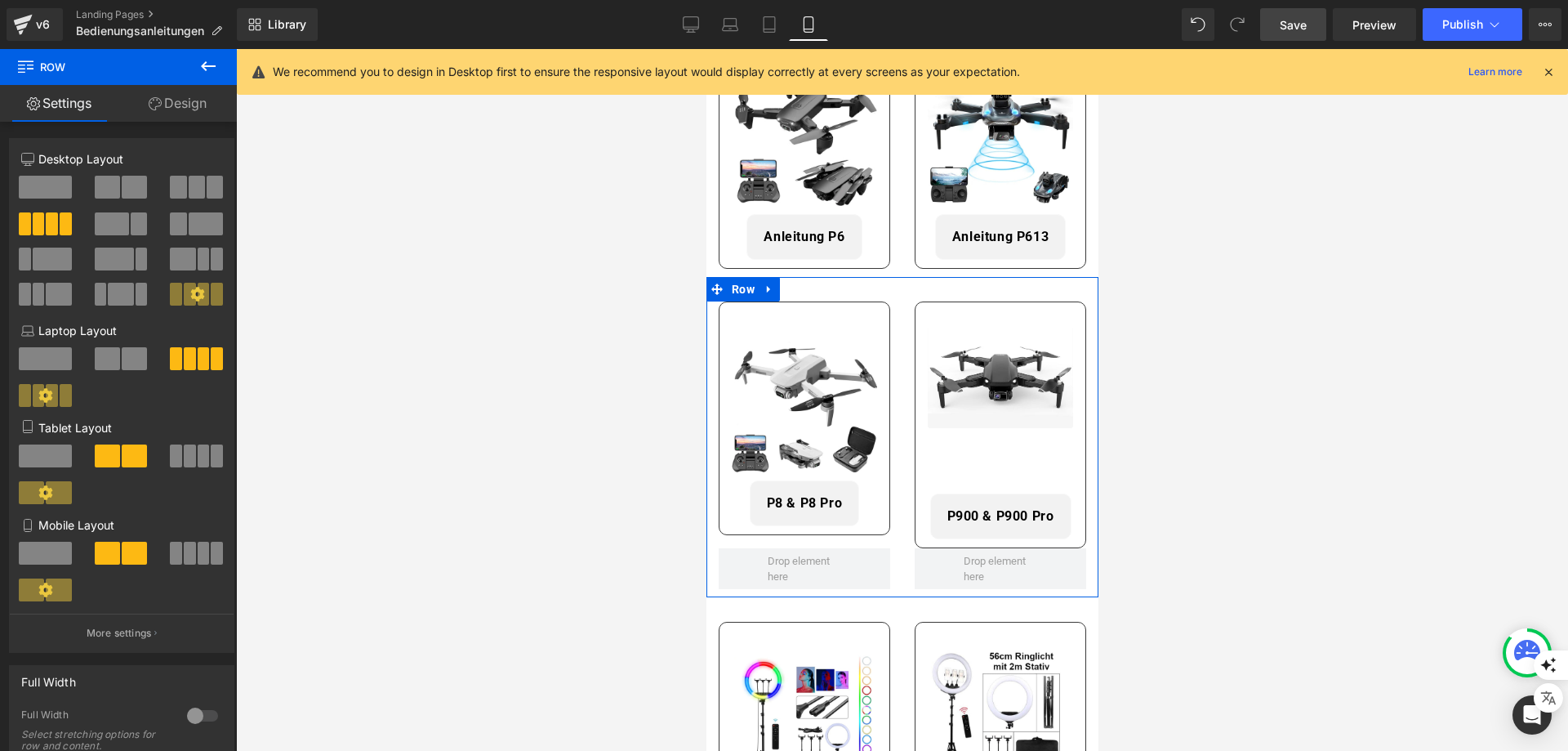
click at [174, 94] on link "Design" at bounding box center [177, 102] width 118 height 36
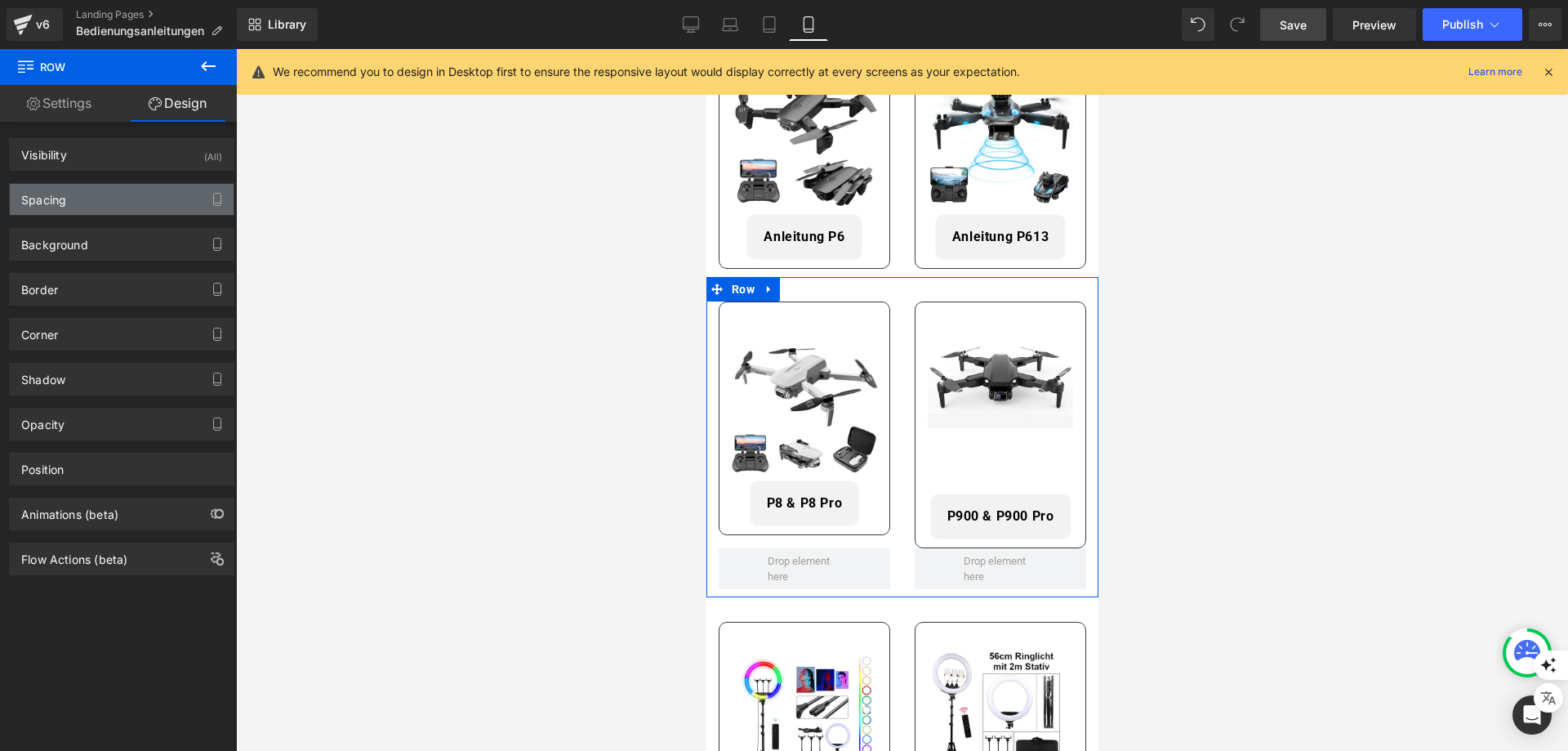
type input "0"
type input "30"
type input "0"
type input "10"
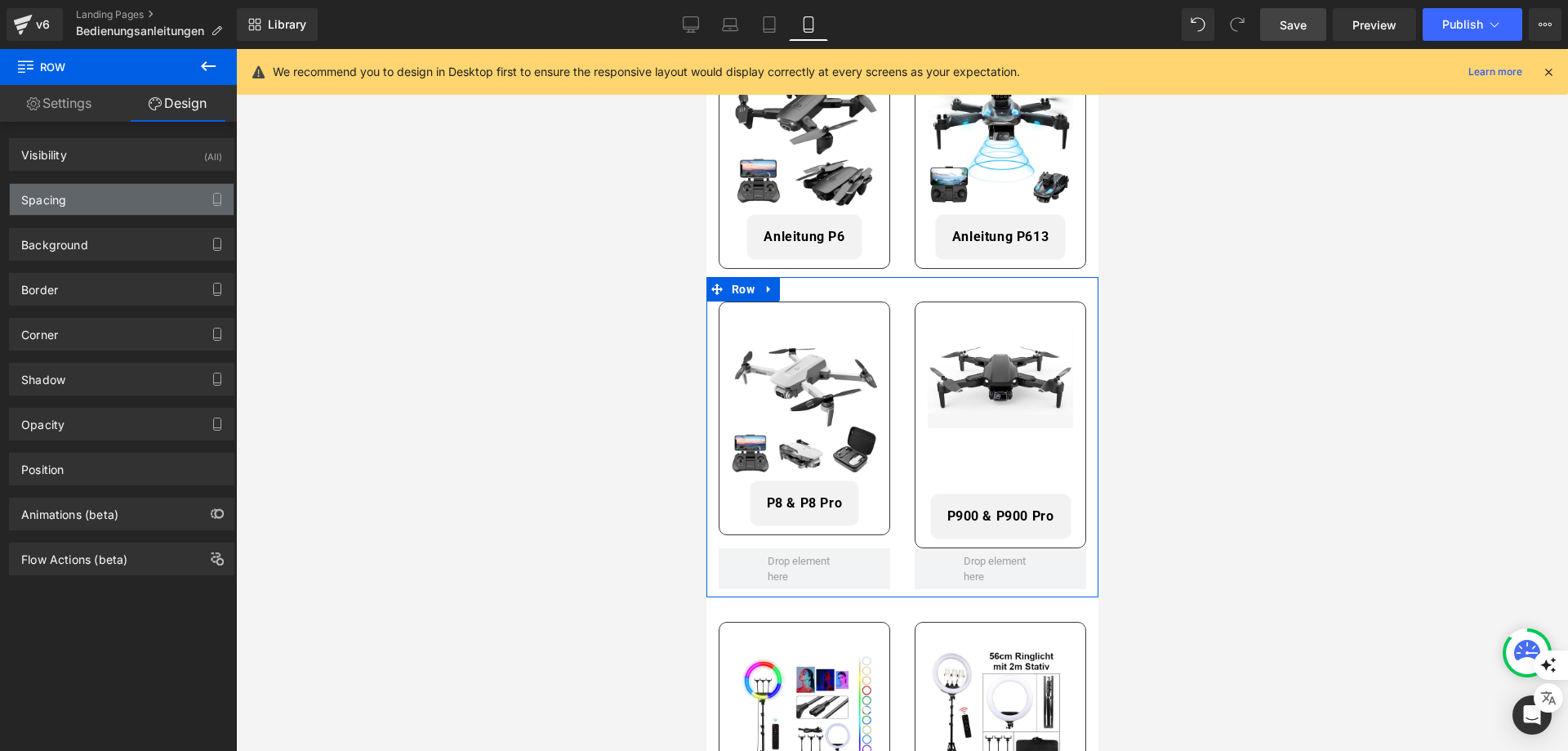
type input "0"
click at [35, 204] on div "Spacing" at bounding box center [44, 195] width 45 height 23
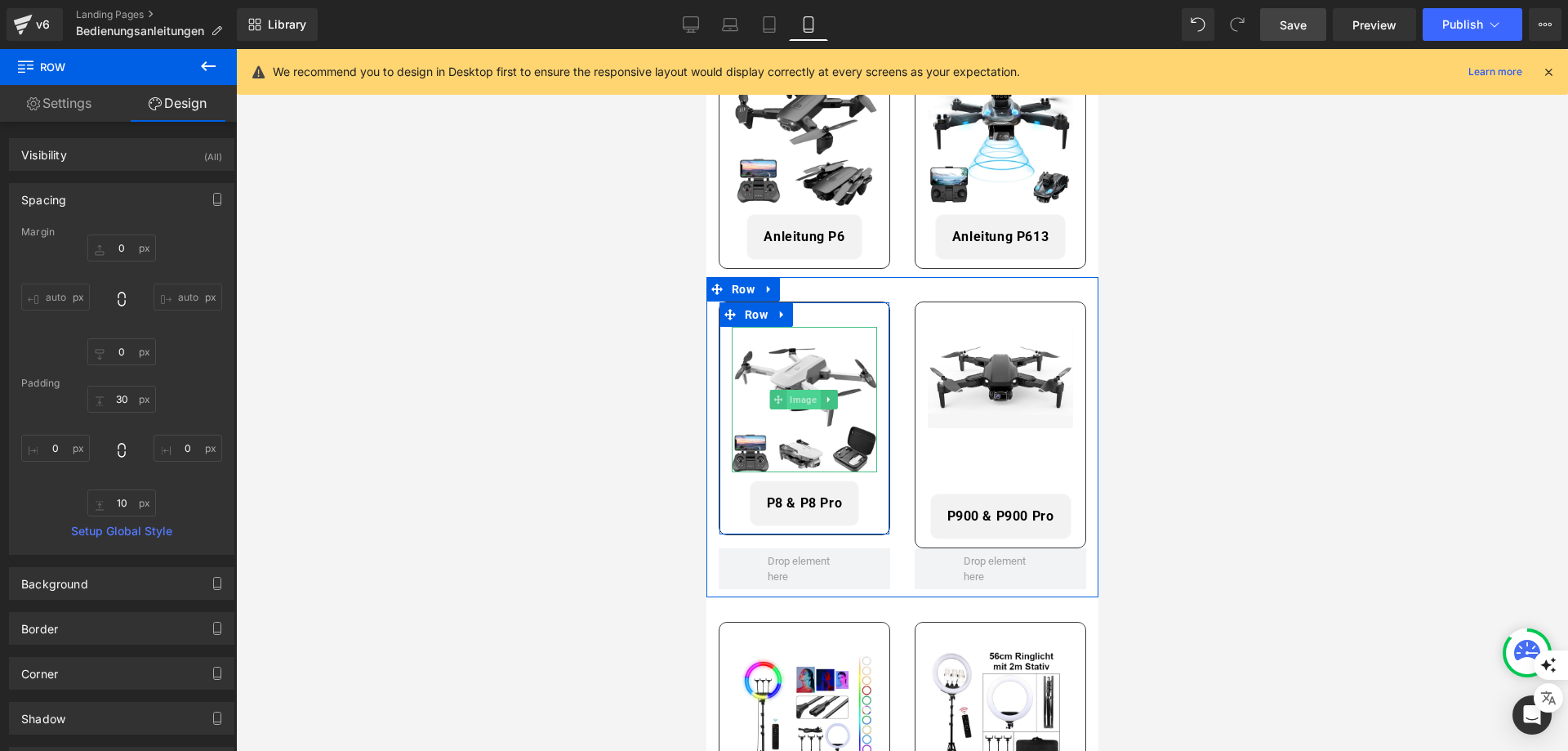
click at [803, 392] on span "Image" at bounding box center [802, 400] width 33 height 20
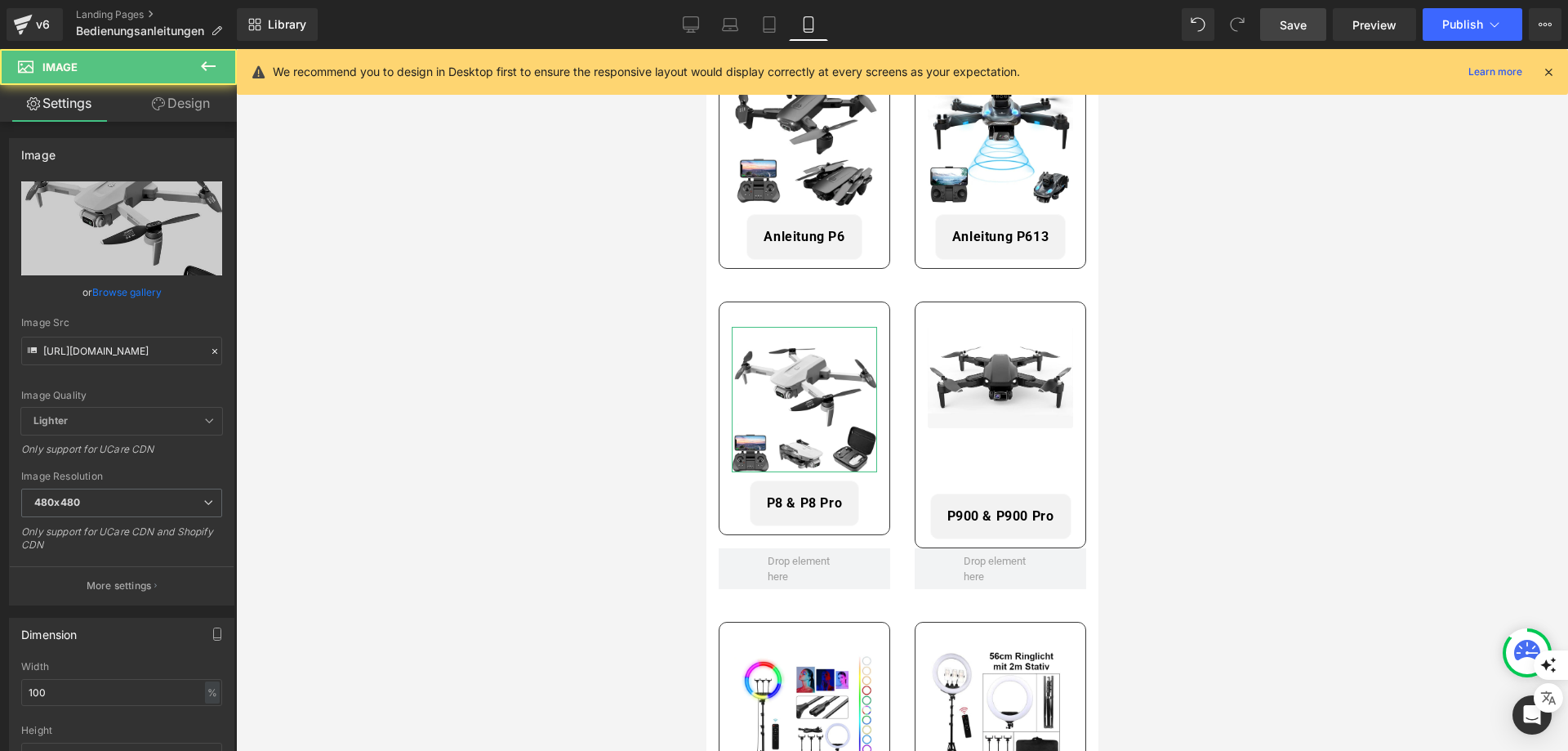
click at [166, 113] on link "Design" at bounding box center [181, 102] width 118 height 36
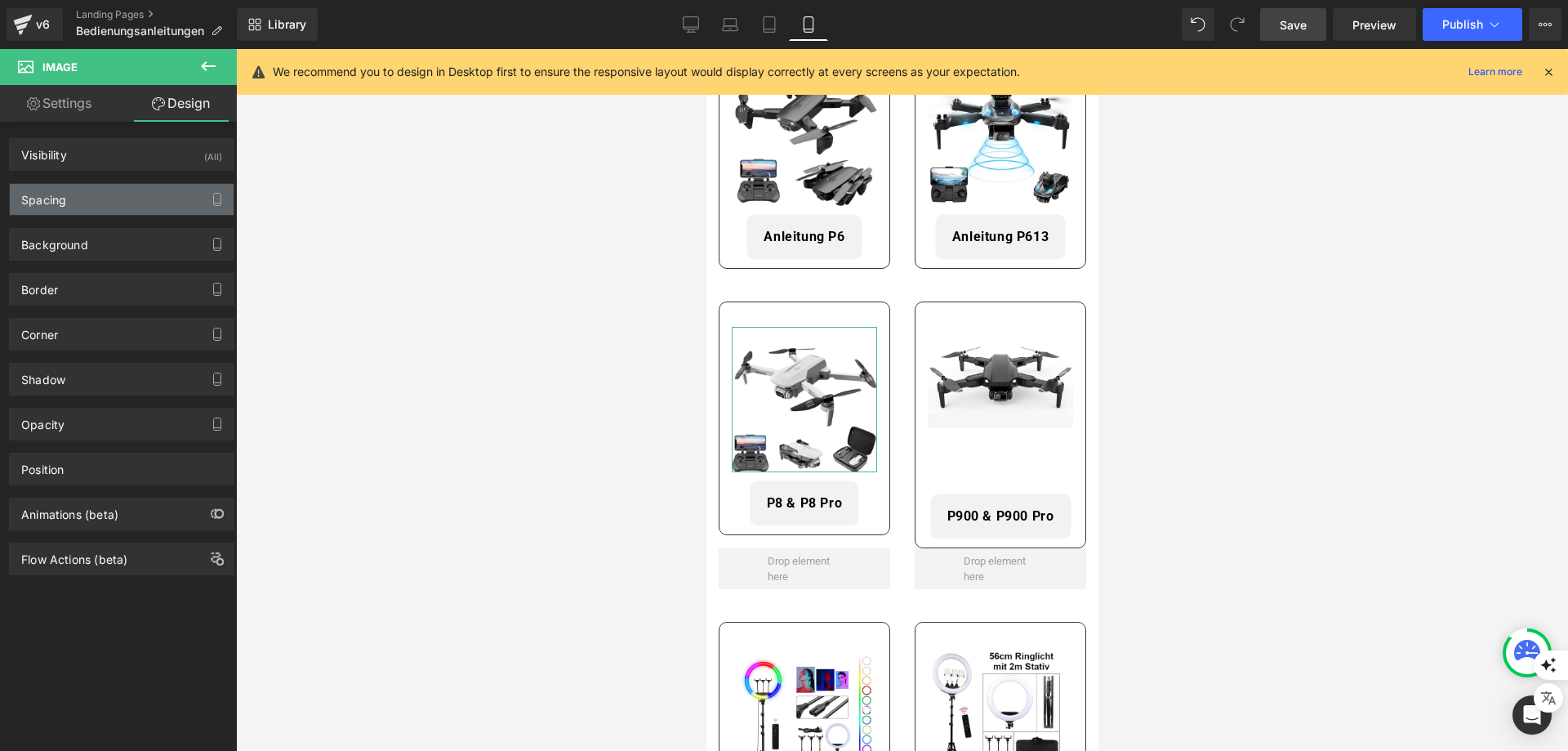
type input "0"
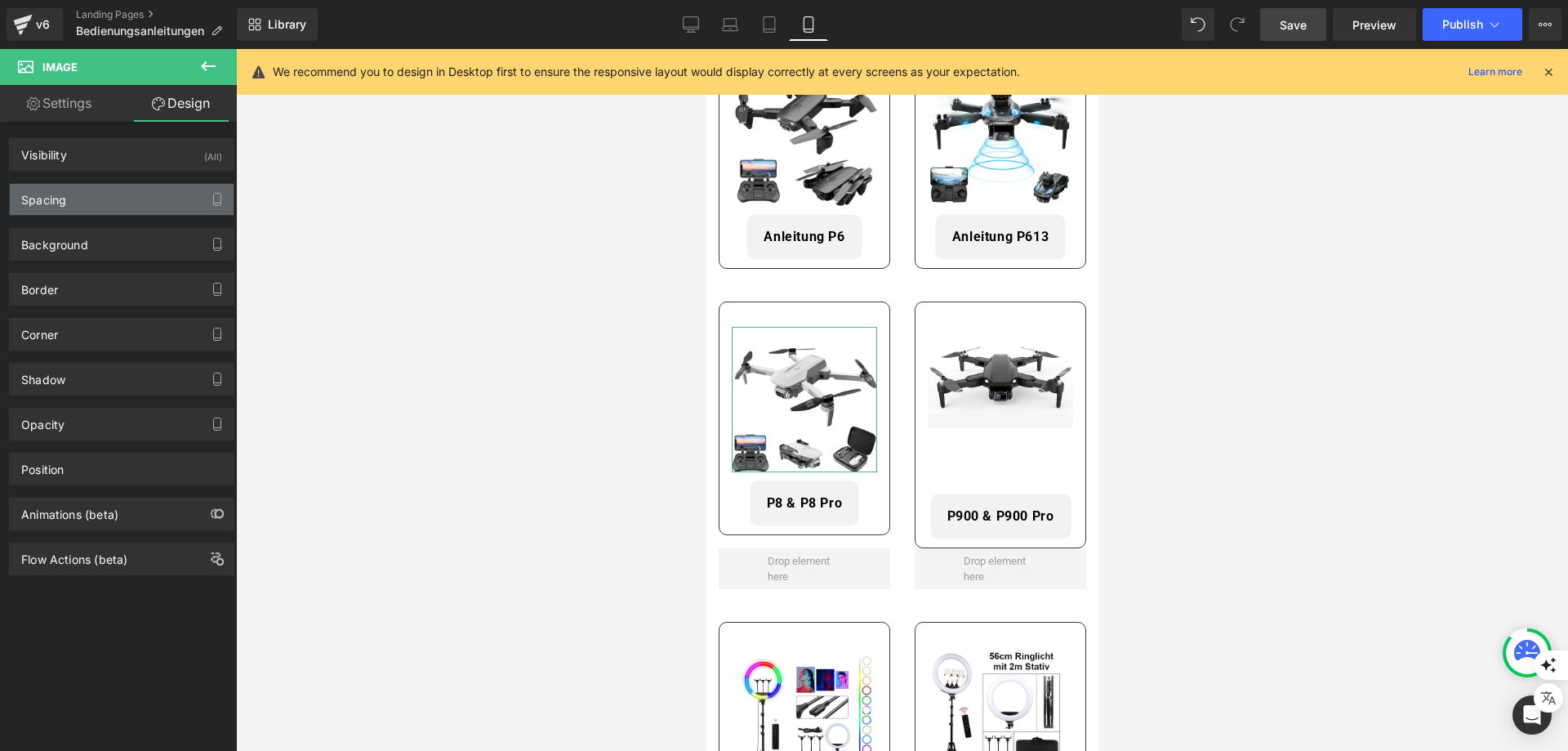
type input "0"
click at [97, 196] on div "Spacing" at bounding box center [121, 200] width 223 height 31
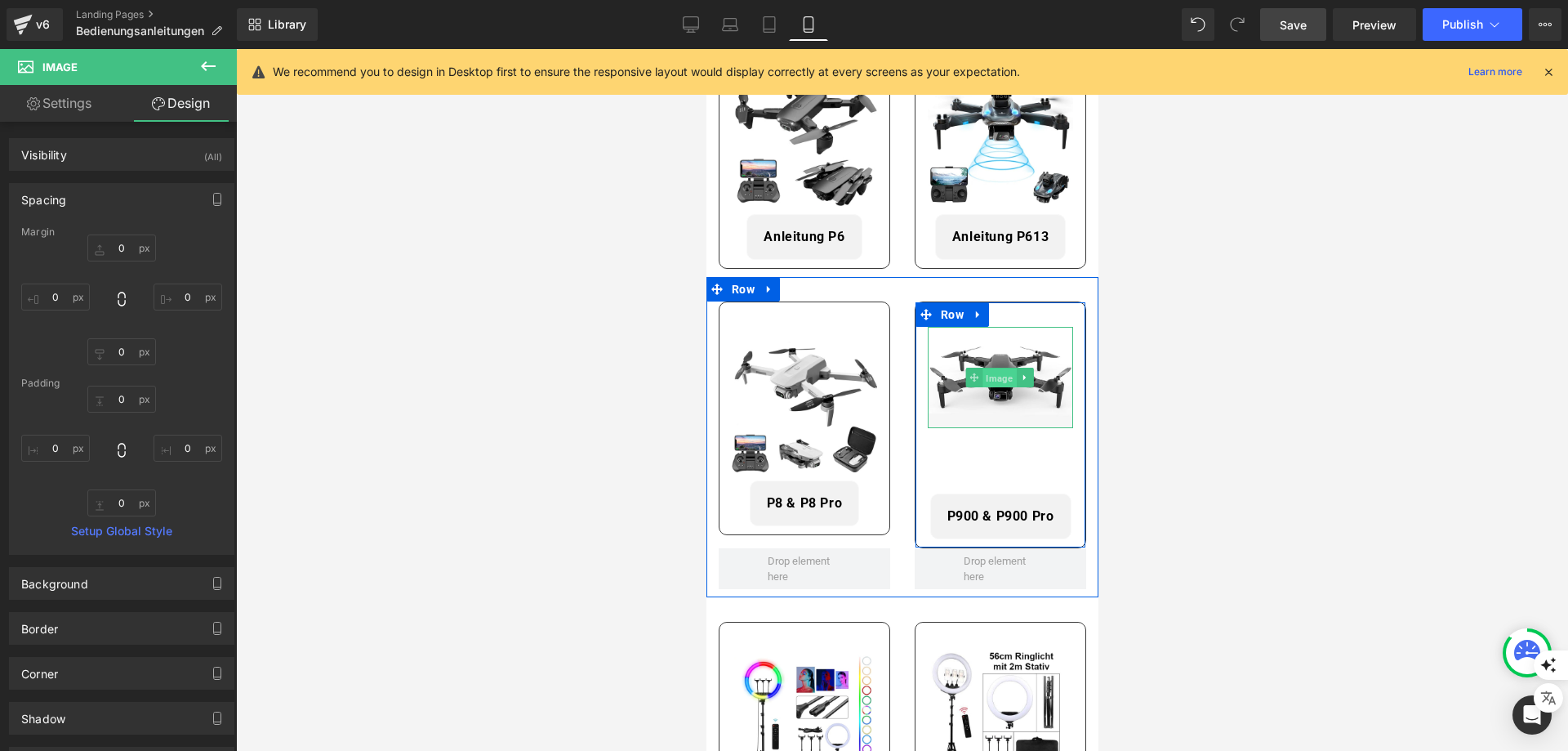
drag, startPoint x: 998, startPoint y: 371, endPoint x: 1082, endPoint y: 269, distance: 132.1
click at [998, 371] on span "Image" at bounding box center [999, 378] width 33 height 20
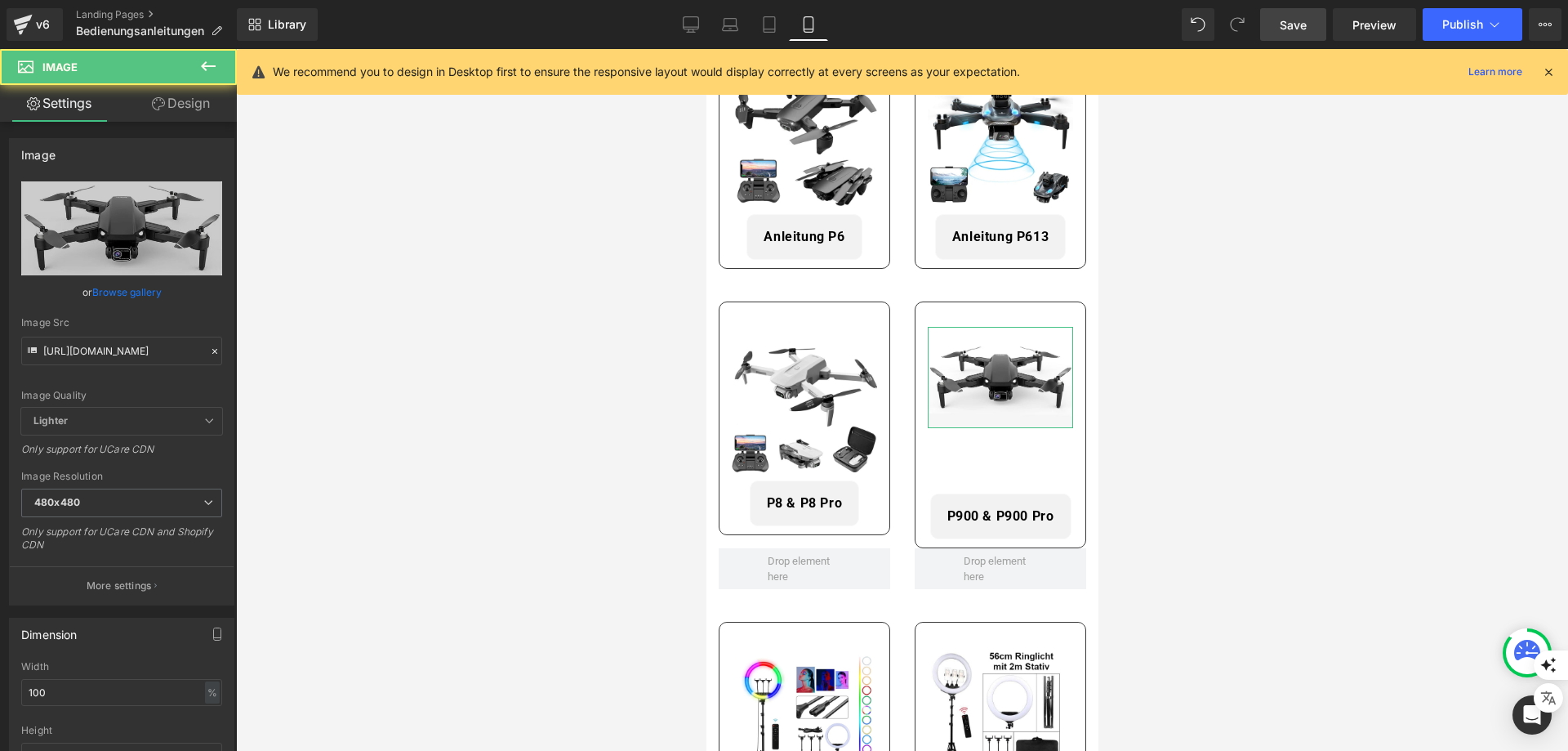
click at [185, 115] on link "Design" at bounding box center [181, 102] width 118 height 36
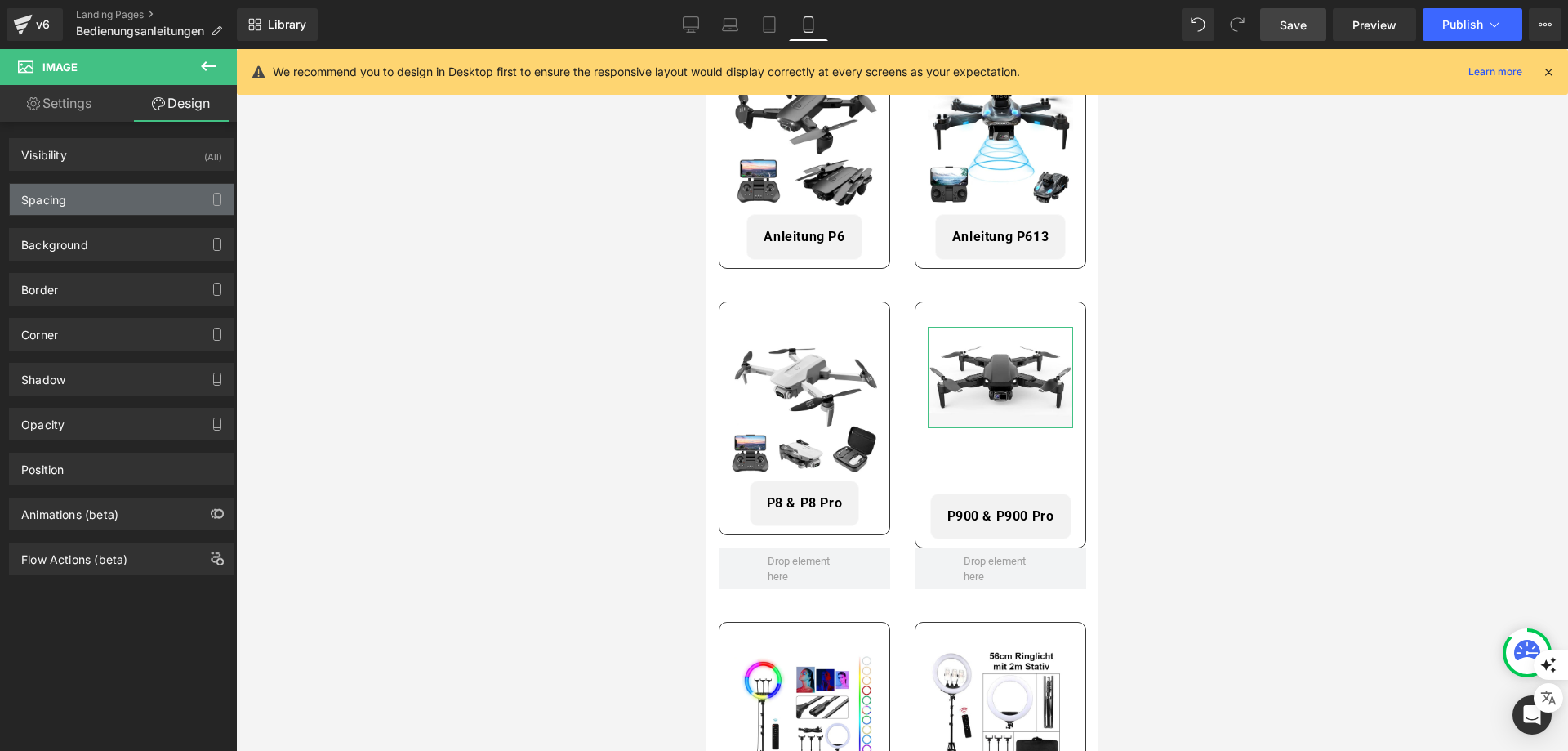
type input "0"
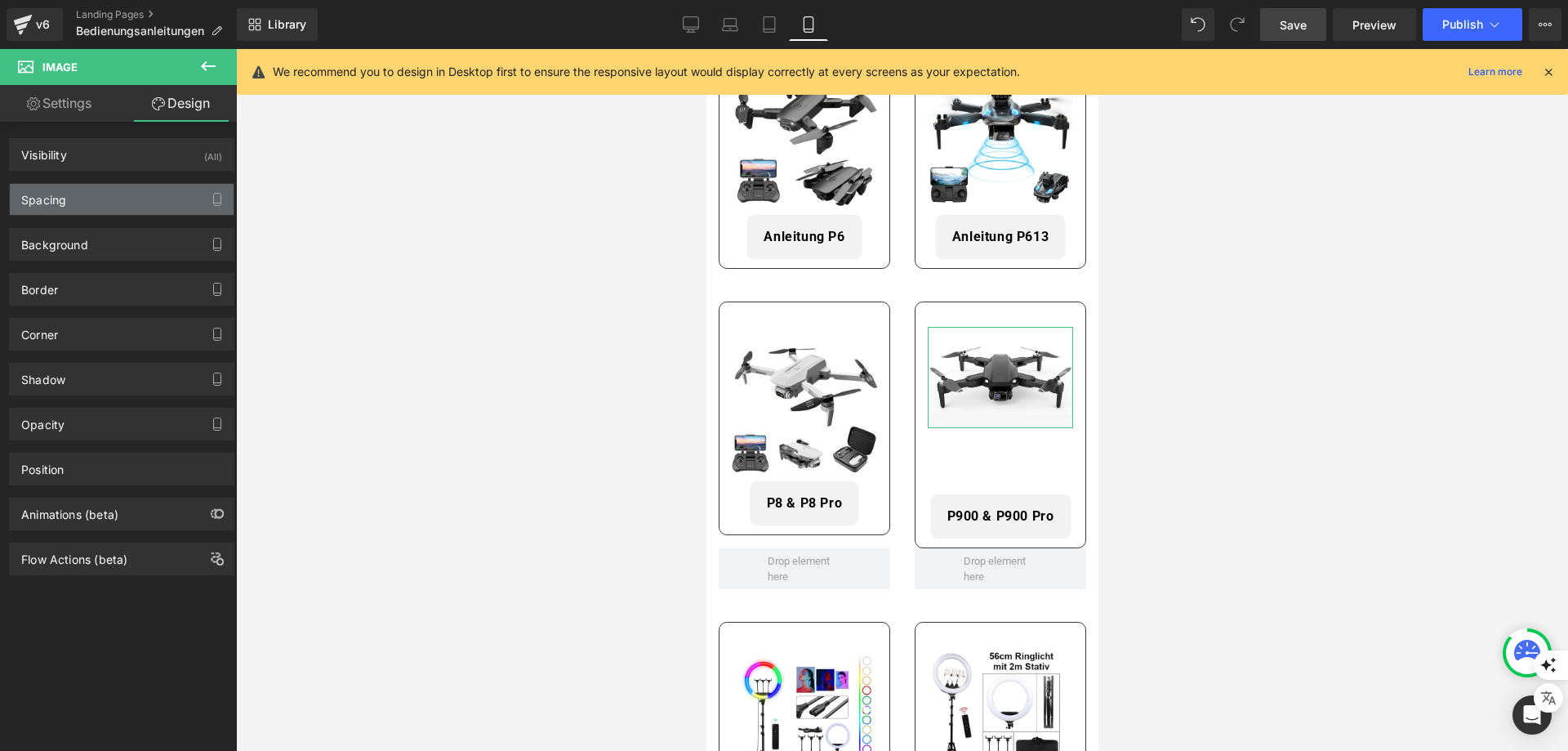
type input "0"
click at [65, 194] on div "Spacing" at bounding box center [44, 195] width 45 height 23
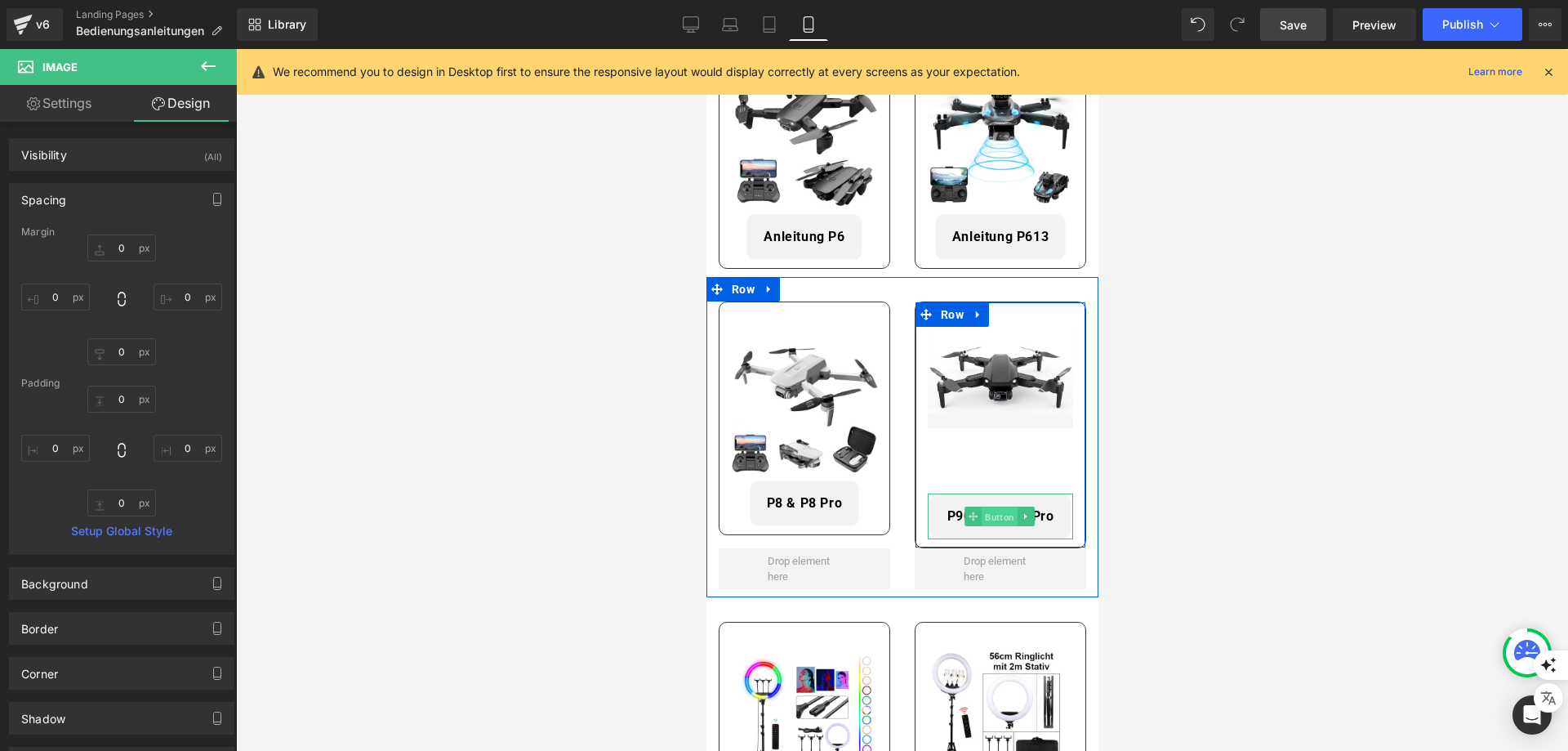
click at [998, 507] on span "Button" at bounding box center [999, 517] width 36 height 20
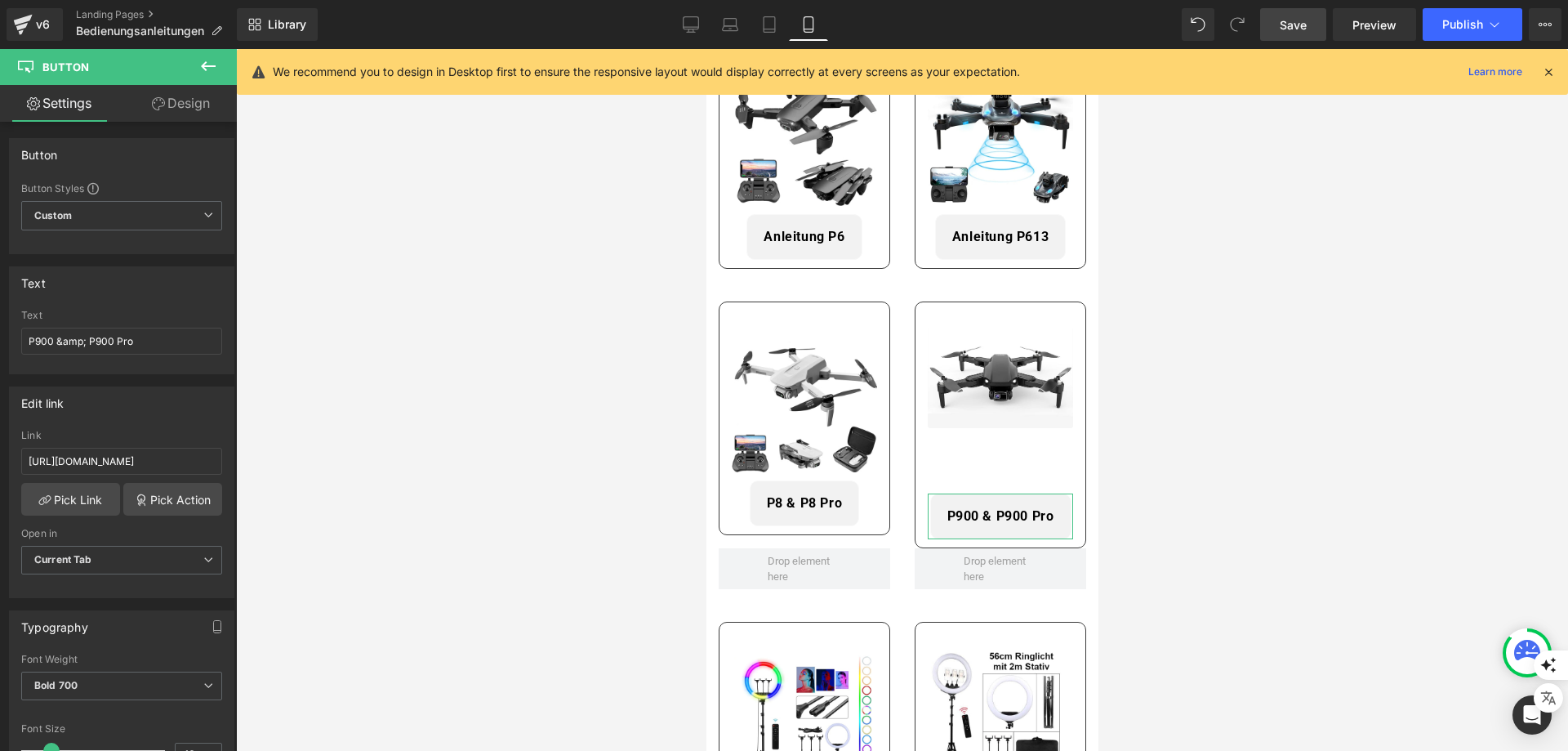
click at [174, 114] on link "Design" at bounding box center [181, 102] width 118 height 36
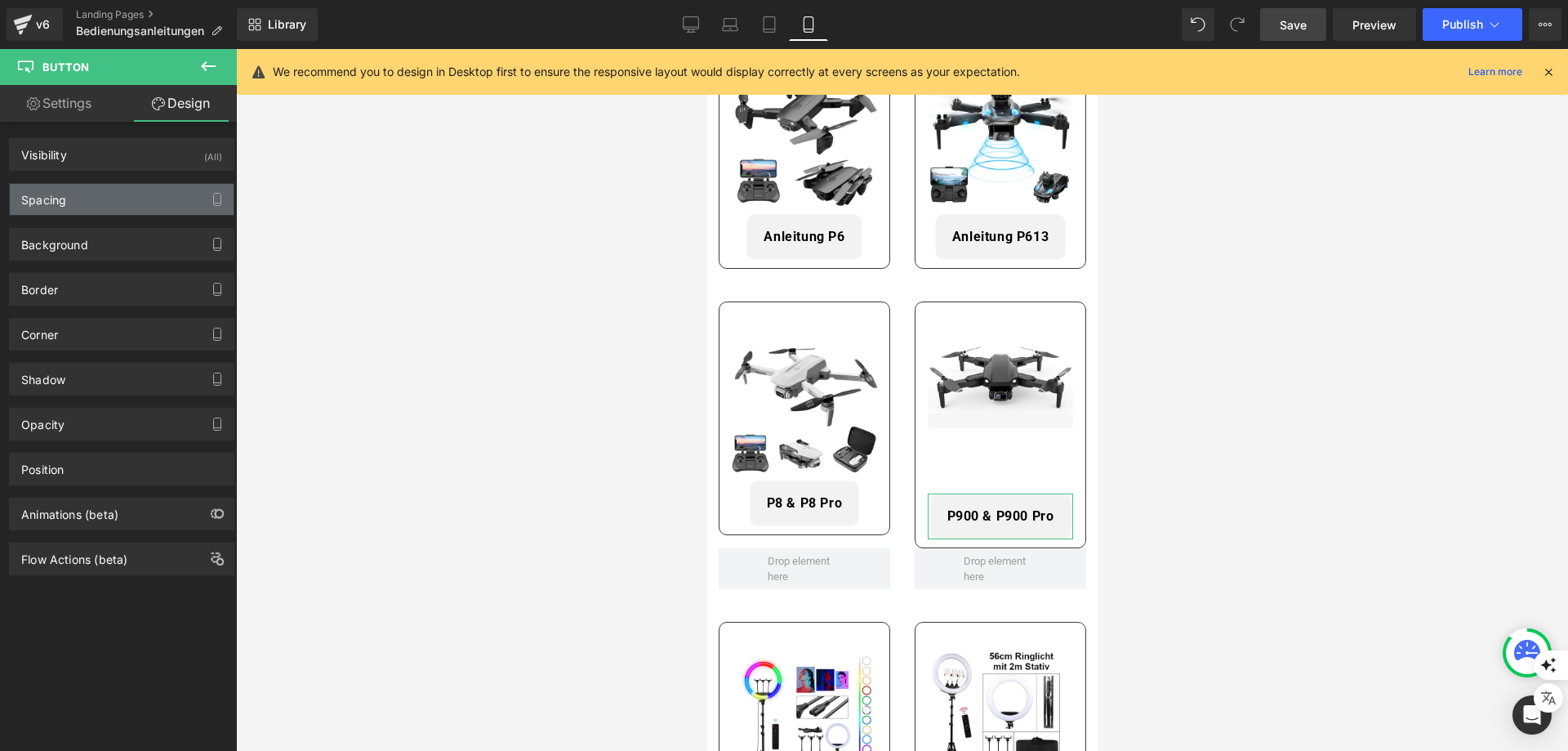
type input "80"
type input "0"
type input "15"
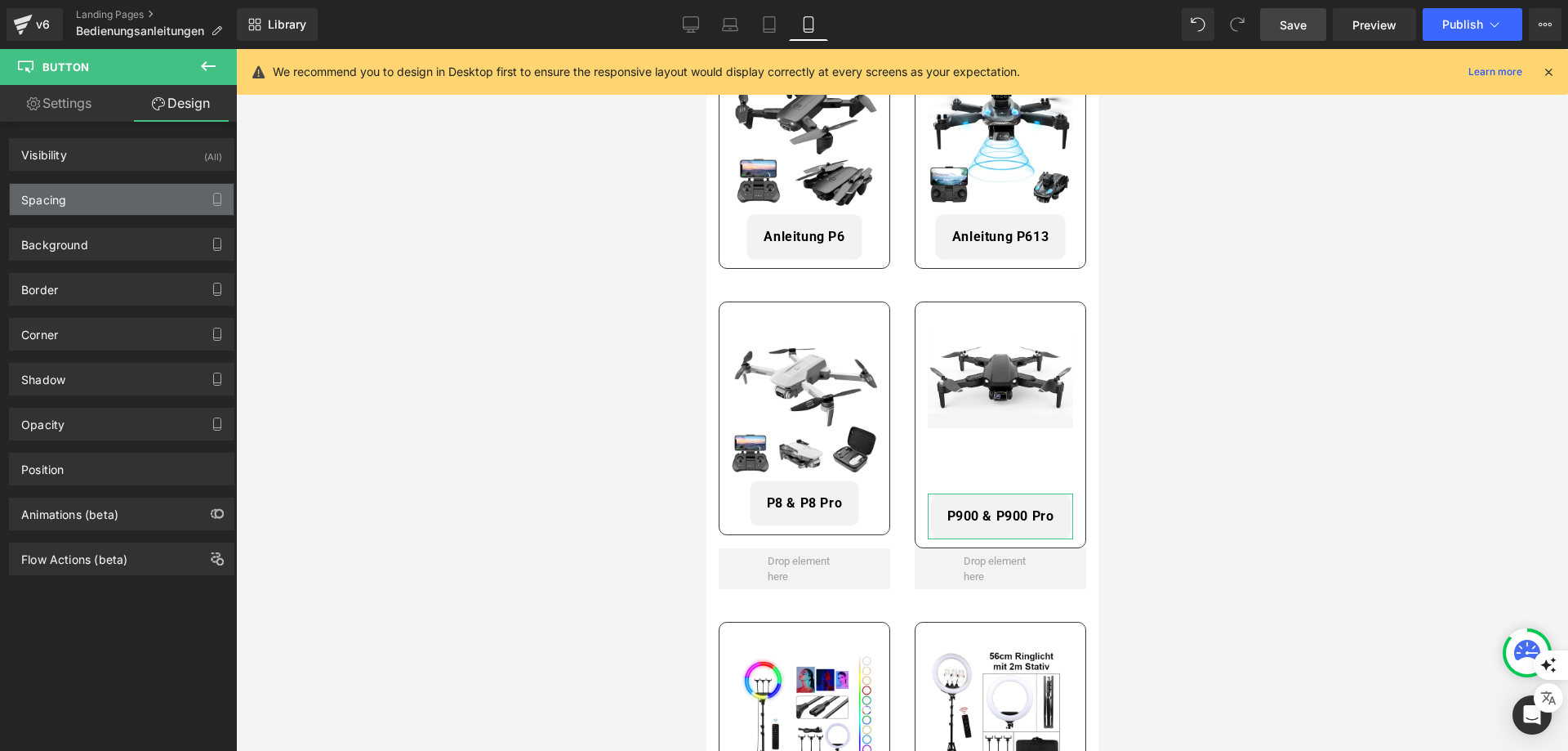
type input "20"
type input "15"
type input "20"
click at [85, 201] on div "Spacing" at bounding box center [121, 200] width 223 height 31
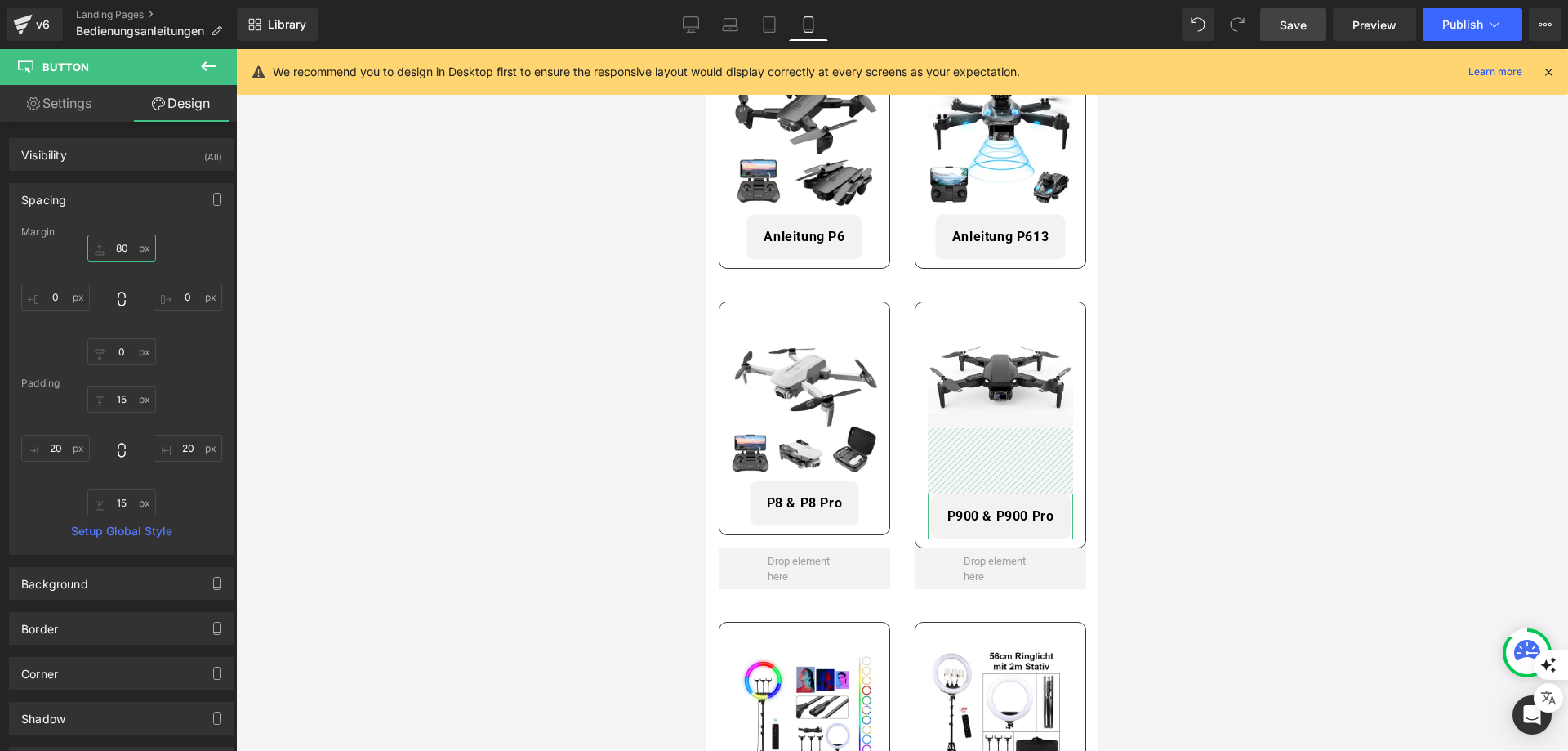
click at [124, 252] on input "80" at bounding box center [122, 247] width 69 height 27
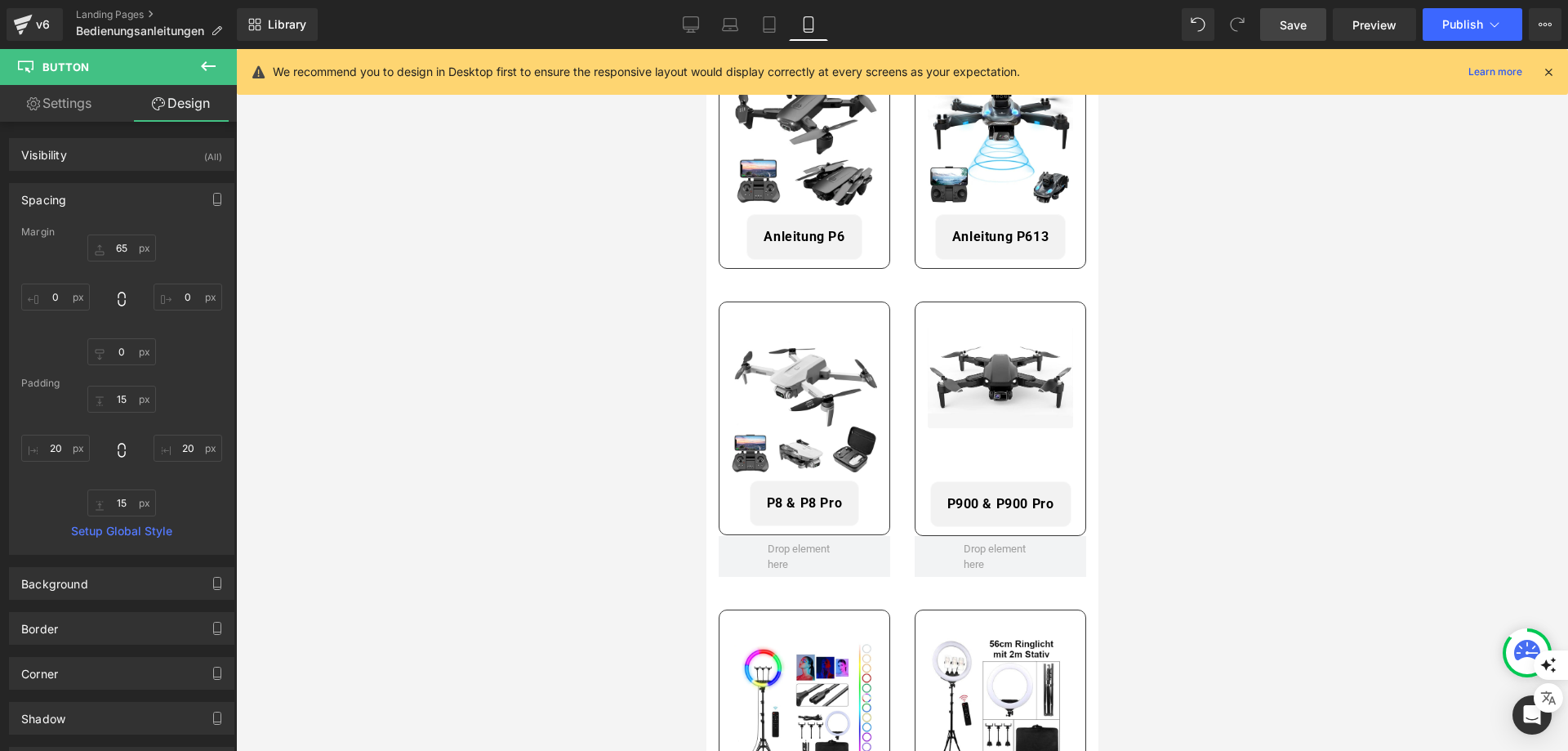
click at [284, 275] on div at bounding box center [903, 400] width 1333 height 702
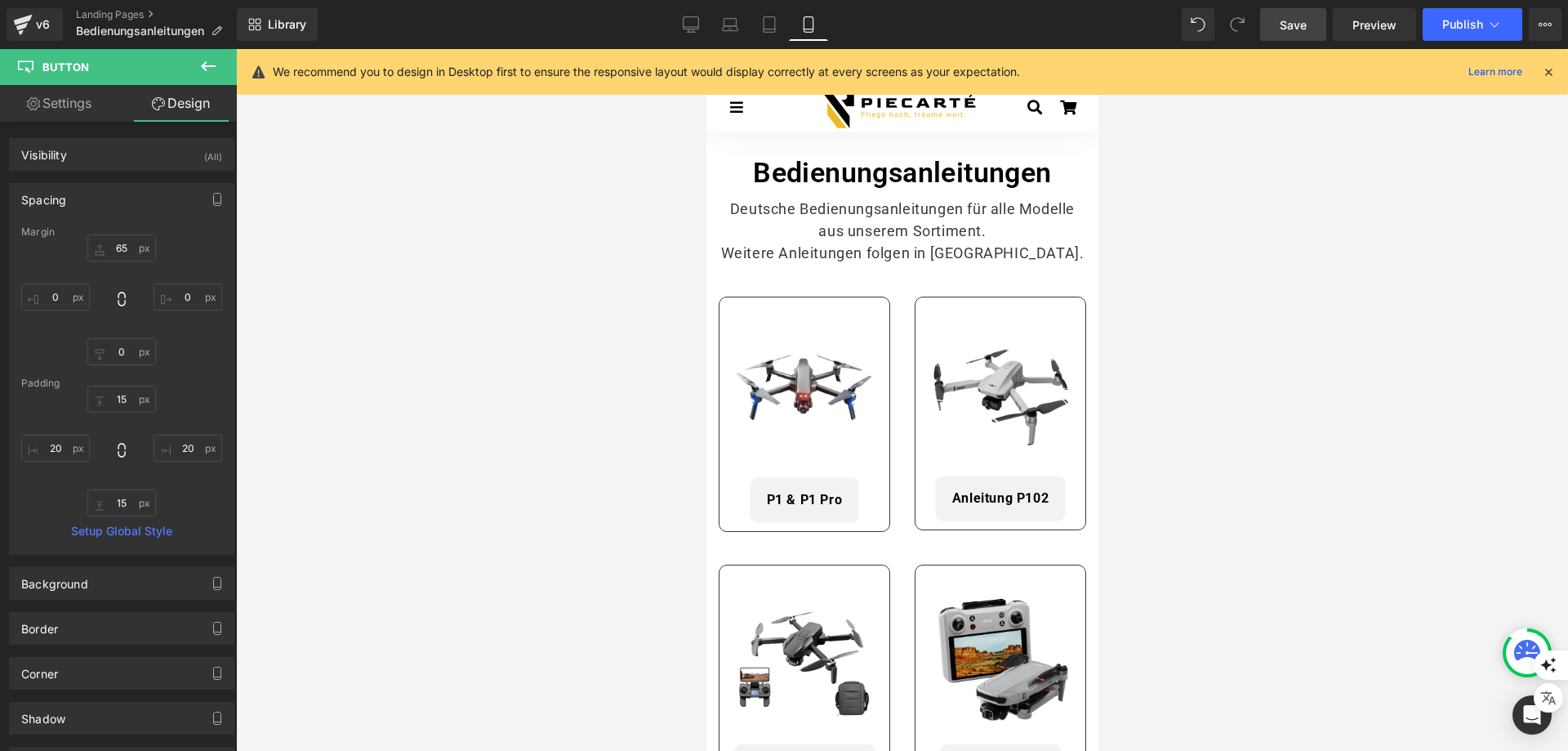
click at [1289, 31] on span "Save" at bounding box center [1292, 25] width 27 height 17
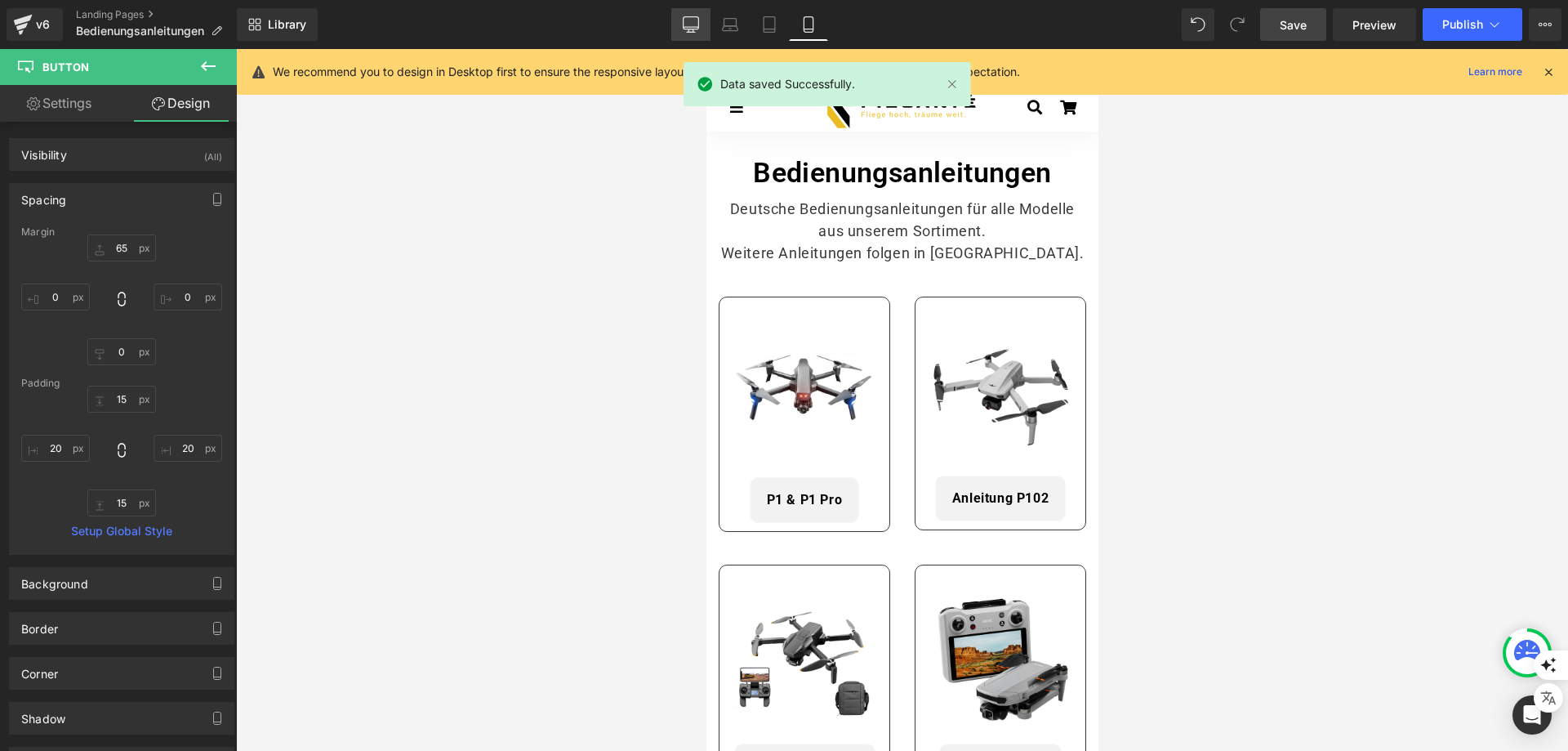
click at [694, 25] on icon at bounding box center [691, 25] width 17 height 17
type input "80"
type input "0"
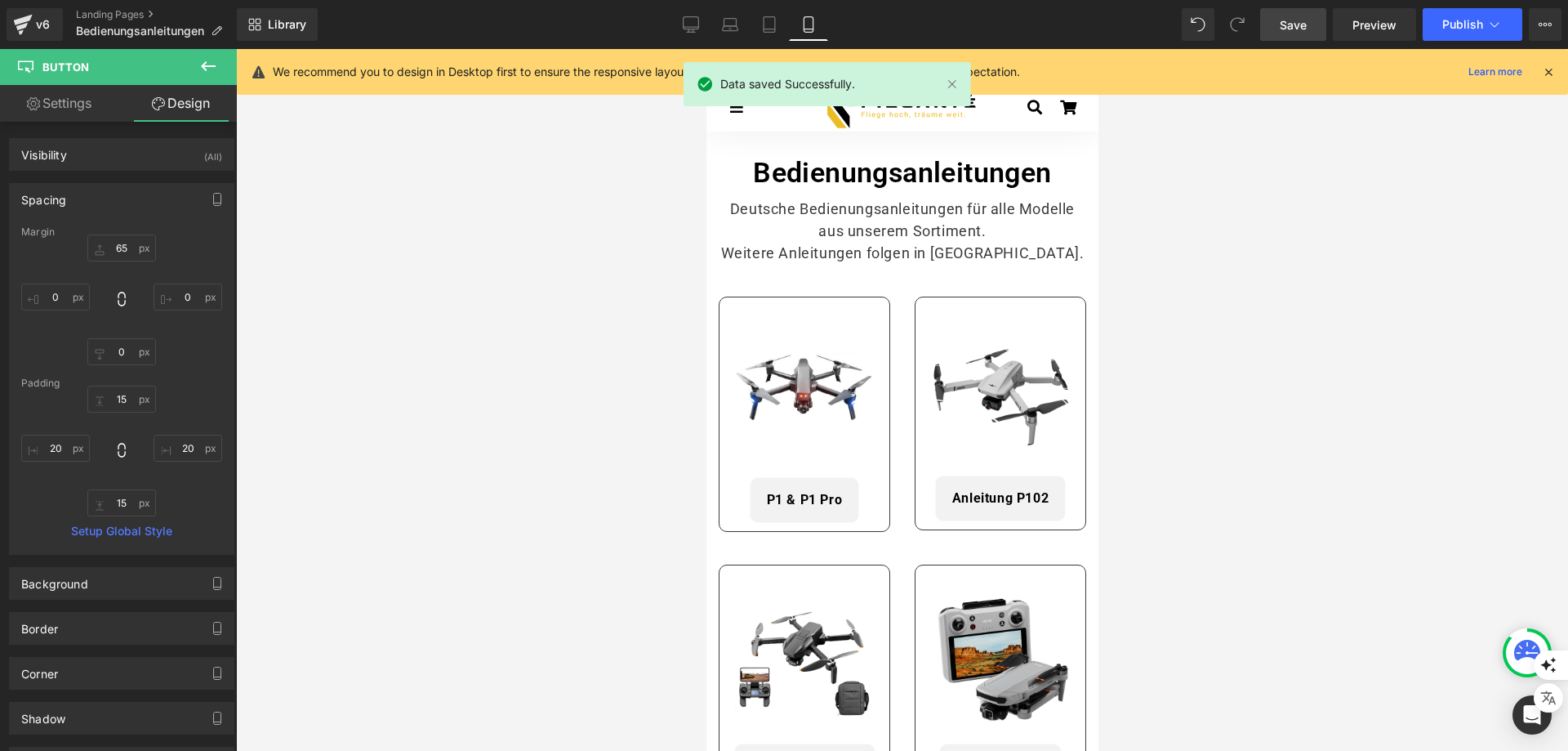
type input "15"
type input "20"
type input "15"
type input "20"
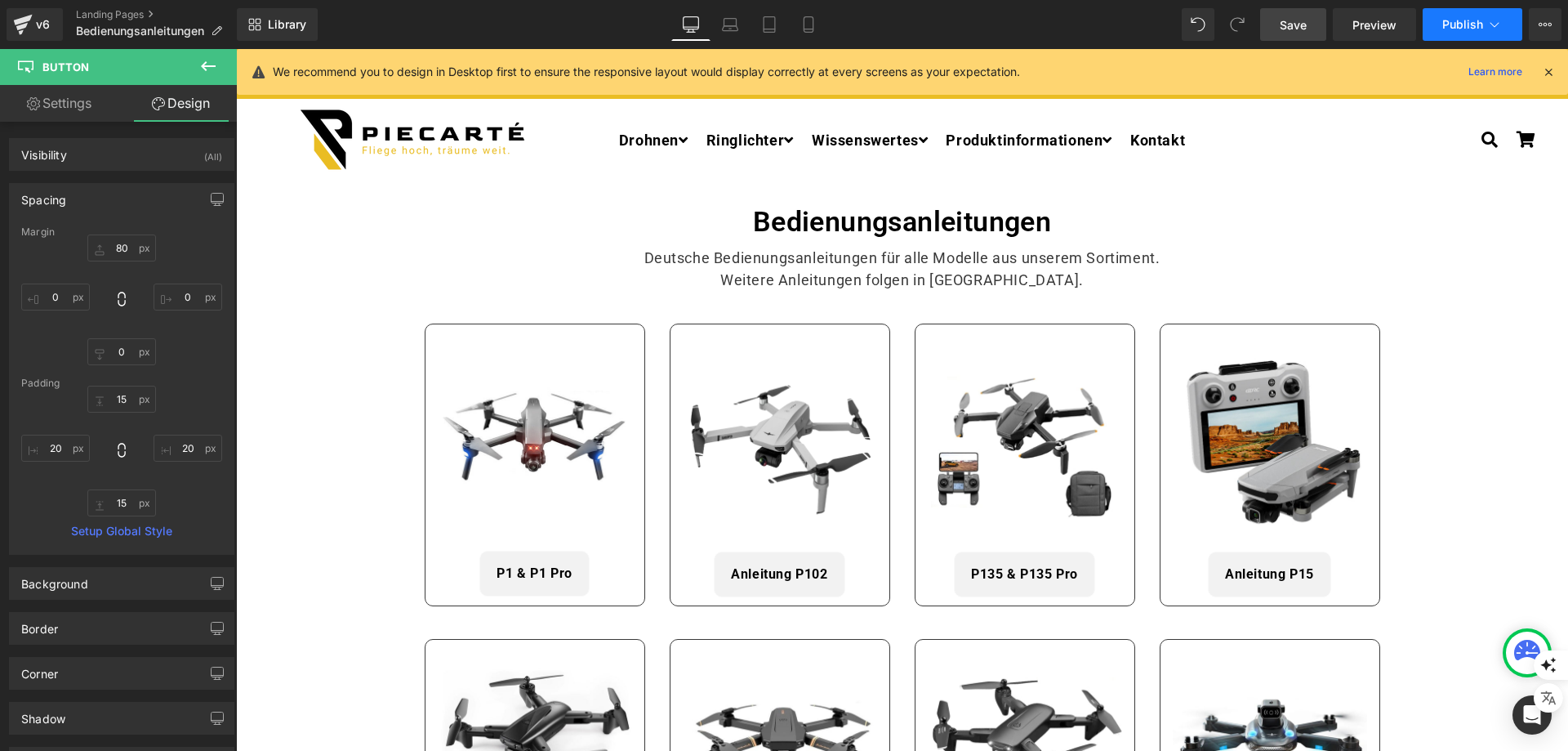
click at [1458, 25] on span "Publish" at bounding box center [1463, 24] width 40 height 13
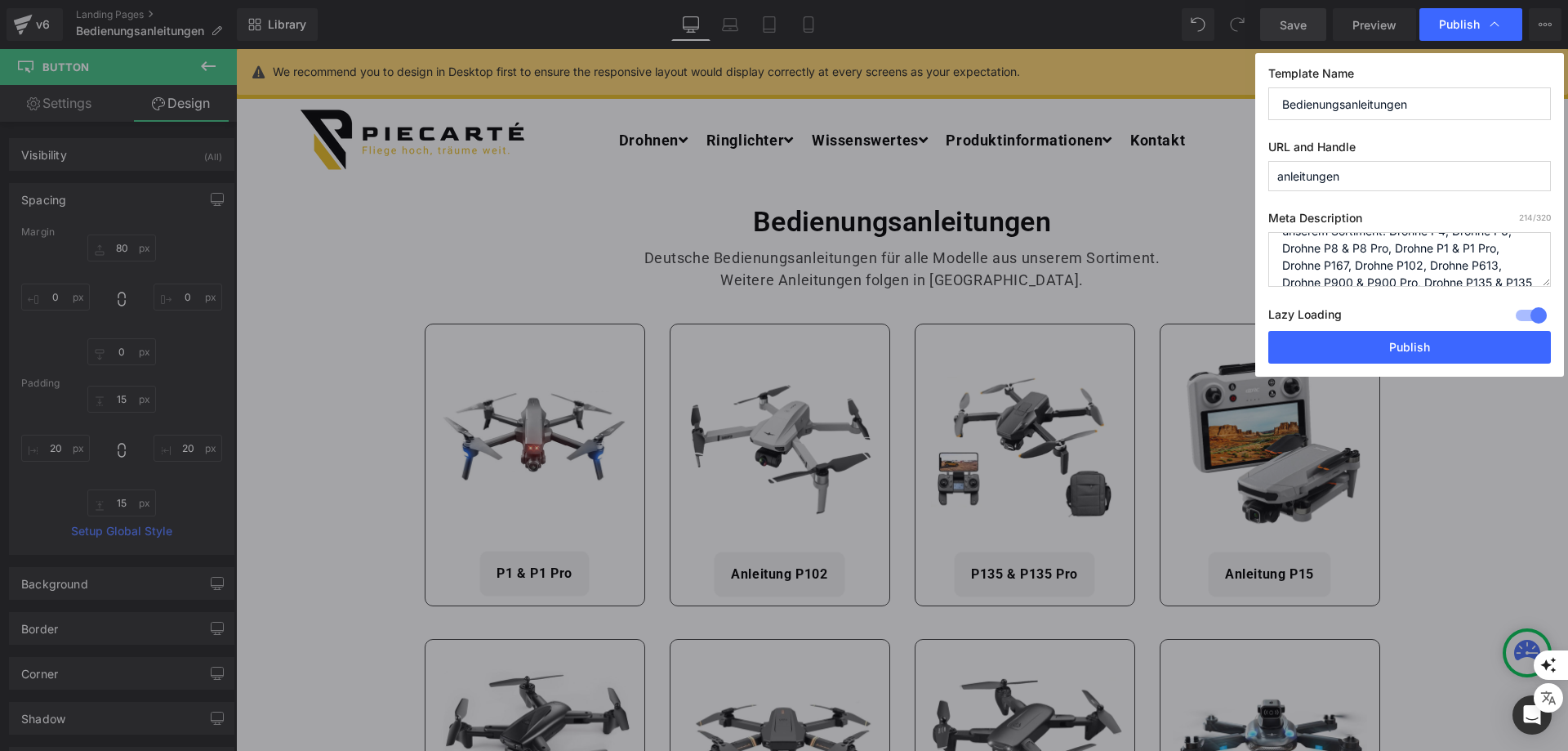
scroll to position [69, 0]
click at [1425, 344] on button "Publish" at bounding box center [1410, 346] width 282 height 32
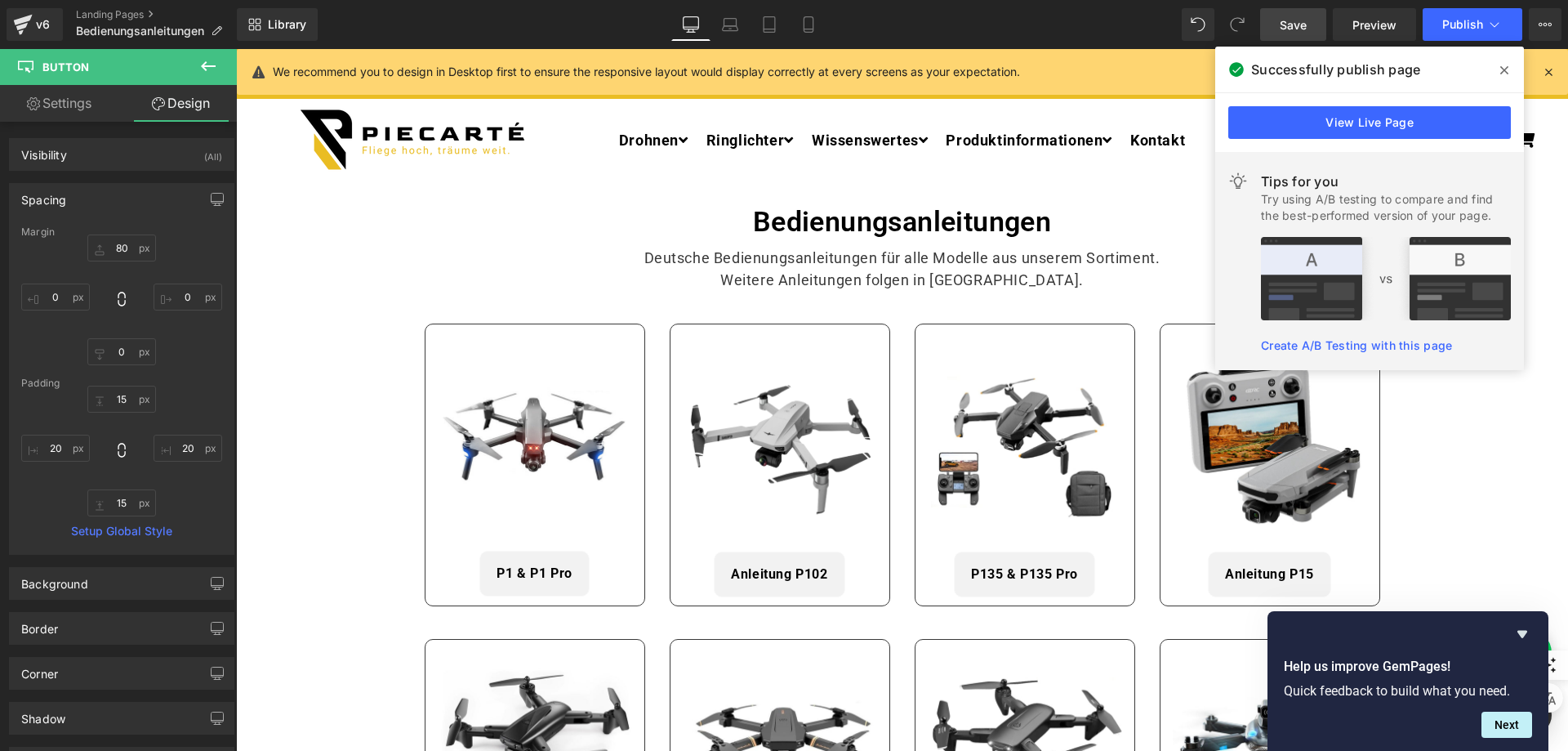
click at [1501, 61] on span at bounding box center [1504, 70] width 27 height 27
